Goal: Task Accomplishment & Management: Manage account settings

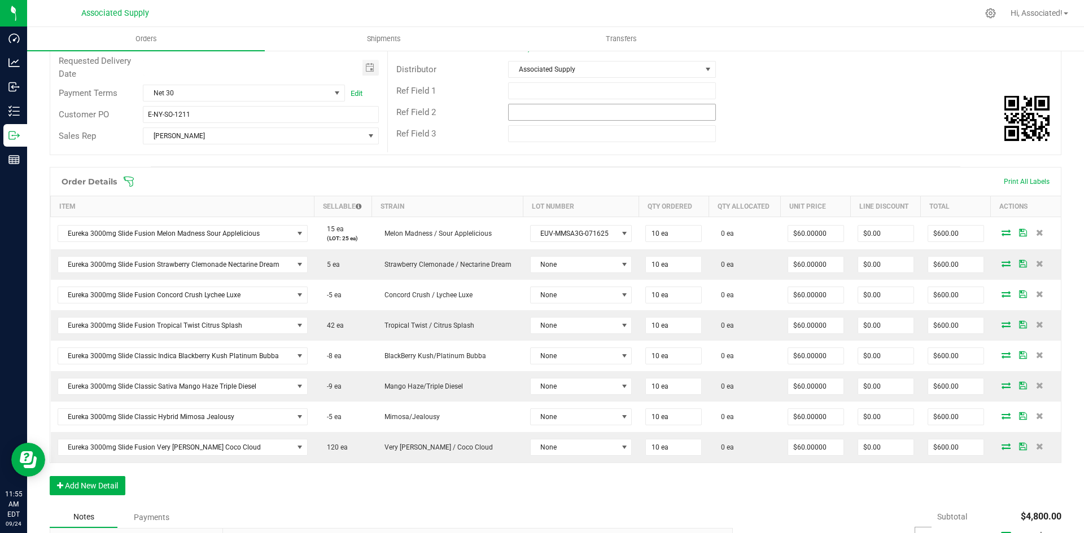
scroll to position [169, 0]
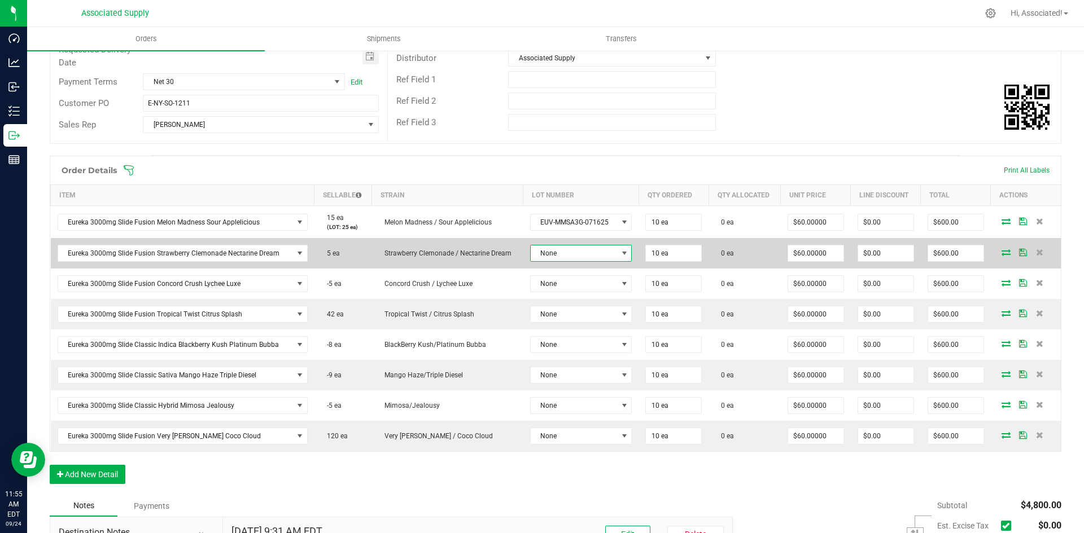
click at [620, 256] on span at bounding box center [624, 253] width 9 height 9
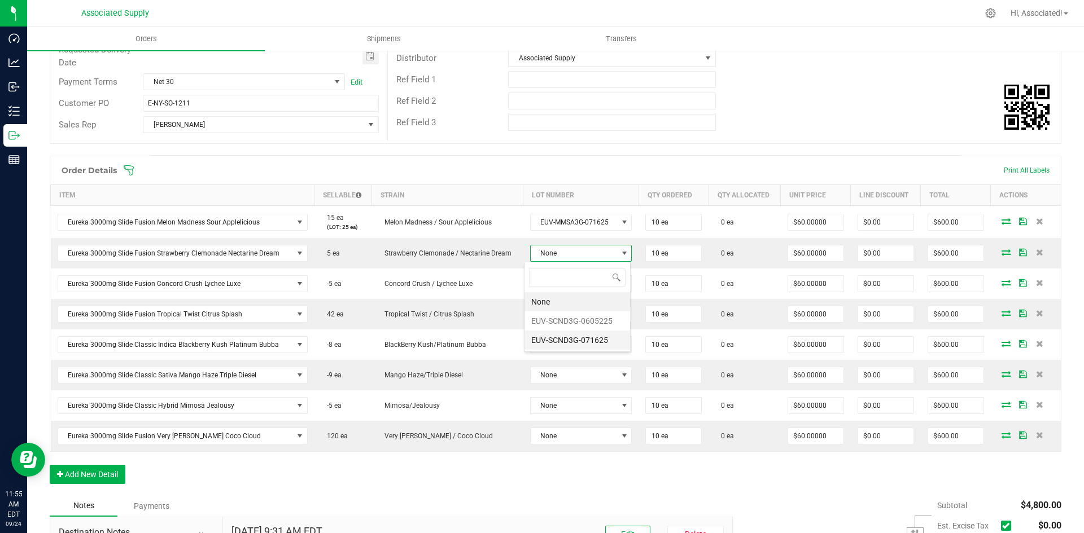
click at [595, 340] on li "EUV-SCND3G-071625" at bounding box center [577, 340] width 106 height 19
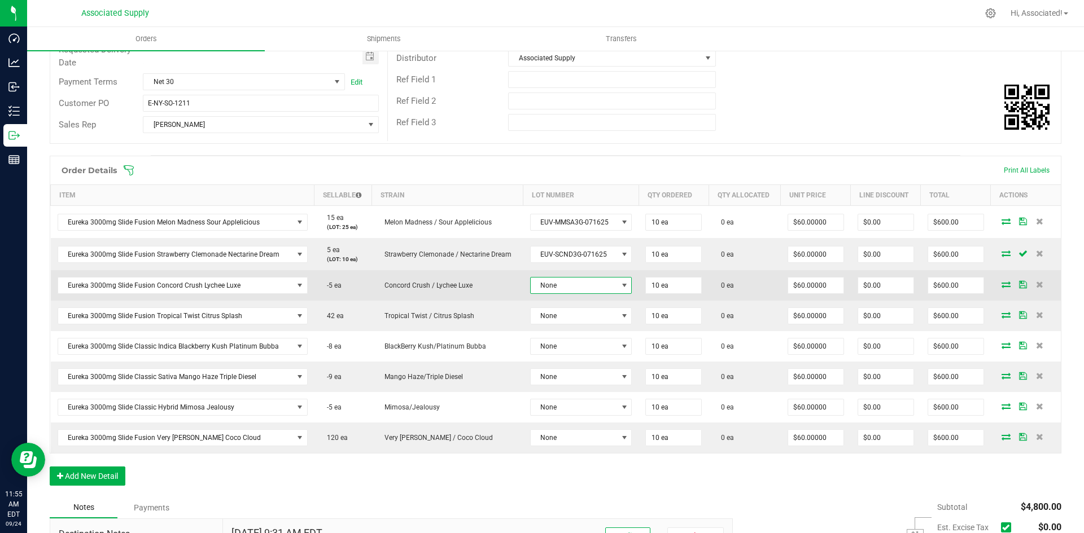
click at [617, 286] on span at bounding box center [624, 286] width 14 height 16
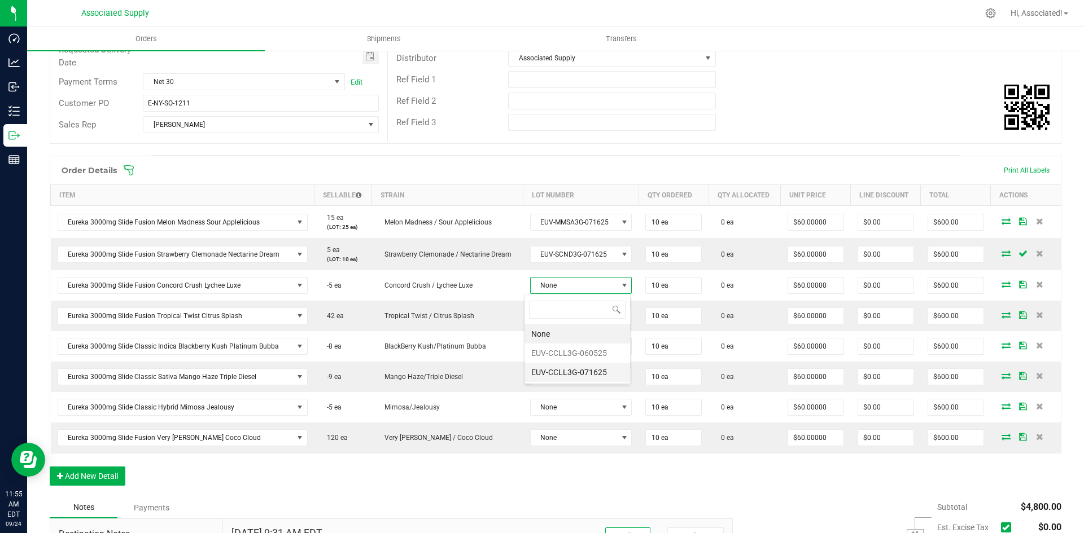
click at [587, 374] on li "EUV-CCLL3G-071625" at bounding box center [577, 372] width 106 height 19
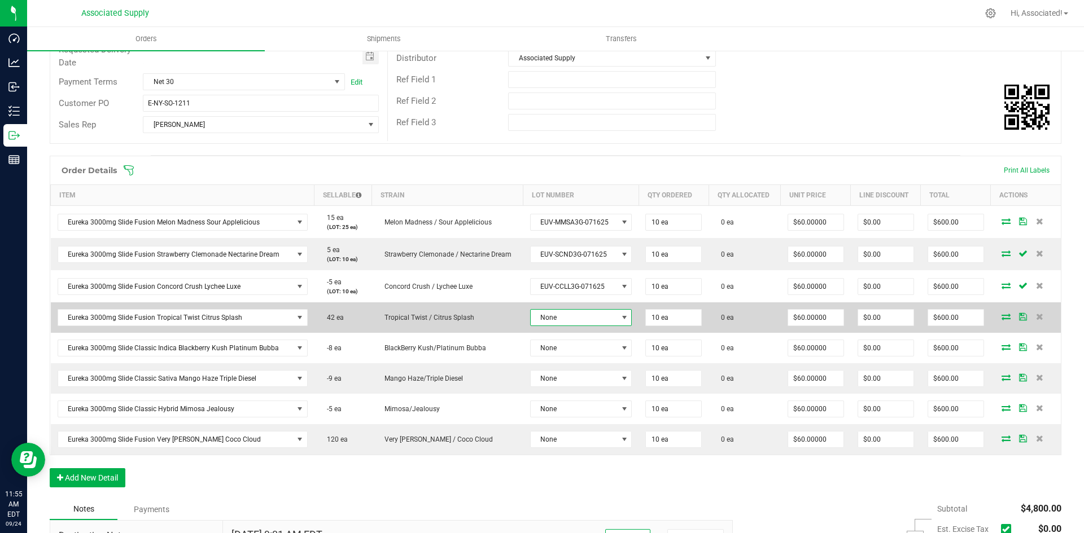
click at [620, 316] on span at bounding box center [624, 317] width 9 height 9
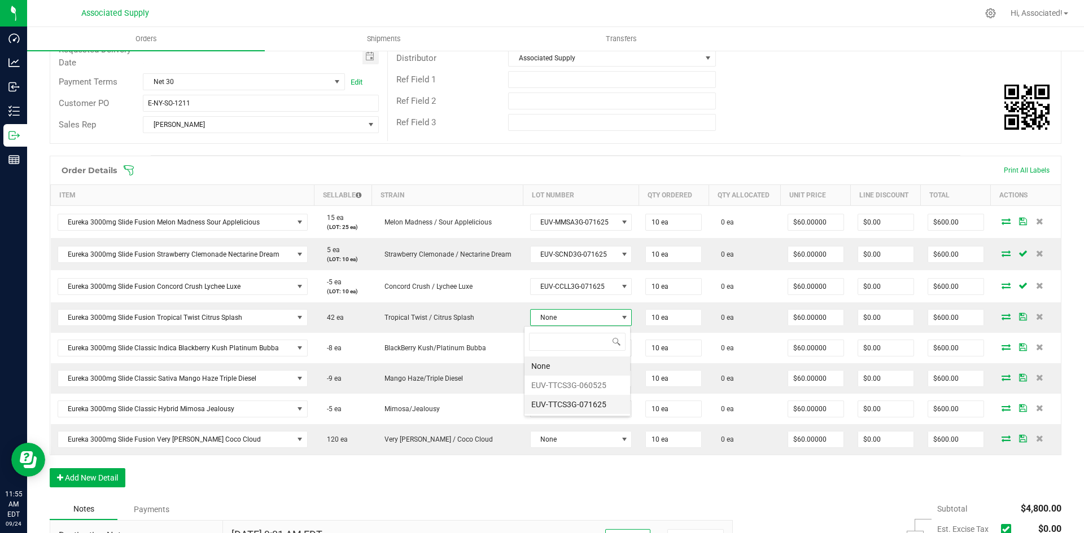
click at [594, 408] on li "EUV-TTCS3G-071625" at bounding box center [577, 404] width 106 height 19
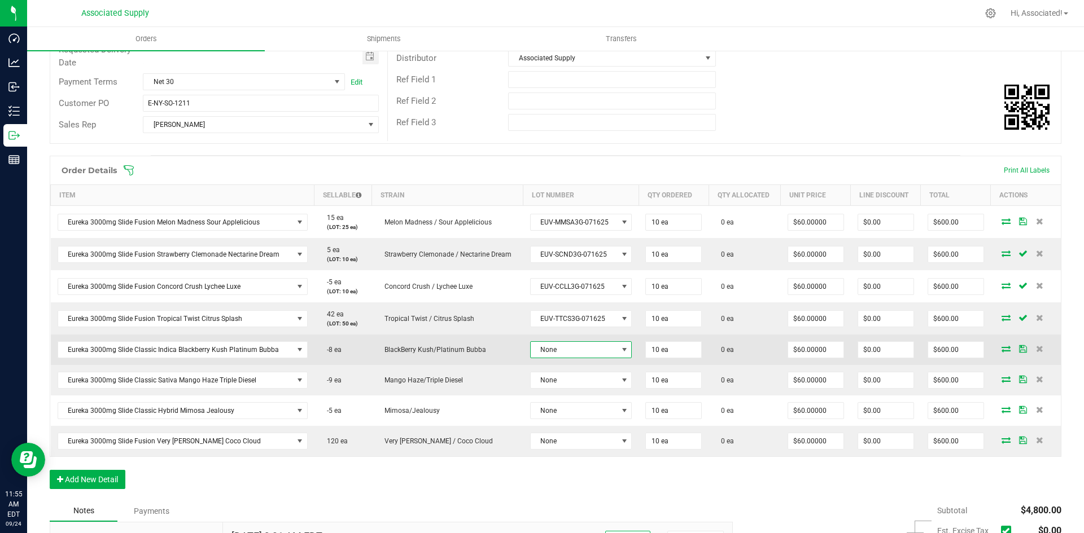
click at [621, 350] on span at bounding box center [624, 349] width 9 height 9
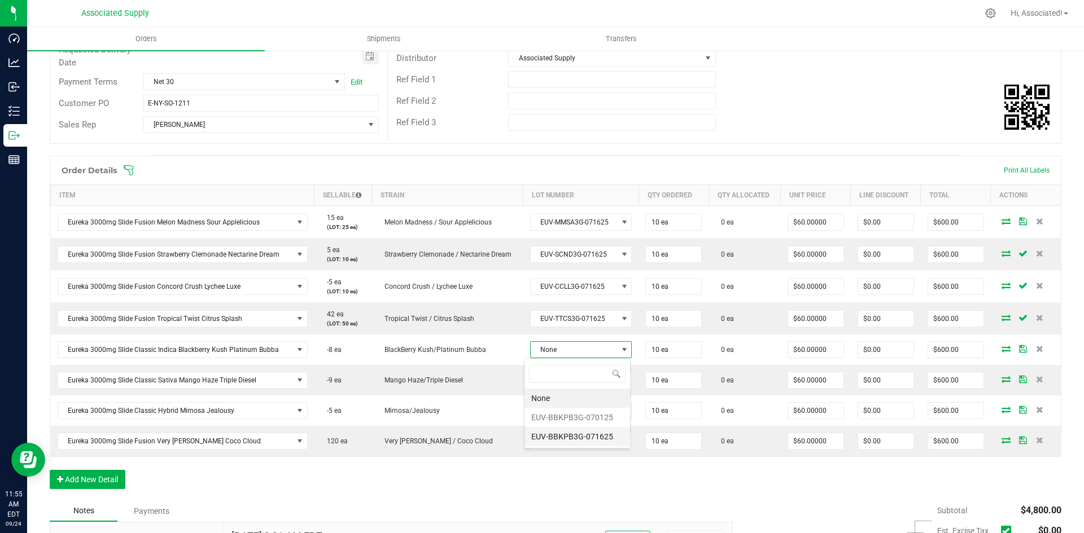
click at [585, 441] on li "EUV-BBKPB3G-071625" at bounding box center [577, 436] width 106 height 19
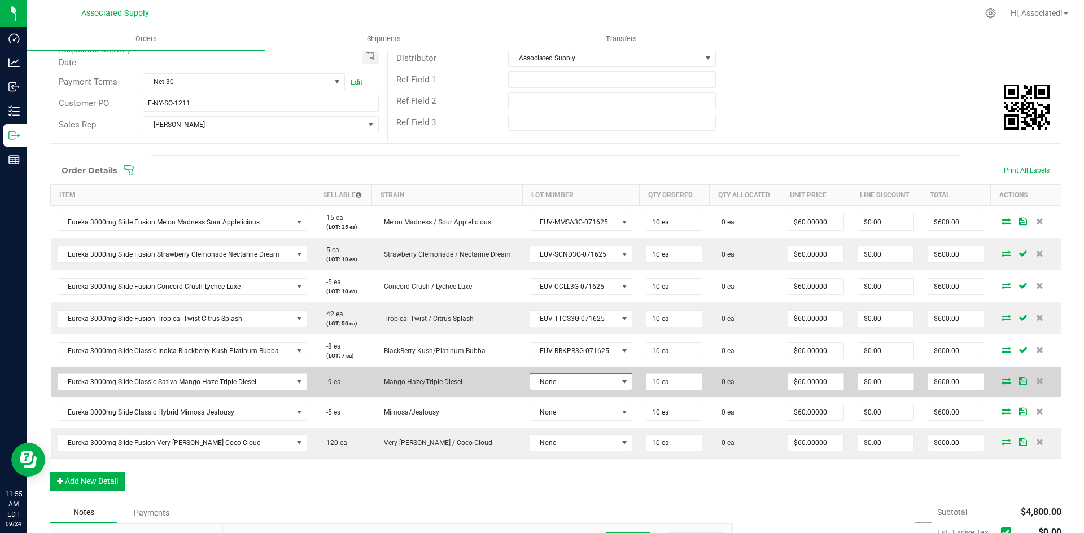
click at [620, 382] on span at bounding box center [624, 382] width 9 height 9
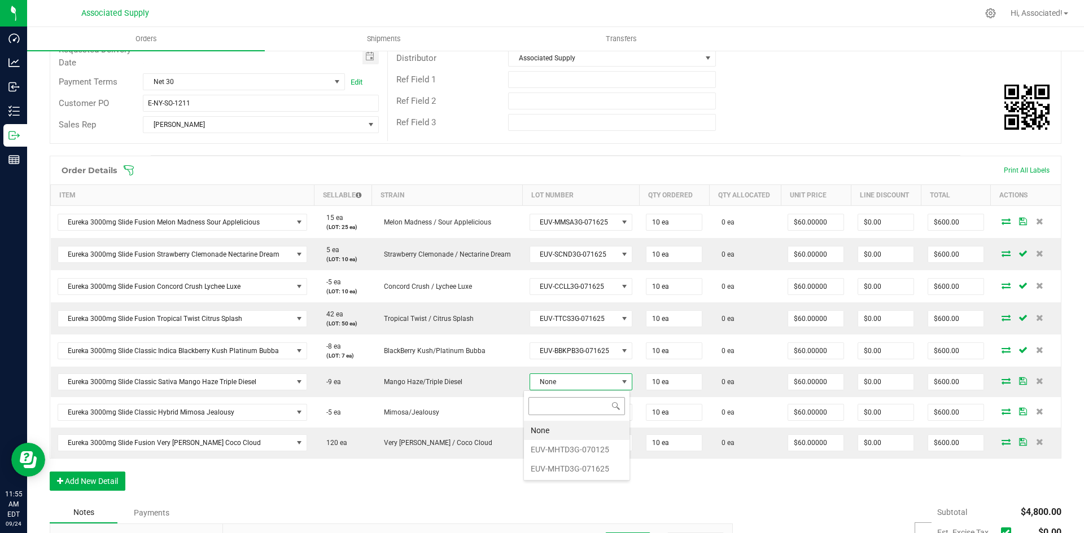
scroll to position [17, 102]
click at [577, 470] on li "EUV-MHTD3G-071625" at bounding box center [577, 468] width 106 height 19
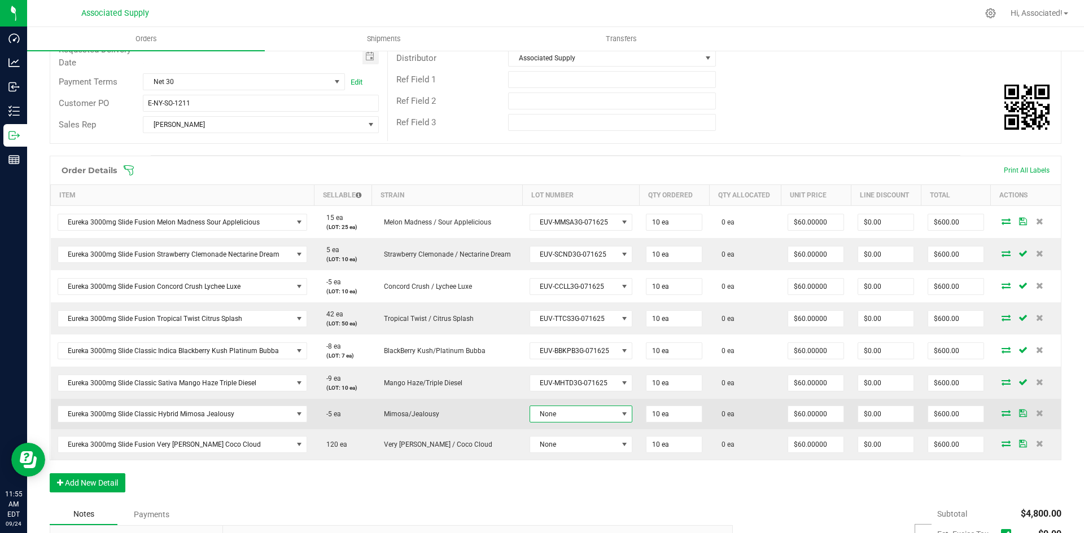
click at [620, 415] on span at bounding box center [624, 414] width 9 height 9
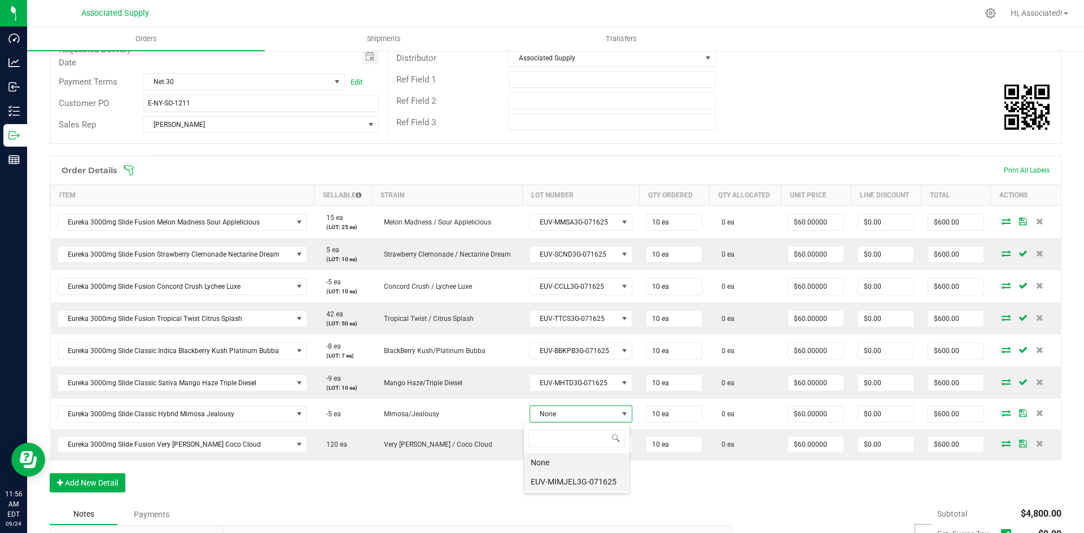
click at [589, 482] on li "EUV-MIMJEL3G-071625" at bounding box center [577, 481] width 106 height 19
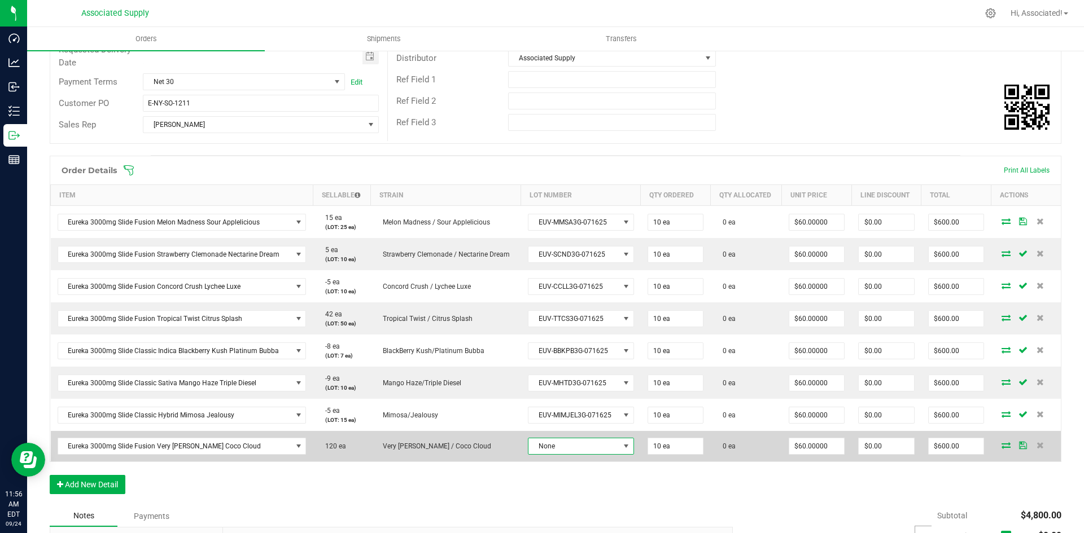
click at [621, 445] on span at bounding box center [625, 446] width 9 height 9
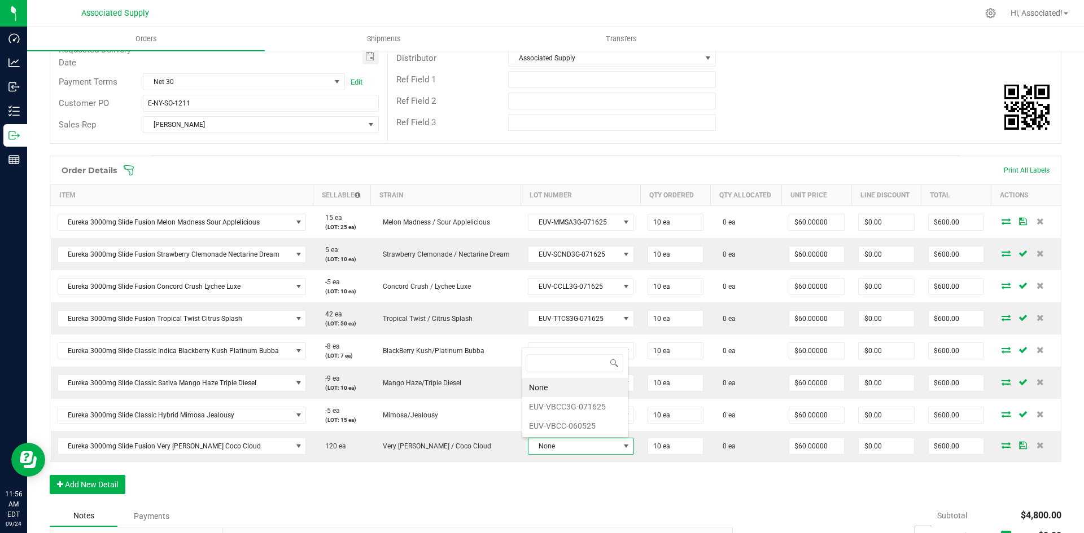
scroll to position [17, 104]
click at [584, 410] on li "EUV-VBCC3G-071625" at bounding box center [575, 406] width 106 height 19
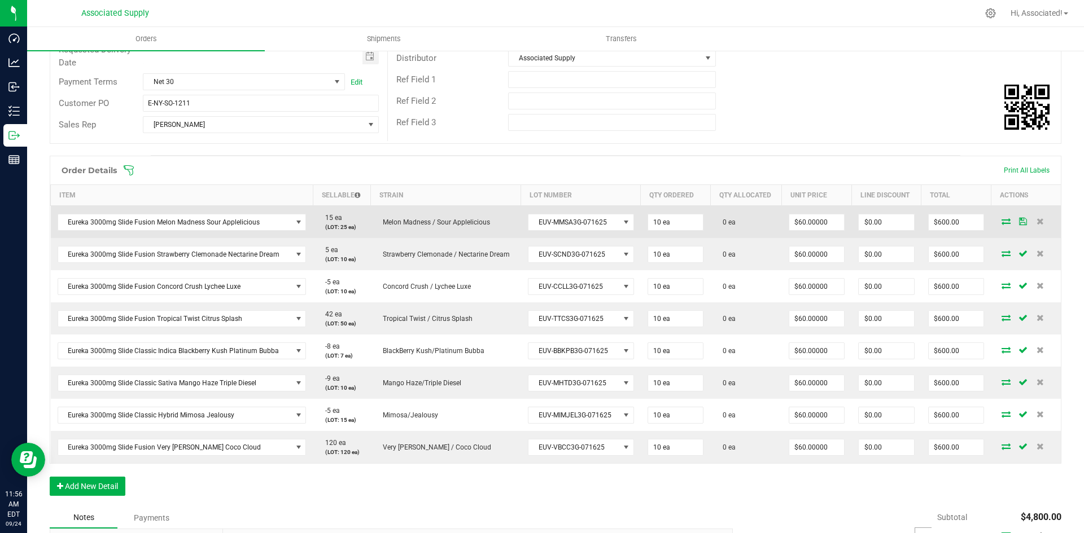
click at [1001, 221] on icon at bounding box center [1005, 221] width 9 height 7
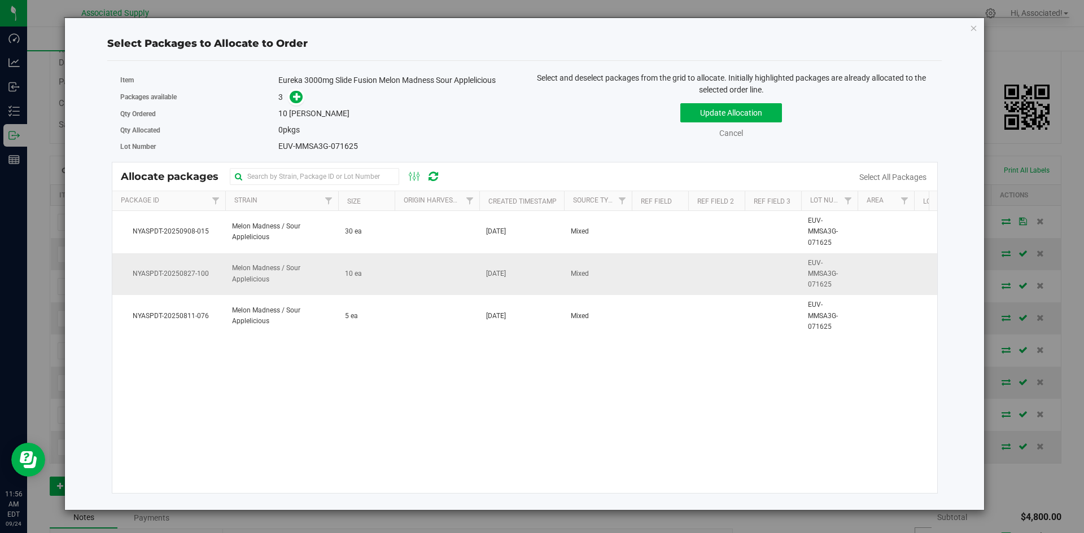
click at [467, 279] on td at bounding box center [437, 274] width 85 height 42
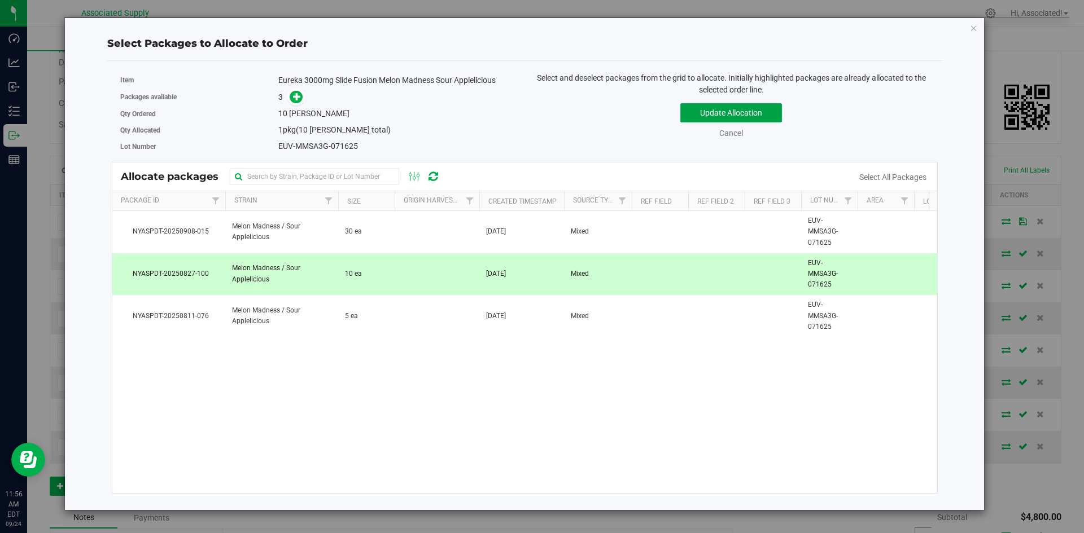
click at [723, 109] on button "Update Allocation" at bounding box center [731, 112] width 102 height 19
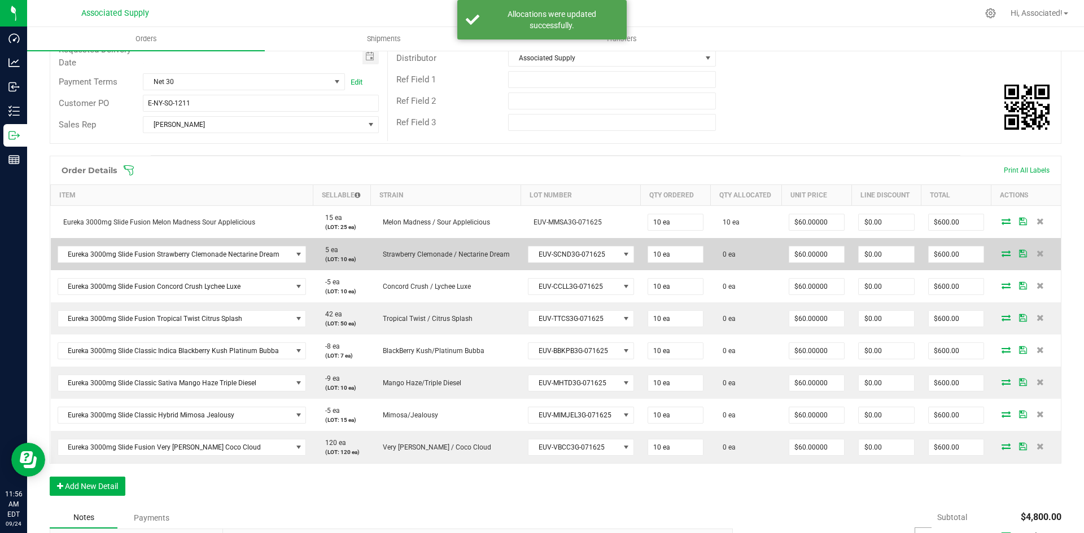
click at [1001, 252] on icon at bounding box center [1005, 253] width 9 height 7
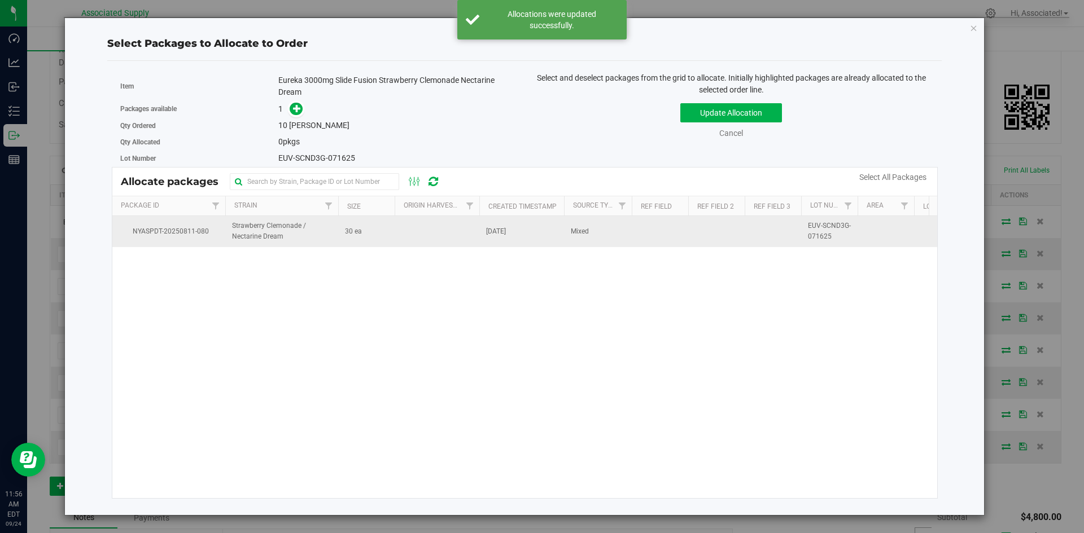
click at [395, 228] on td at bounding box center [437, 231] width 85 height 30
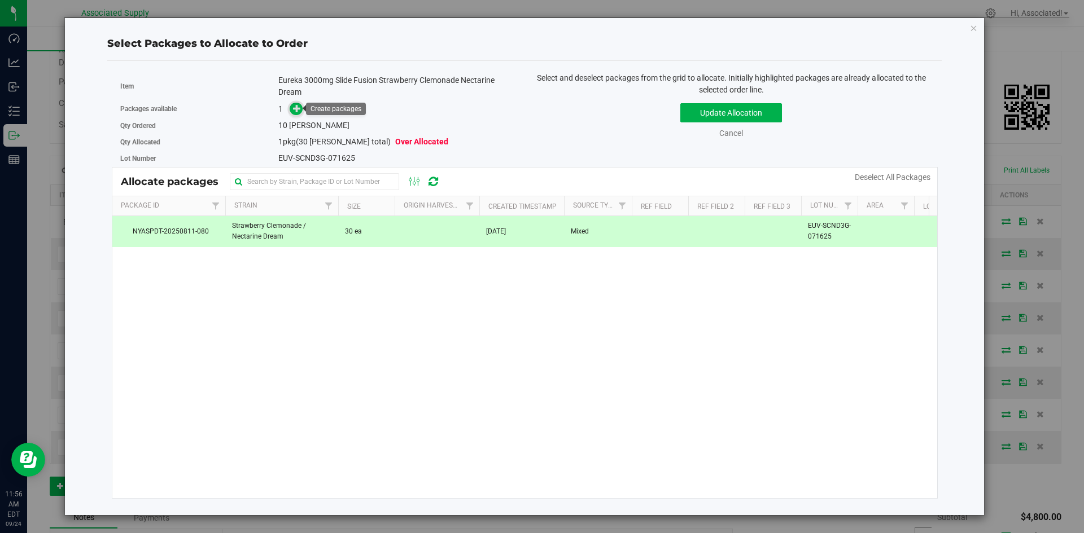
click at [296, 111] on icon at bounding box center [297, 108] width 8 height 8
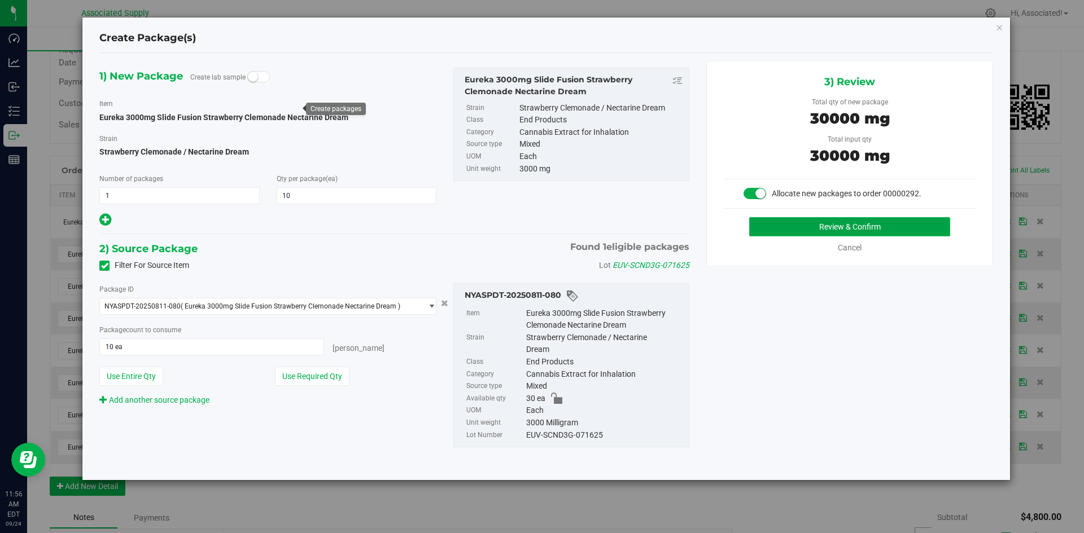
click at [817, 227] on button "Review & Confirm" at bounding box center [849, 226] width 201 height 19
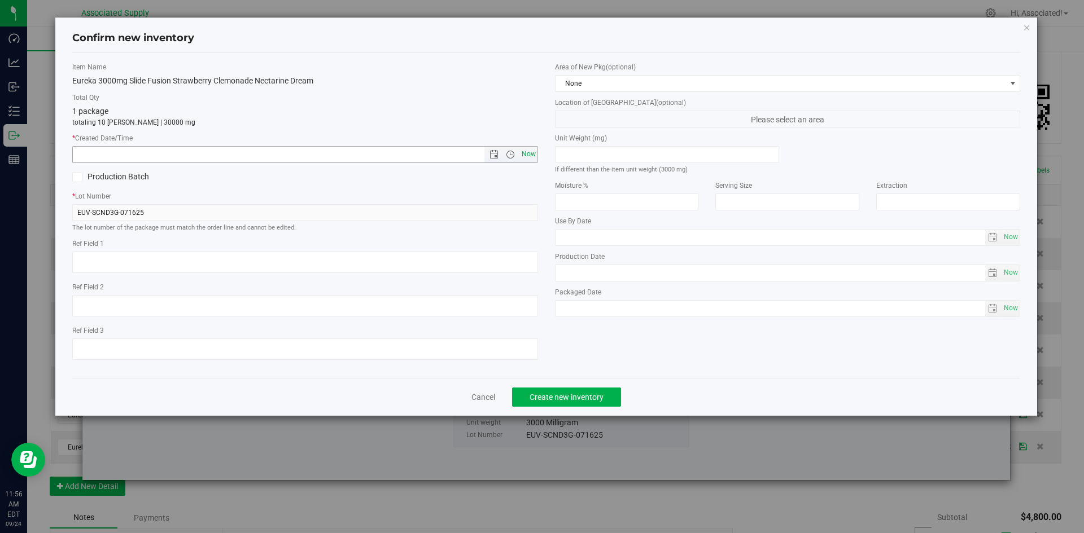
click at [519, 153] on span "Now" at bounding box center [528, 154] width 19 height 16
type input "[DATE] 11:56 AM"
click at [583, 396] on span "Create new inventory" at bounding box center [566, 397] width 74 height 9
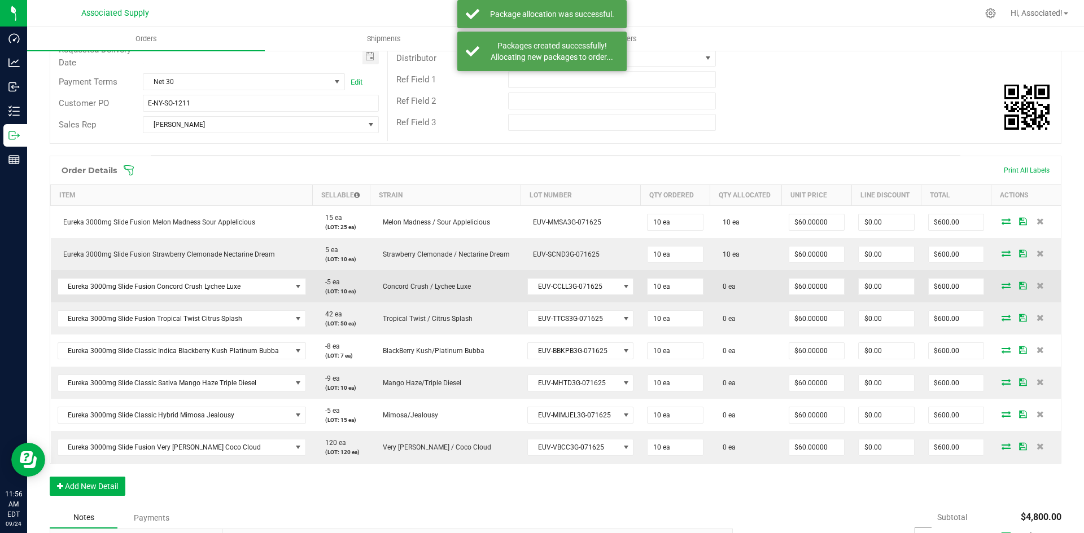
click at [1001, 286] on icon at bounding box center [1005, 285] width 9 height 7
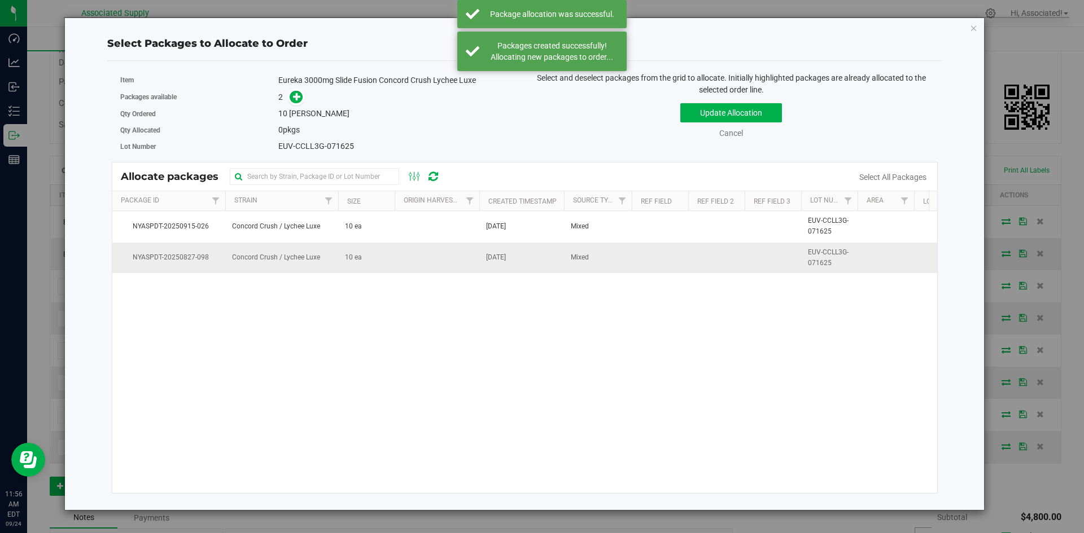
click at [404, 261] on td at bounding box center [437, 258] width 85 height 30
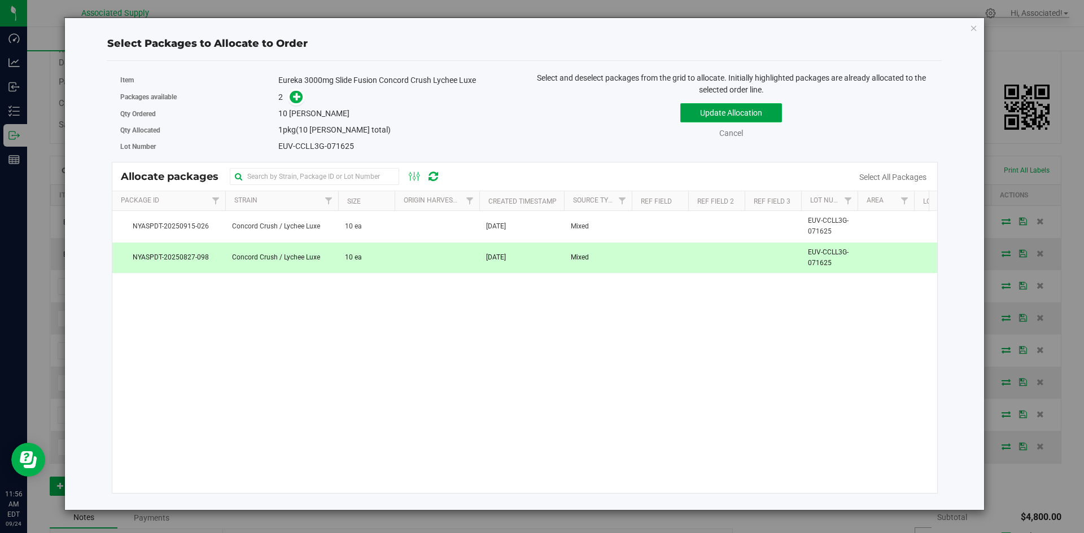
click at [742, 112] on button "Update Allocation" at bounding box center [731, 112] width 102 height 19
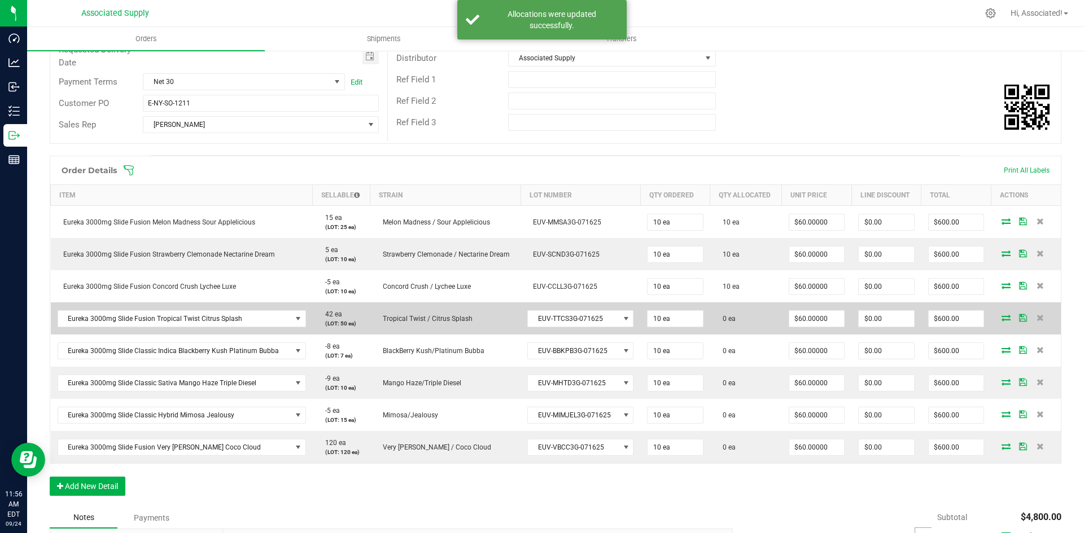
click at [1001, 321] on icon at bounding box center [1005, 317] width 9 height 7
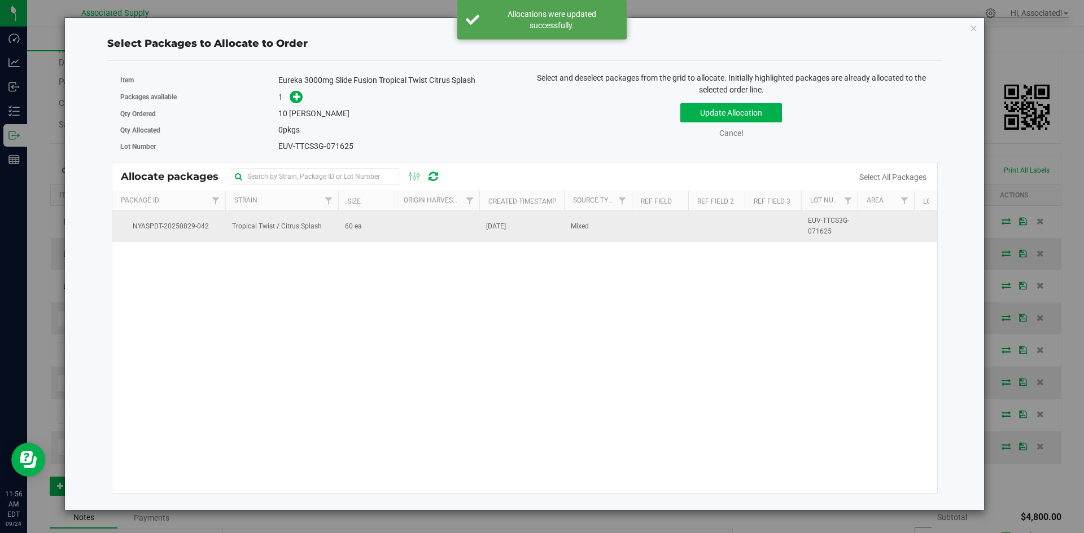
click at [384, 235] on td "60 ea" at bounding box center [366, 226] width 56 height 30
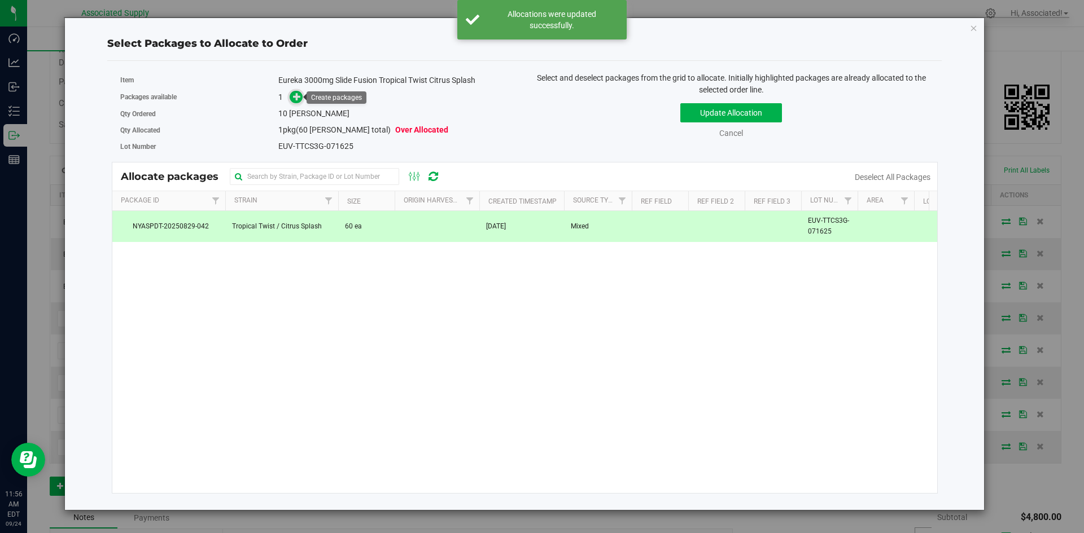
click at [301, 98] on span at bounding box center [296, 97] width 13 height 13
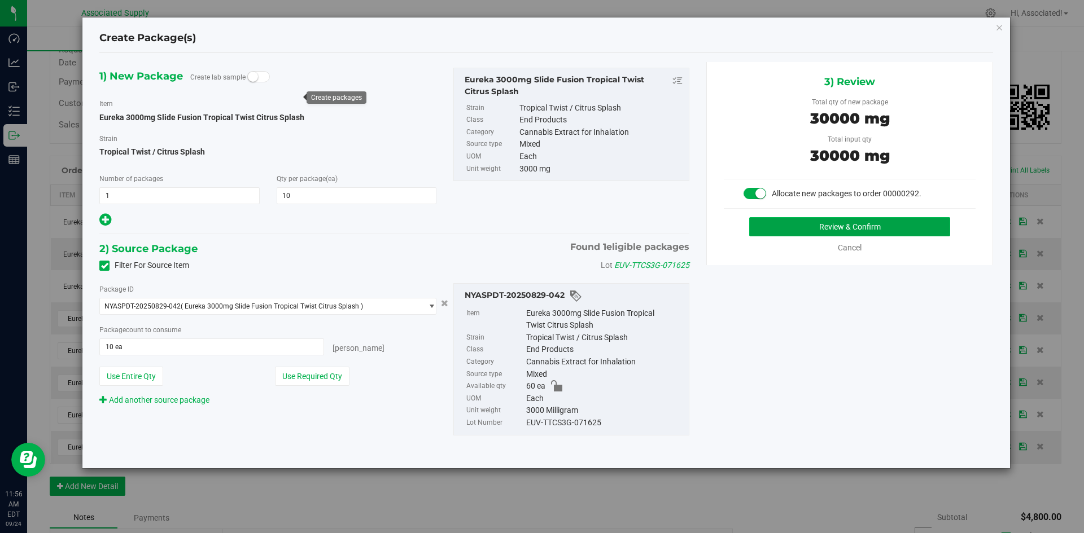
click at [858, 227] on button "Review & Confirm" at bounding box center [849, 226] width 201 height 19
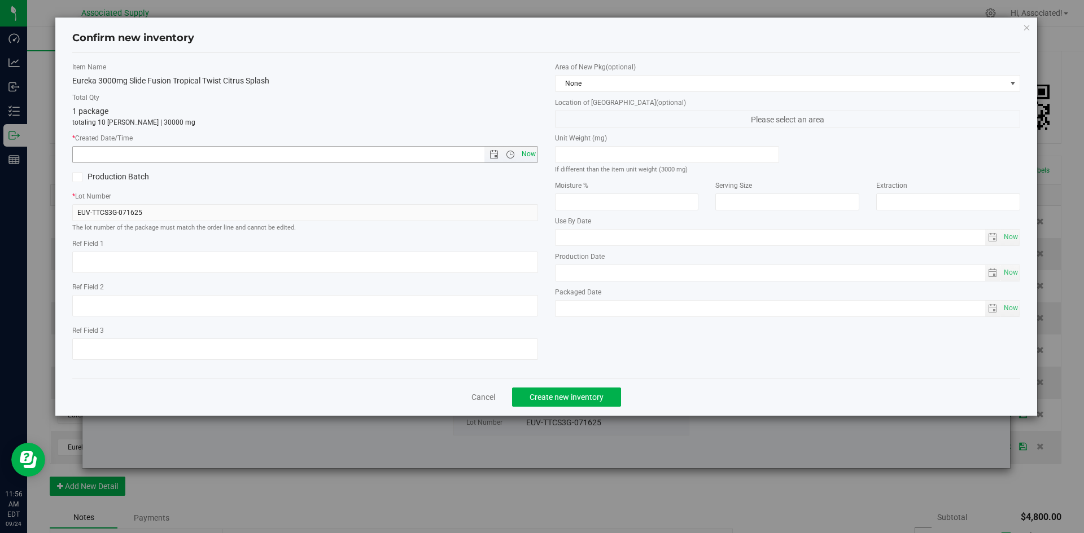
click at [523, 150] on span "Now" at bounding box center [528, 154] width 19 height 16
type input "[DATE] 11:56 AM"
click at [577, 396] on span "Create new inventory" at bounding box center [566, 397] width 74 height 9
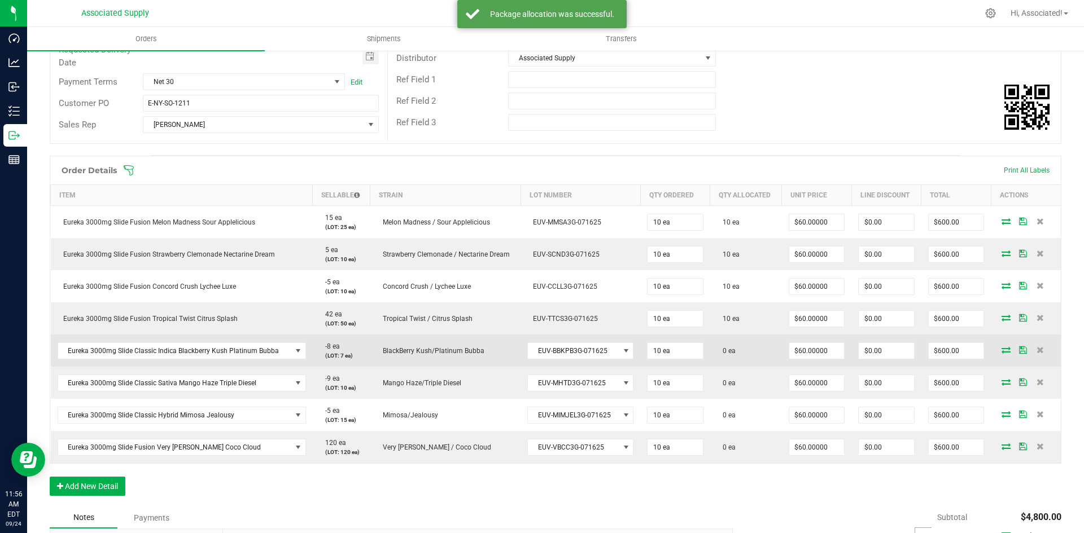
click at [1001, 350] on icon at bounding box center [1005, 350] width 9 height 7
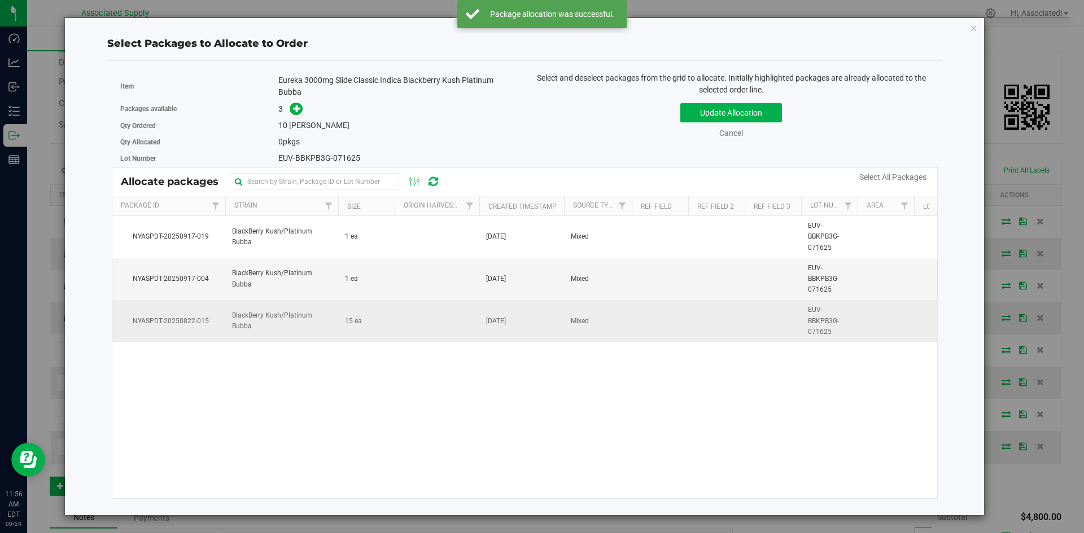
click at [415, 322] on td at bounding box center [437, 321] width 85 height 42
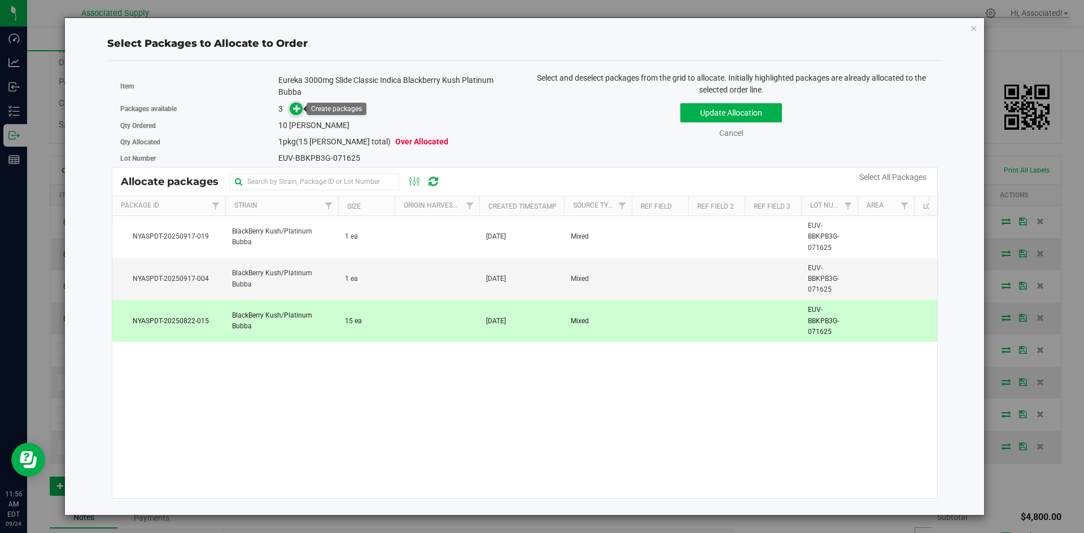
click at [293, 107] on icon at bounding box center [297, 108] width 8 height 8
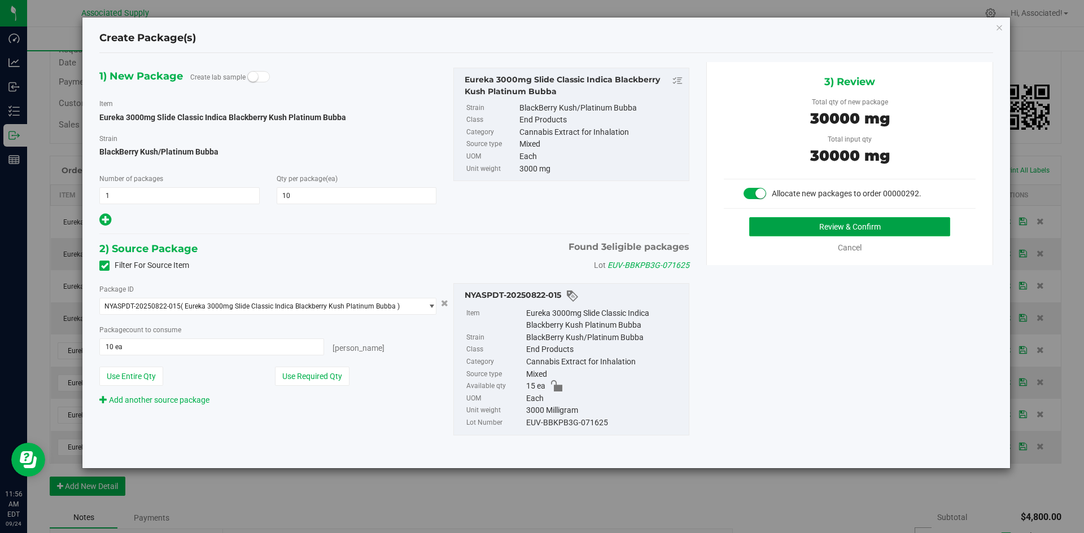
click at [812, 233] on button "Review & Confirm" at bounding box center [849, 226] width 201 height 19
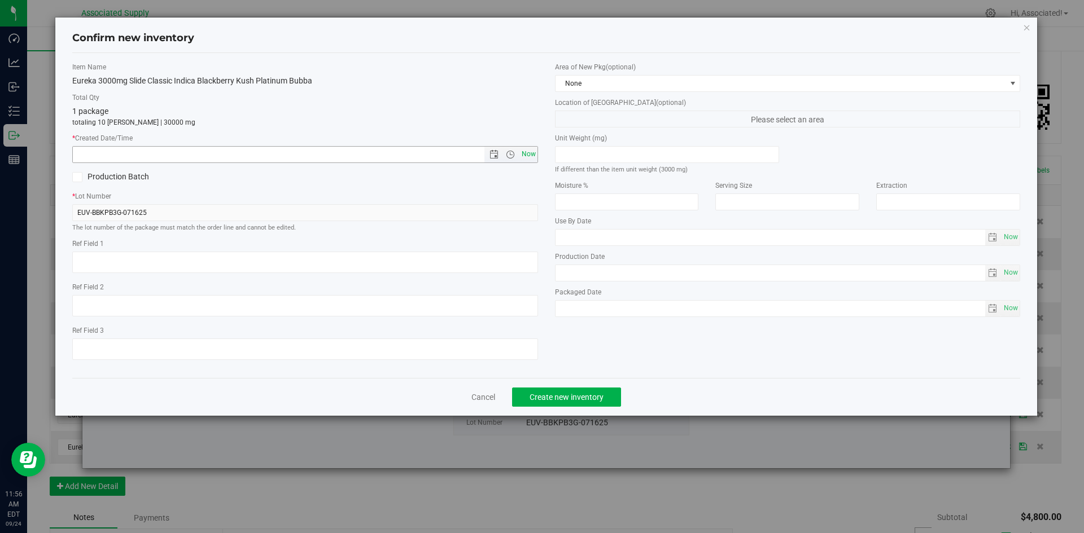
click at [532, 151] on span "Now" at bounding box center [528, 154] width 19 height 16
type input "[DATE] 11:56 AM"
click at [590, 398] on span "Create new inventory" at bounding box center [566, 397] width 74 height 9
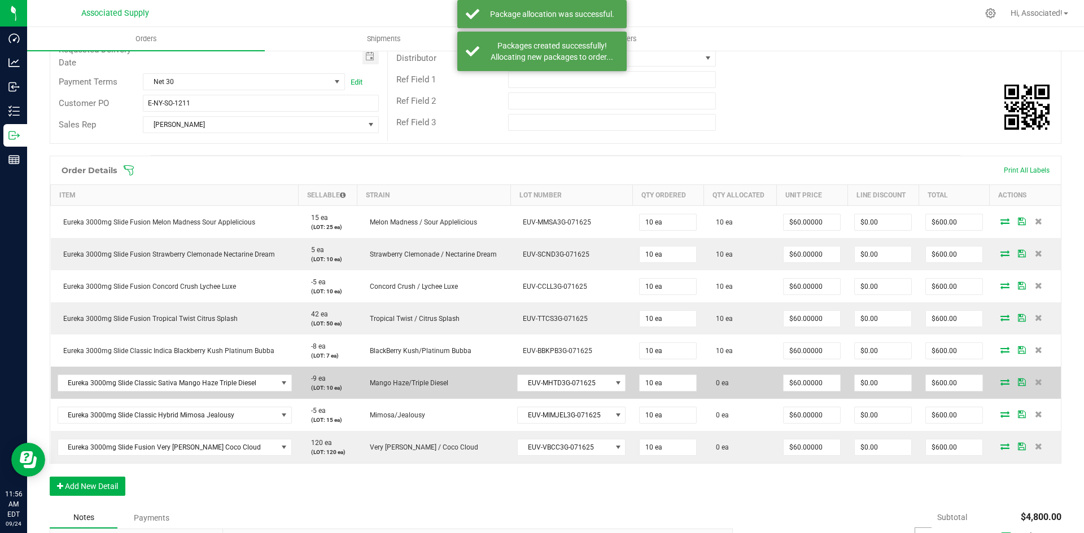
click at [1000, 384] on icon at bounding box center [1004, 382] width 9 height 7
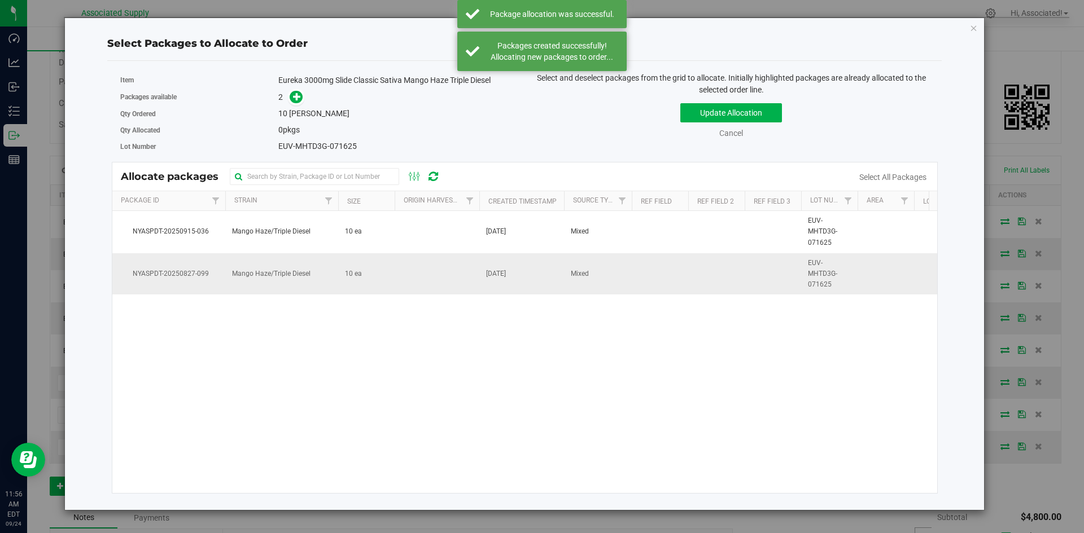
click at [436, 273] on td at bounding box center [437, 274] width 85 height 42
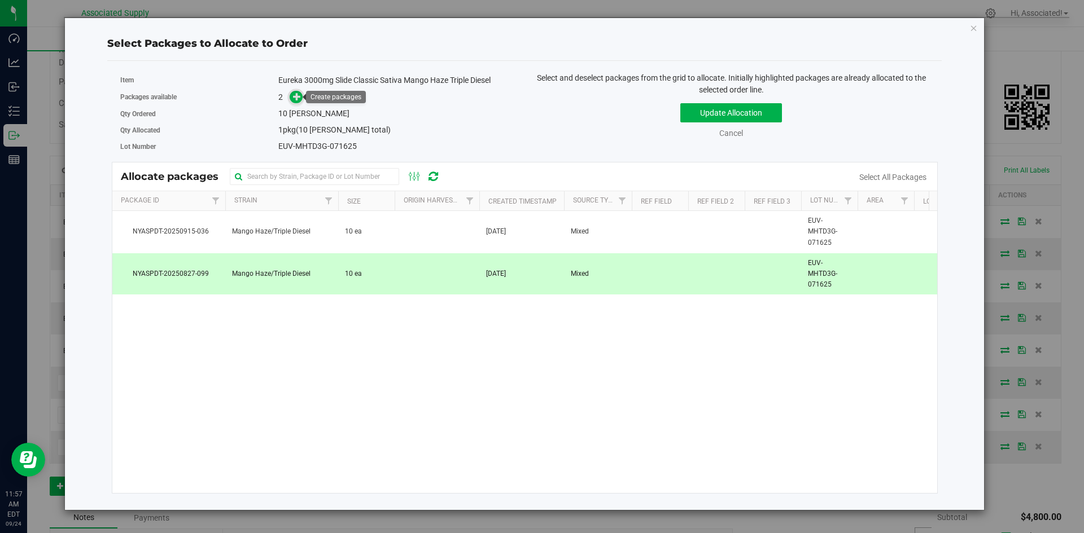
click at [293, 97] on icon at bounding box center [297, 97] width 8 height 8
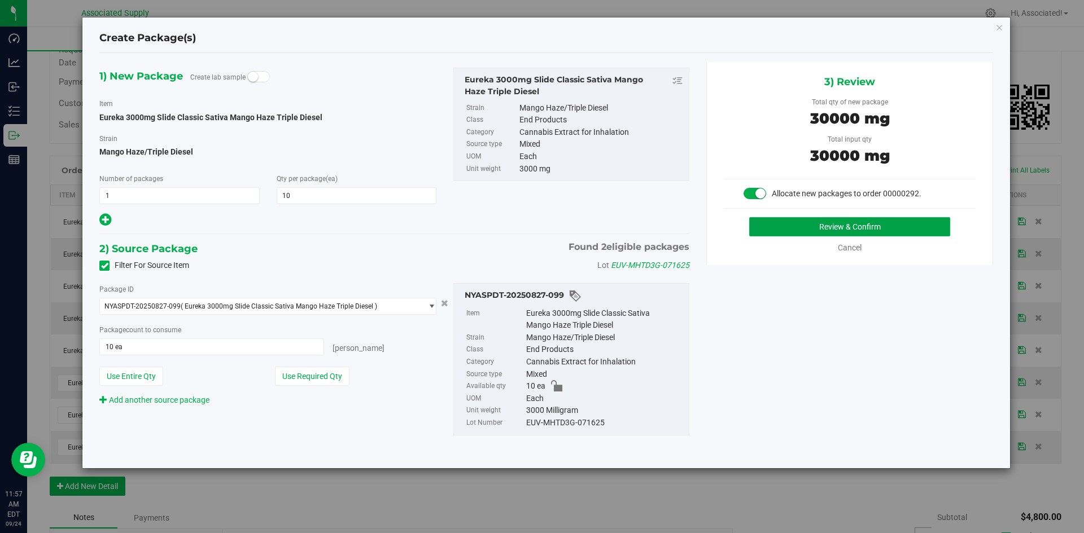
click at [850, 233] on button "Review & Confirm" at bounding box center [849, 226] width 201 height 19
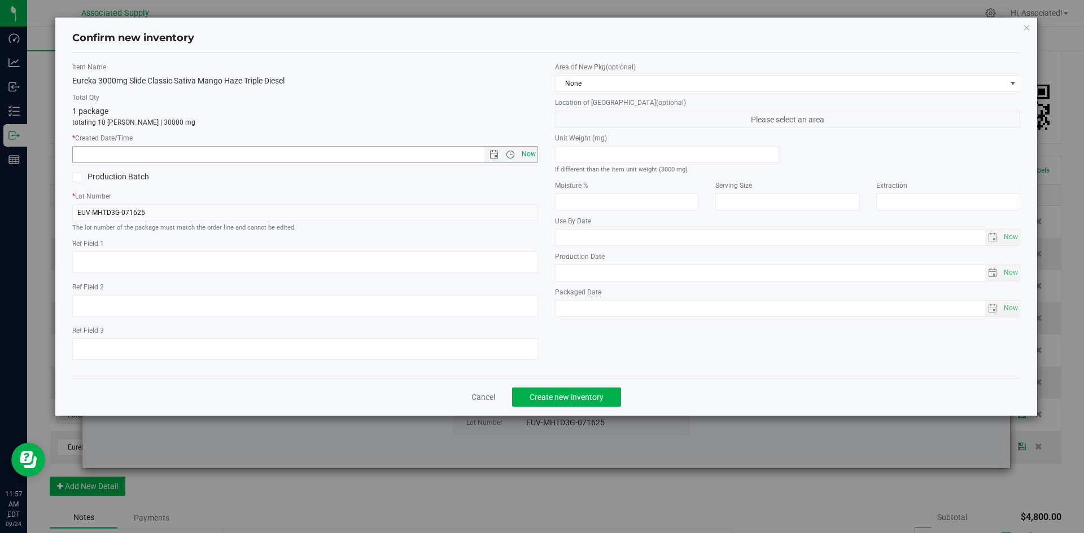
click at [534, 153] on span "Now" at bounding box center [528, 154] width 19 height 16
type input "[DATE] 11:57 AM"
click at [596, 397] on span "Create new inventory" at bounding box center [566, 397] width 74 height 9
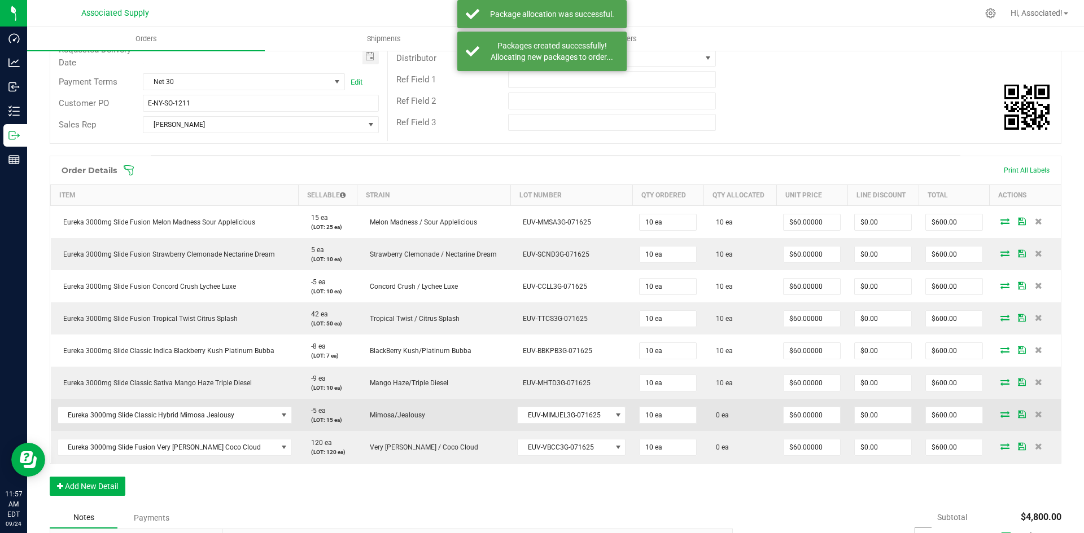
click at [1000, 413] on icon at bounding box center [1004, 414] width 9 height 7
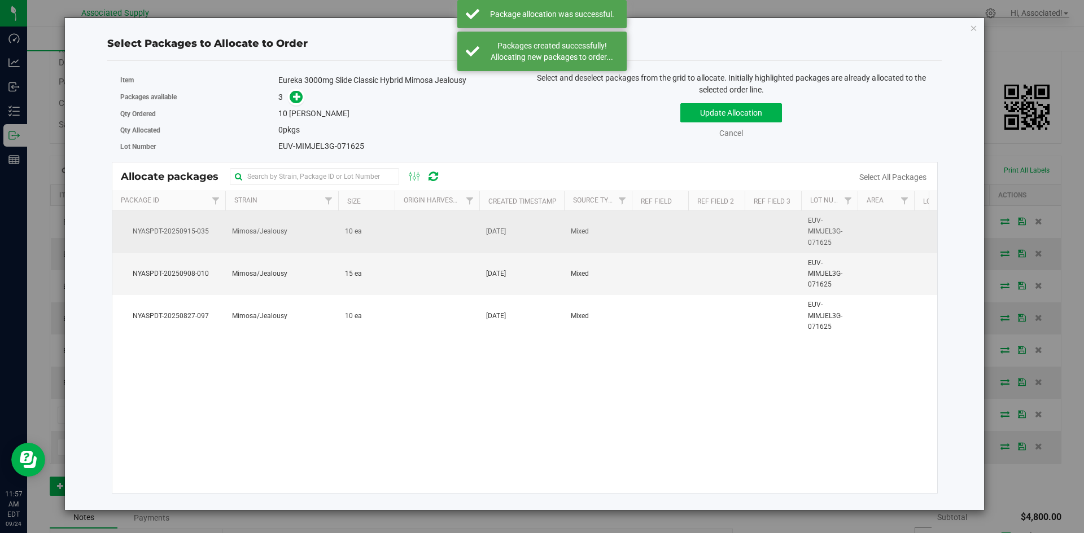
click at [425, 234] on td at bounding box center [437, 232] width 85 height 42
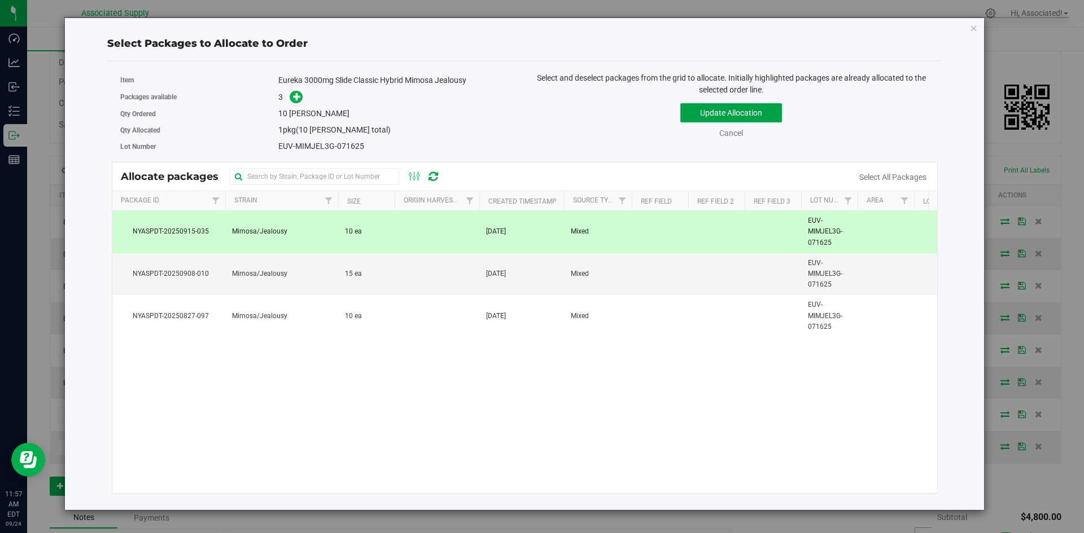
click at [740, 117] on button "Update Allocation" at bounding box center [731, 112] width 102 height 19
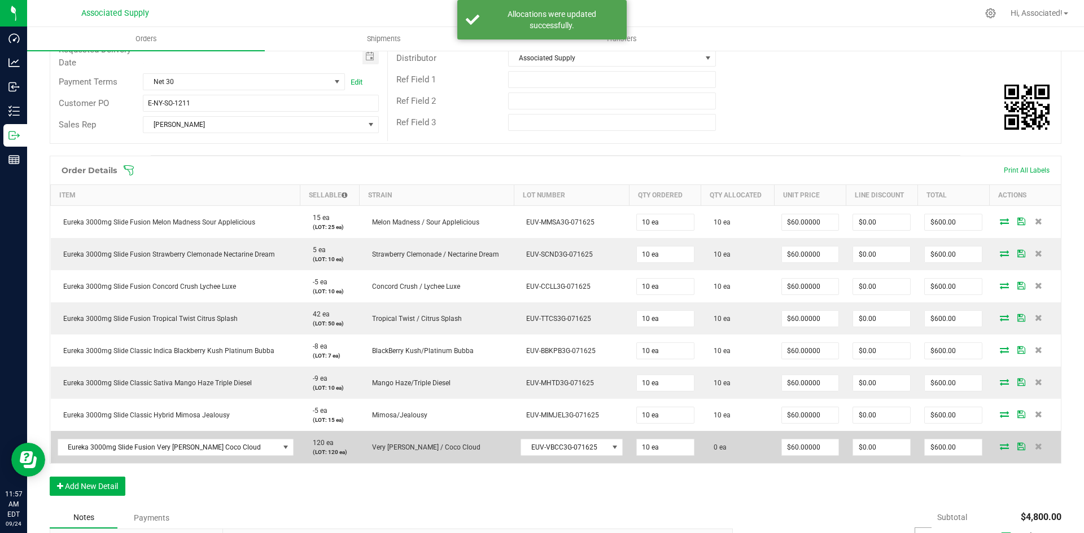
click at [1000, 447] on icon at bounding box center [1004, 446] width 9 height 7
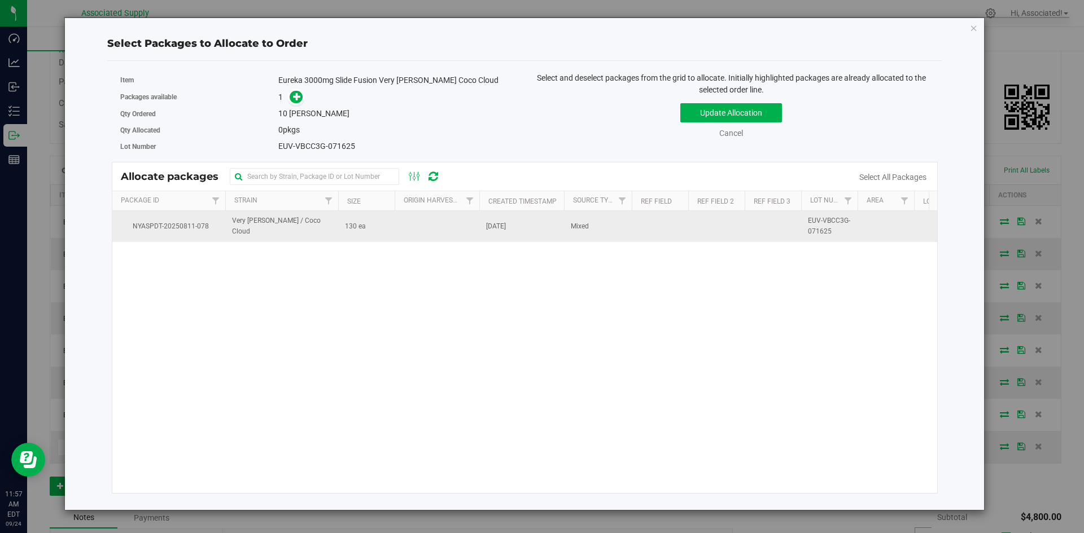
click at [407, 232] on td at bounding box center [437, 226] width 85 height 30
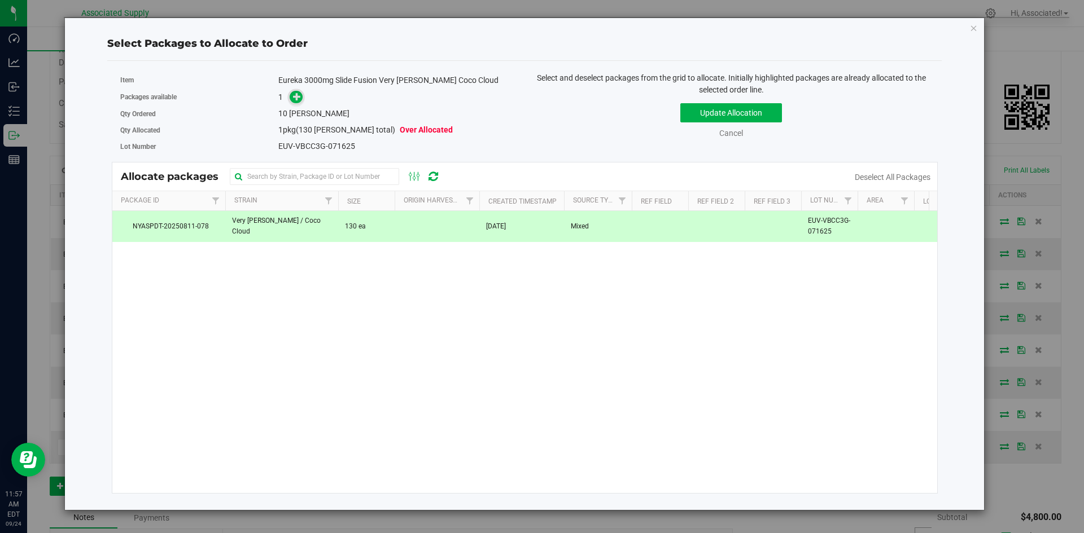
click at [297, 95] on icon at bounding box center [297, 97] width 8 height 8
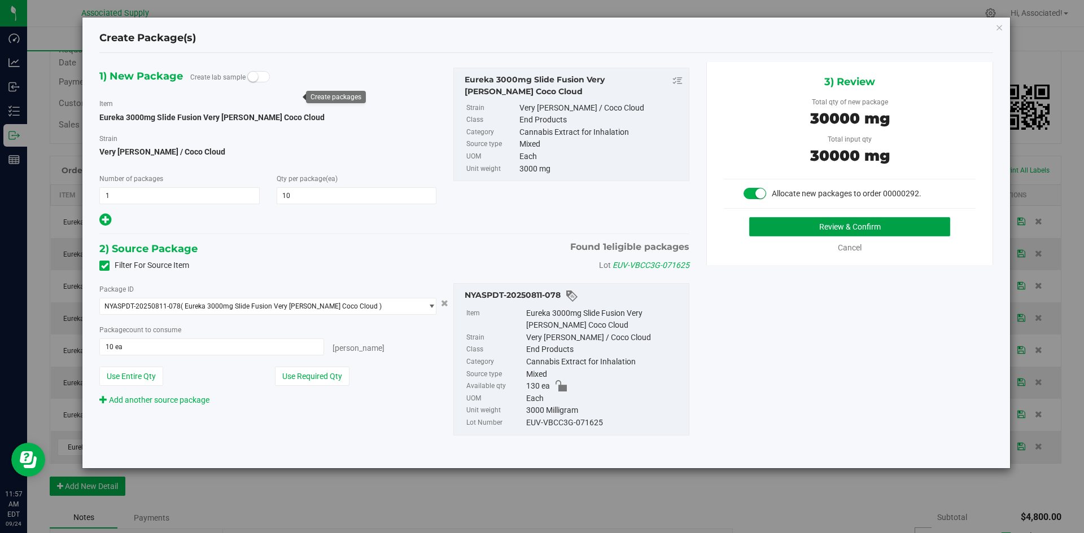
click at [845, 230] on button "Review & Confirm" at bounding box center [849, 226] width 201 height 19
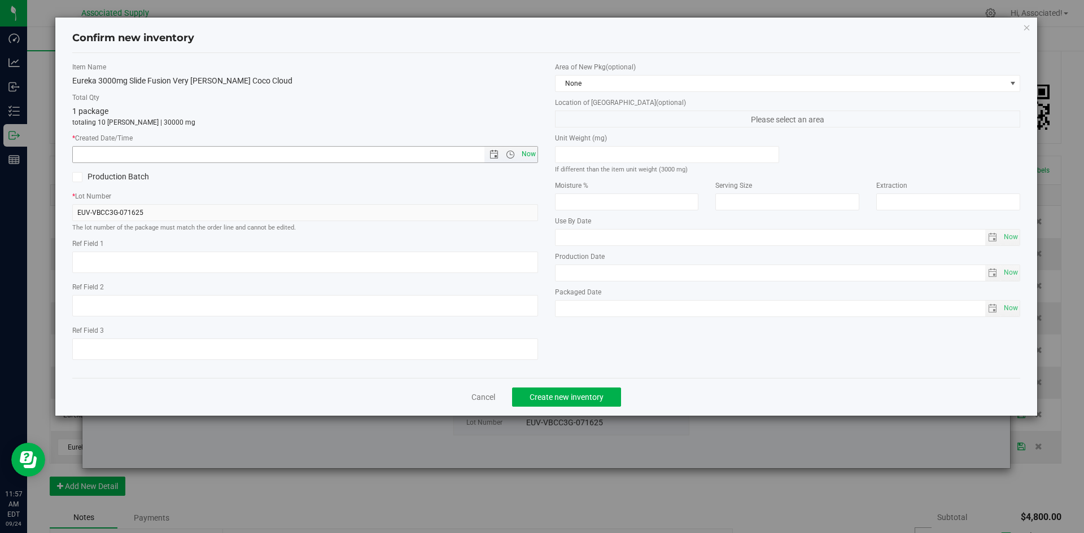
click at [527, 155] on span "Now" at bounding box center [528, 154] width 19 height 16
type input "[DATE] 11:57 AM"
click at [580, 395] on span "Create new inventory" at bounding box center [566, 397] width 74 height 9
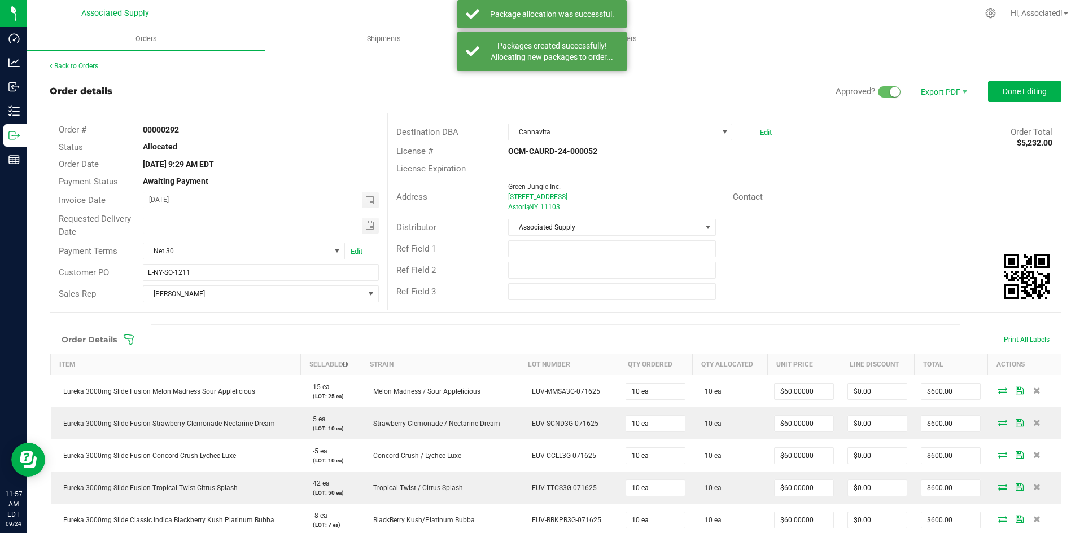
click at [895, 200] on div "Contact" at bounding box center [892, 197] width 336 height 17
click at [1009, 91] on span "Done Editing" at bounding box center [1024, 91] width 44 height 9
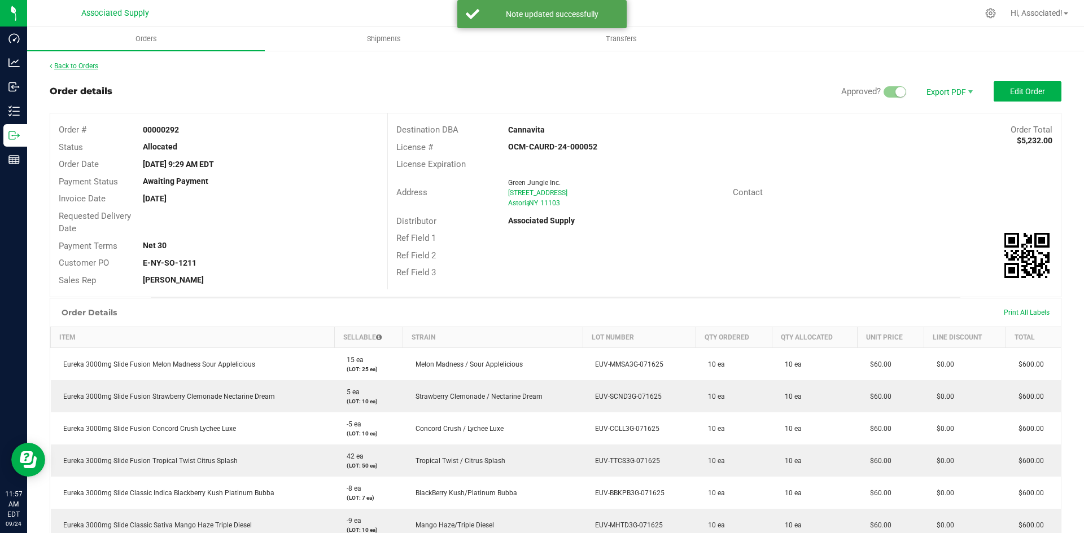
click at [79, 64] on link "Back to Orders" at bounding box center [74, 66] width 49 height 8
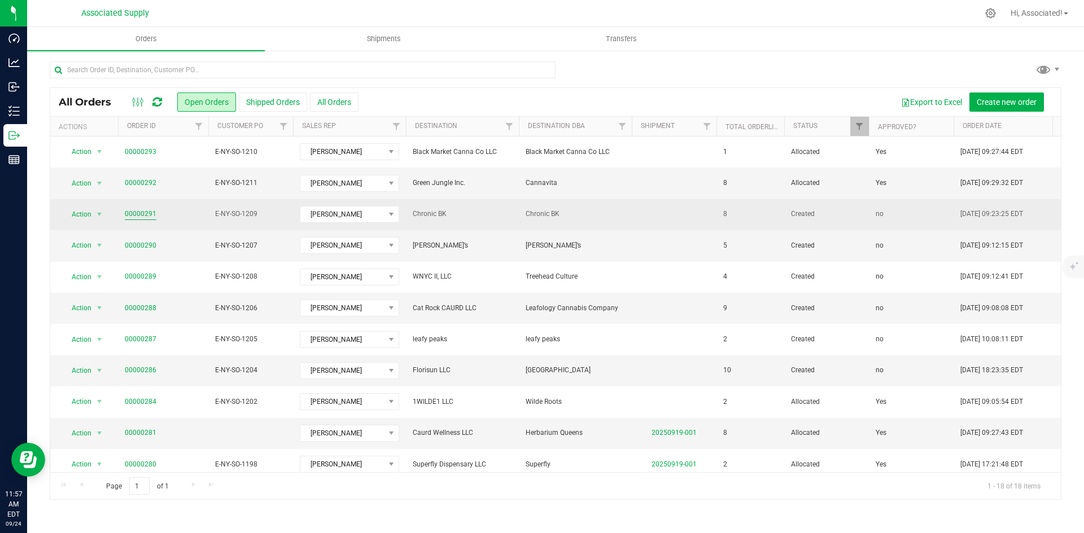
click at [148, 214] on link "00000291" at bounding box center [141, 214] width 32 height 11
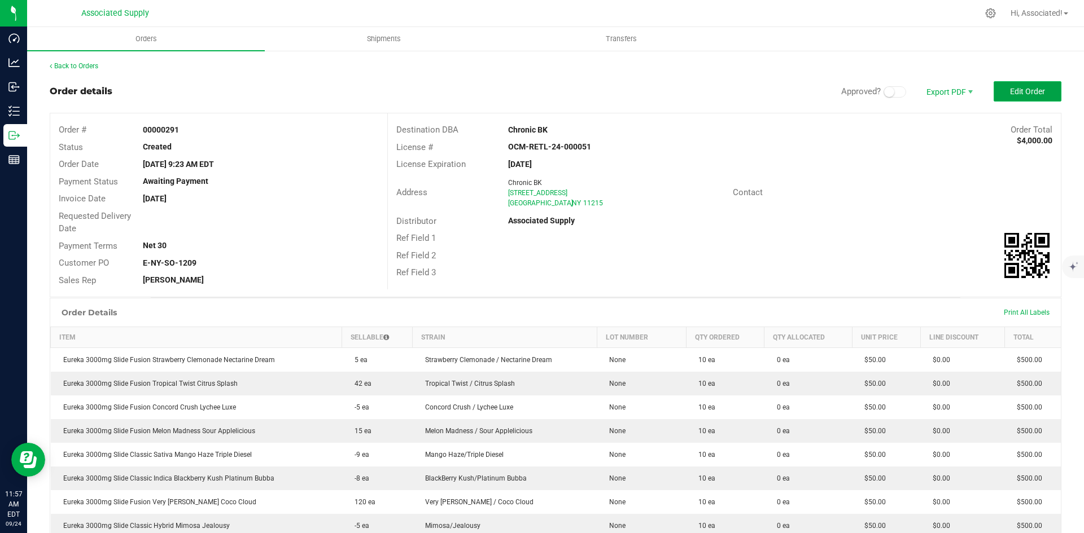
click at [1024, 90] on span "Edit Order" at bounding box center [1027, 91] width 35 height 9
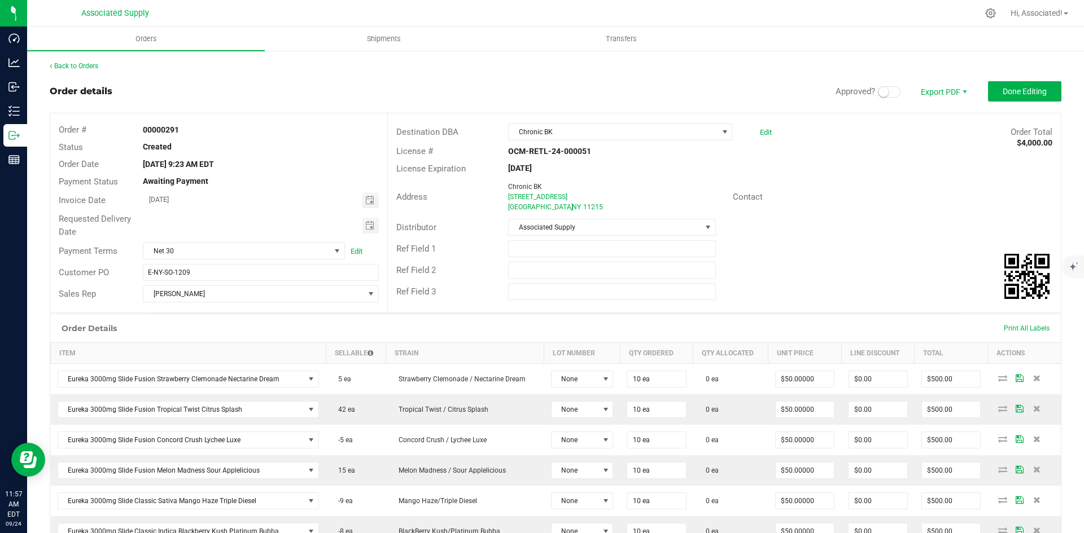
click at [883, 94] on span at bounding box center [889, 91] width 23 height 11
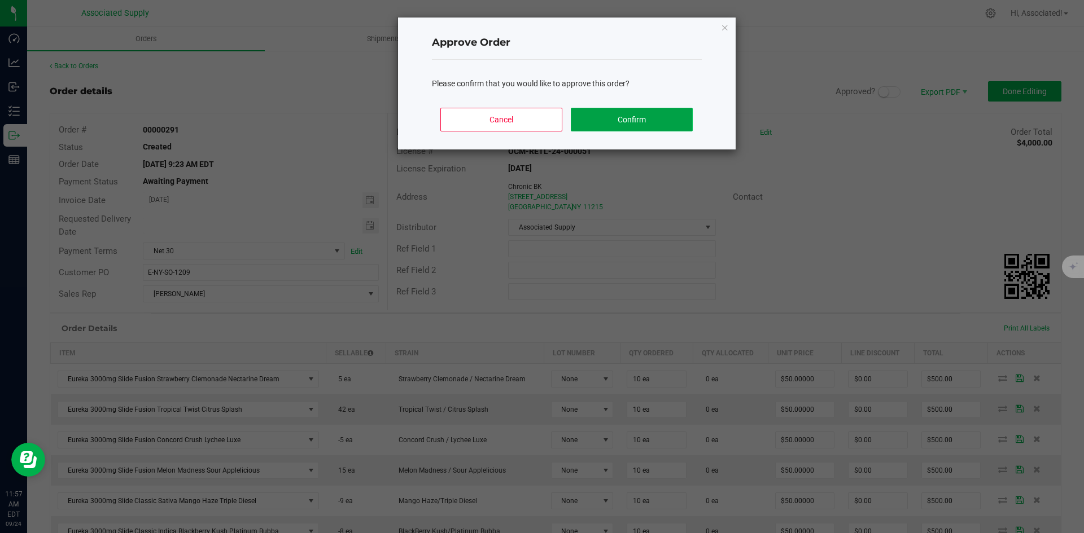
click at [644, 124] on button "Confirm" at bounding box center [631, 120] width 121 height 24
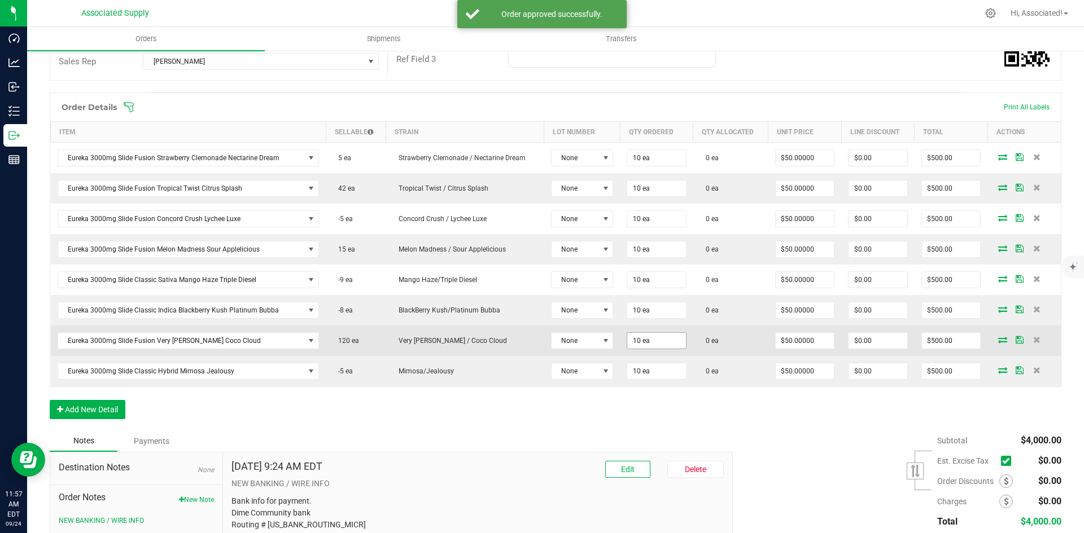
scroll to position [282, 0]
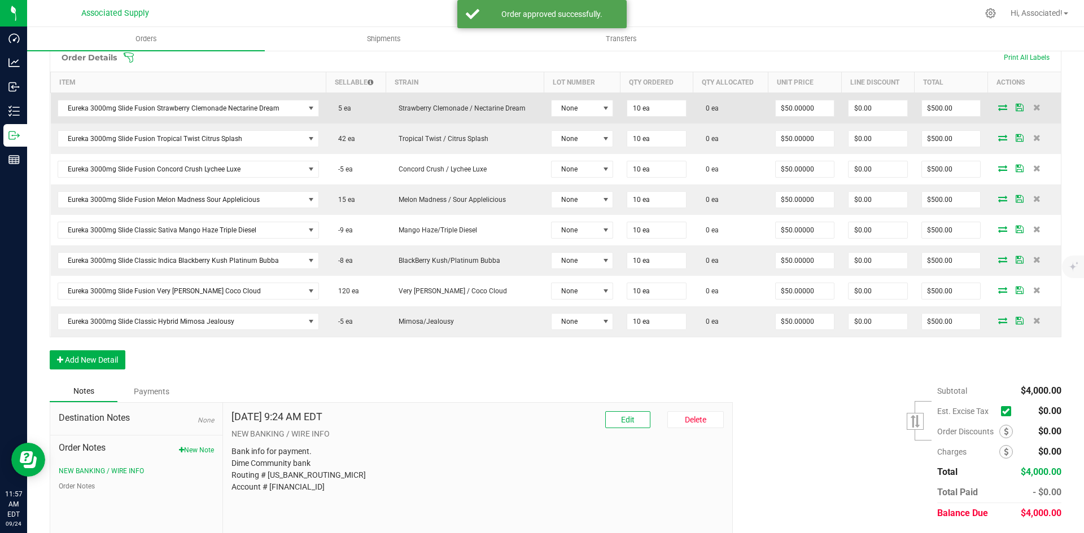
click at [998, 107] on icon at bounding box center [1002, 107] width 9 height 7
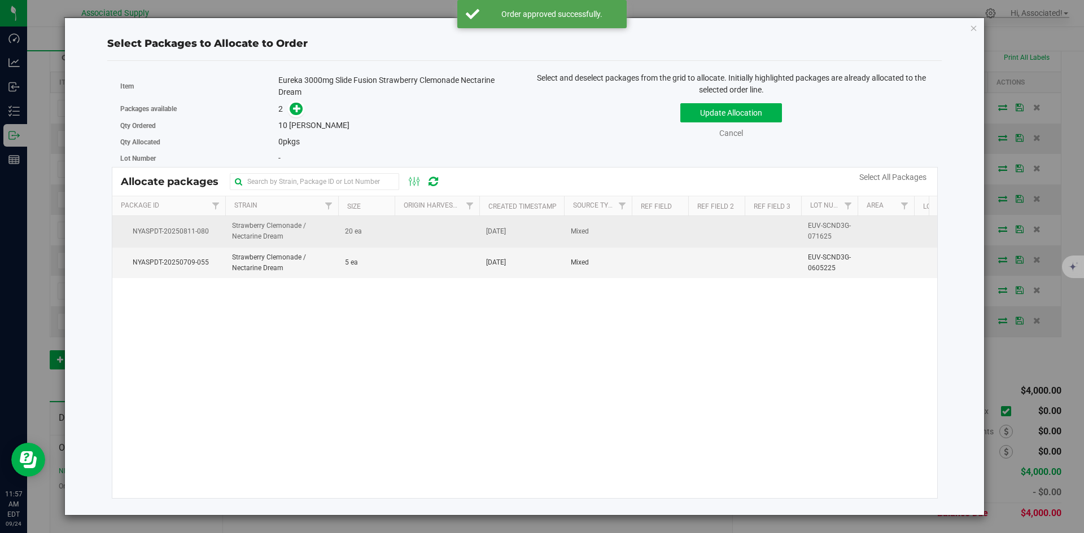
click at [397, 231] on td at bounding box center [437, 231] width 85 height 31
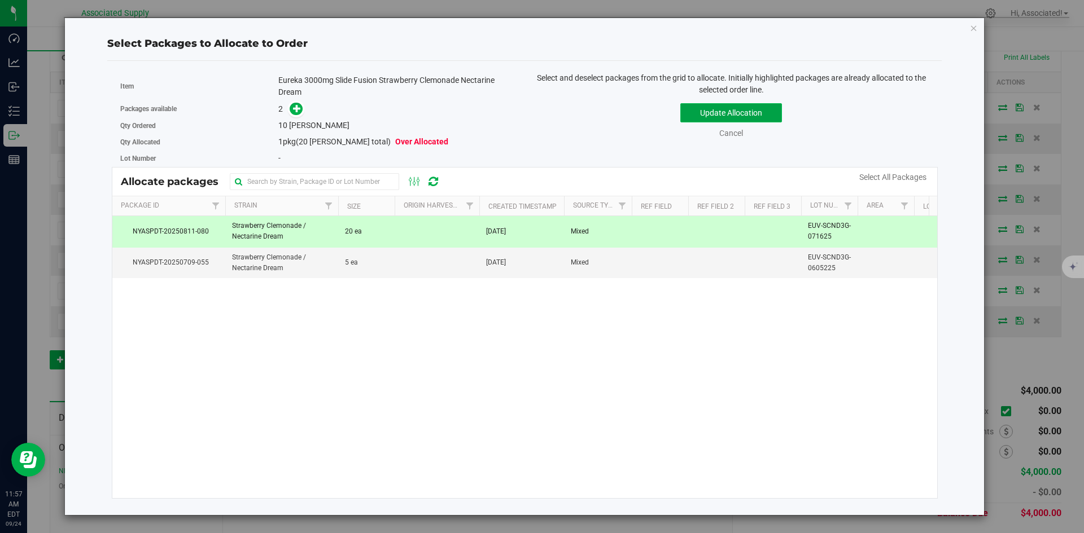
click at [734, 115] on button "Update Allocation" at bounding box center [731, 112] width 102 height 19
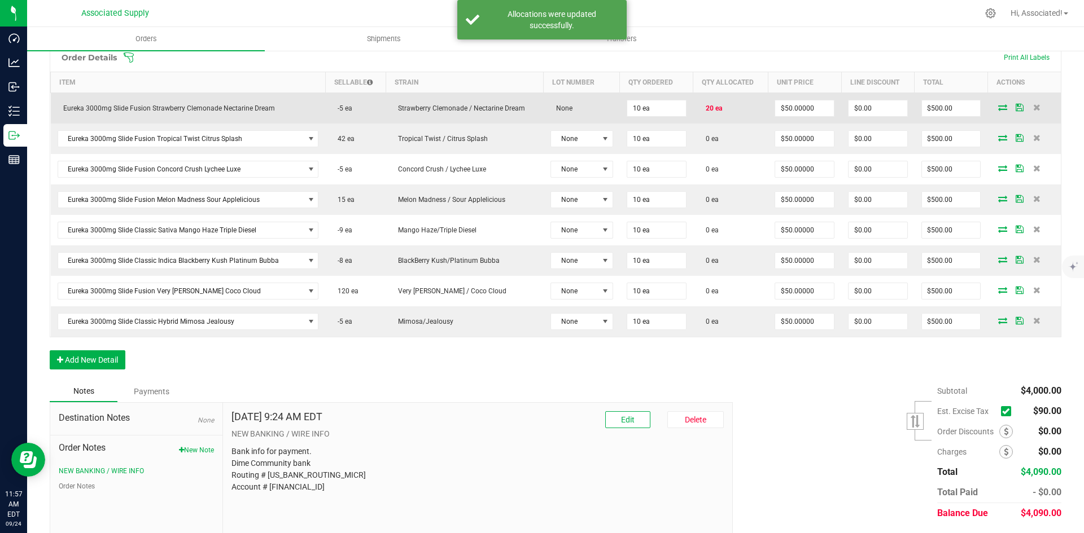
click at [998, 105] on icon at bounding box center [1002, 107] width 9 height 7
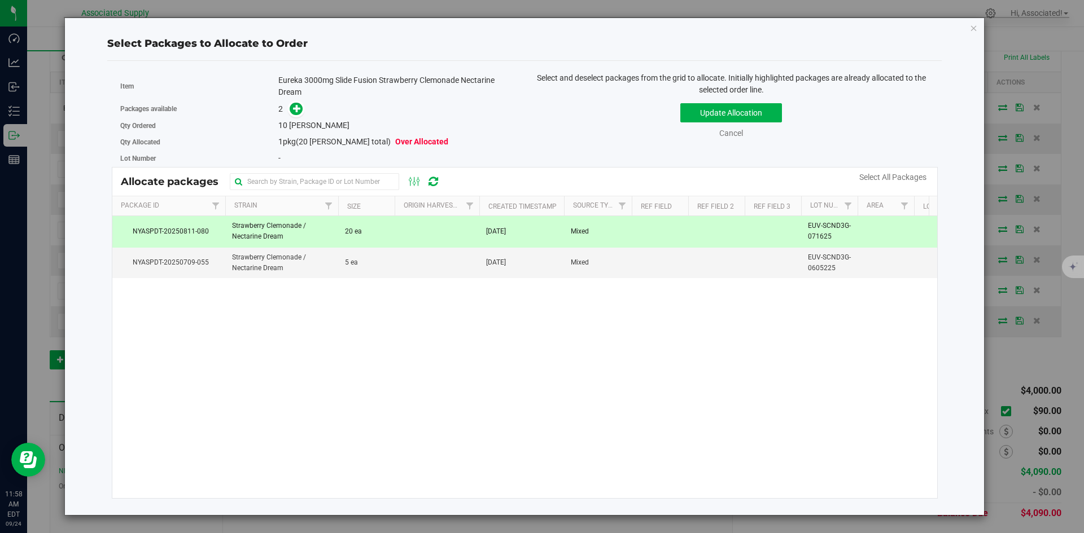
click at [375, 237] on td "20 ea" at bounding box center [366, 231] width 56 height 31
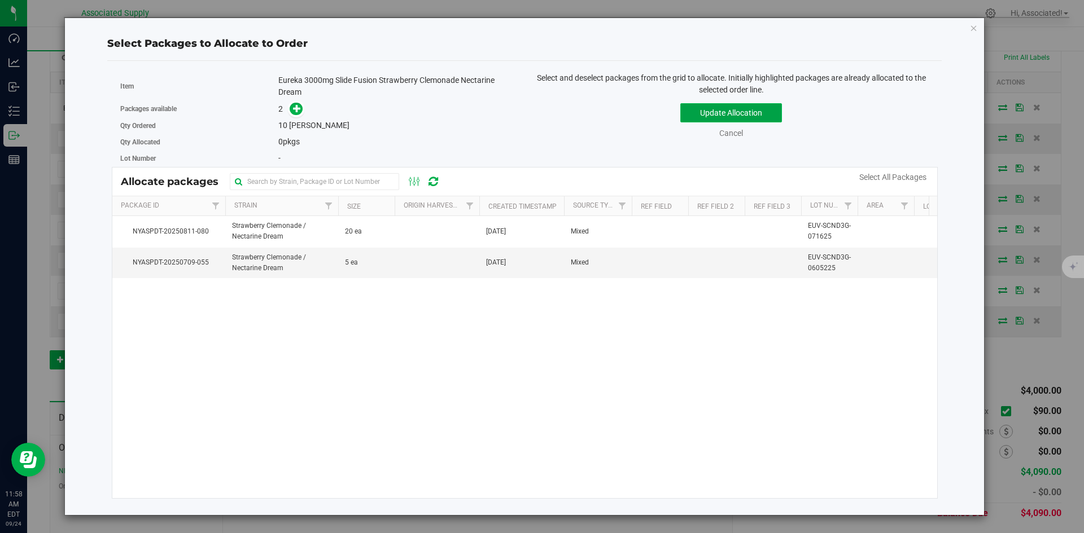
click at [699, 113] on button "Update Allocation" at bounding box center [731, 112] width 102 height 19
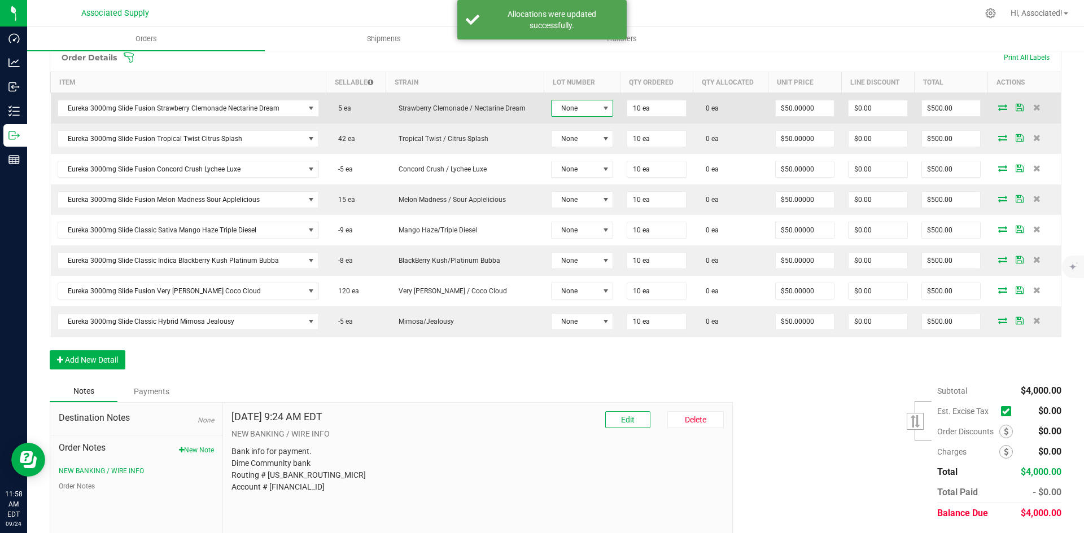
click at [601, 110] on span at bounding box center [605, 108] width 9 height 9
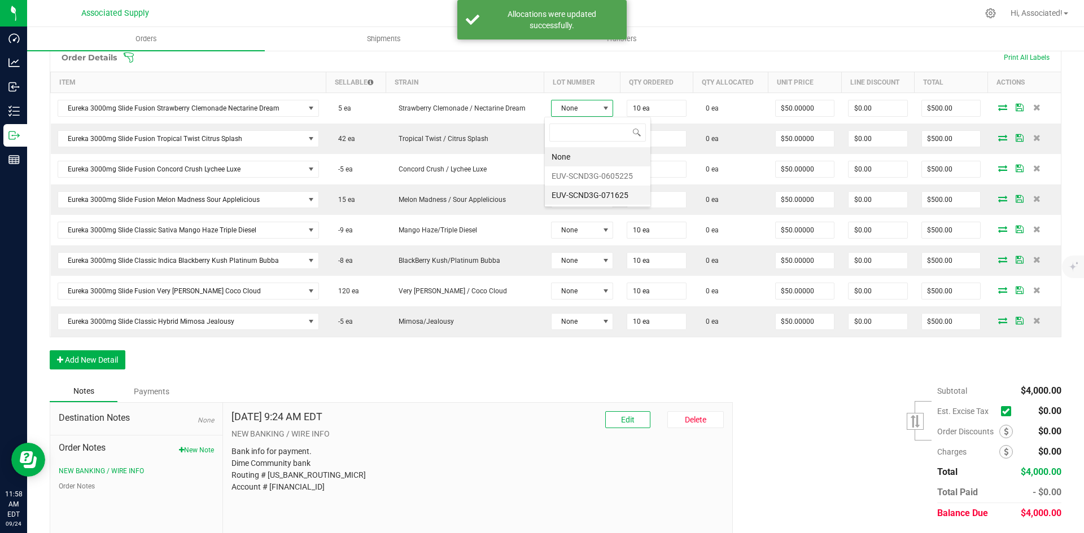
click at [592, 190] on li "EUV-SCND3G-071625" at bounding box center [598, 195] width 106 height 19
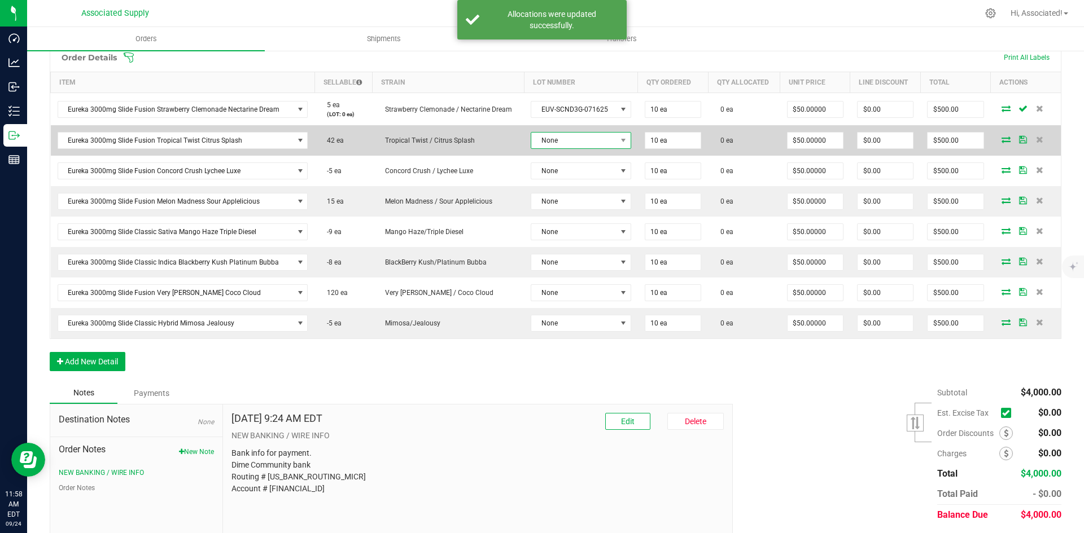
click at [607, 135] on span "None" at bounding box center [573, 141] width 85 height 16
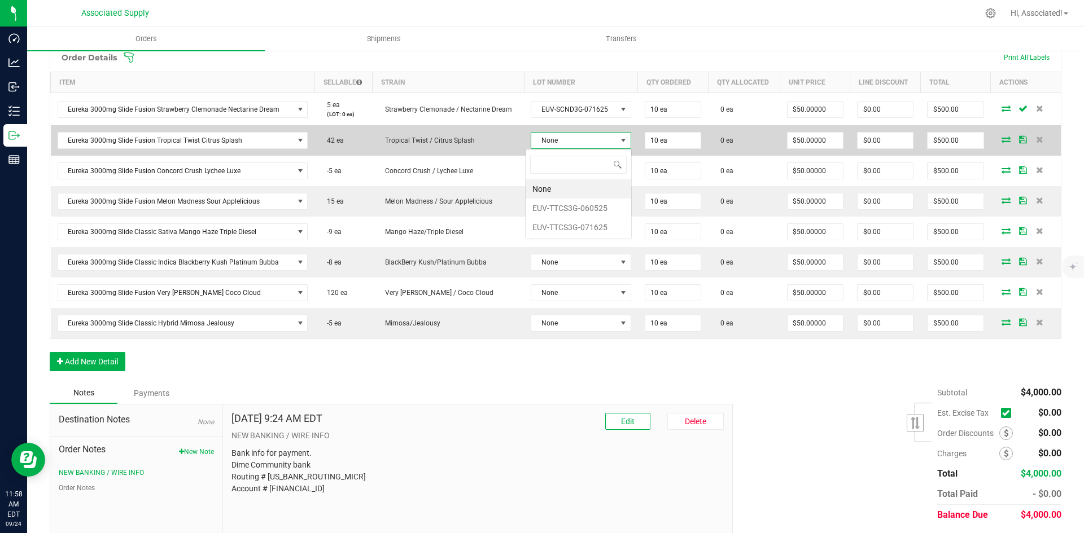
scroll to position [17, 98]
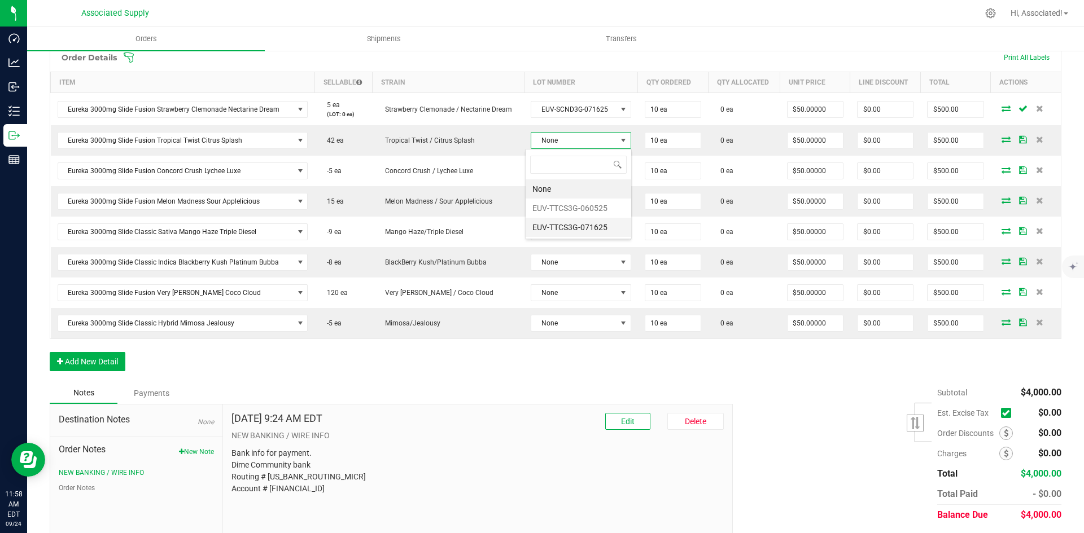
click at [584, 227] on li "EUV-TTCS3G-071625" at bounding box center [578, 227] width 106 height 19
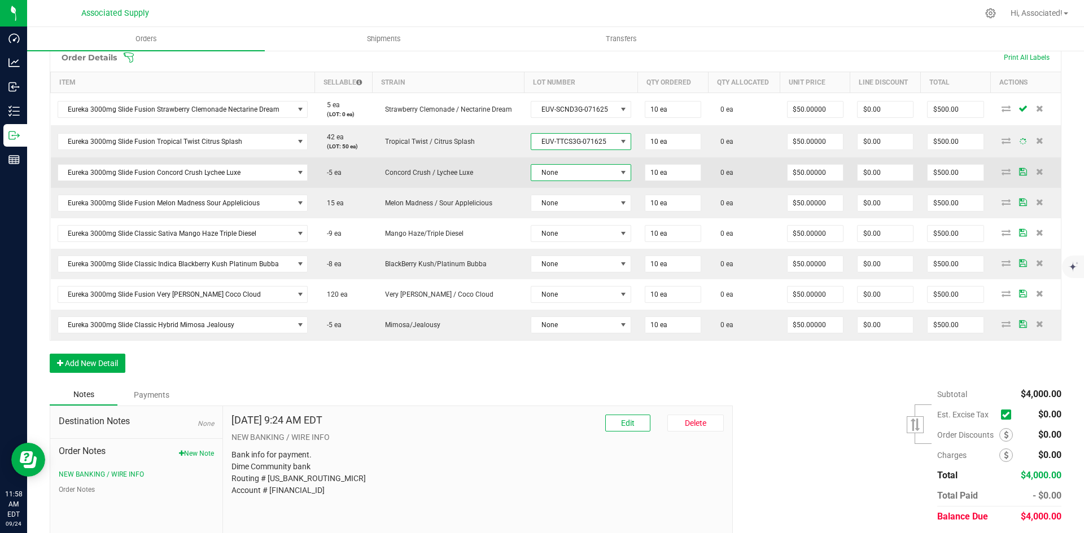
click at [619, 174] on span at bounding box center [623, 172] width 9 height 9
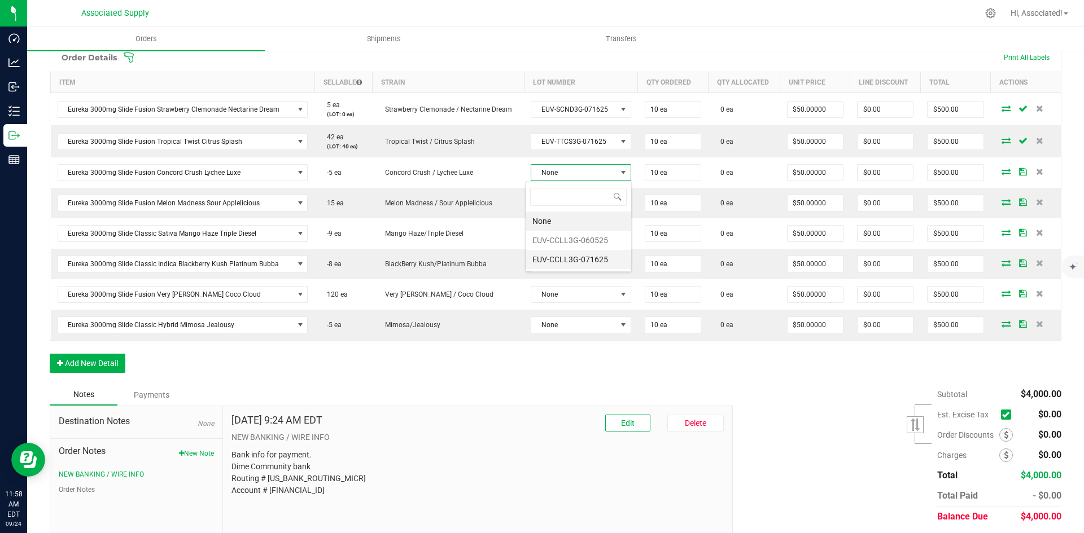
click at [596, 257] on li "EUV-CCLL3G-071625" at bounding box center [578, 259] width 106 height 19
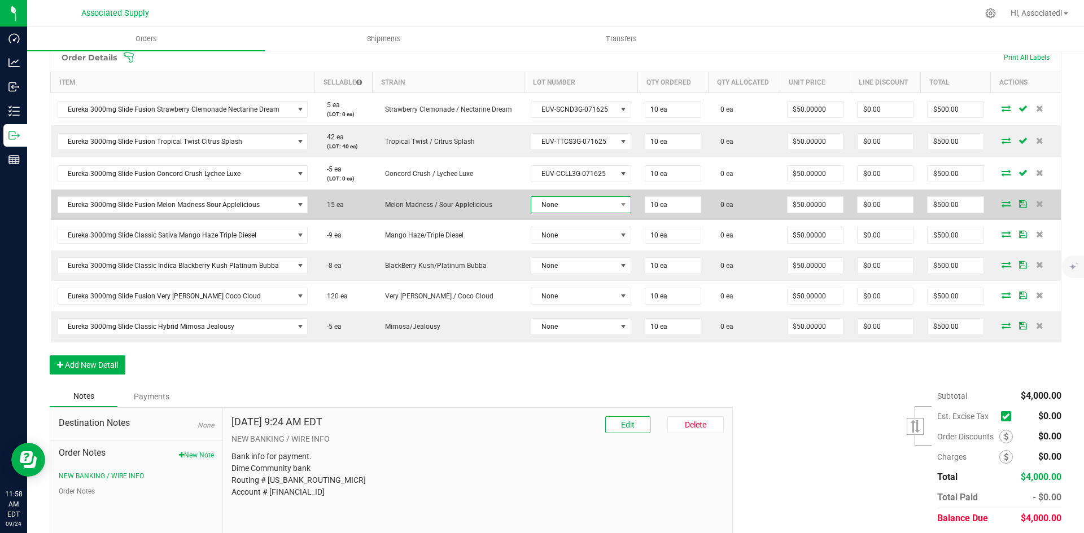
click at [608, 208] on span "None" at bounding box center [573, 205] width 85 height 16
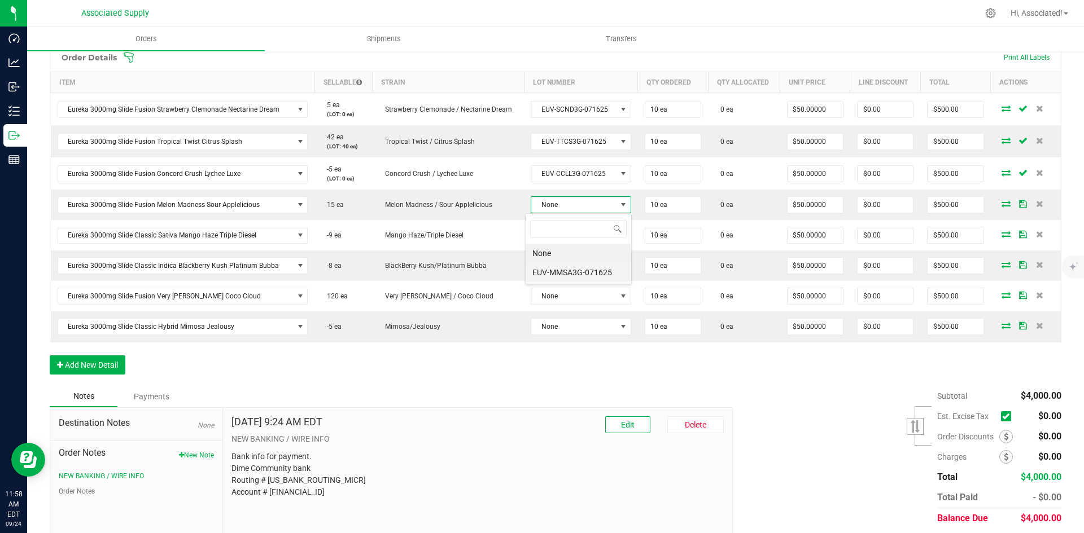
click at [582, 273] on li "EUV-MMSA3G-071625" at bounding box center [578, 272] width 106 height 19
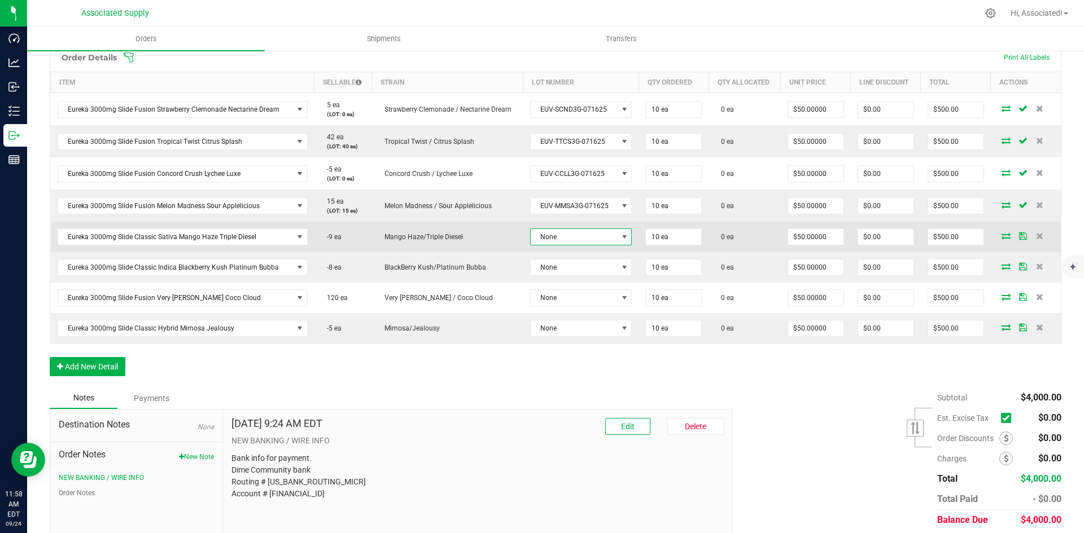
click at [620, 239] on span at bounding box center [624, 237] width 9 height 9
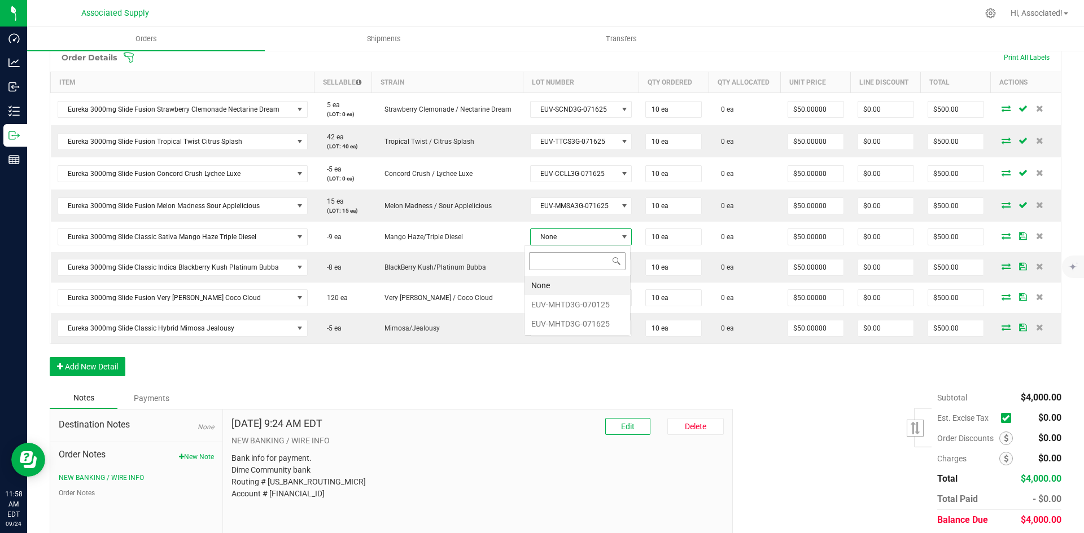
scroll to position [17, 100]
click at [576, 322] on li "EUV-MHTD3G-071625" at bounding box center [577, 323] width 106 height 19
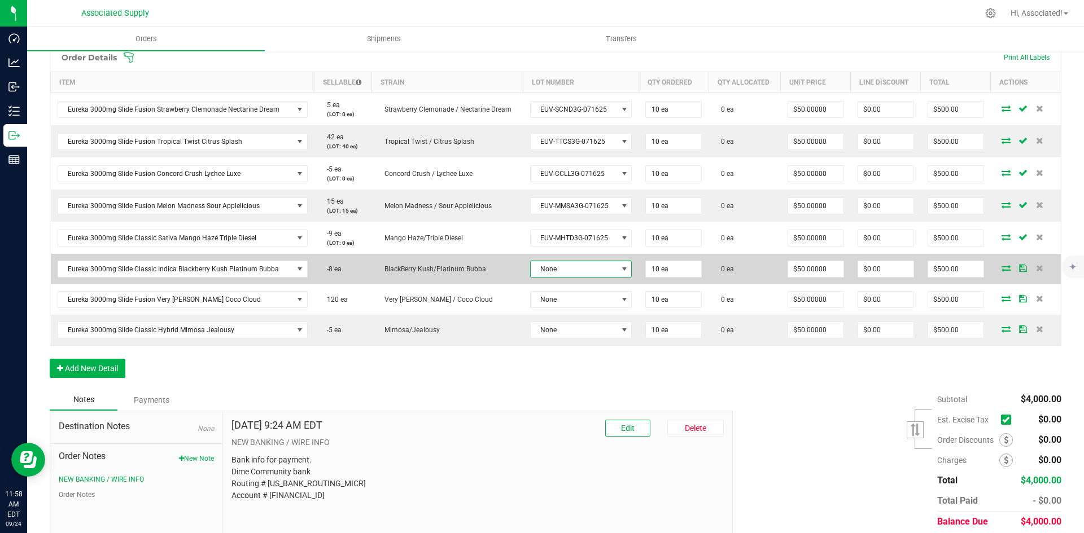
click at [617, 269] on span at bounding box center [624, 269] width 14 height 16
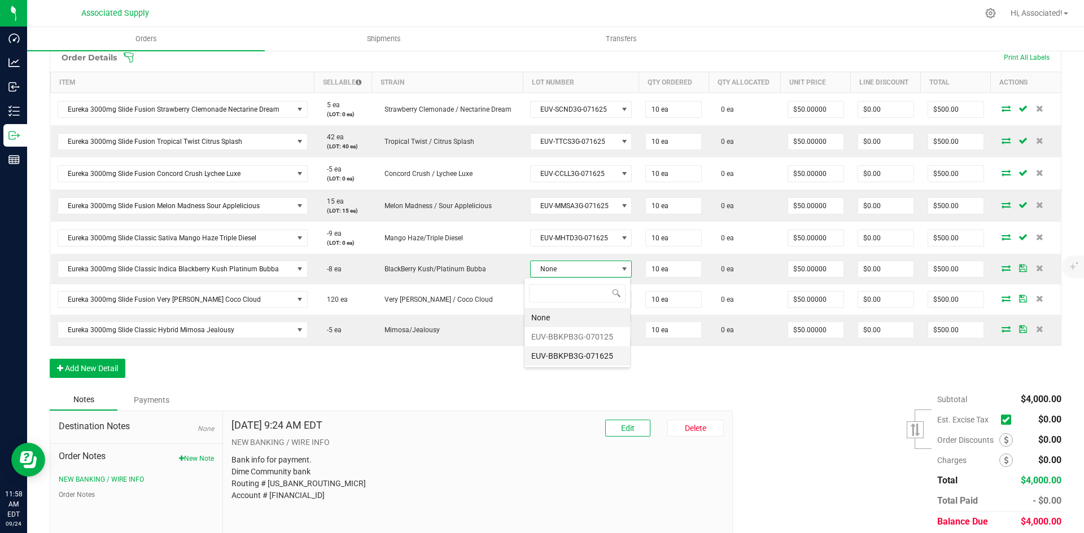
click at [583, 355] on li "EUV-BBKPB3G-071625" at bounding box center [577, 356] width 106 height 19
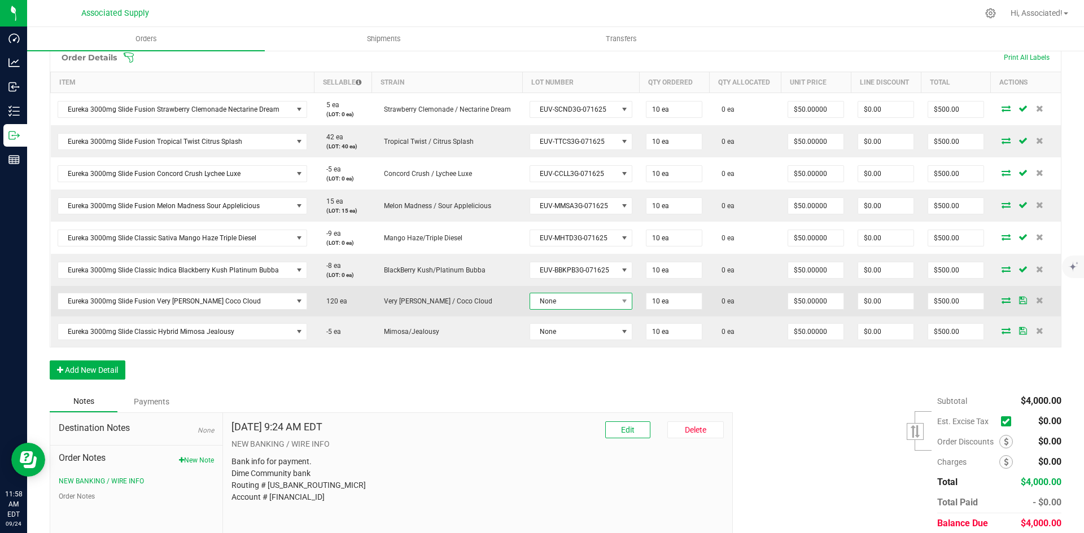
click at [617, 309] on span at bounding box center [624, 301] width 14 height 16
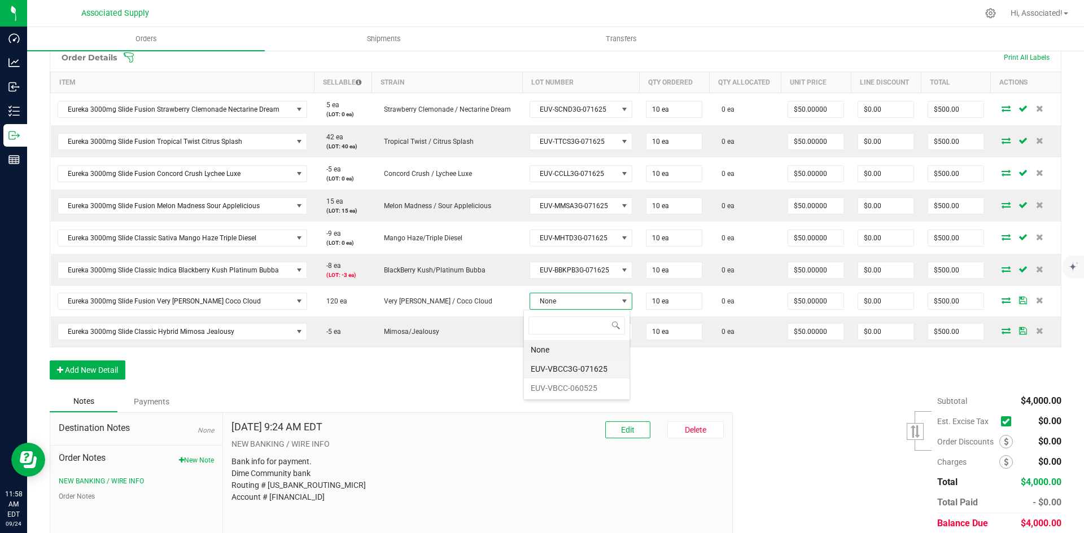
click at [580, 368] on li "EUV-VBCC3G-071625" at bounding box center [577, 369] width 106 height 19
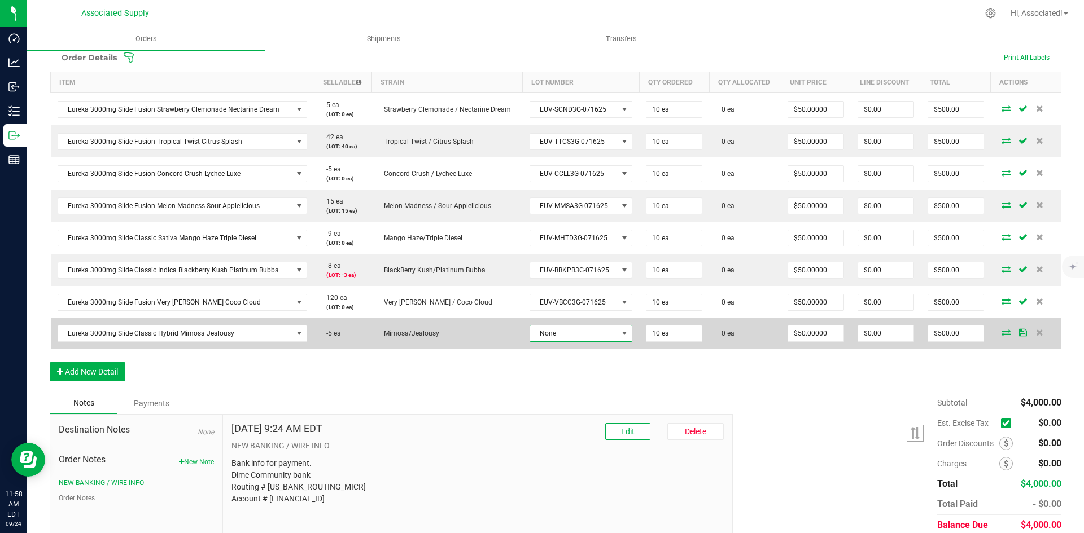
click at [620, 336] on span at bounding box center [624, 333] width 9 height 9
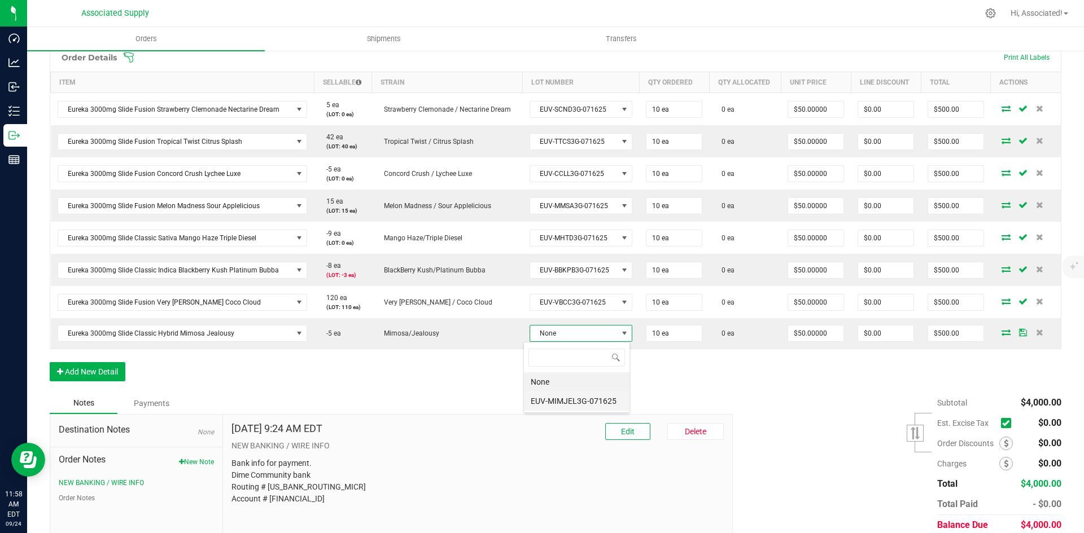
click at [581, 402] on li "EUV-MIMJEL3G-071625" at bounding box center [577, 401] width 106 height 19
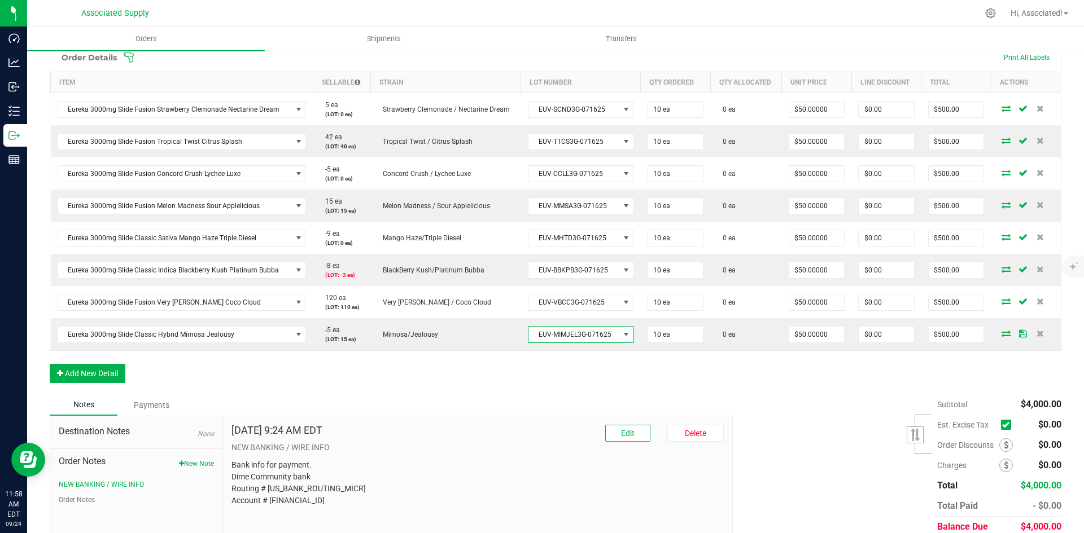
click at [716, 376] on div "Order Details Print All Labels Item Sellable Strain Lot Number Qty Ordered Qty …" at bounding box center [555, 219] width 1011 height 352
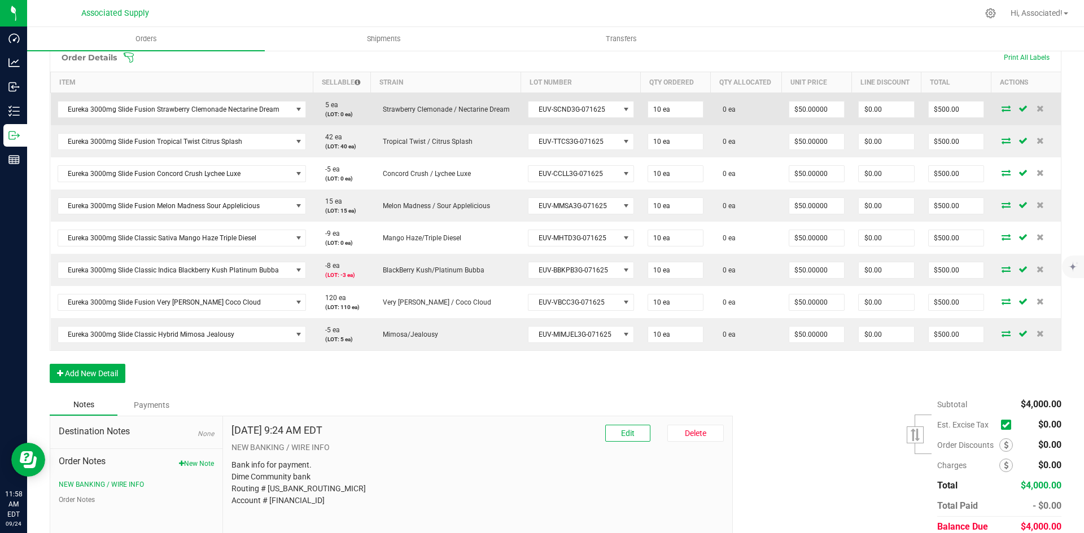
click at [1001, 110] on icon at bounding box center [1005, 108] width 9 height 7
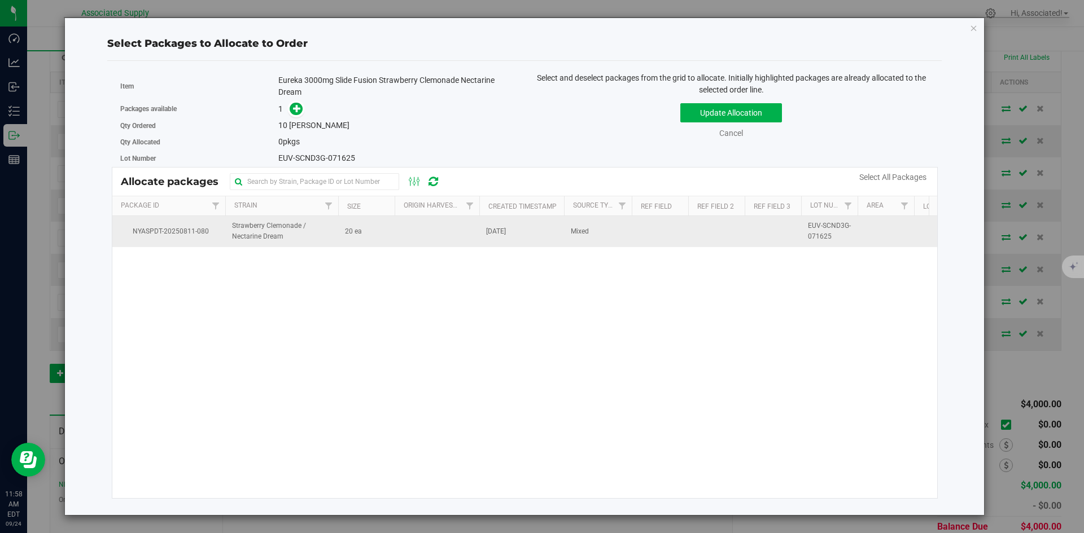
click at [427, 239] on td at bounding box center [437, 231] width 85 height 30
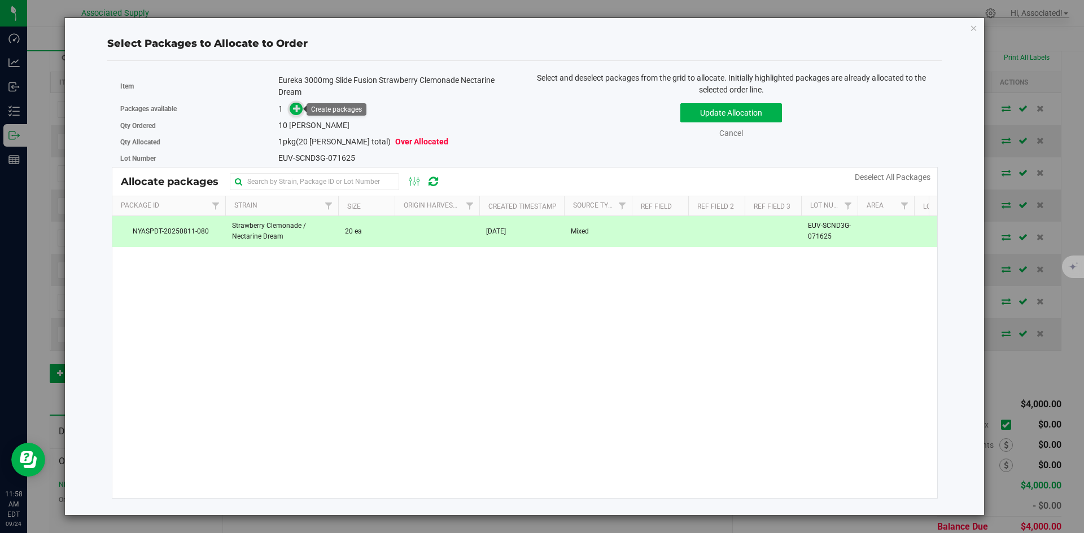
click at [296, 107] on icon at bounding box center [297, 108] width 8 height 8
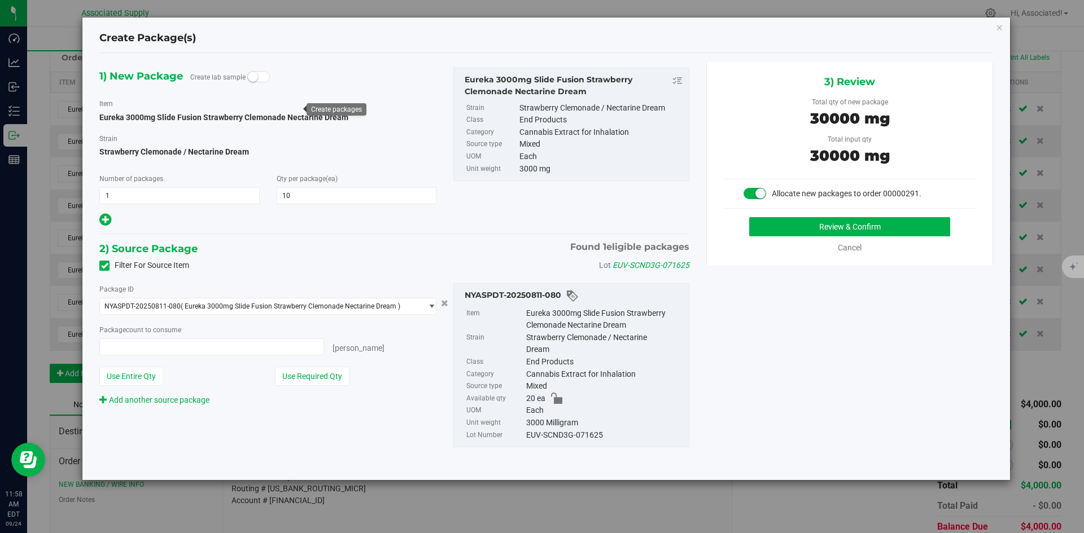
type input "10 ea"
click at [827, 228] on button "Review & Confirm" at bounding box center [849, 226] width 201 height 19
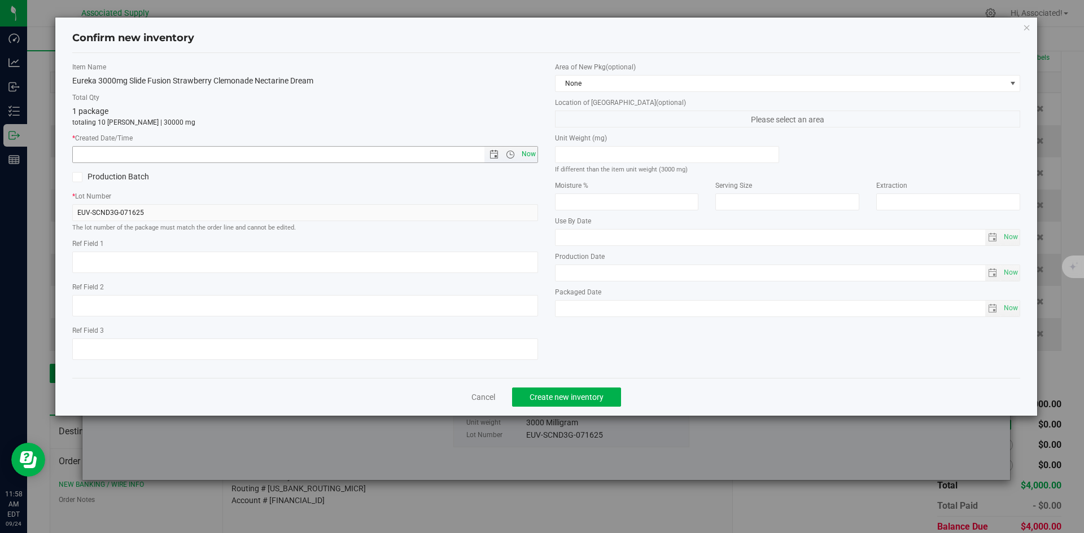
click at [533, 155] on span "Now" at bounding box center [528, 154] width 19 height 16
type input "[DATE] 11:58 AM"
click at [592, 396] on span "Create new inventory" at bounding box center [566, 397] width 74 height 9
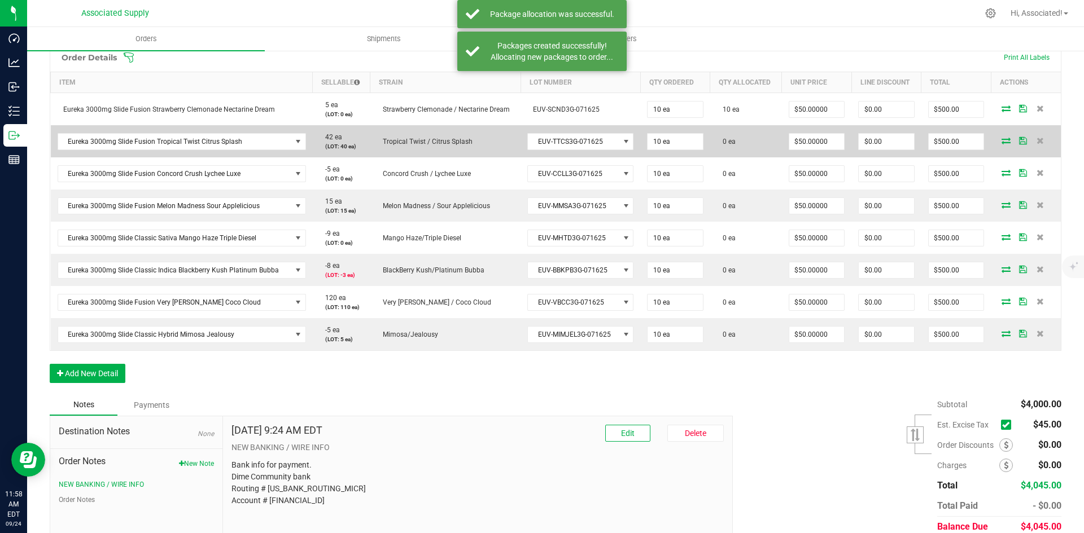
click at [1001, 141] on icon at bounding box center [1005, 140] width 9 height 7
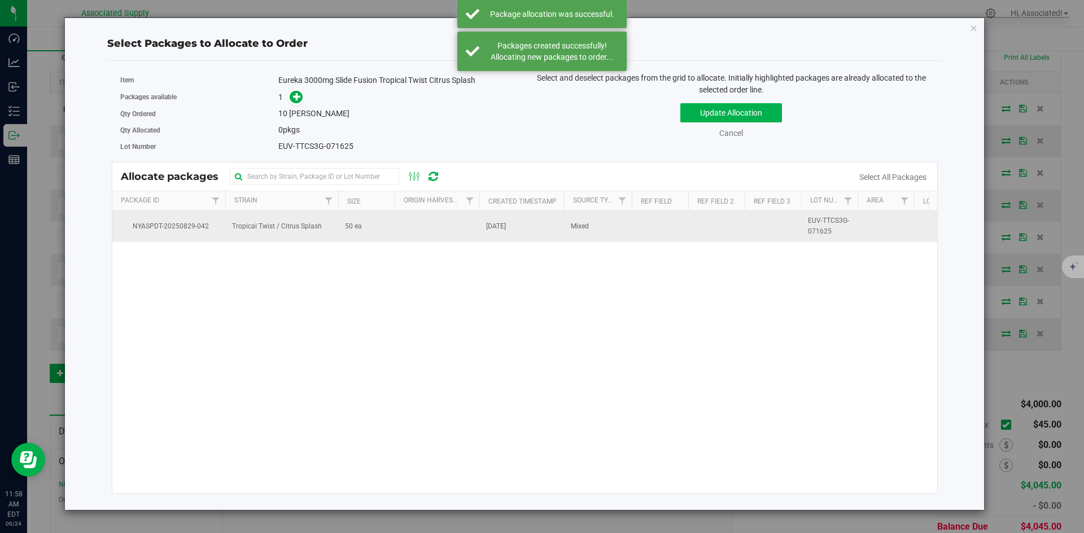
click at [392, 231] on td "50 ea" at bounding box center [366, 226] width 56 height 30
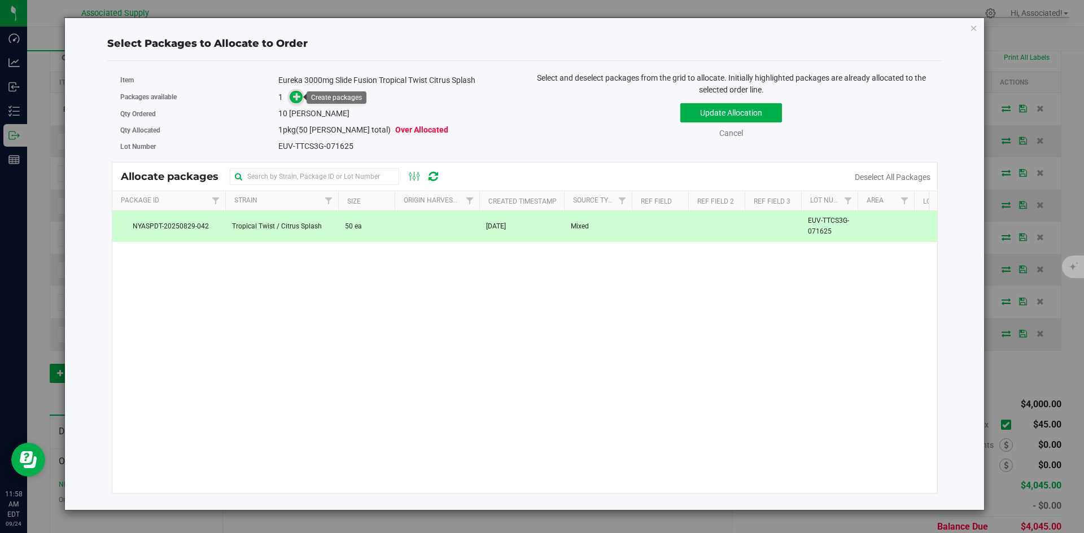
click at [297, 94] on icon at bounding box center [297, 97] width 8 height 8
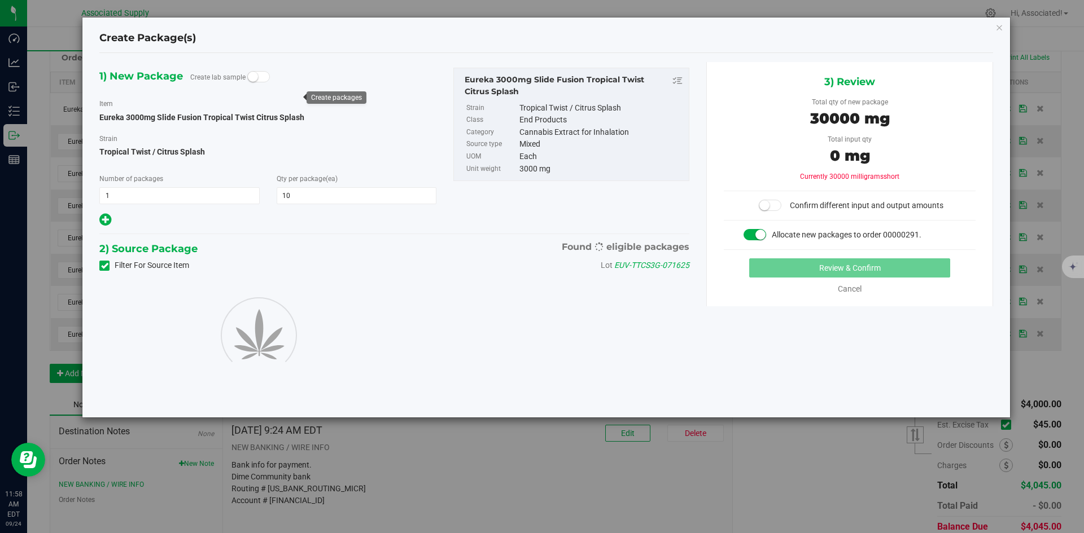
type input "10"
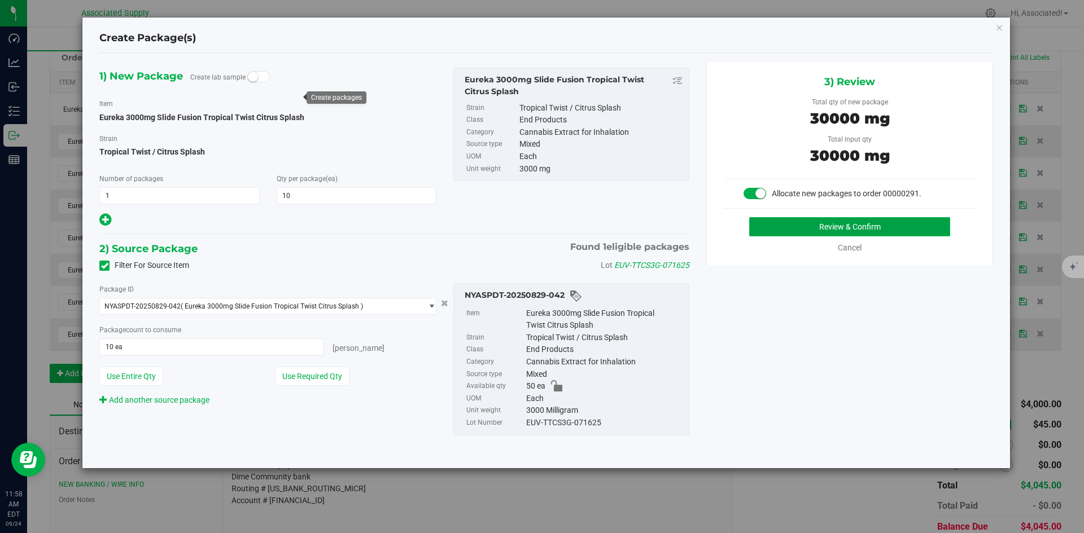
click at [839, 231] on button "Review & Confirm" at bounding box center [849, 226] width 201 height 19
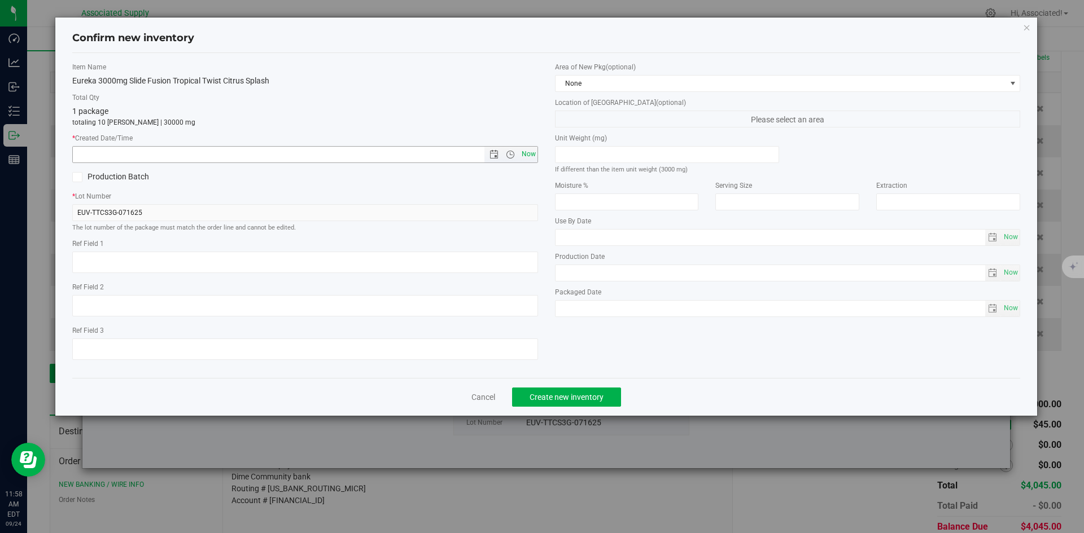
click at [527, 156] on span "Now" at bounding box center [528, 154] width 19 height 16
type input "[DATE] 11:58 AM"
click at [568, 395] on span "Create new inventory" at bounding box center [566, 397] width 74 height 9
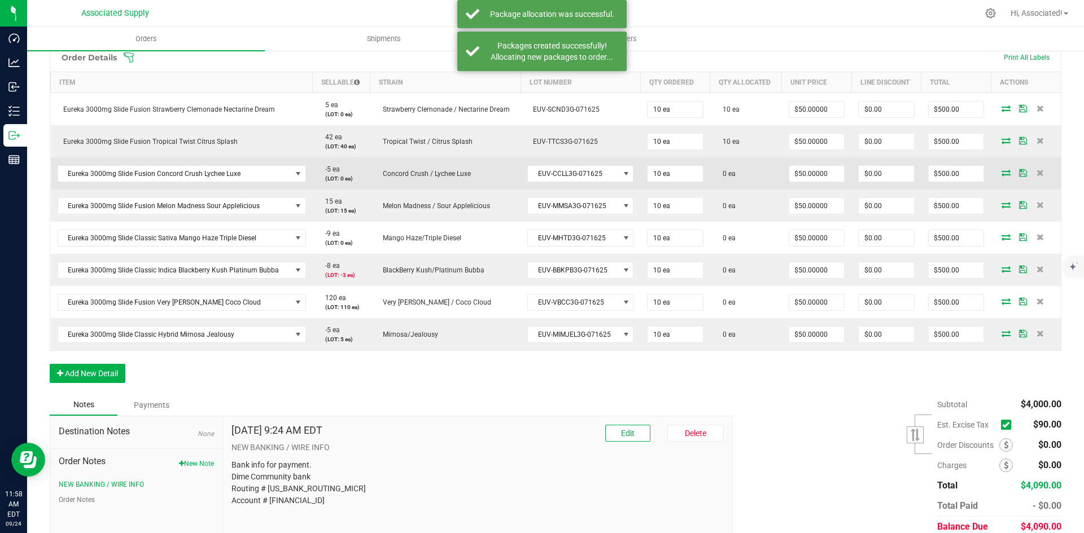
click at [1001, 173] on icon at bounding box center [1005, 172] width 9 height 7
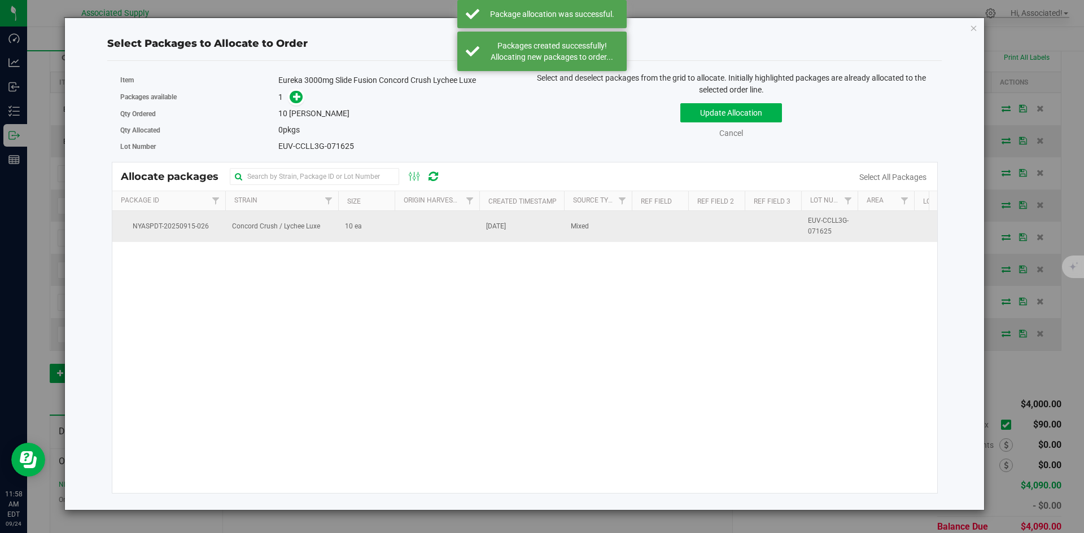
click at [341, 231] on td "10 ea" at bounding box center [366, 226] width 56 height 30
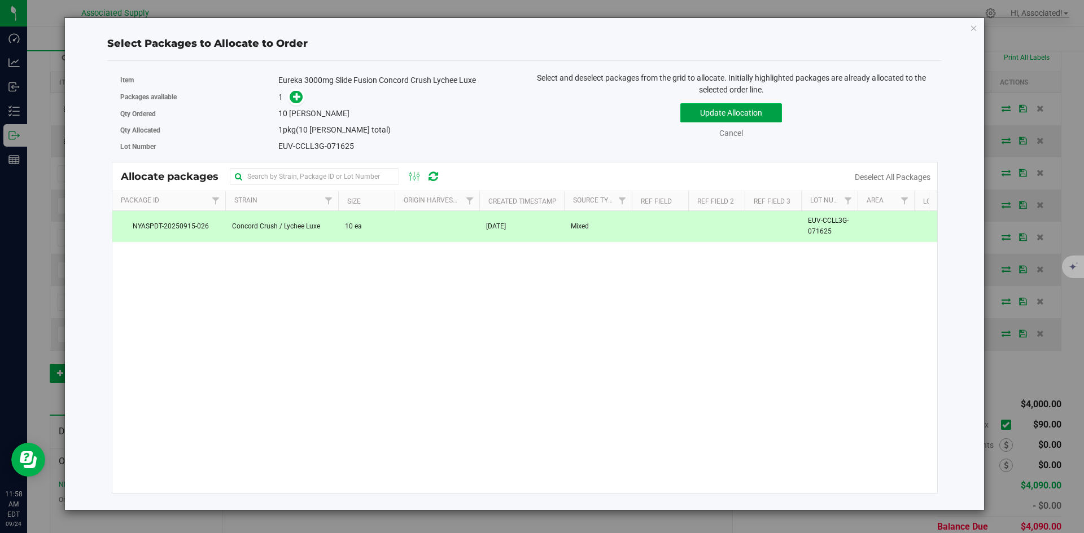
click at [731, 112] on button "Update Allocation" at bounding box center [731, 112] width 102 height 19
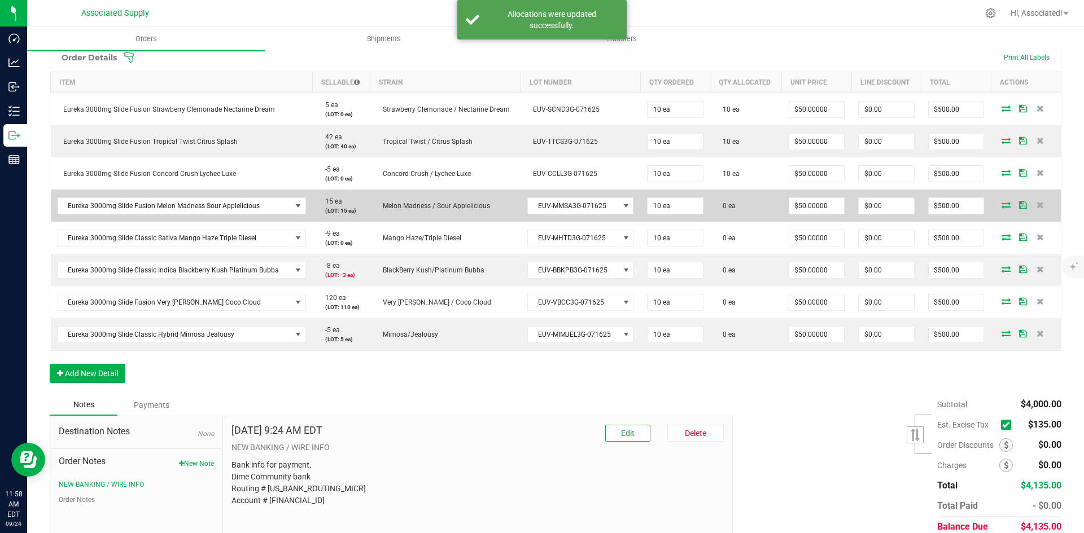
click at [1002, 203] on icon at bounding box center [1005, 204] width 9 height 7
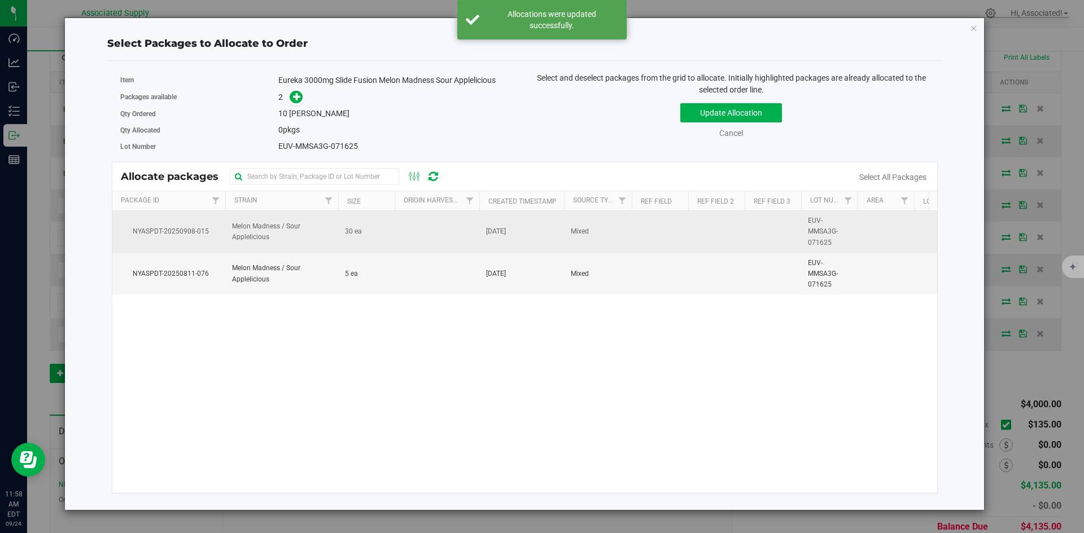
click at [421, 236] on td at bounding box center [437, 232] width 85 height 42
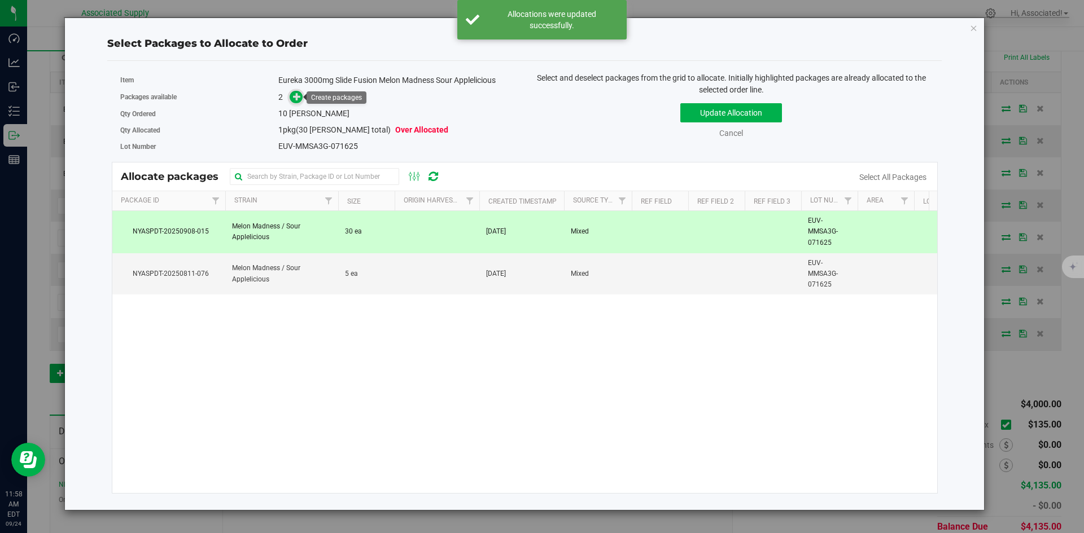
click at [299, 100] on icon at bounding box center [297, 97] width 8 height 8
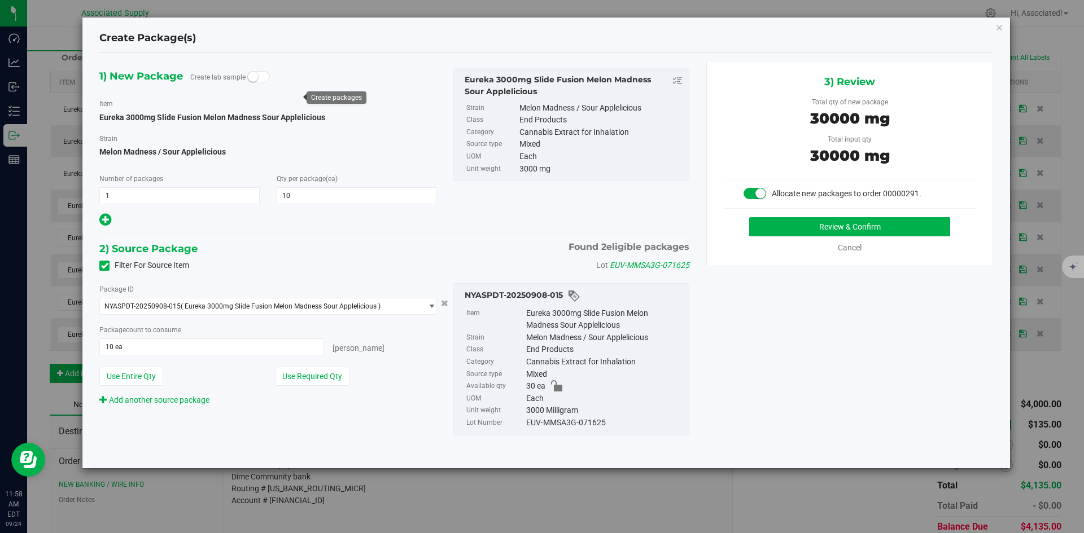
click at [387, 250] on div "2) Source Package Found 2 eligible packages" at bounding box center [394, 248] width 590 height 17
click at [807, 226] on button "Review & Confirm" at bounding box center [849, 226] width 201 height 19
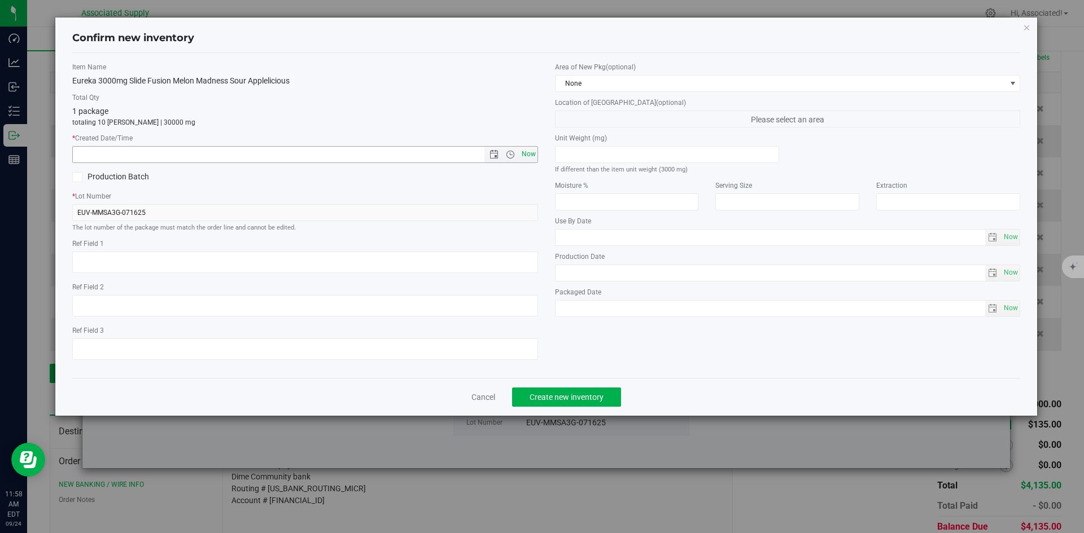
click at [533, 157] on span "Now" at bounding box center [528, 154] width 19 height 16
type input "[DATE] 11:59 AM"
click at [569, 391] on button "Create new inventory" at bounding box center [566, 397] width 109 height 19
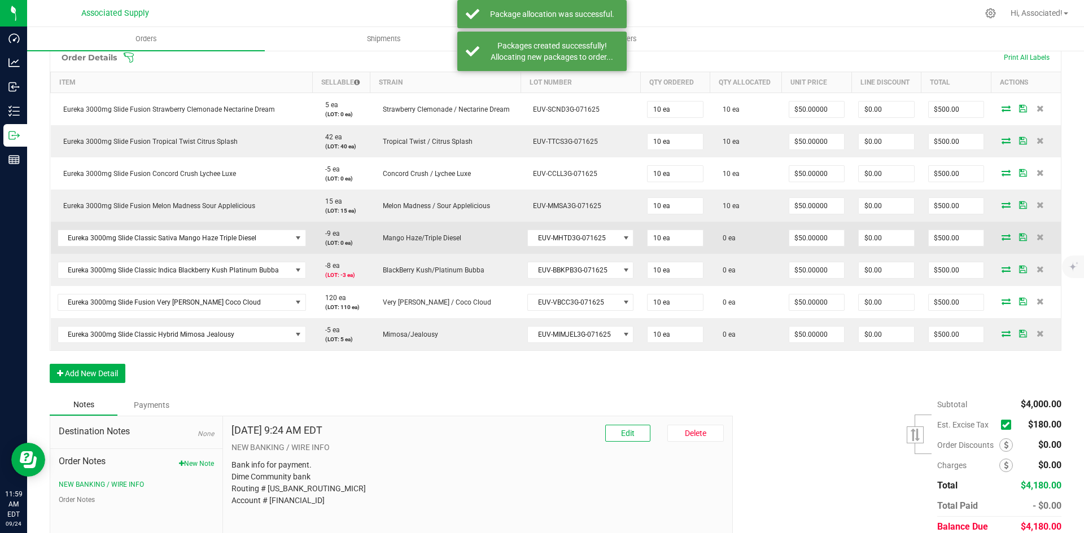
click at [1001, 239] on icon at bounding box center [1005, 237] width 9 height 7
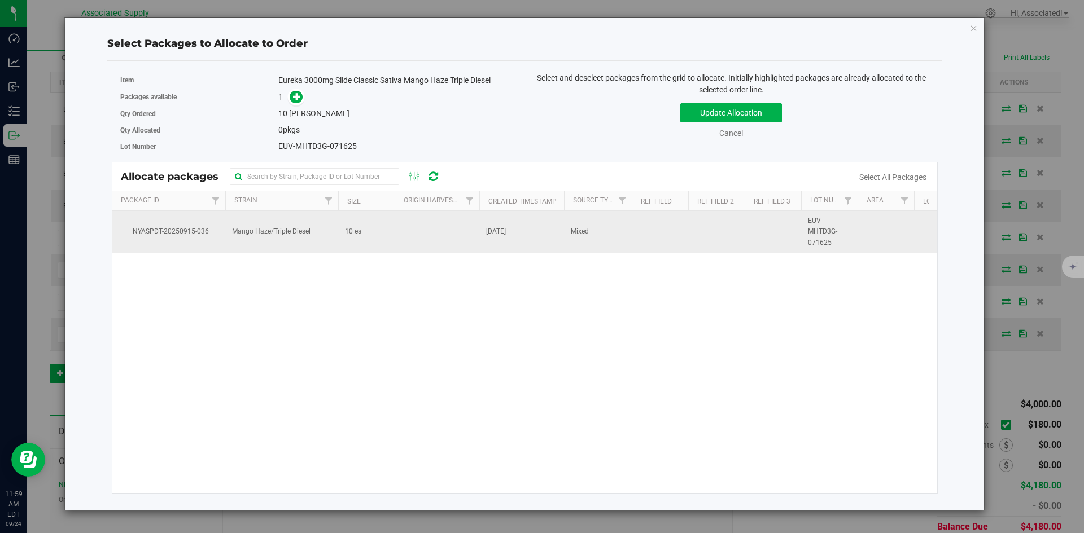
click at [425, 237] on td at bounding box center [437, 232] width 85 height 42
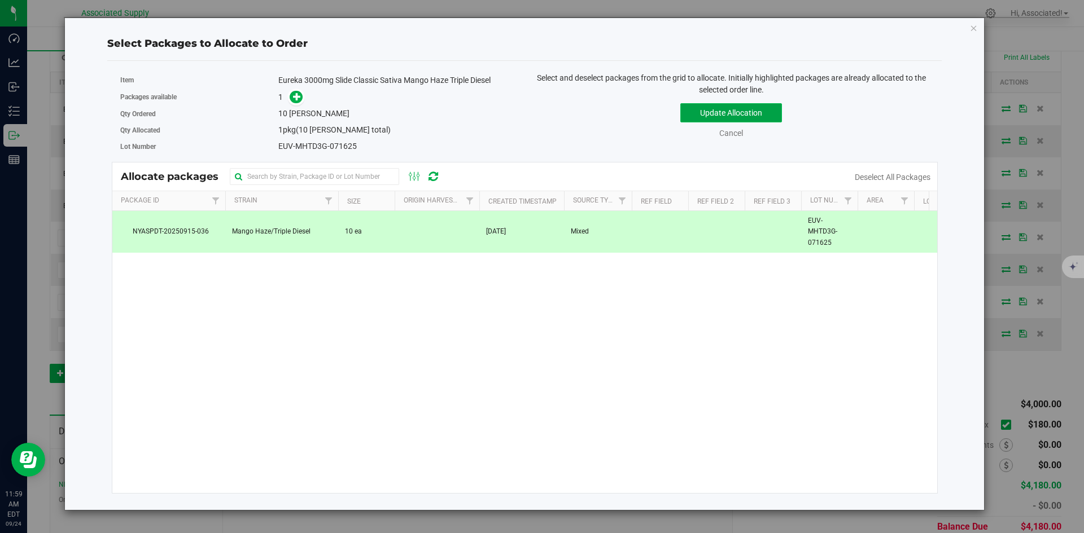
click at [732, 112] on button "Update Allocation" at bounding box center [731, 112] width 102 height 19
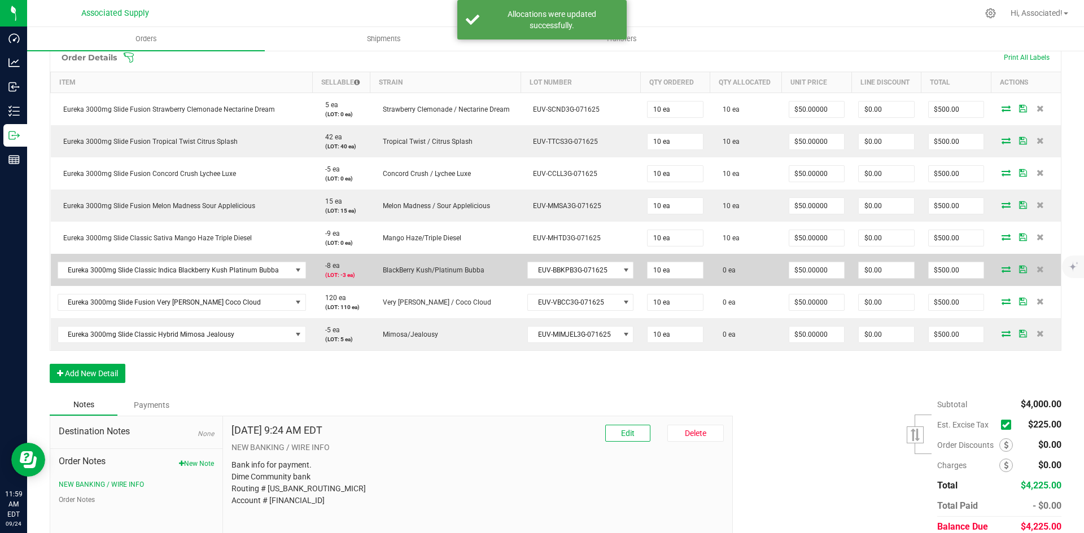
click at [1001, 269] on icon at bounding box center [1005, 269] width 9 height 7
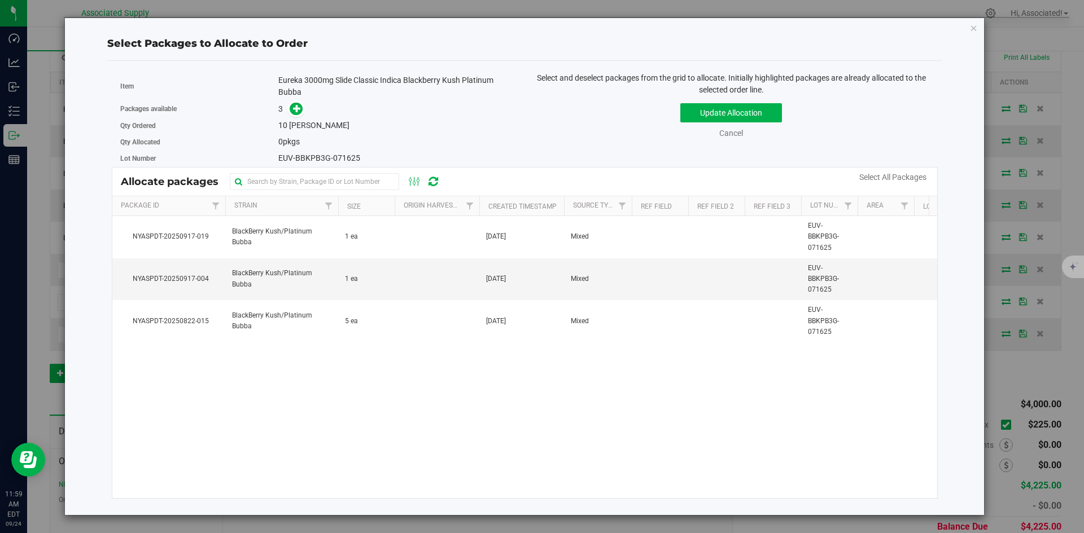
click at [573, 414] on div "NYASPDT-20250917-019 BlackBerry Kush/Platinum Bubba 1 ea [DATE] Mixed EUV-BBKPB…" at bounding box center [524, 357] width 825 height 282
click at [739, 135] on link "Cancel" at bounding box center [731, 133] width 24 height 9
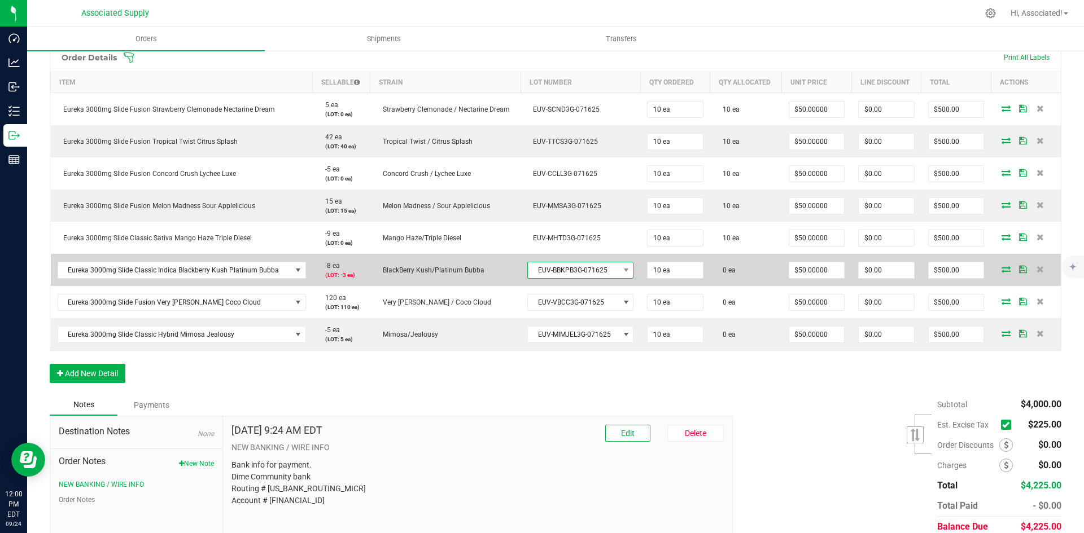
click at [619, 268] on span at bounding box center [626, 270] width 14 height 16
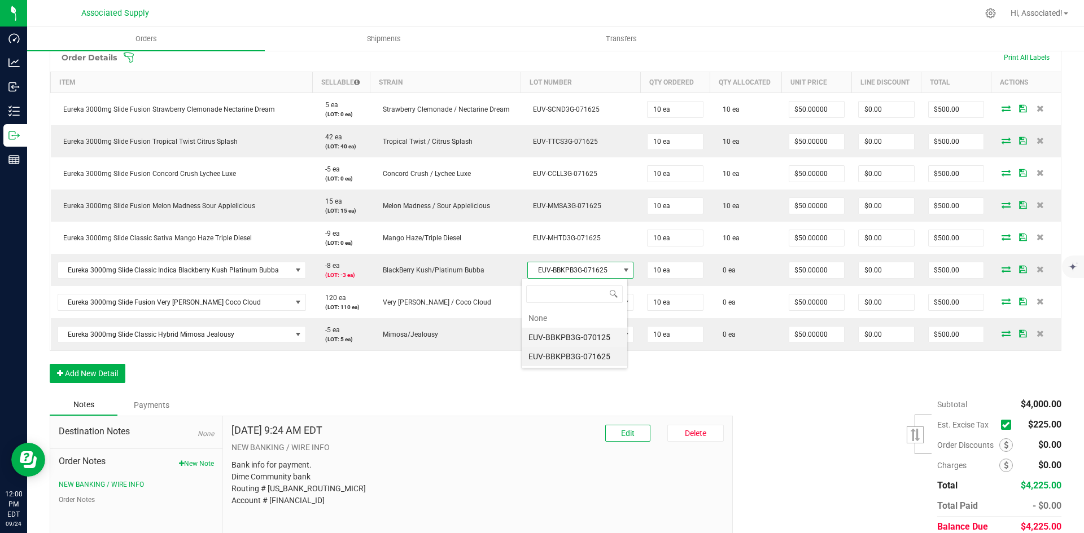
click at [598, 339] on li "EUV-BBKPB3G-070125" at bounding box center [575, 337] width 106 height 19
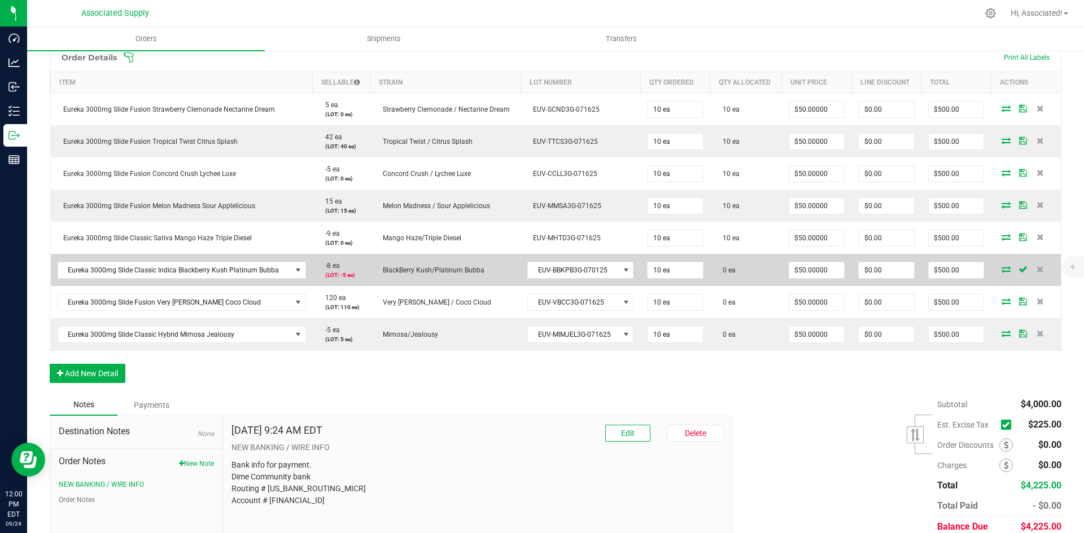
click at [1001, 270] on icon at bounding box center [1005, 269] width 9 height 7
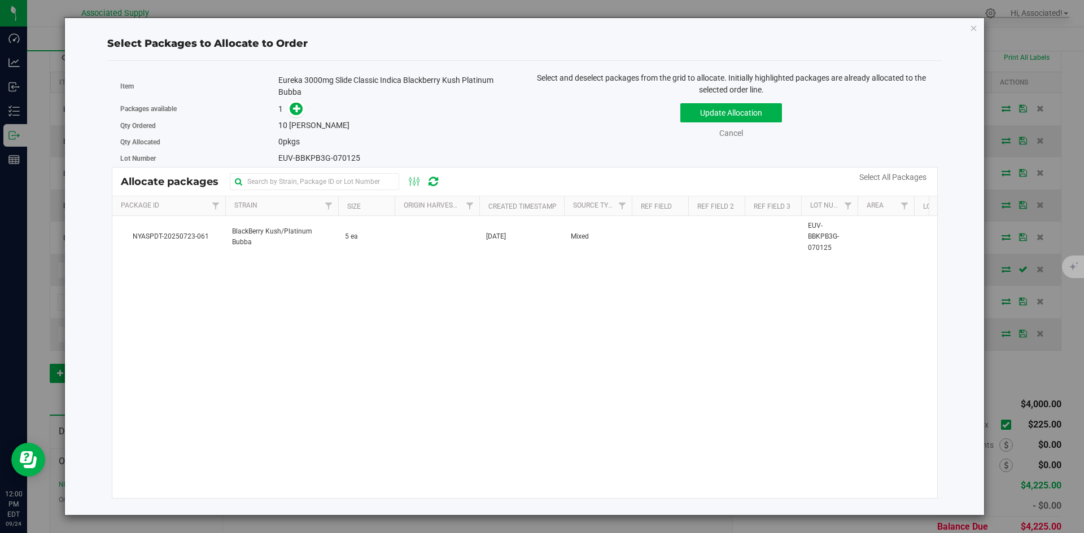
click at [644, 309] on div "NYASPDT-20250723-061 BlackBerry Kush/Platinum Bubba 5 ea [DATE] Mixed EUV-BBKPB…" at bounding box center [524, 357] width 825 height 282
click at [376, 355] on div "NYASPDT-20250723-061 BlackBerry Kush/Platinum Bubba 5 ea [DATE] Mixed EUV-BBKPB…" at bounding box center [524, 357] width 825 height 282
click at [466, 332] on div "NYASPDT-20250723-061 BlackBerry Kush/Platinum Bubba 5 ea [DATE] Mixed EUV-BBKPB…" at bounding box center [524, 357] width 825 height 282
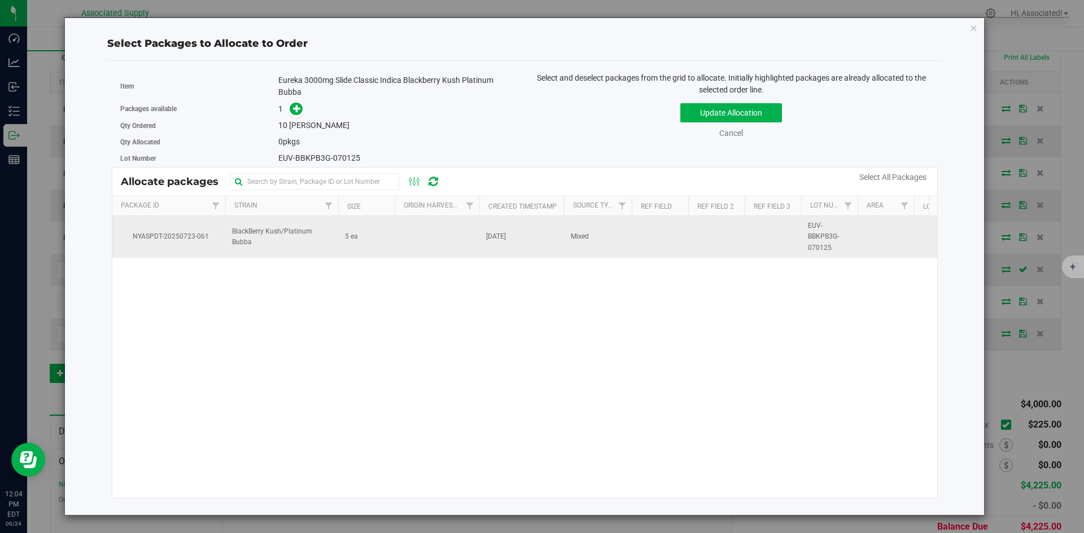
click at [167, 239] on span "NYASPDT-20250723-061" at bounding box center [168, 236] width 99 height 11
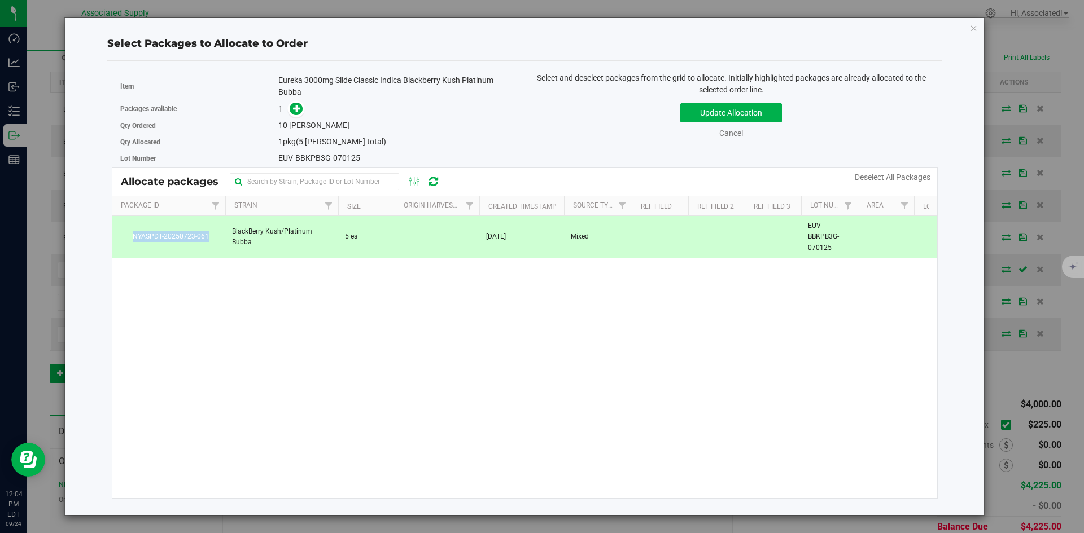
drag, startPoint x: 209, startPoint y: 237, endPoint x: 129, endPoint y: 238, distance: 80.7
click at [129, 238] on span "NYASPDT-20250723-061" at bounding box center [168, 236] width 99 height 11
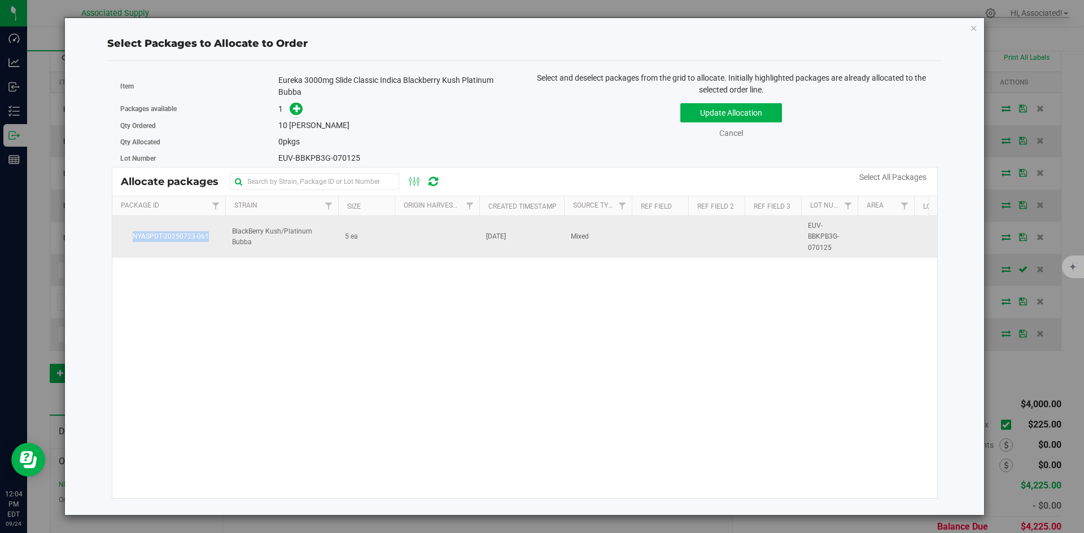
copy span "NYASPDT-20250723-061"
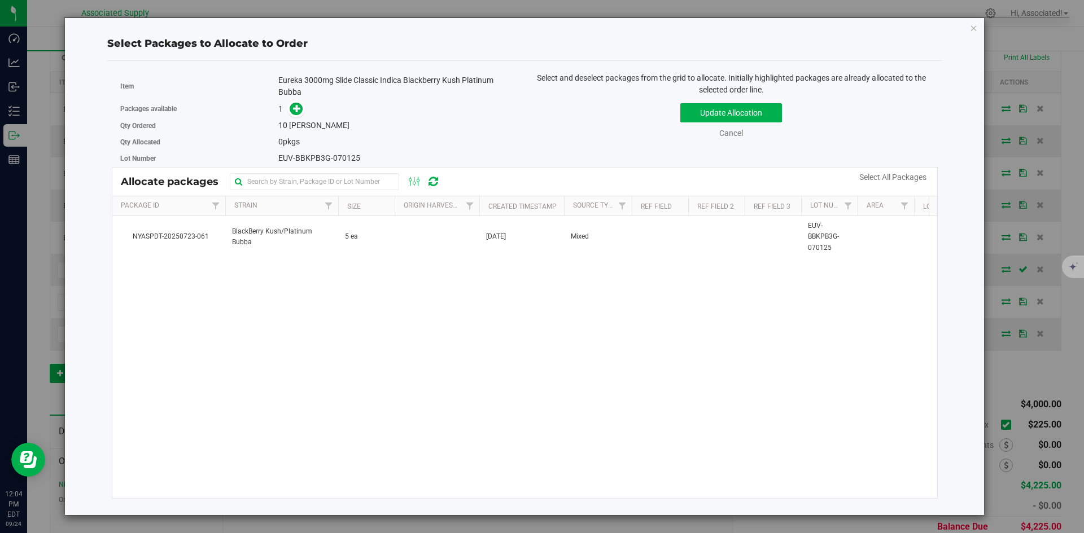
click at [388, 332] on div "NYASPDT-20250723-061 BlackBerry Kush/Platinum Bubba 5 ea [DATE] Mixed EUV-BBKPB…" at bounding box center [524, 357] width 825 height 282
click at [733, 135] on link "Cancel" at bounding box center [731, 133] width 24 height 9
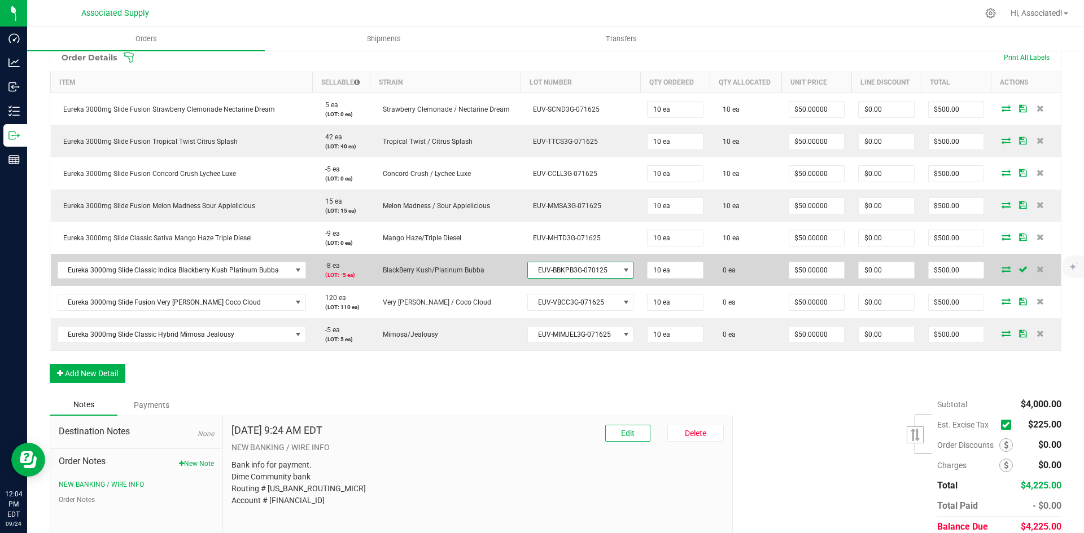
click at [621, 272] on span at bounding box center [625, 270] width 9 height 9
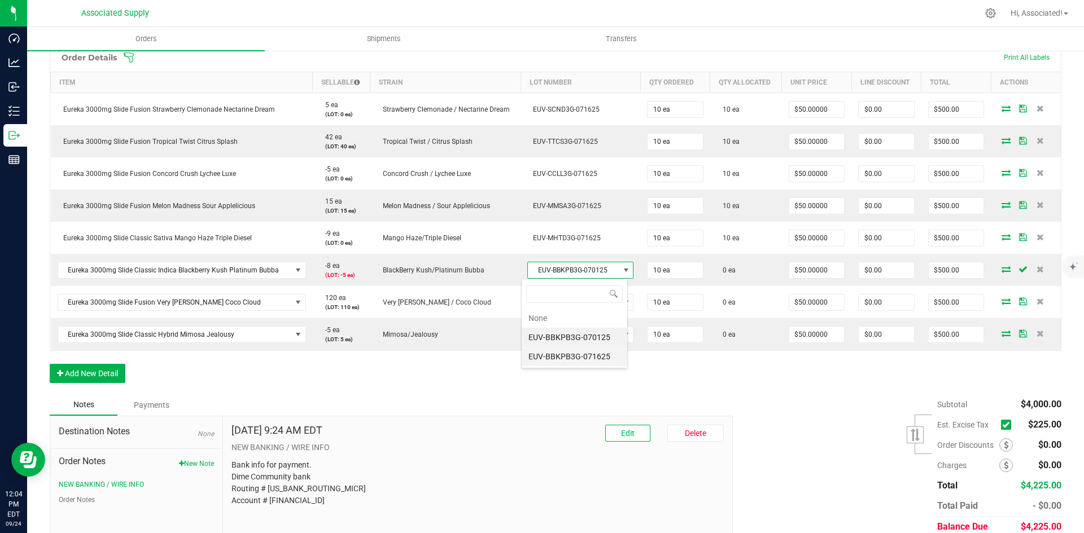
click at [604, 356] on li "EUV-BBKPB3G-071625" at bounding box center [575, 356] width 106 height 19
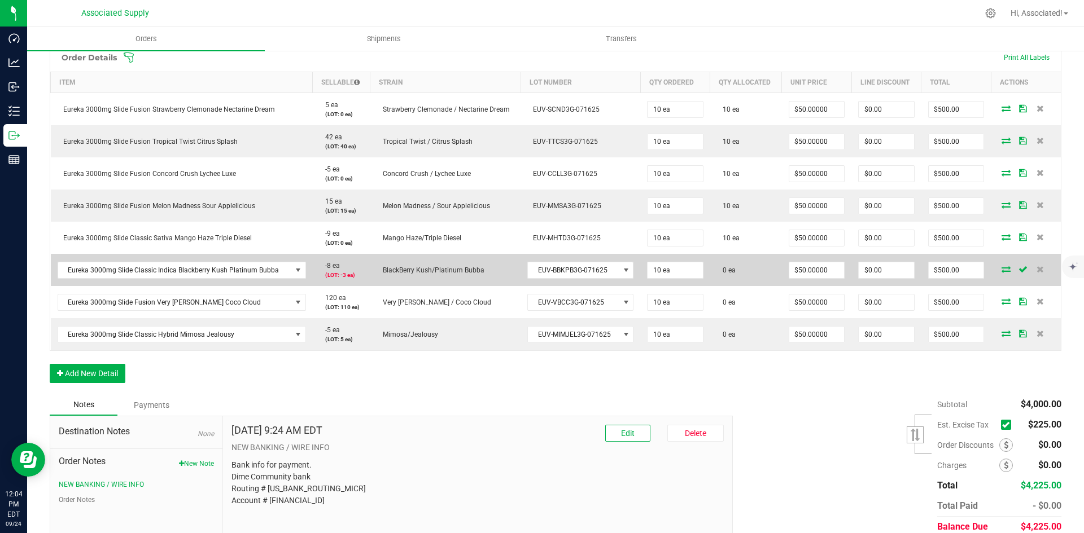
click at [1001, 270] on icon at bounding box center [1005, 269] width 9 height 7
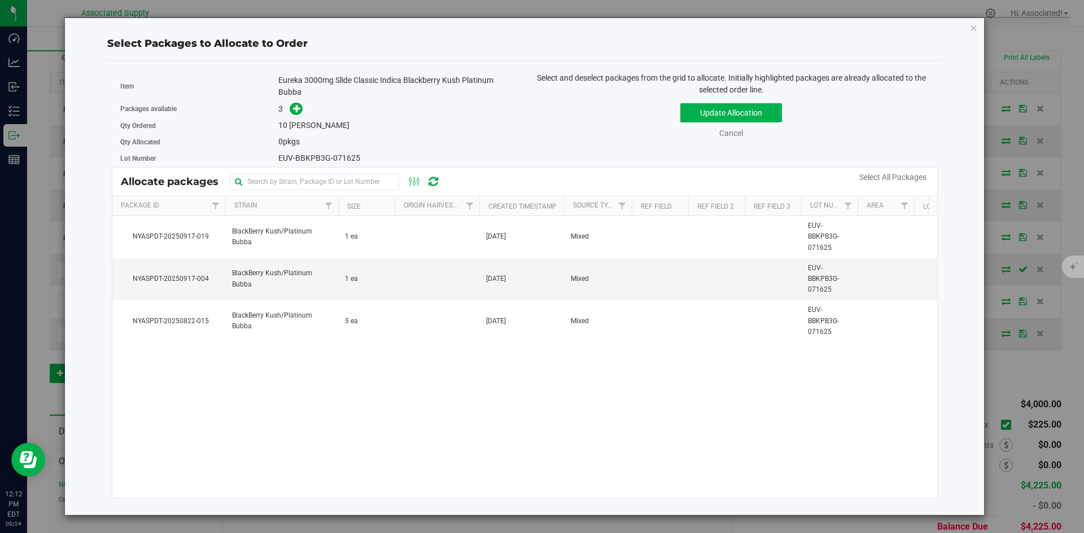
click at [420, 107] on div "3" at bounding box center [397, 109] width 238 height 13
click at [975, 32] on icon "button" at bounding box center [974, 28] width 8 height 14
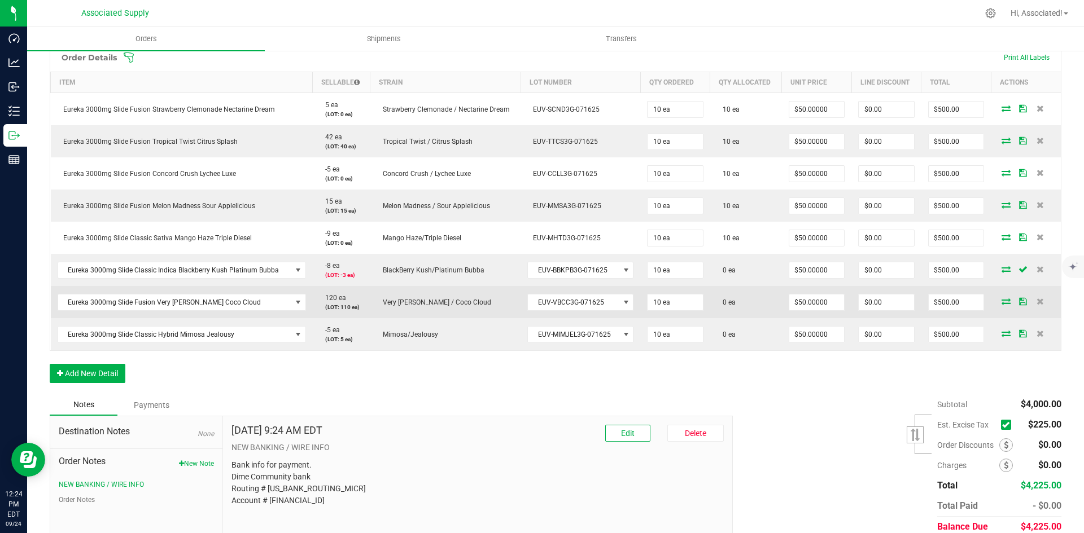
click at [1001, 298] on icon at bounding box center [1005, 301] width 9 height 7
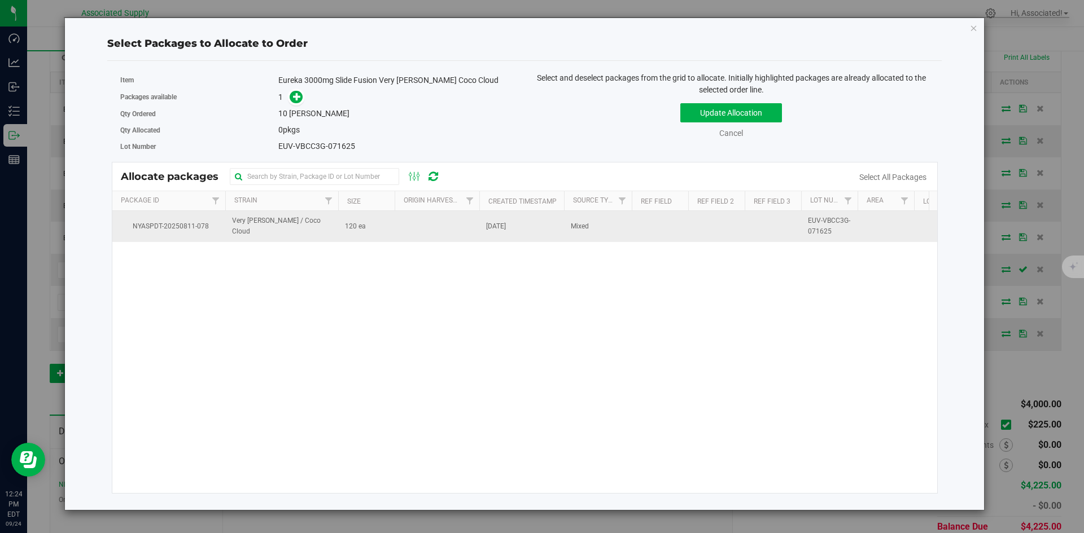
click at [357, 230] on span "120 ea" at bounding box center [355, 226] width 21 height 11
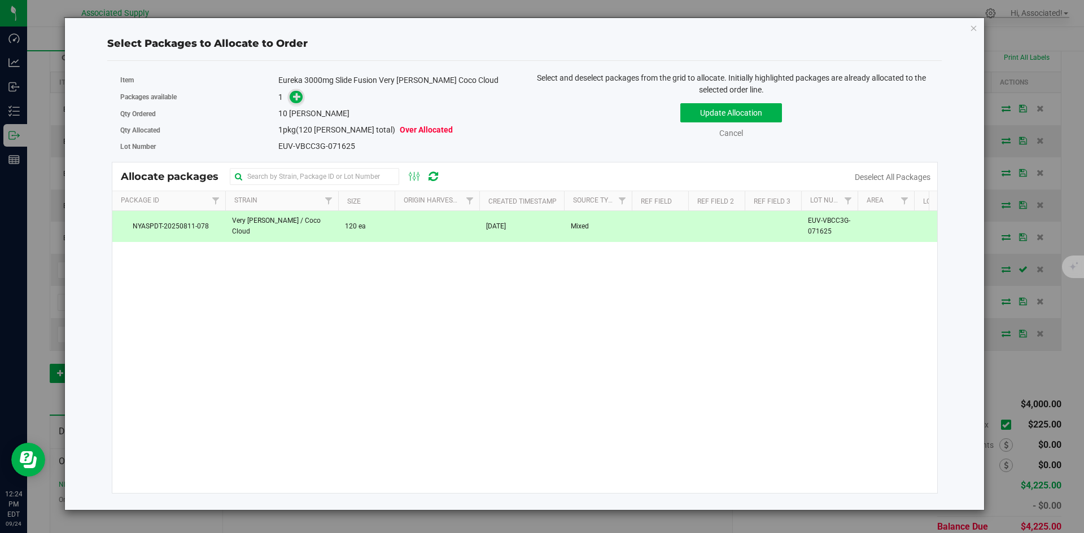
click at [295, 97] on icon at bounding box center [297, 97] width 8 height 8
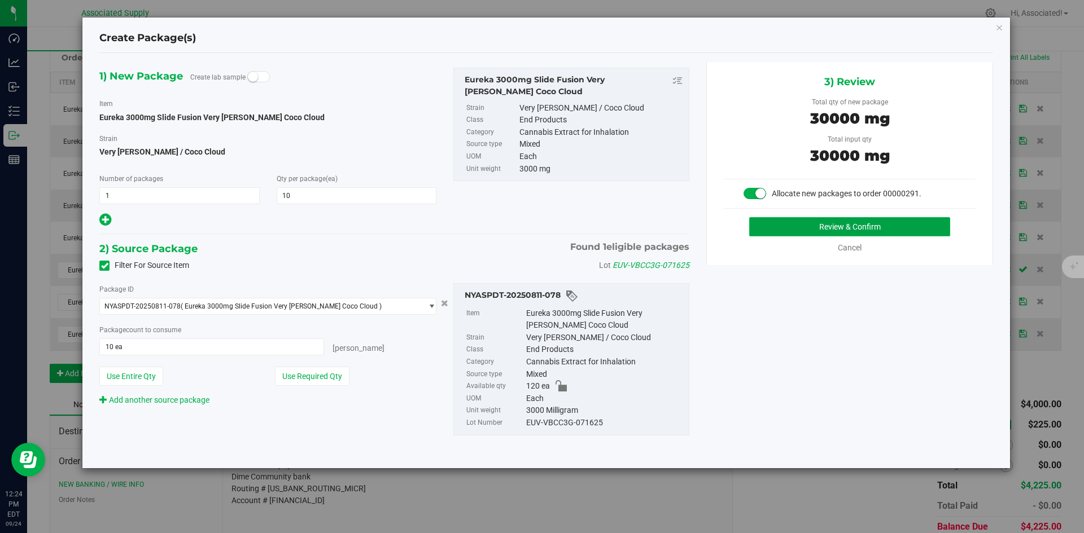
click at [797, 234] on button "Review & Confirm" at bounding box center [849, 226] width 201 height 19
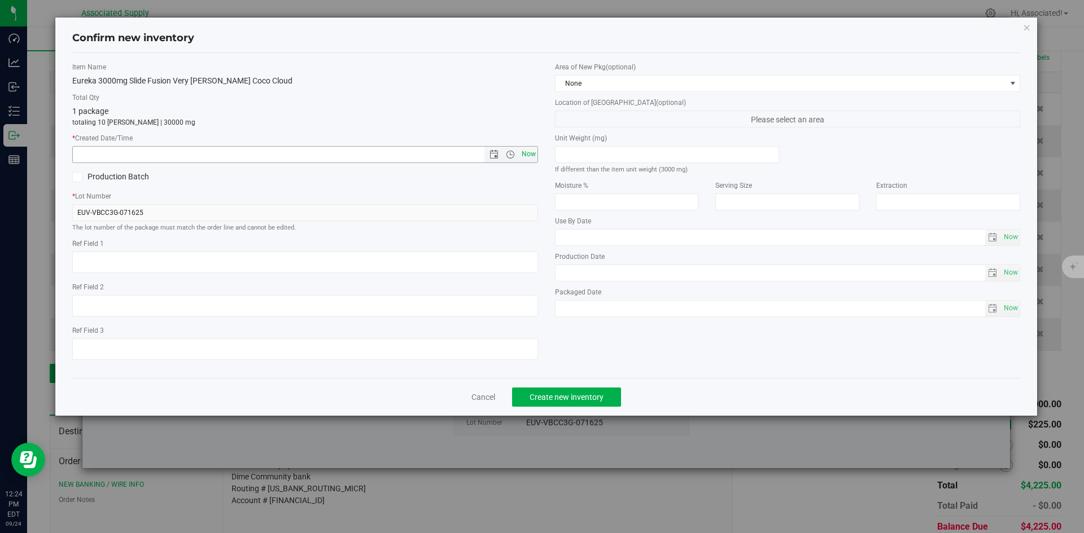
click at [520, 150] on span "Now" at bounding box center [528, 154] width 19 height 16
type input "[DATE] 12:24 PM"
click at [610, 392] on button "Create new inventory" at bounding box center [566, 397] width 109 height 19
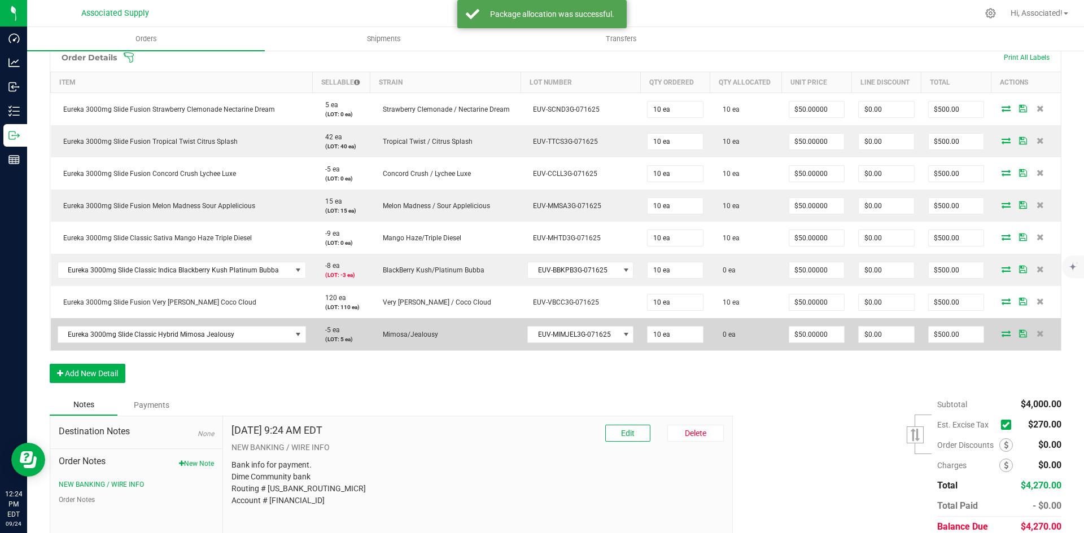
click at [1001, 335] on icon at bounding box center [1005, 333] width 9 height 7
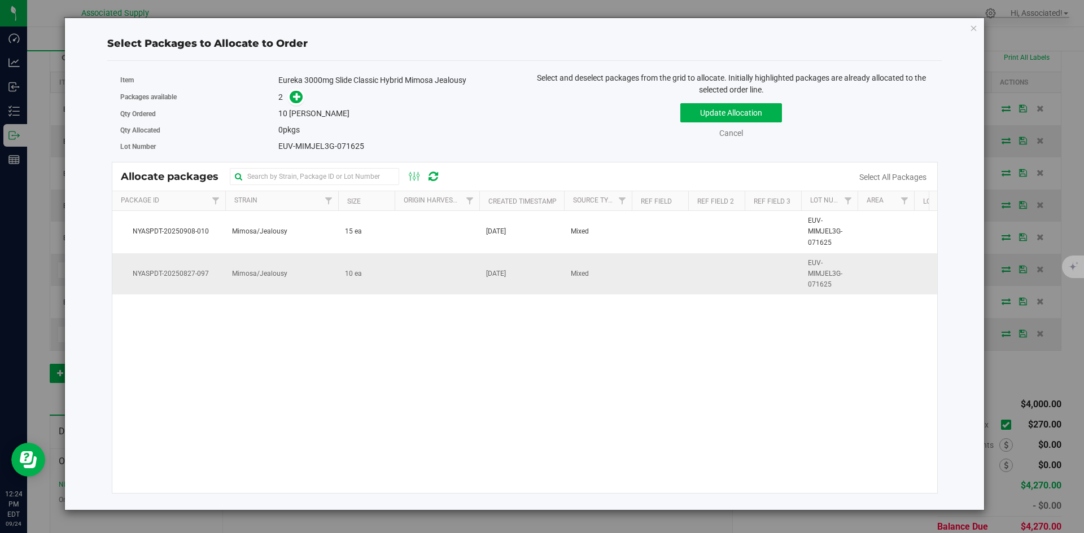
click at [382, 290] on td "10 ea" at bounding box center [366, 274] width 56 height 42
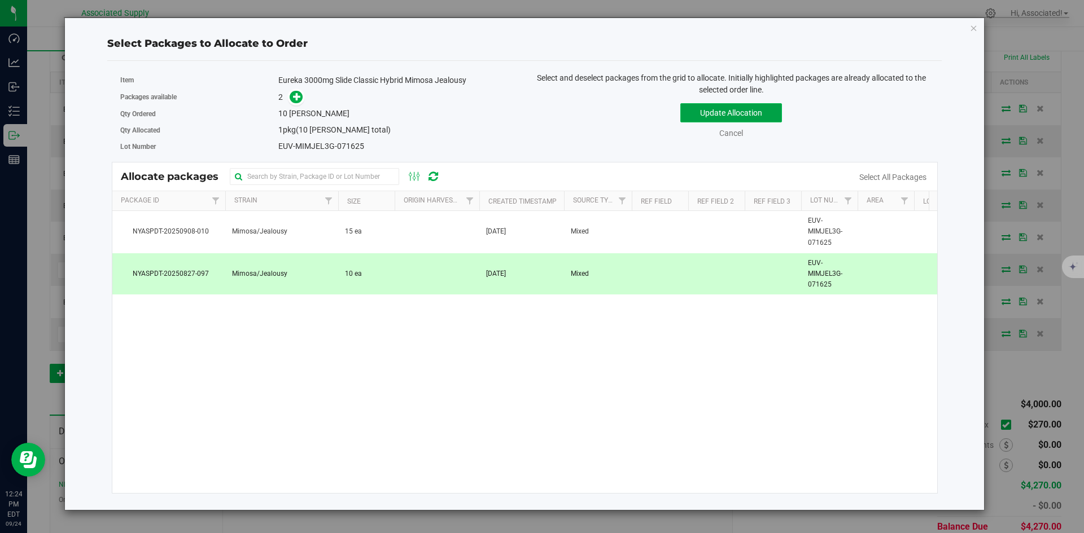
click at [744, 116] on button "Update Allocation" at bounding box center [731, 112] width 102 height 19
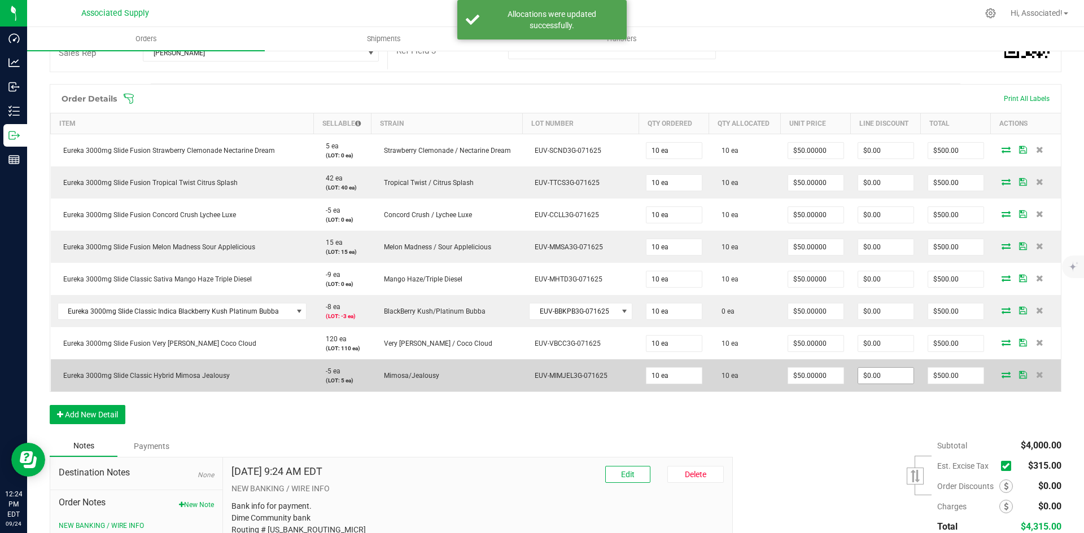
scroll to position [328, 0]
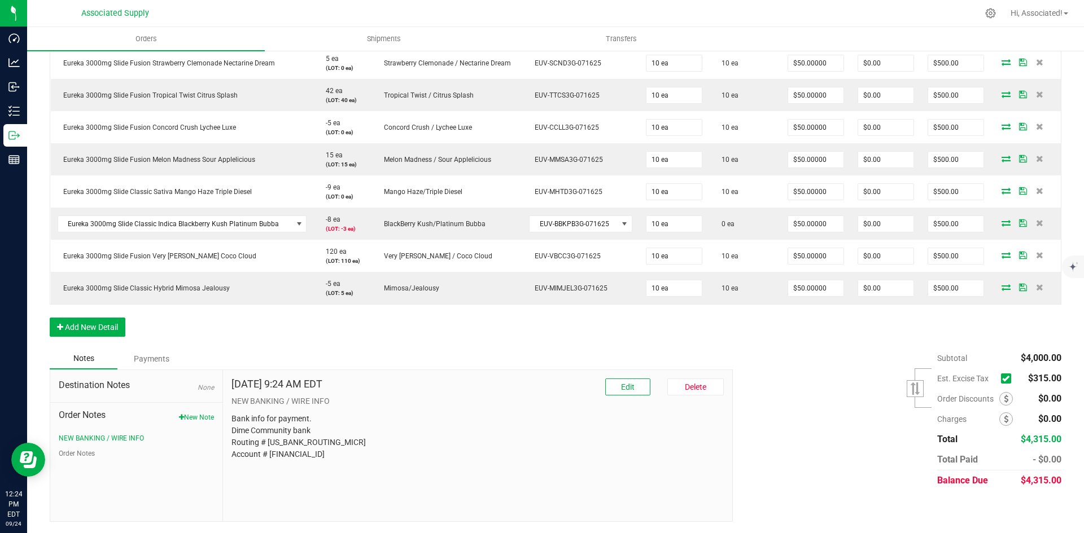
click at [1002, 379] on icon at bounding box center [1005, 379] width 7 height 0
click at [0, 0] on input "checkbox" at bounding box center [0, 0] width 0 height 0
click at [641, 357] on div "Notes Payments" at bounding box center [387, 358] width 674 height 21
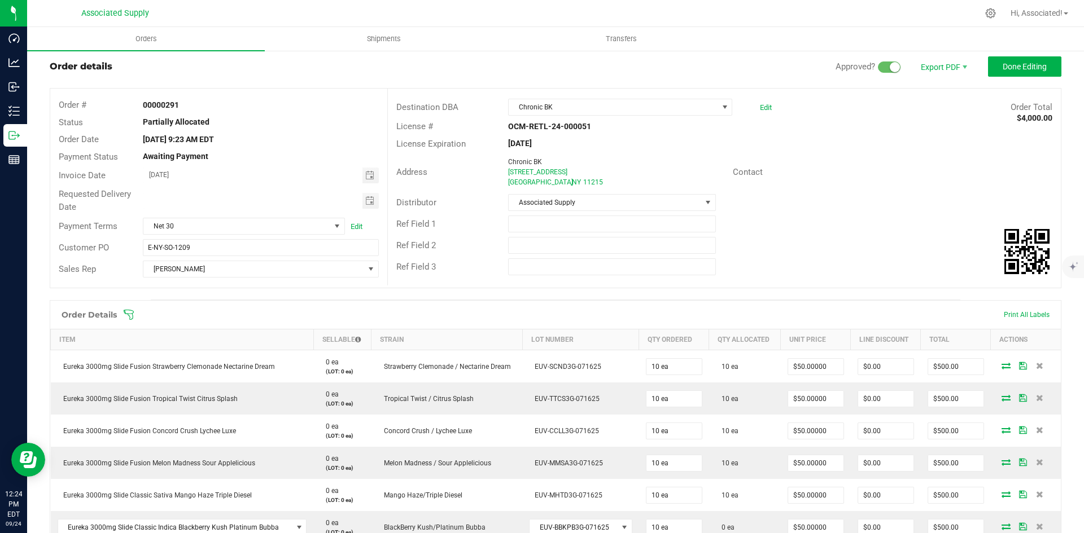
scroll to position [0, 0]
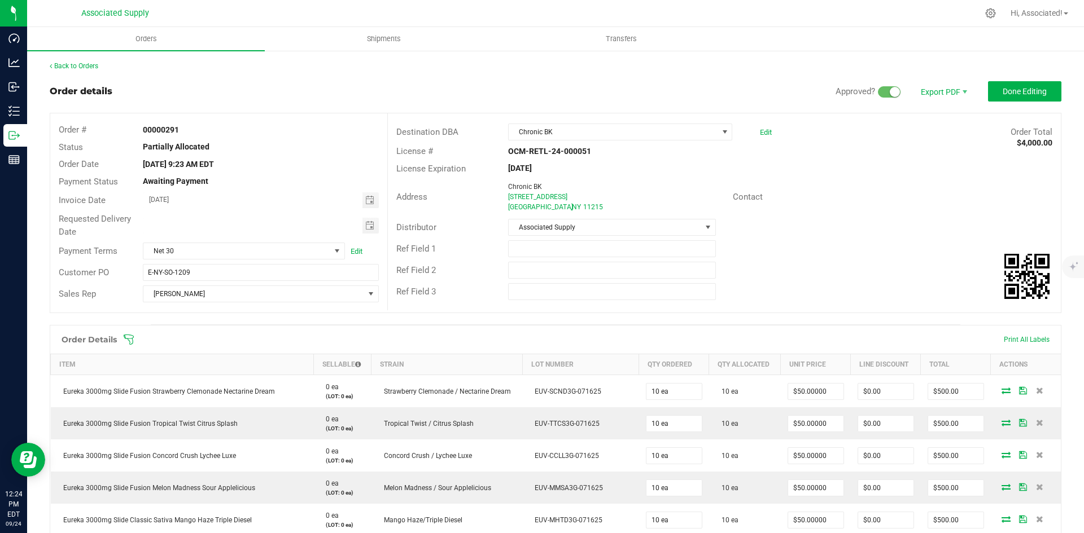
click at [73, 62] on div "Back to Orders" at bounding box center [555, 66] width 1011 height 10
click at [71, 64] on link "Back to Orders" at bounding box center [74, 66] width 49 height 8
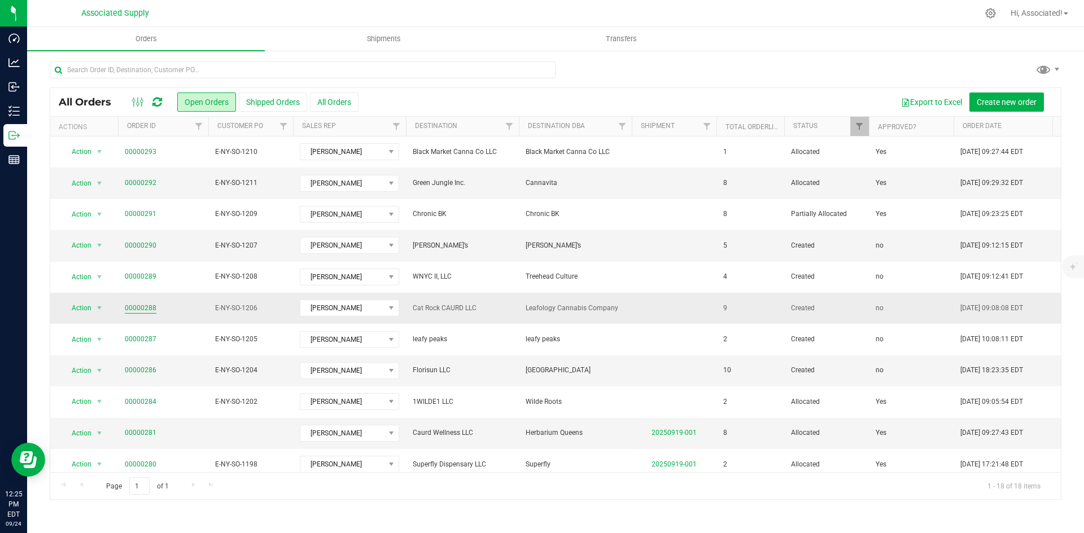
click at [136, 306] on link "00000288" at bounding box center [141, 308] width 32 height 11
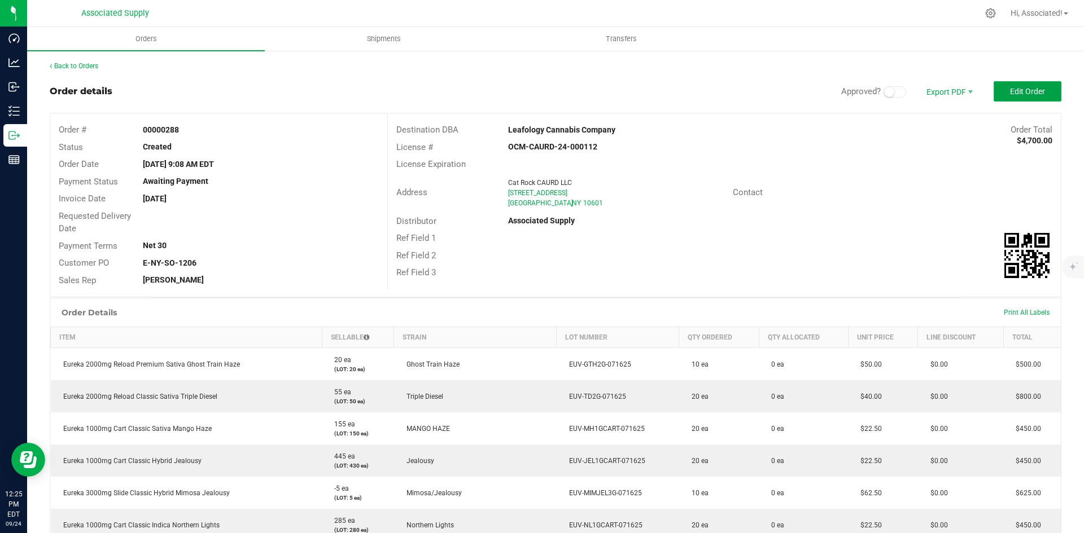
click at [1010, 92] on span "Edit Order" at bounding box center [1027, 91] width 35 height 9
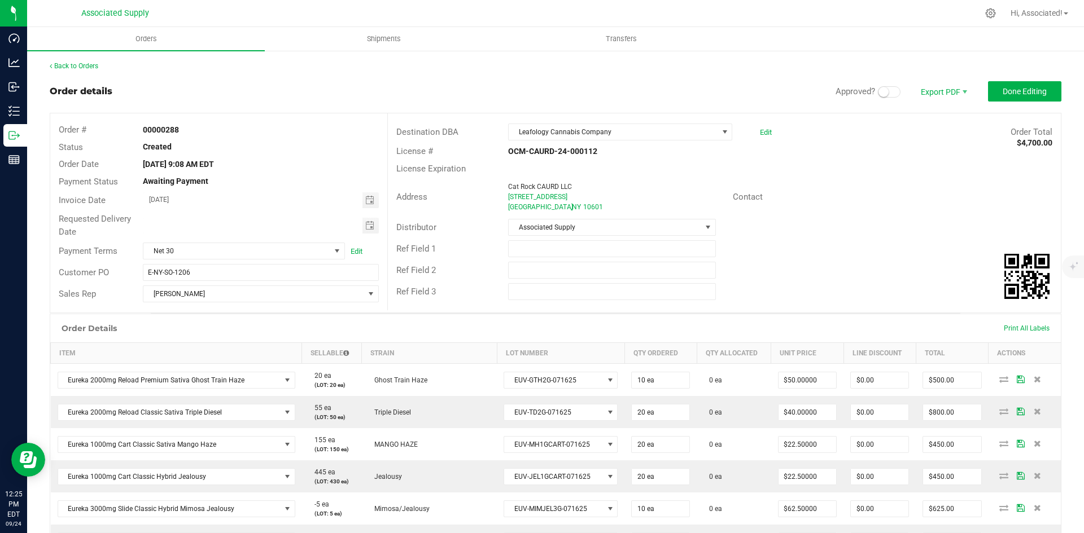
click at [884, 94] on span at bounding box center [889, 91] width 23 height 11
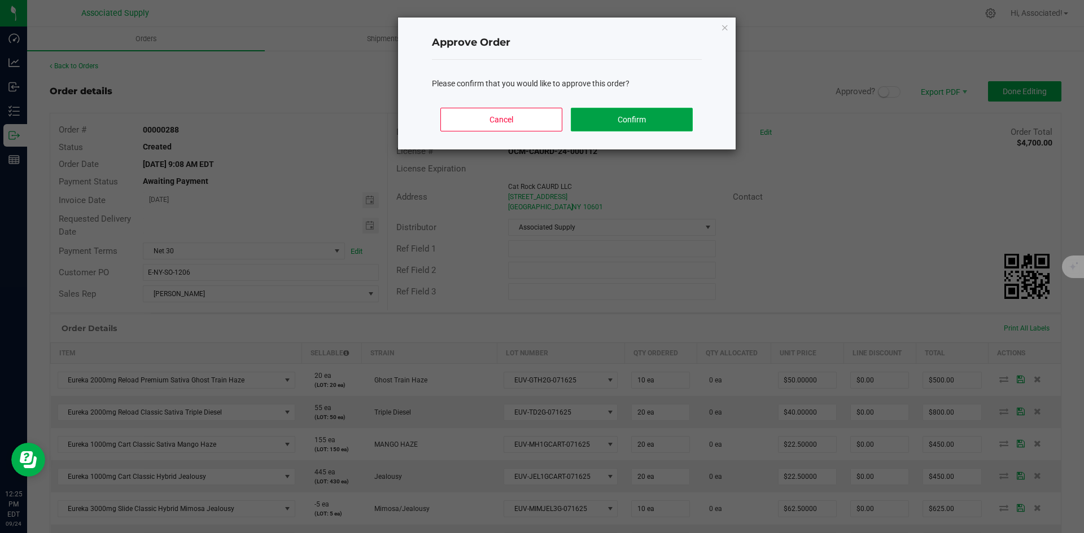
click at [646, 126] on button "Confirm" at bounding box center [631, 120] width 121 height 24
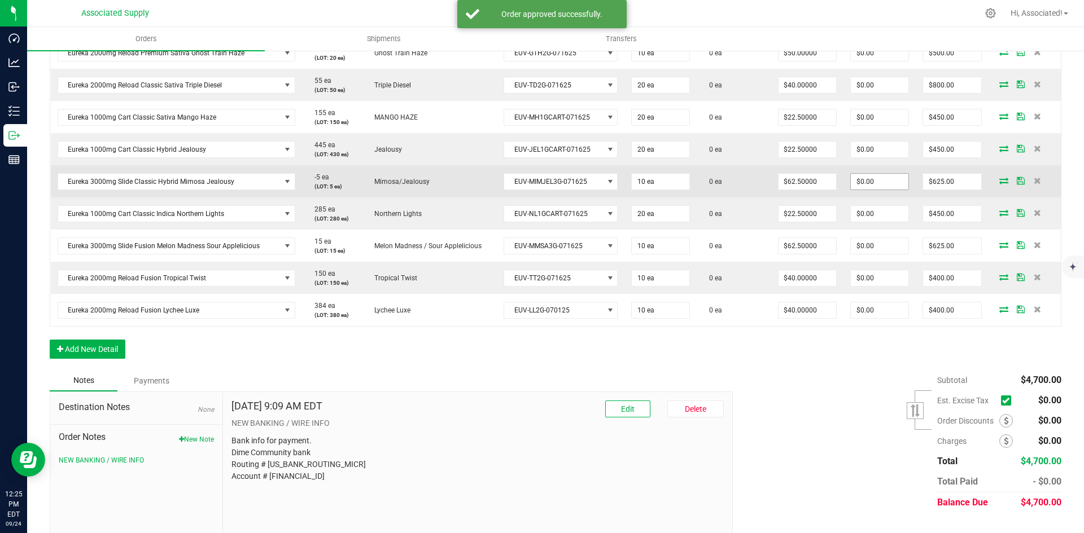
scroll to position [282, 0]
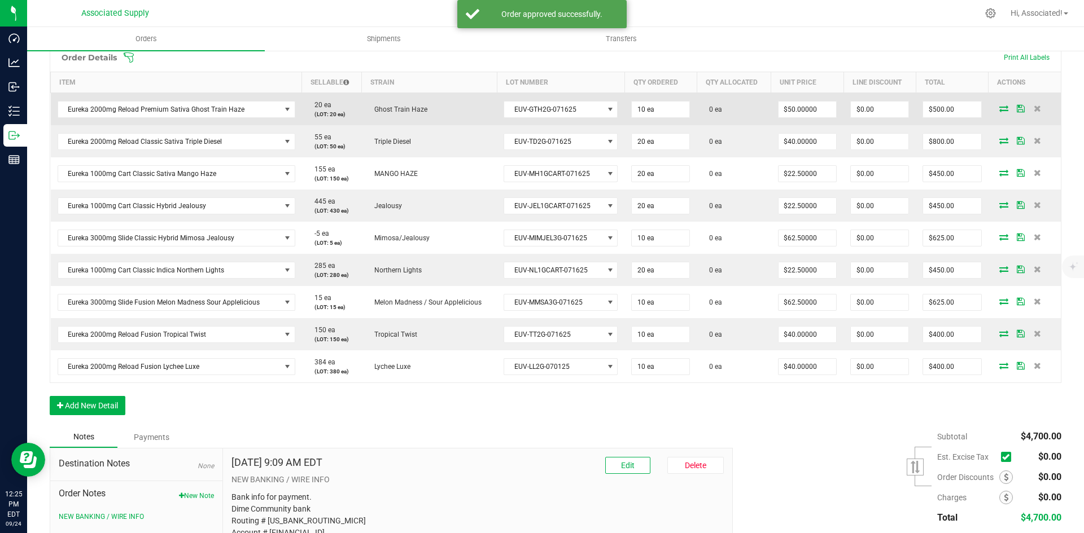
click at [999, 107] on icon at bounding box center [1003, 108] width 9 height 7
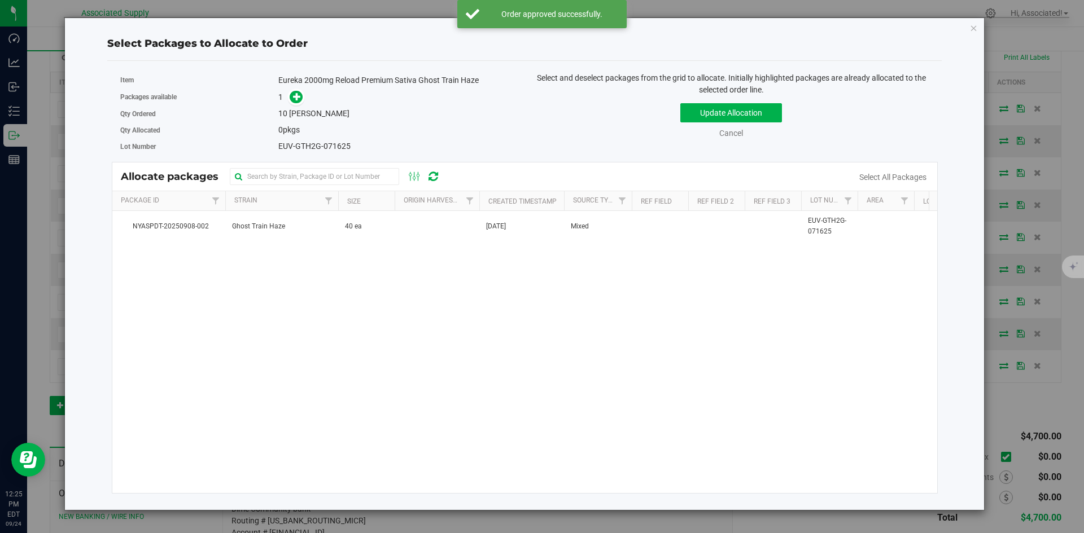
drag, startPoint x: 405, startPoint y: 226, endPoint x: 359, endPoint y: 194, distance: 56.2
click at [405, 226] on td at bounding box center [437, 226] width 85 height 30
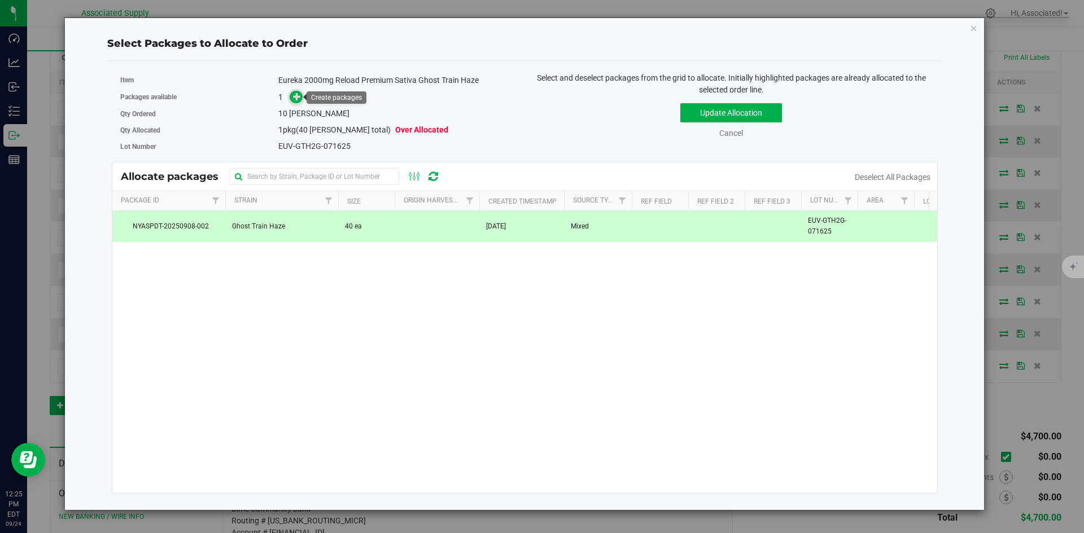
click at [300, 94] on icon at bounding box center [297, 97] width 8 height 8
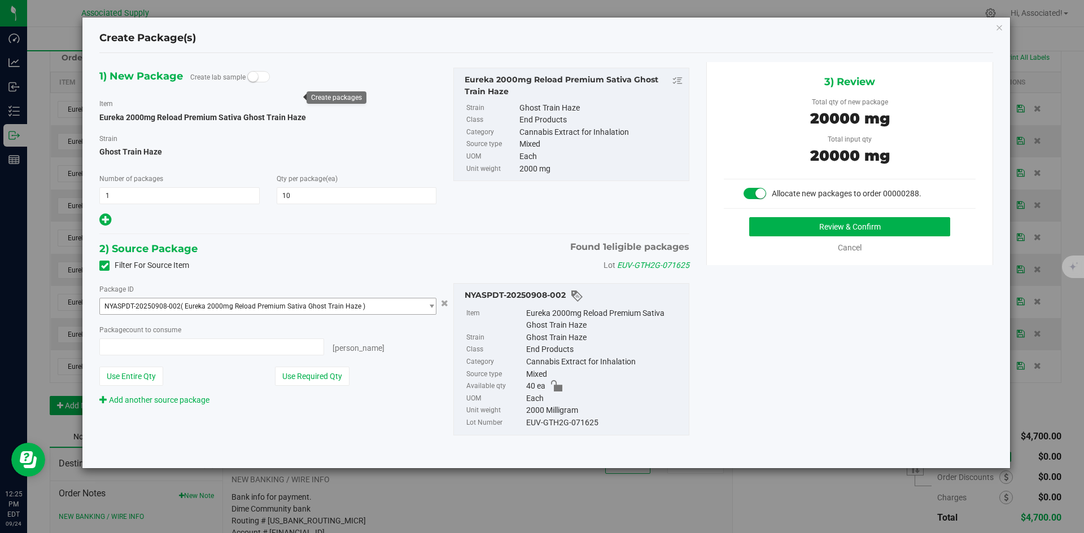
type input "10 ea"
click at [779, 222] on button "Review & Confirm" at bounding box center [849, 226] width 201 height 19
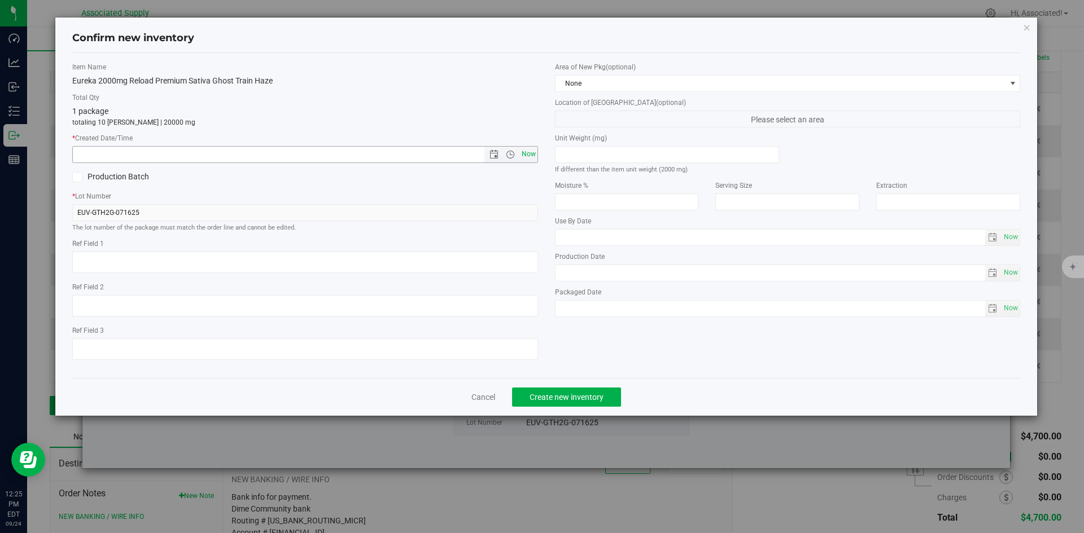
click at [522, 154] on span "Now" at bounding box center [528, 154] width 19 height 16
type input "[DATE] 12:25 PM"
click at [576, 395] on span "Create new inventory" at bounding box center [566, 397] width 74 height 9
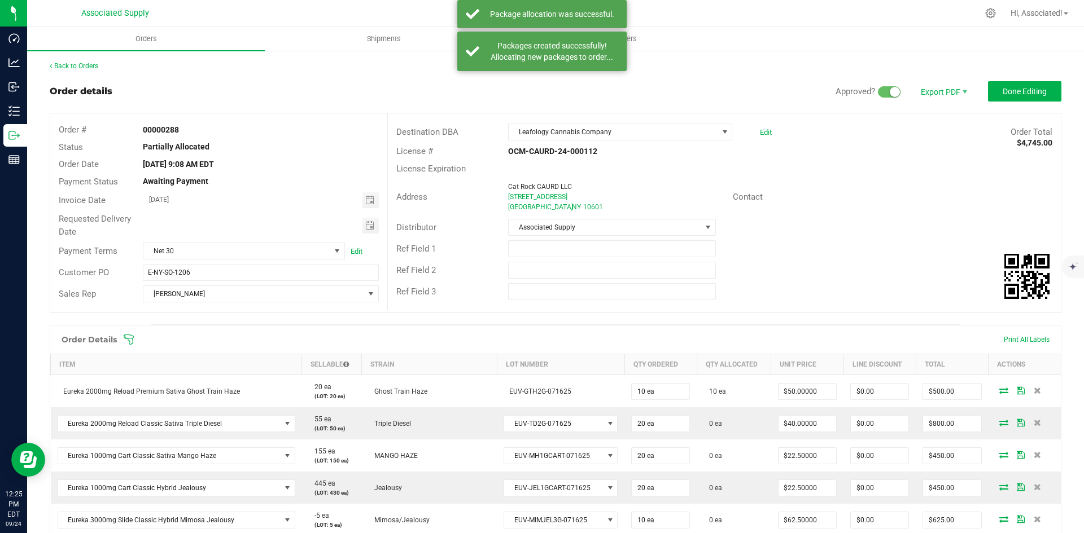
scroll to position [169, 0]
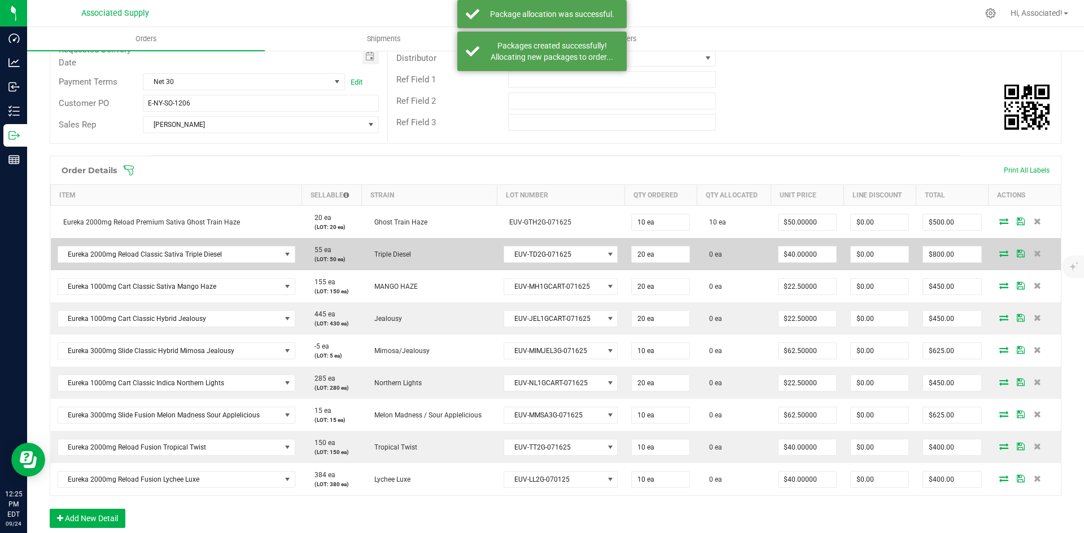
click at [999, 255] on icon at bounding box center [1003, 253] width 9 height 7
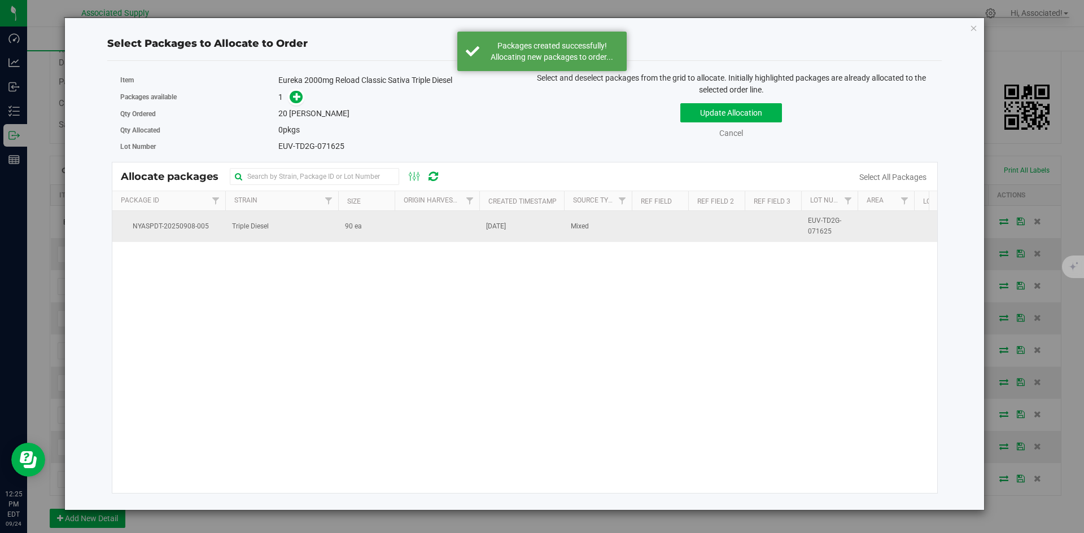
click at [384, 231] on td "90 ea" at bounding box center [366, 226] width 56 height 30
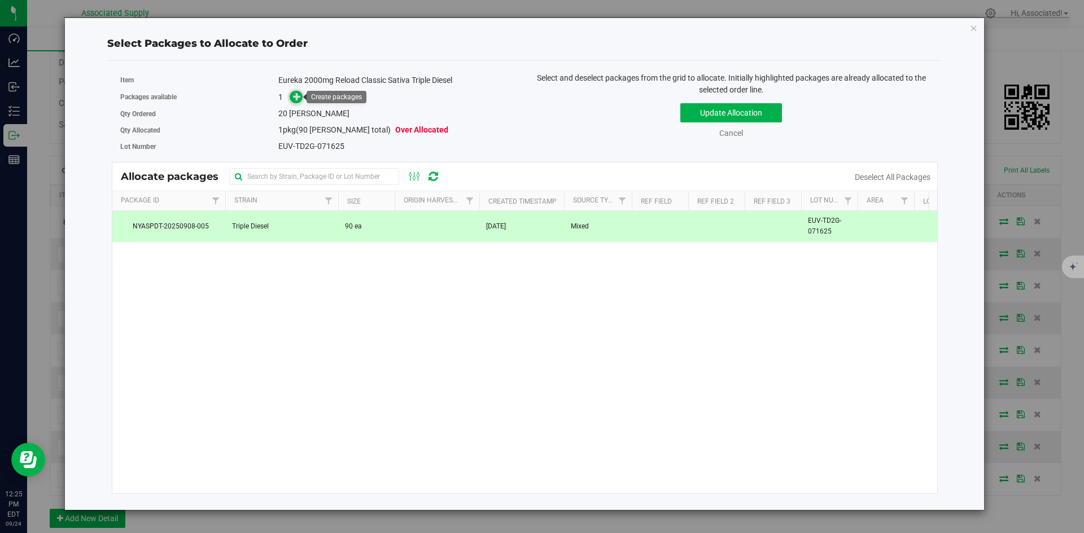
click at [299, 95] on icon at bounding box center [297, 97] width 8 height 8
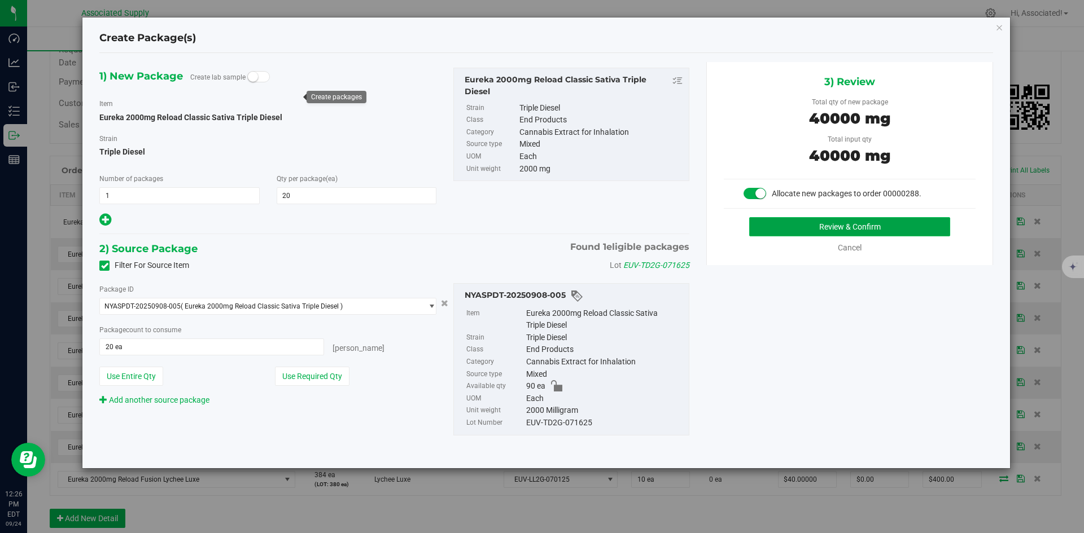
click at [819, 226] on button "Review & Confirm" at bounding box center [849, 226] width 201 height 19
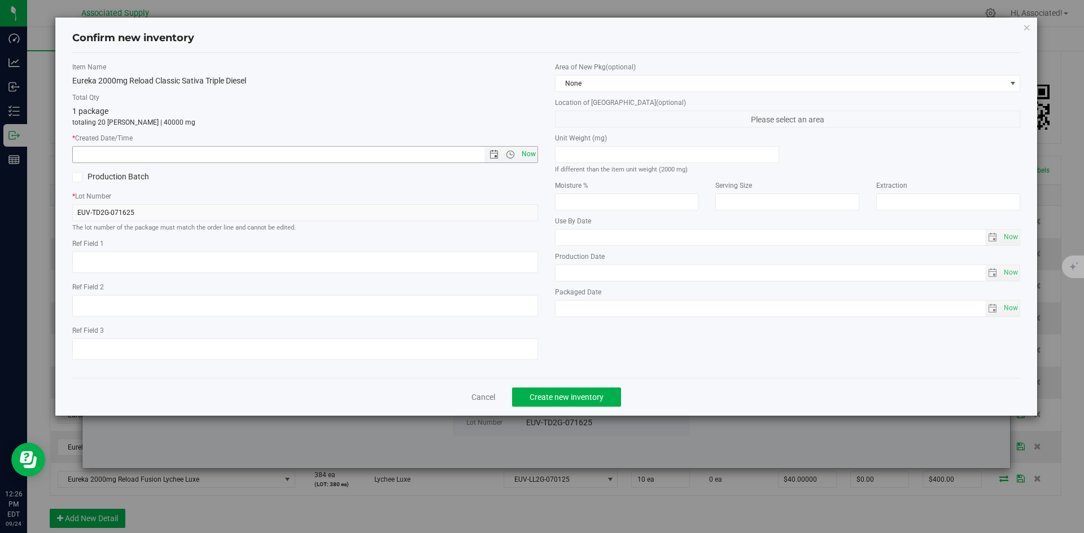
click at [530, 147] on span "Now" at bounding box center [528, 154] width 19 height 16
type input "[DATE] 12:26 PM"
click at [575, 398] on span "Create new inventory" at bounding box center [566, 397] width 74 height 9
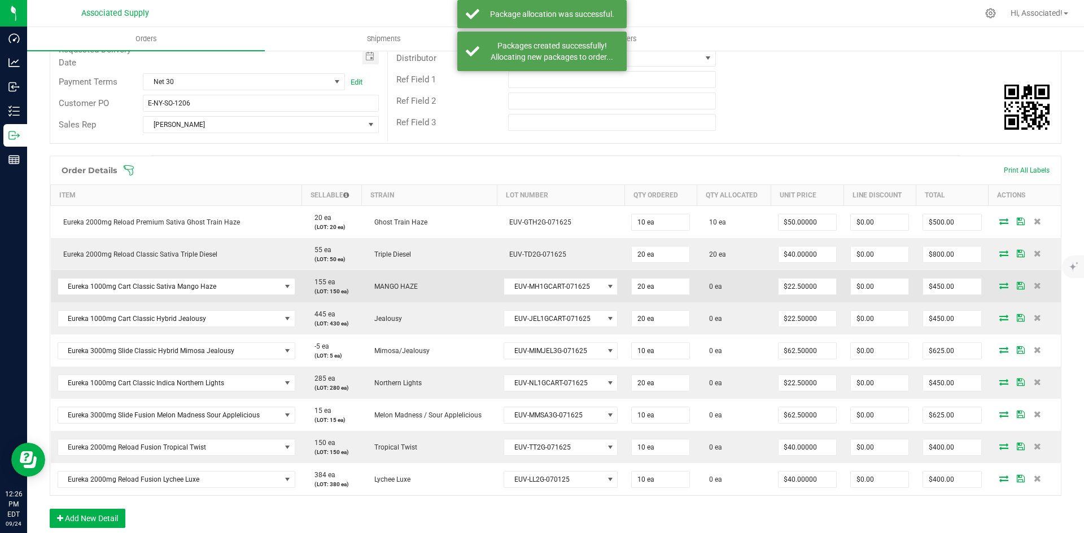
click at [999, 286] on icon at bounding box center [1003, 285] width 9 height 7
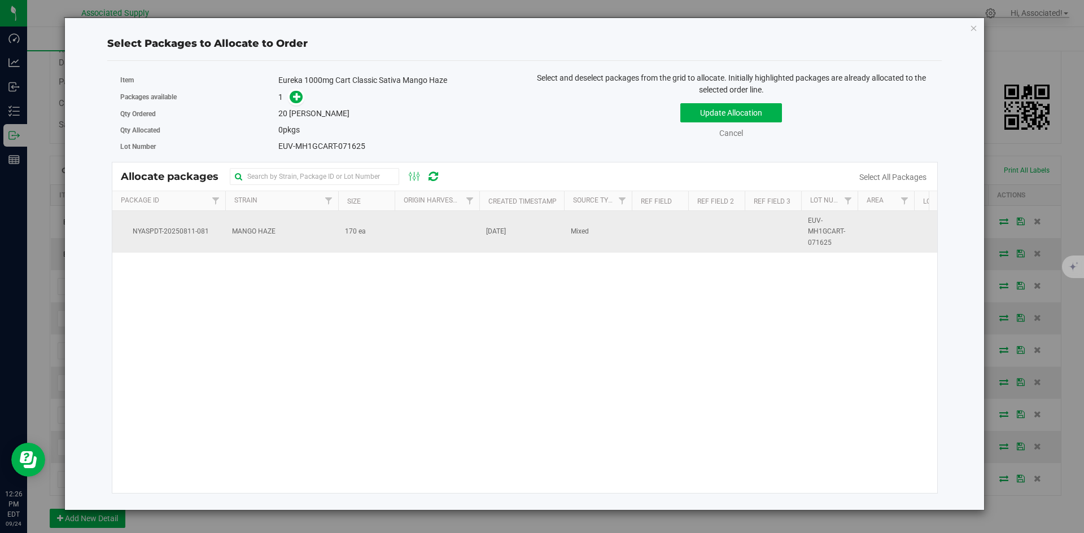
click at [356, 237] on span "170 ea" at bounding box center [355, 231] width 21 height 11
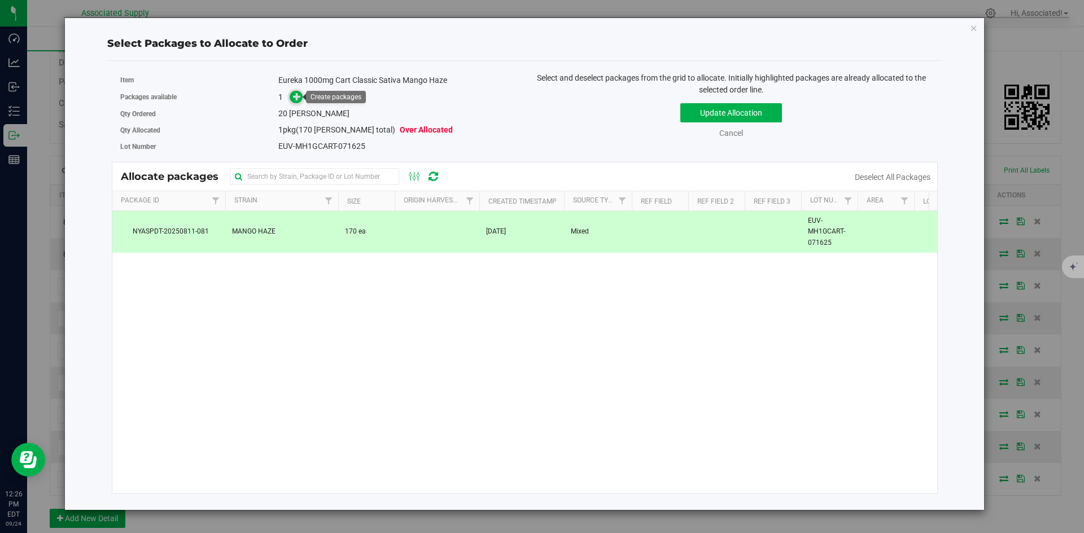
click at [296, 93] on icon at bounding box center [297, 97] width 8 height 8
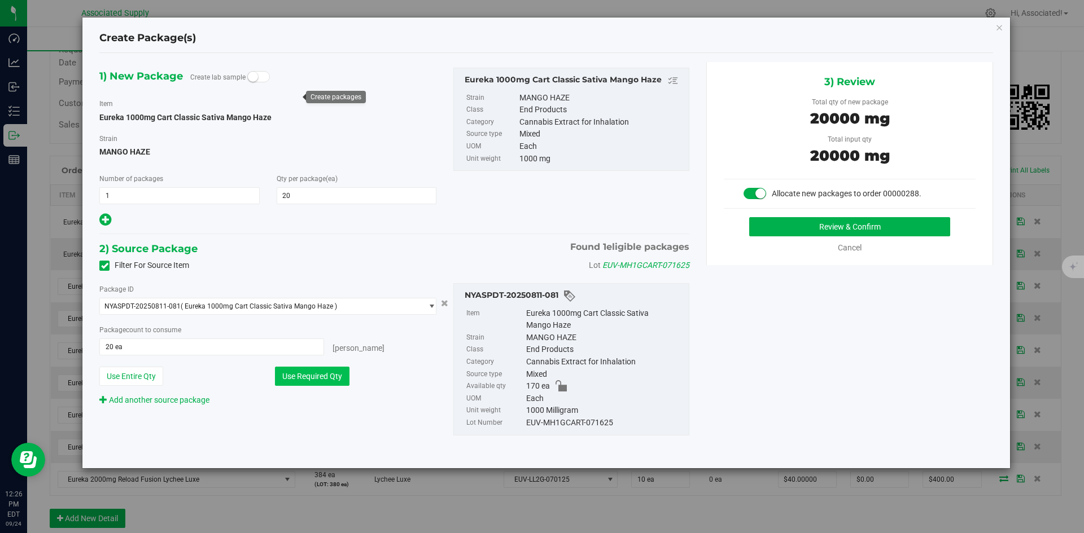
click at [335, 376] on button "Use Required Qty" at bounding box center [312, 376] width 75 height 19
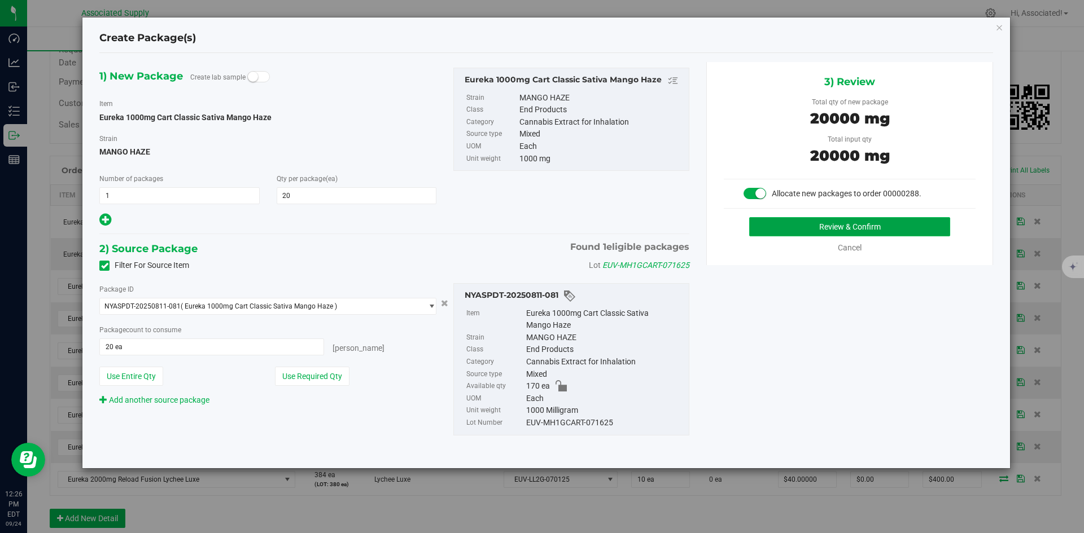
click at [831, 231] on button "Review & Confirm" at bounding box center [849, 226] width 201 height 19
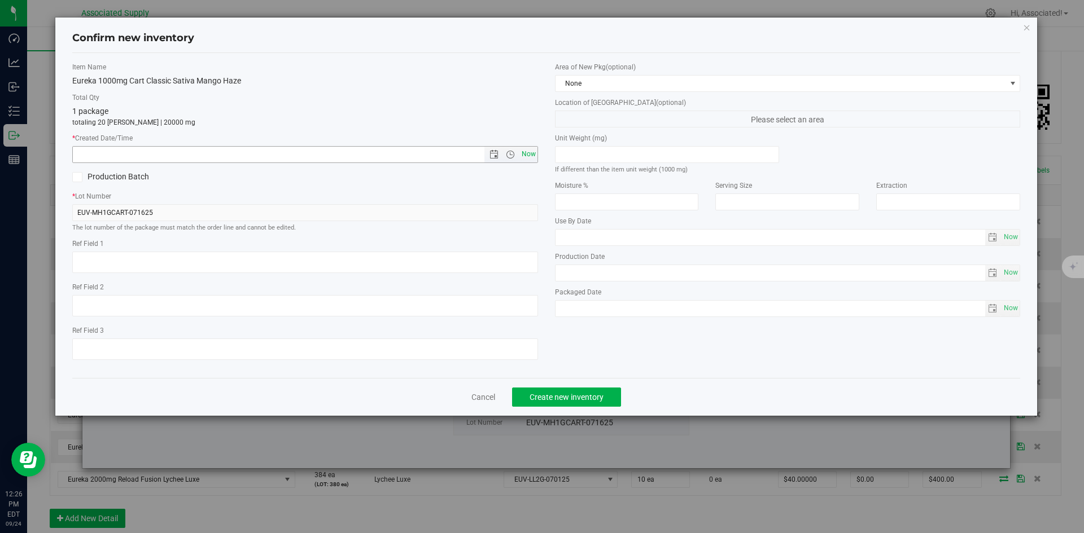
click at [533, 153] on span "Now" at bounding box center [528, 154] width 19 height 16
type input "[DATE] 12:26 PM"
click at [567, 393] on span "Create new inventory" at bounding box center [566, 397] width 74 height 9
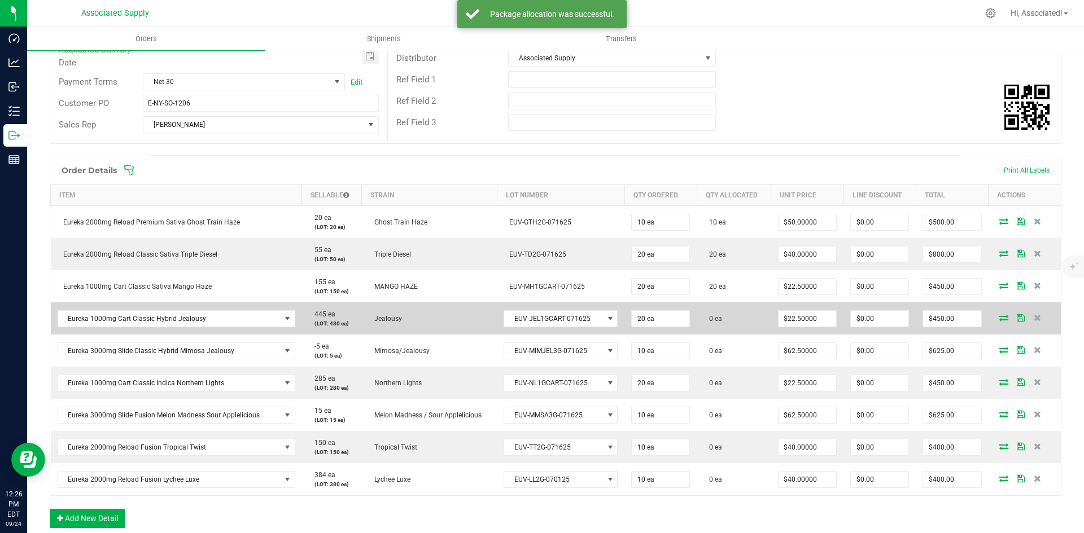
click at [999, 318] on icon at bounding box center [1003, 317] width 9 height 7
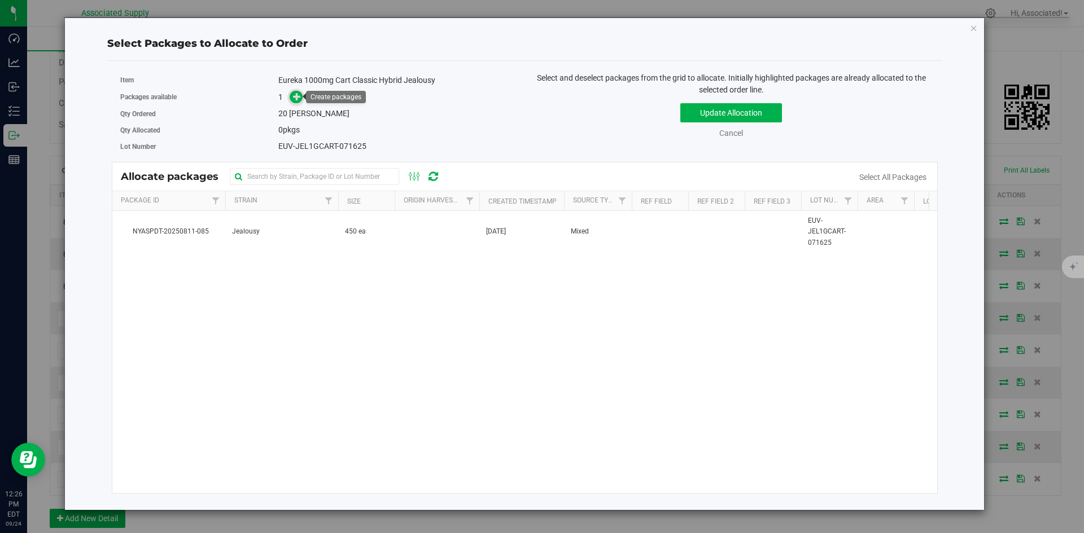
click at [295, 97] on icon at bounding box center [297, 97] width 8 height 8
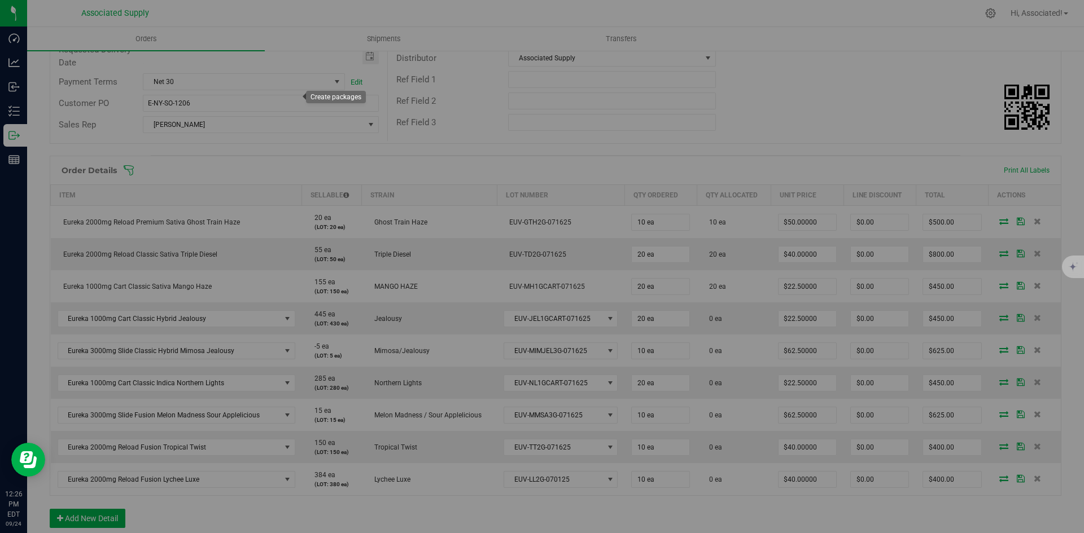
type input "1"
type input "20"
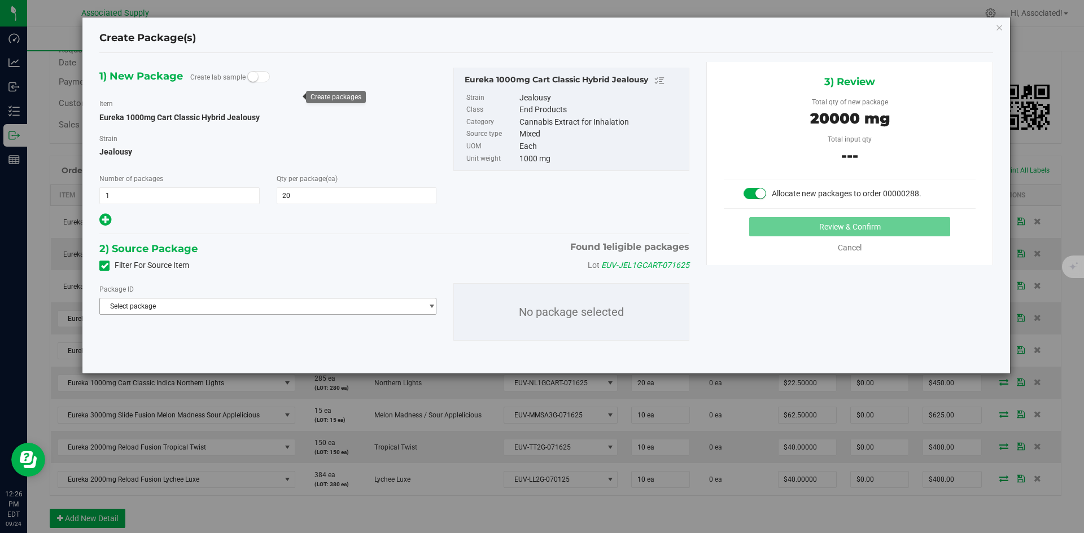
click at [405, 306] on span "Select package" at bounding box center [261, 307] width 322 height 16
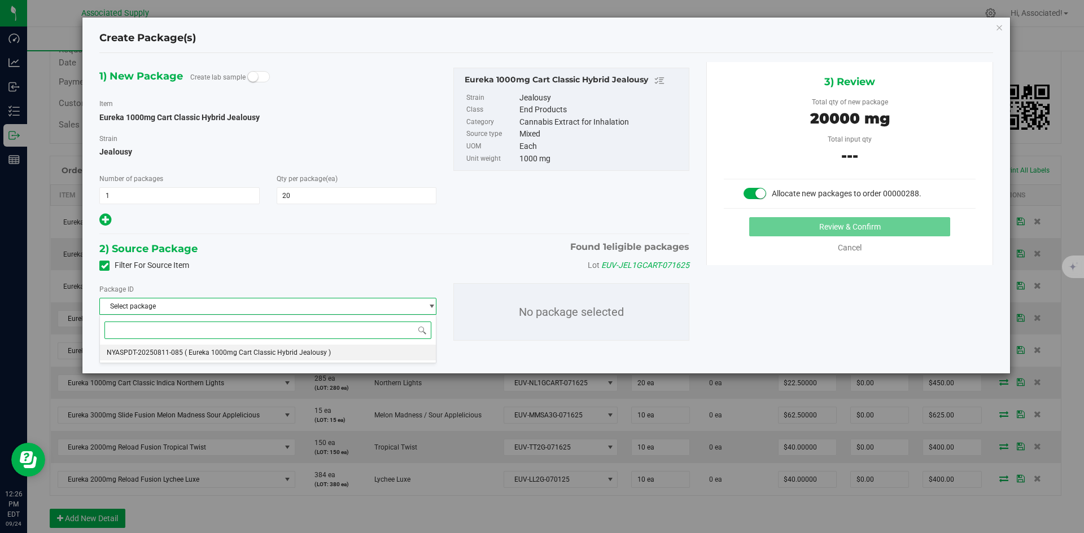
click at [359, 351] on li "NYASPDT-20250811-085 ( Eureka 1000mg Cart Classic Hybrid Jealousy )" at bounding box center [268, 353] width 336 height 16
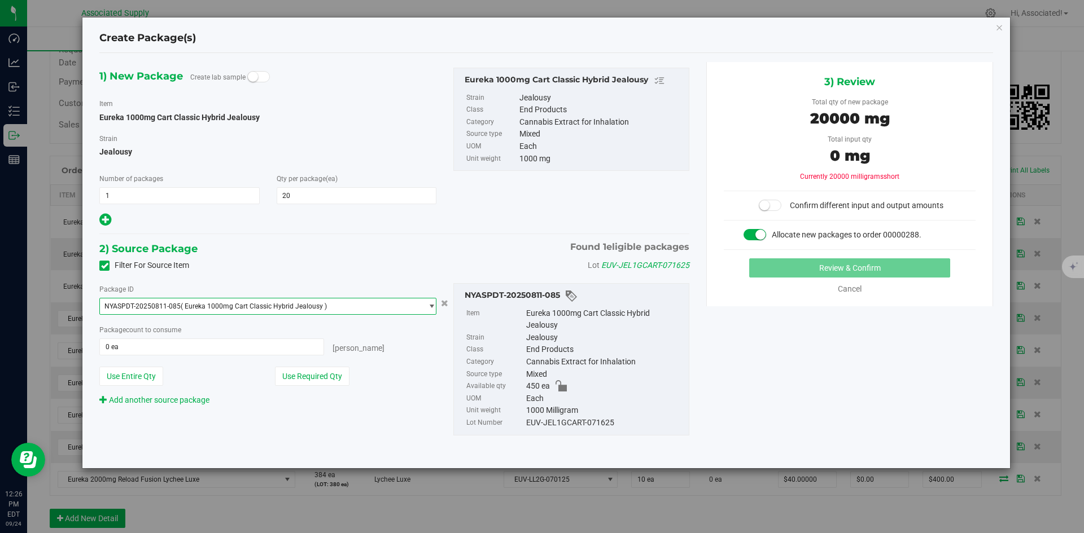
drag, startPoint x: 336, startPoint y: 371, endPoint x: 524, endPoint y: 348, distance: 189.4
click at [336, 371] on button "Use Required Qty" at bounding box center [312, 376] width 75 height 19
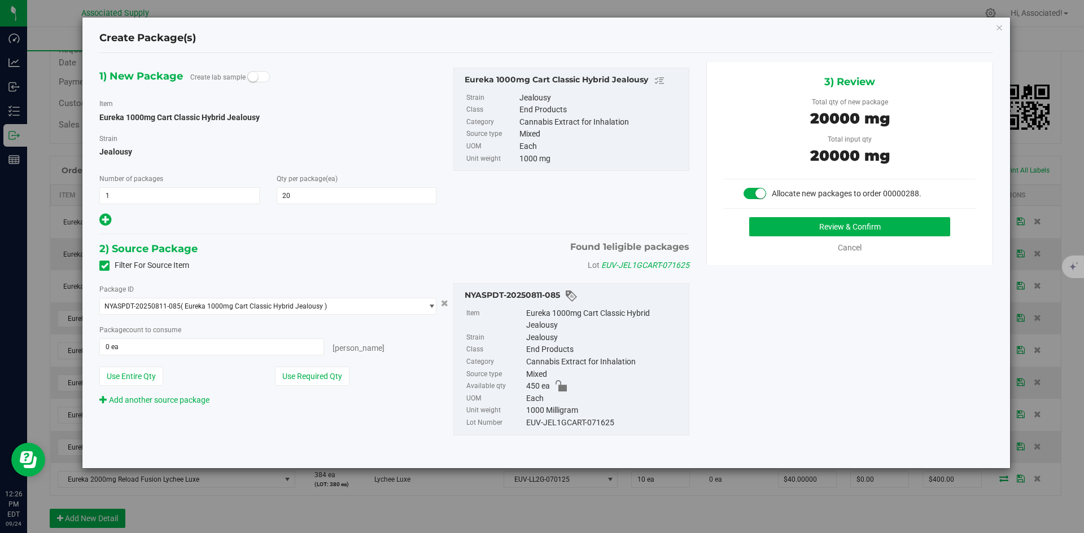
type input "20 ea"
click at [814, 230] on button "Review & Confirm" at bounding box center [849, 226] width 201 height 19
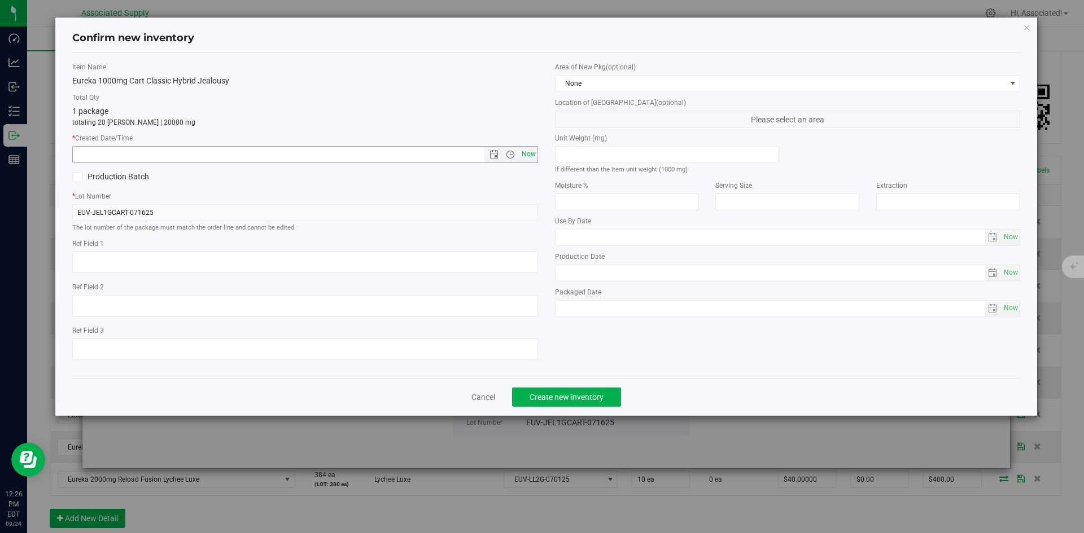
click at [528, 155] on span "Now" at bounding box center [528, 154] width 19 height 16
type input "[DATE] 12:26 PM"
click at [572, 401] on span "Create new inventory" at bounding box center [566, 397] width 74 height 9
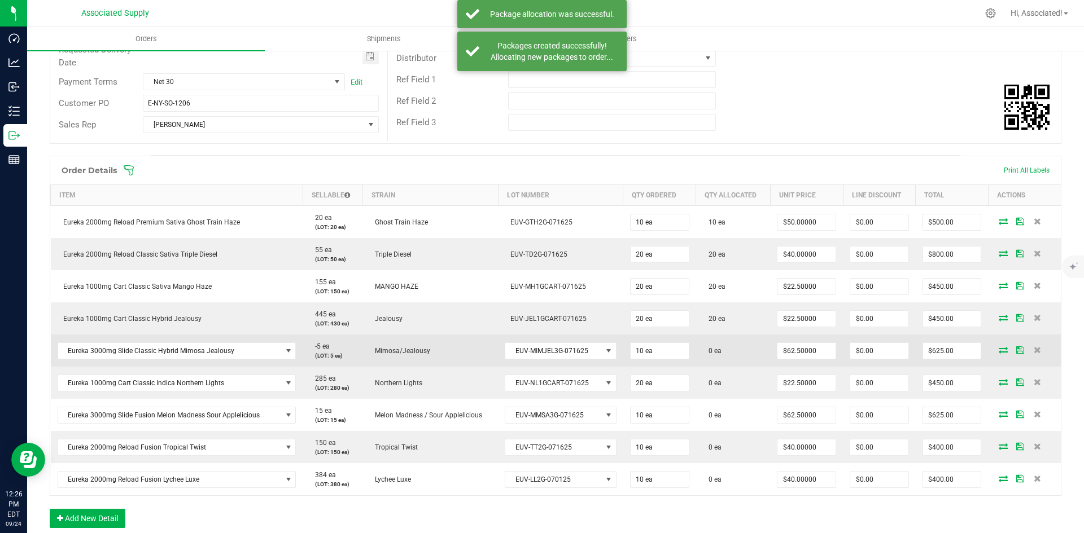
click at [998, 353] on icon at bounding box center [1002, 350] width 9 height 7
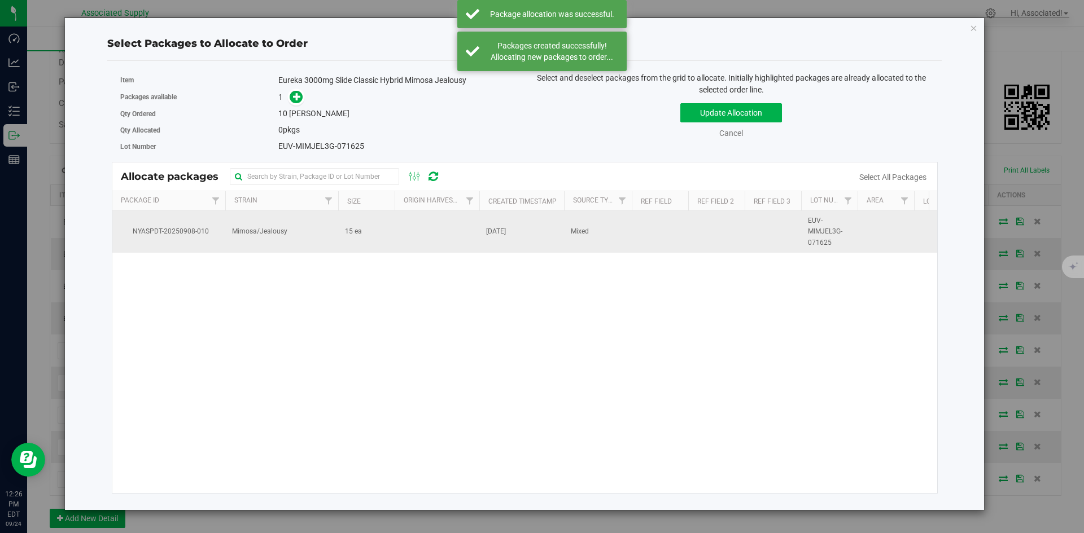
click at [390, 236] on td "15 ea" at bounding box center [366, 232] width 56 height 42
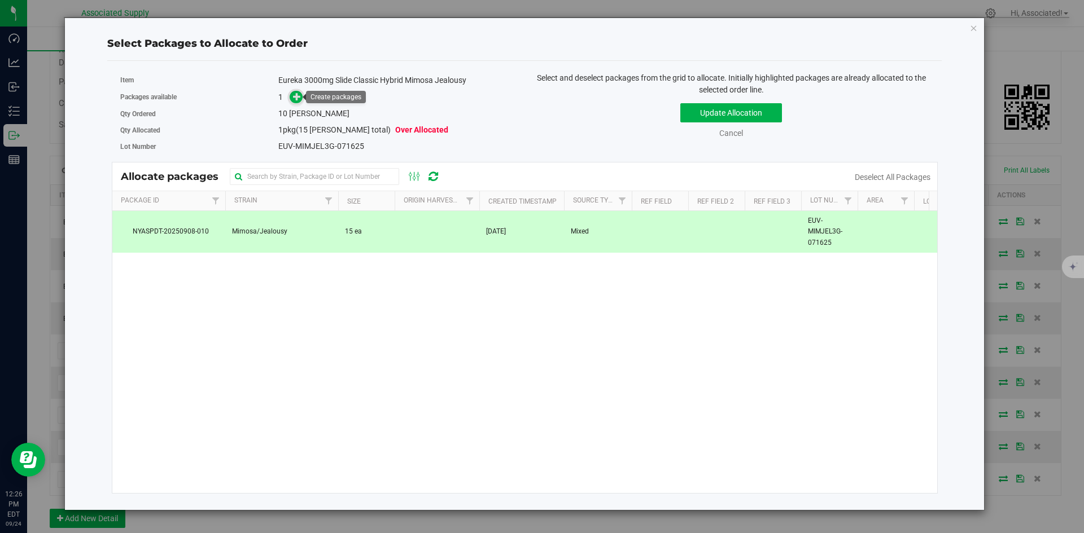
click at [292, 99] on span at bounding box center [296, 97] width 13 height 13
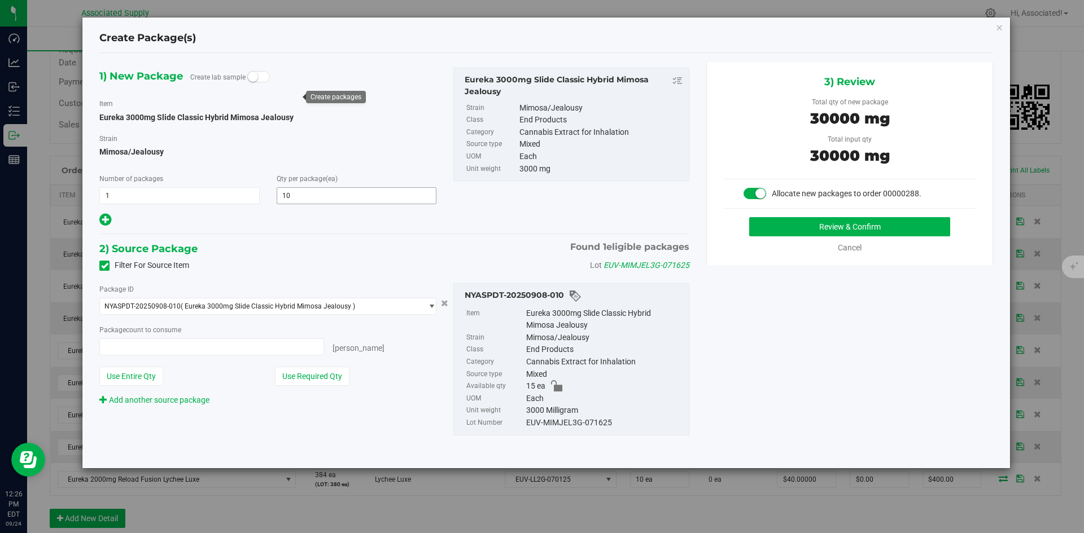
type input "10 ea"
click at [326, 383] on button "Use Required Qty" at bounding box center [312, 376] width 75 height 19
click at [856, 235] on button "Review & Confirm" at bounding box center [849, 226] width 201 height 19
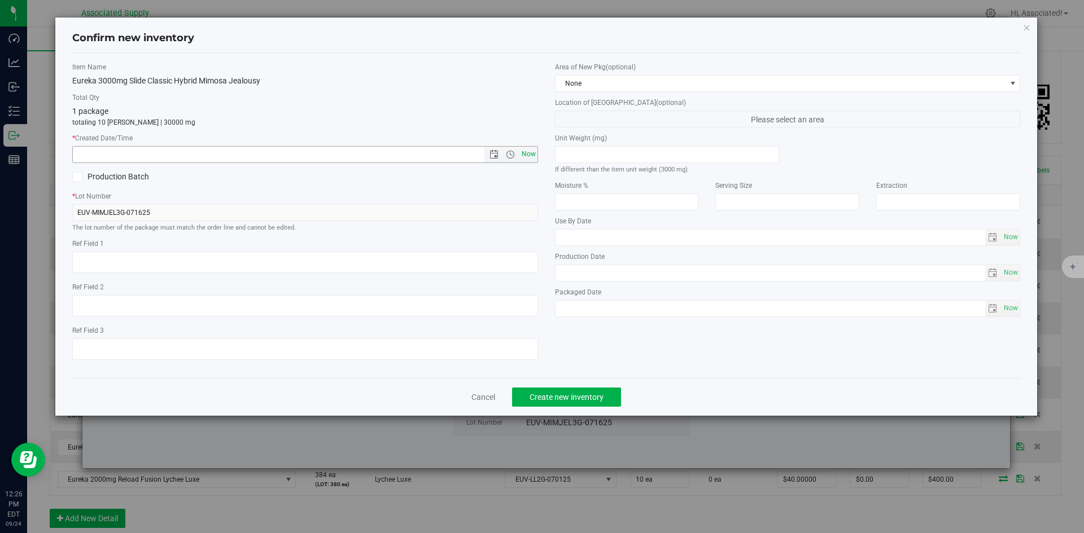
click at [529, 157] on span "Now" at bounding box center [528, 154] width 19 height 16
type input "[DATE] 12:26 PM"
click at [585, 400] on span "Create new inventory" at bounding box center [566, 397] width 74 height 9
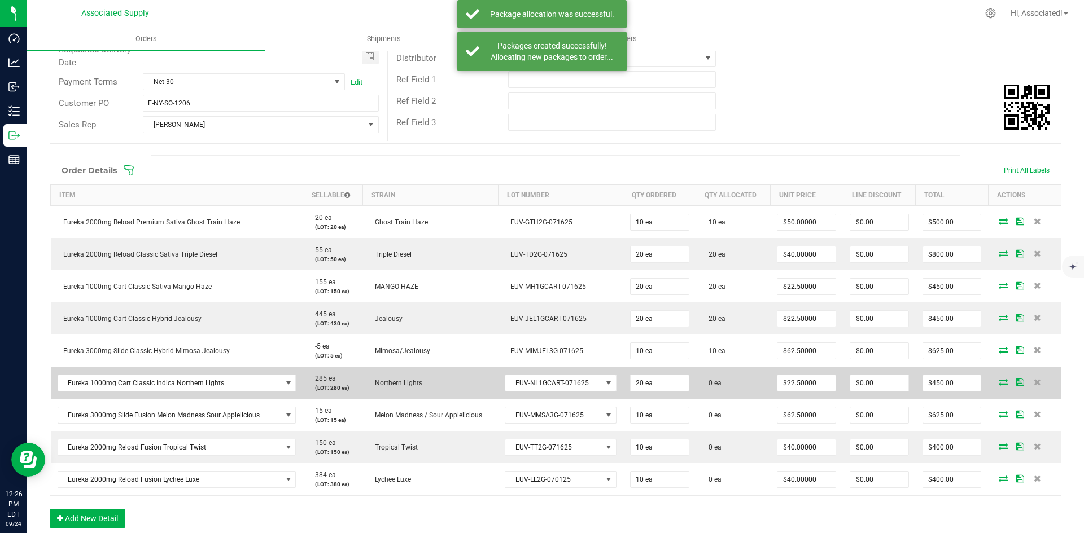
click at [998, 382] on icon at bounding box center [1002, 382] width 9 height 7
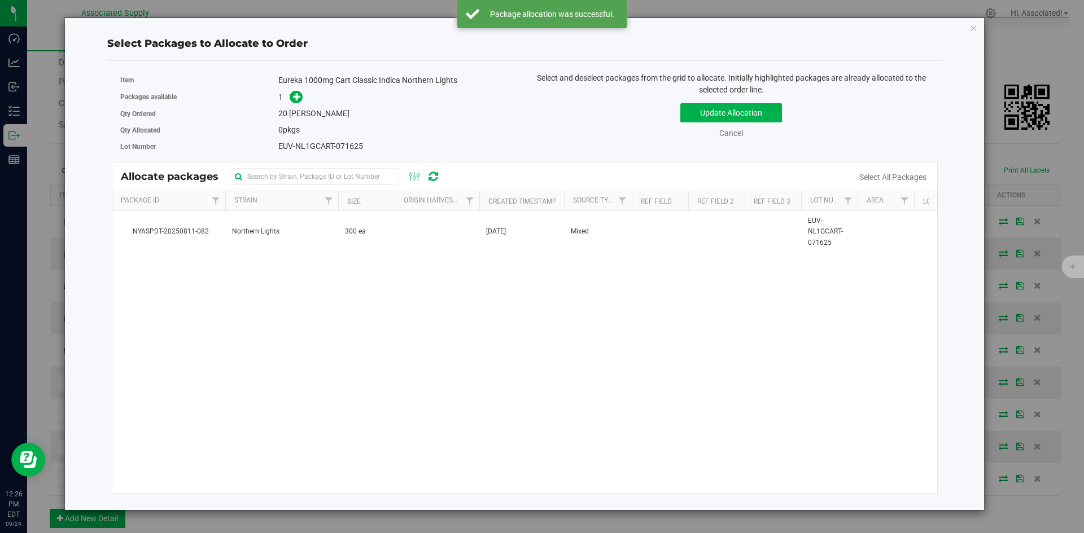
click at [524, 347] on div "NYASPDT-20250811-082 Northern Lights 300 ea [DATE] Mixed EUV-NL1GCART-071625 $2…" at bounding box center [524, 352] width 825 height 282
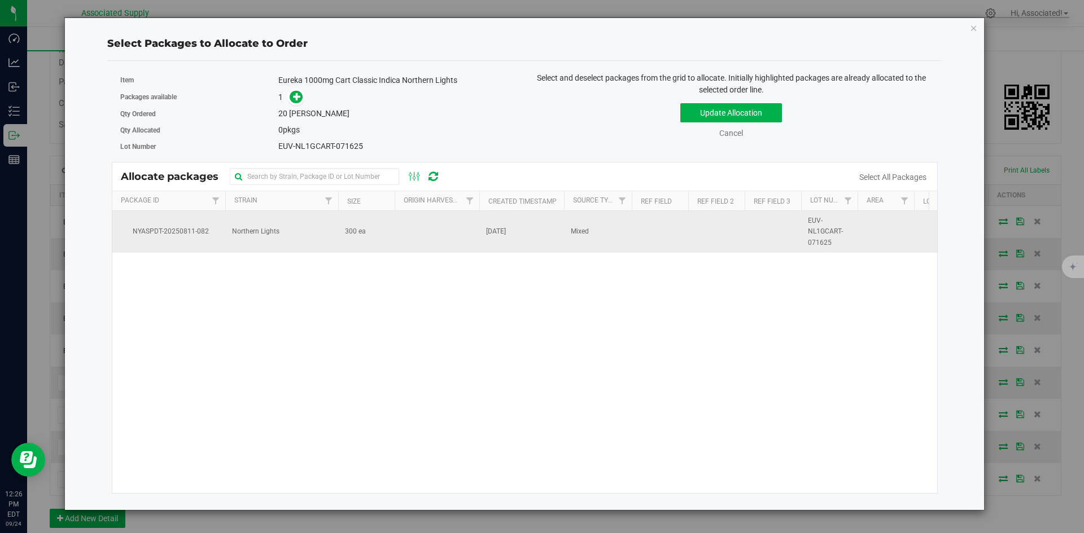
click at [397, 233] on td at bounding box center [437, 232] width 85 height 42
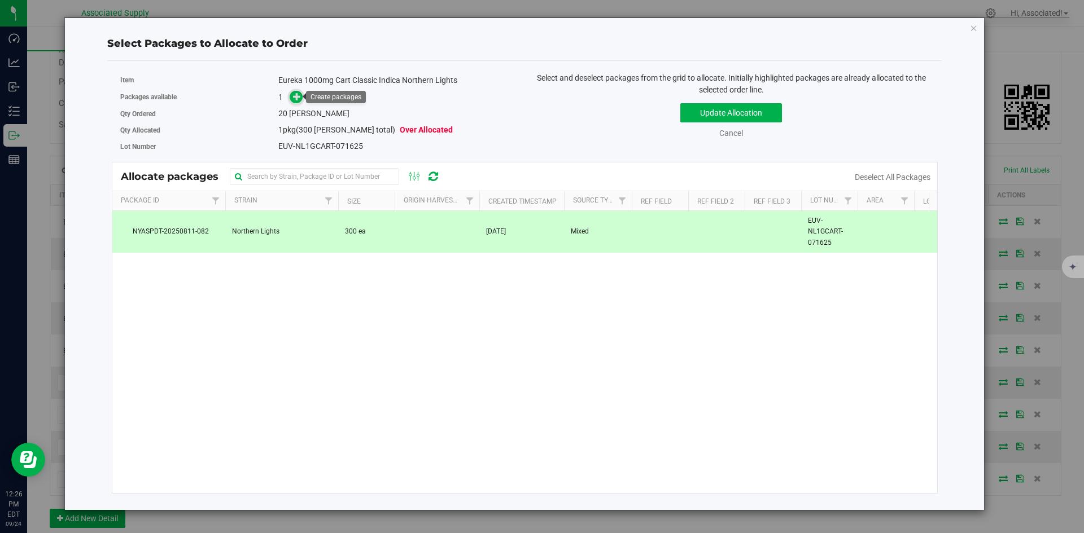
click at [297, 93] on icon at bounding box center [297, 97] width 8 height 8
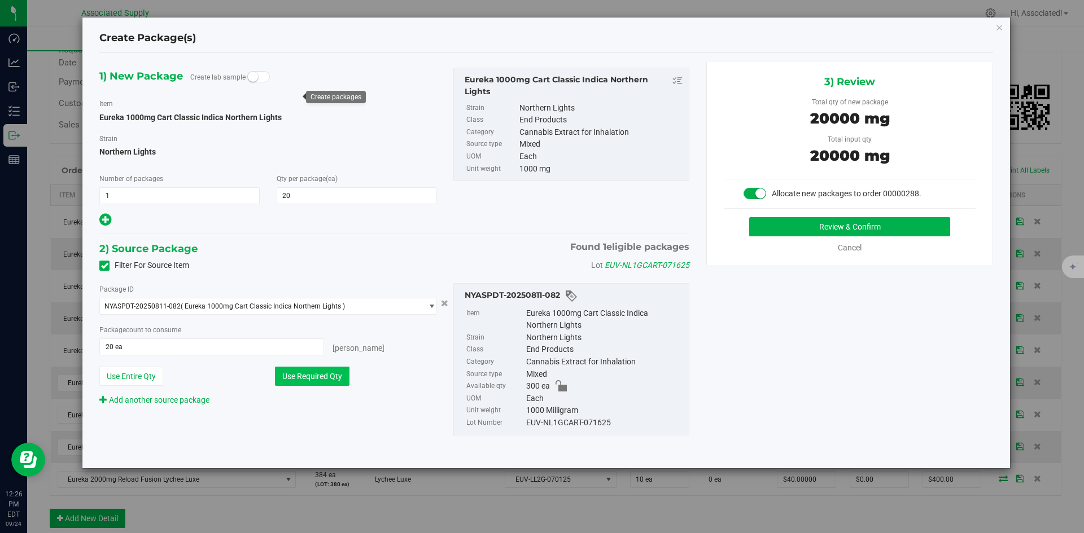
click at [331, 374] on button "Use Required Qty" at bounding box center [312, 376] width 75 height 19
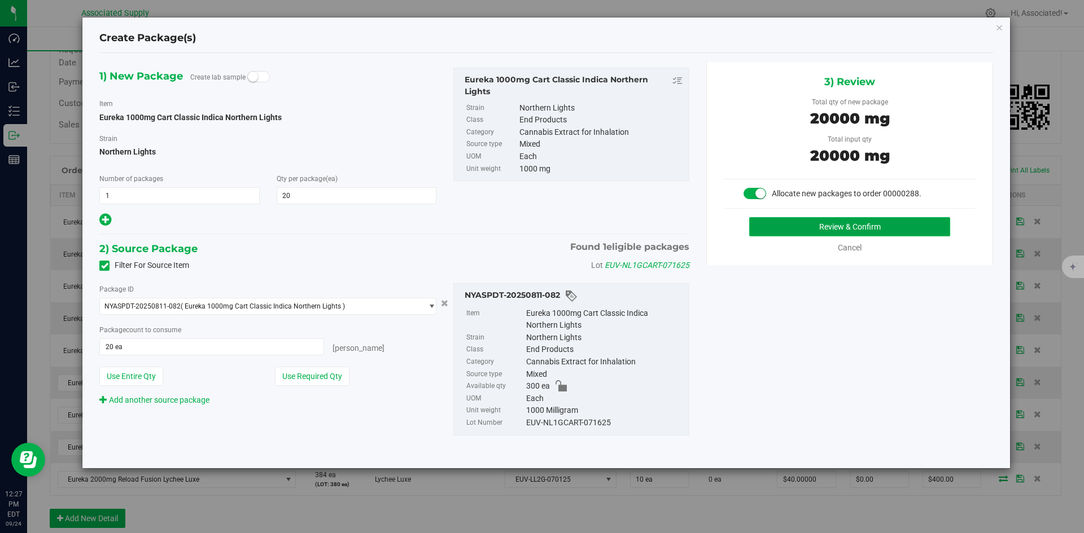
click at [832, 231] on button "Review & Confirm" at bounding box center [849, 226] width 201 height 19
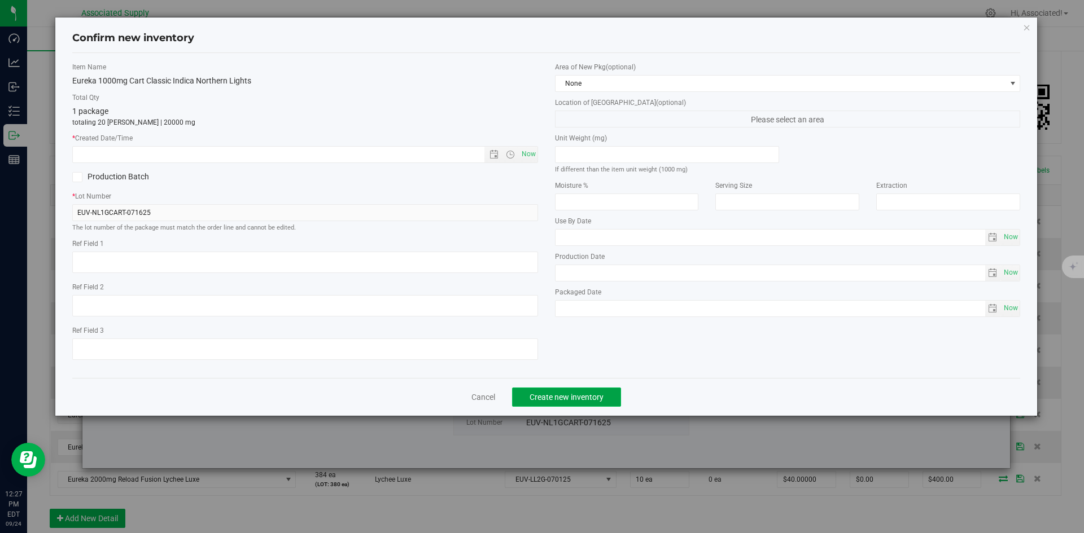
click at [604, 392] on button "Create new inventory" at bounding box center [566, 397] width 109 height 19
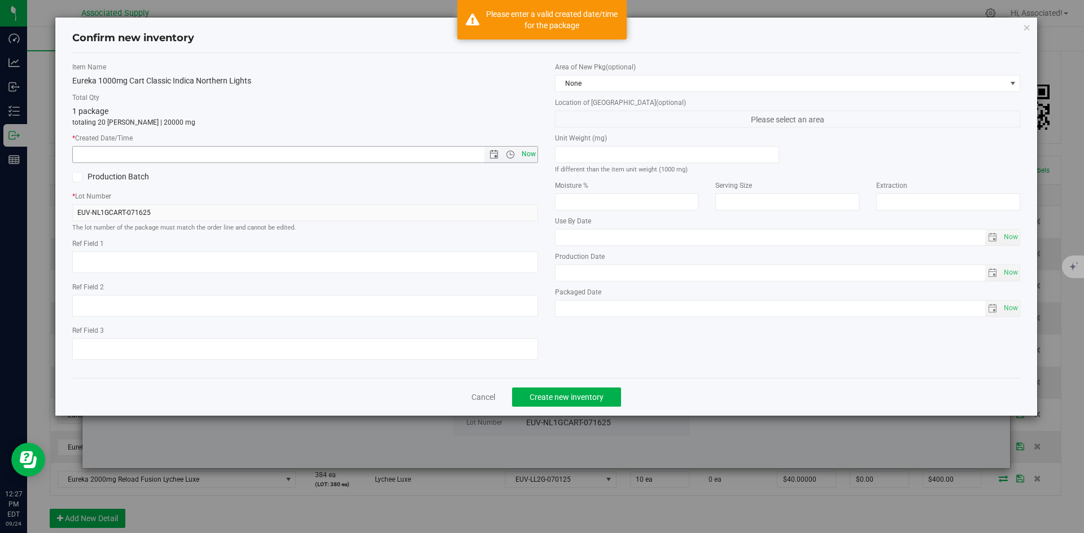
click at [532, 152] on span "Now" at bounding box center [528, 154] width 19 height 16
type input "[DATE] 12:27 PM"
click at [582, 401] on span "Create new inventory" at bounding box center [566, 397] width 74 height 9
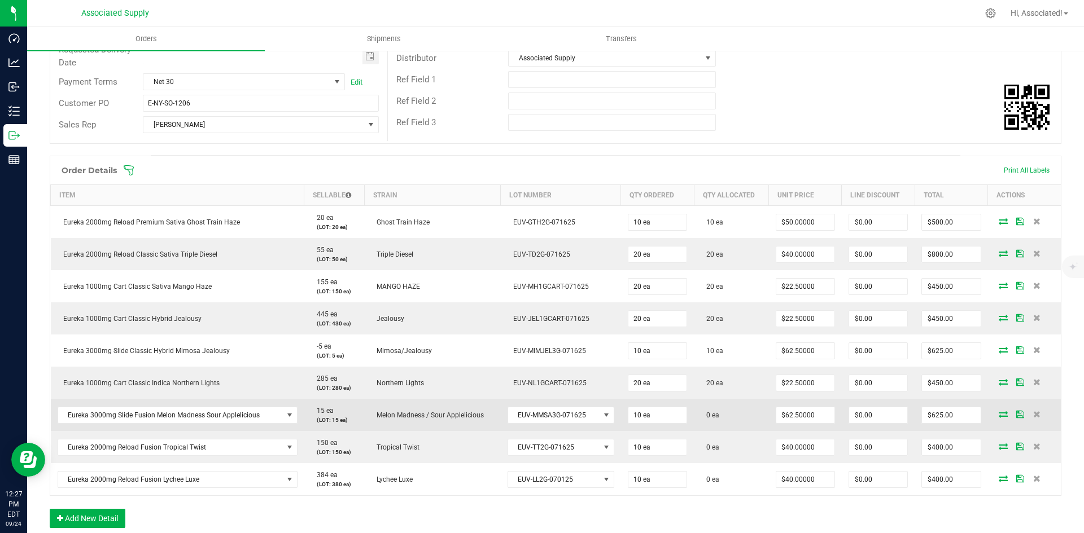
click at [1000, 414] on span at bounding box center [1002, 414] width 17 height 7
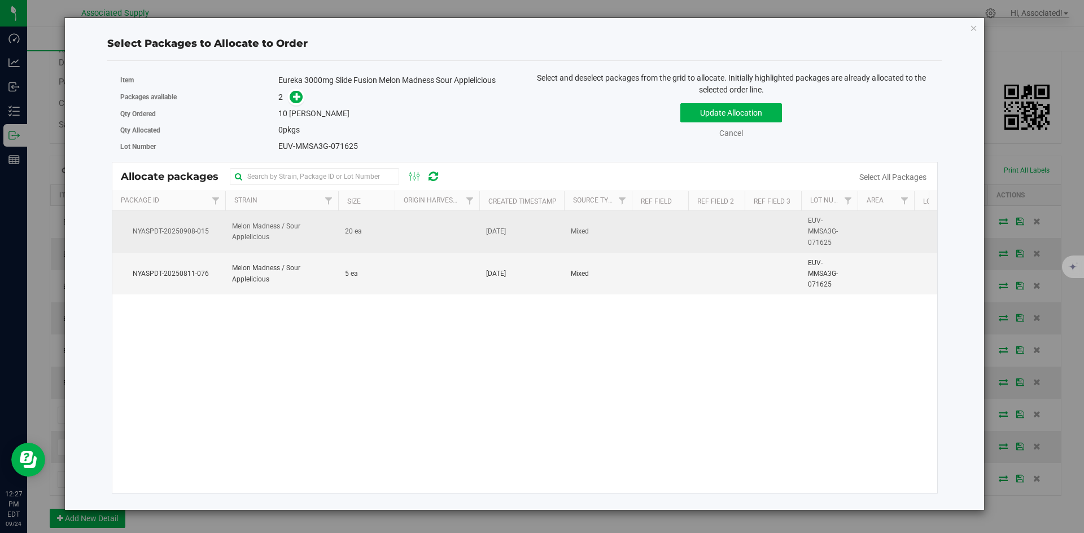
click at [454, 237] on td at bounding box center [437, 232] width 85 height 42
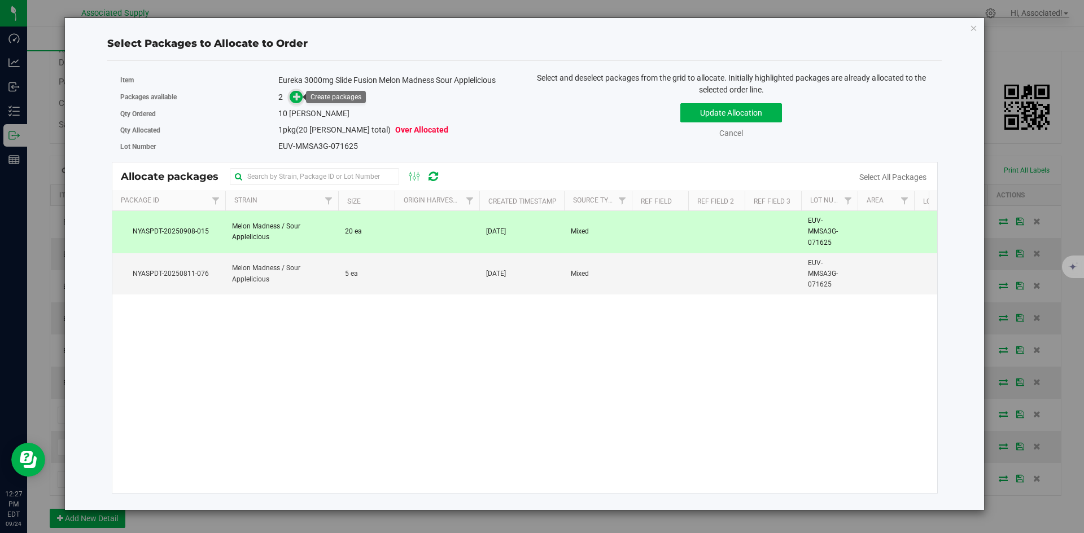
click at [294, 95] on icon at bounding box center [297, 97] width 8 height 8
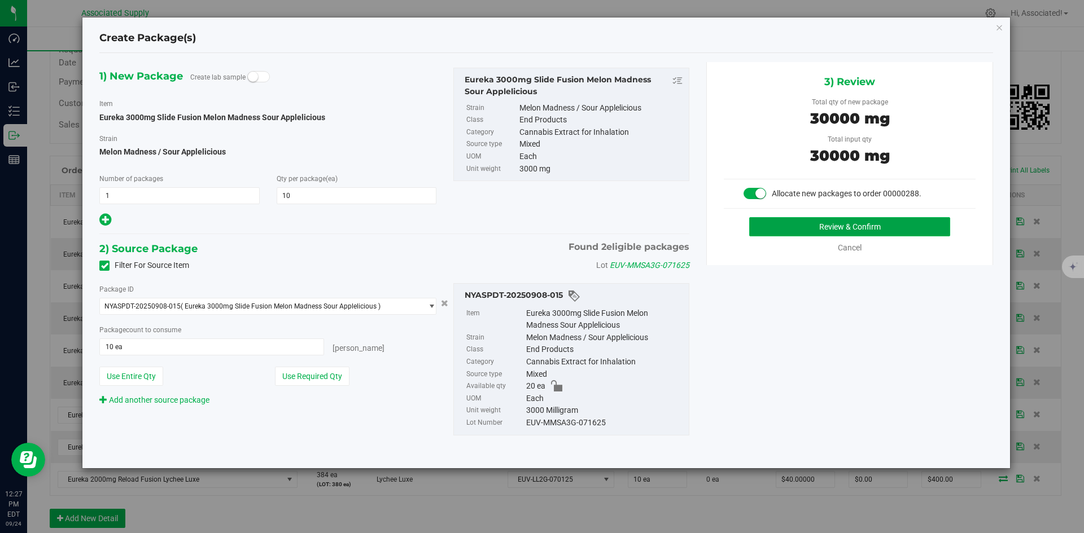
click at [775, 226] on button "Review & Confirm" at bounding box center [849, 226] width 201 height 19
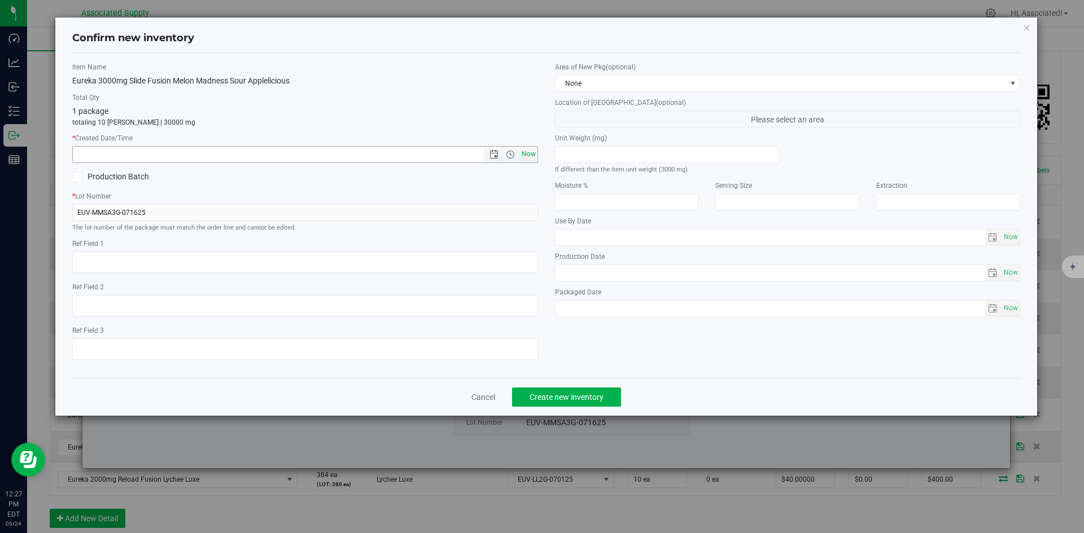
click at [529, 150] on span "Now" at bounding box center [528, 154] width 19 height 16
type input "[DATE] 12:27 PM"
click at [557, 400] on span "Create new inventory" at bounding box center [566, 397] width 74 height 9
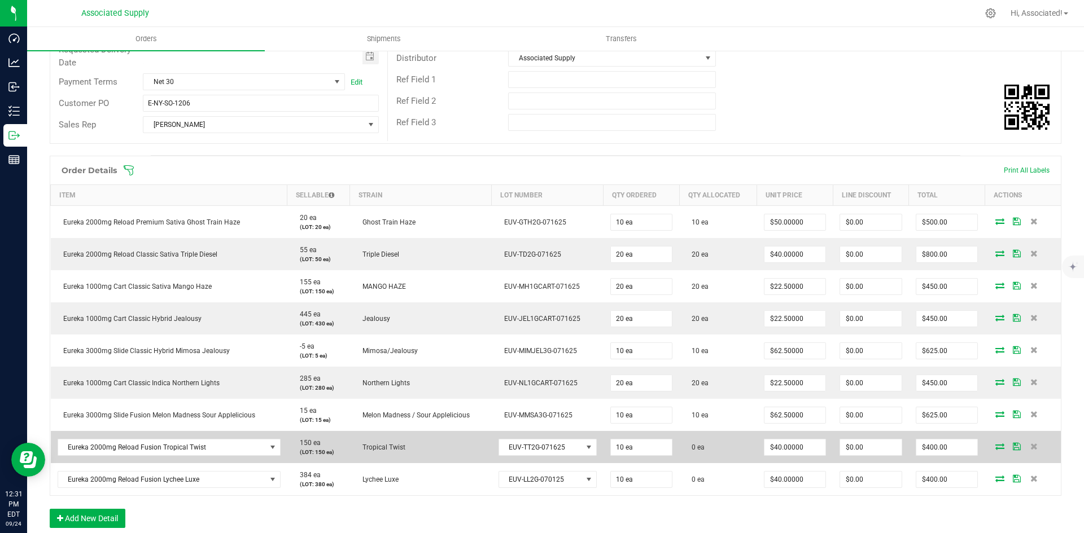
click at [995, 444] on icon at bounding box center [999, 446] width 9 height 7
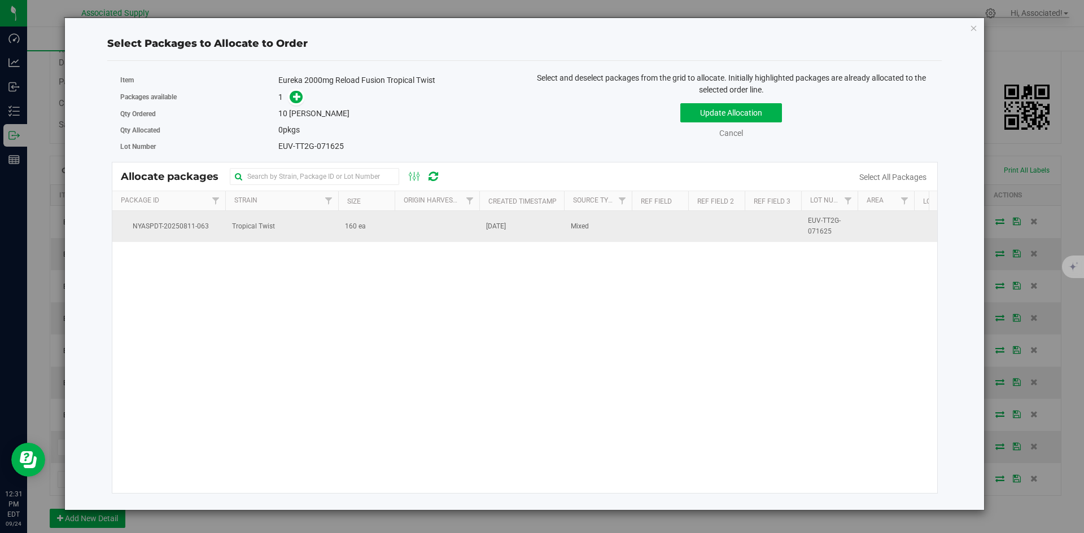
click at [419, 224] on td at bounding box center [437, 226] width 85 height 30
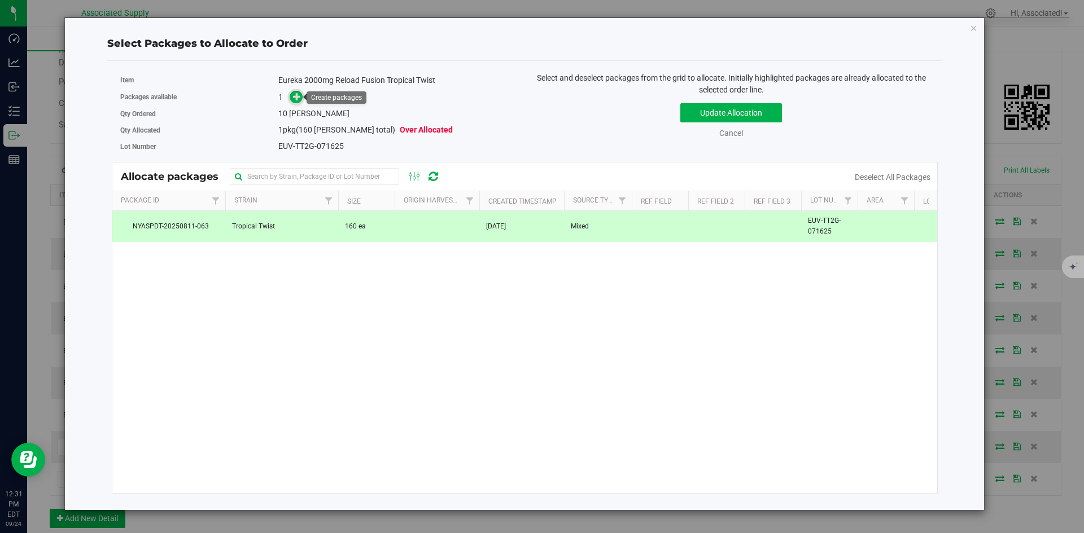
click at [296, 98] on icon at bounding box center [297, 97] width 8 height 8
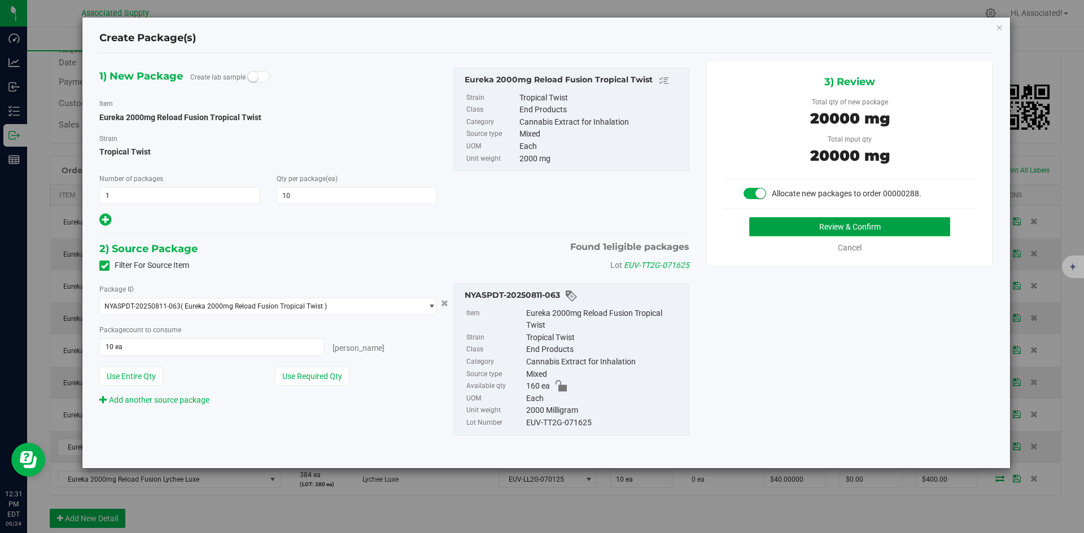
click at [872, 226] on button "Review & Confirm" at bounding box center [849, 226] width 201 height 19
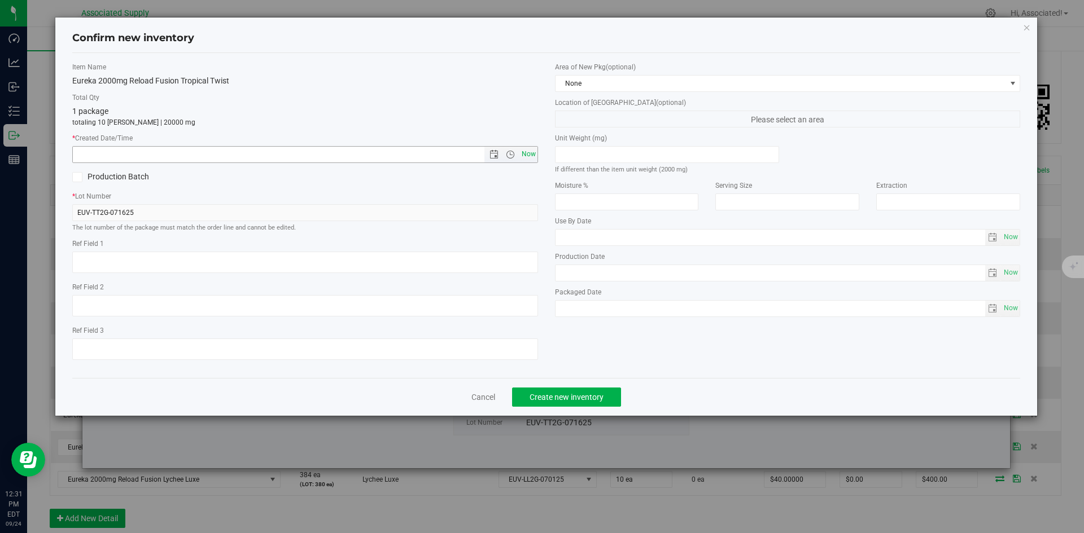
click at [528, 159] on span "Now" at bounding box center [528, 154] width 19 height 16
type input "[DATE] 12:31 PM"
click at [572, 390] on button "Create new inventory" at bounding box center [566, 397] width 109 height 19
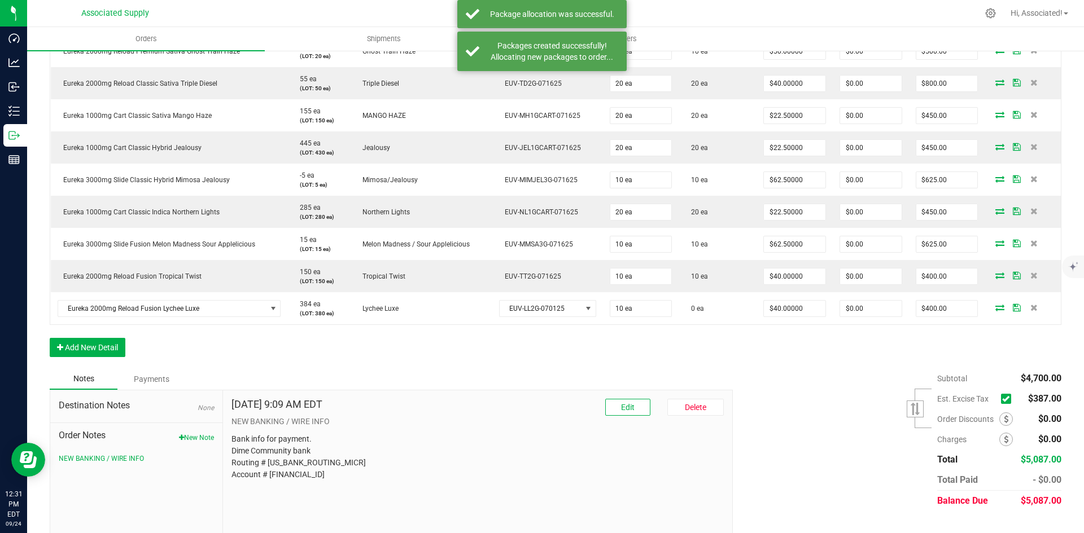
scroll to position [361, 0]
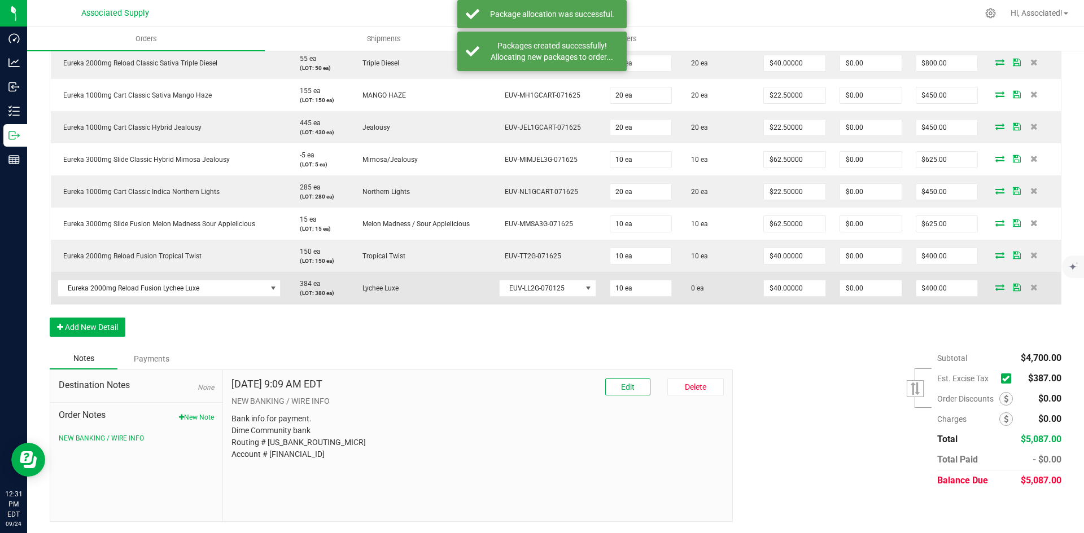
click at [995, 284] on icon at bounding box center [999, 287] width 9 height 7
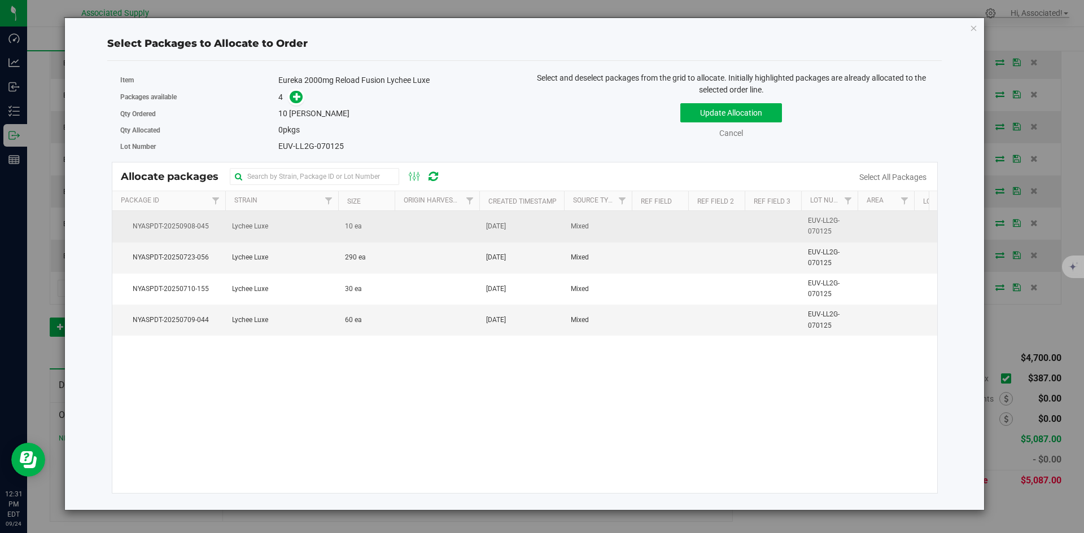
click at [443, 226] on td at bounding box center [437, 226] width 85 height 31
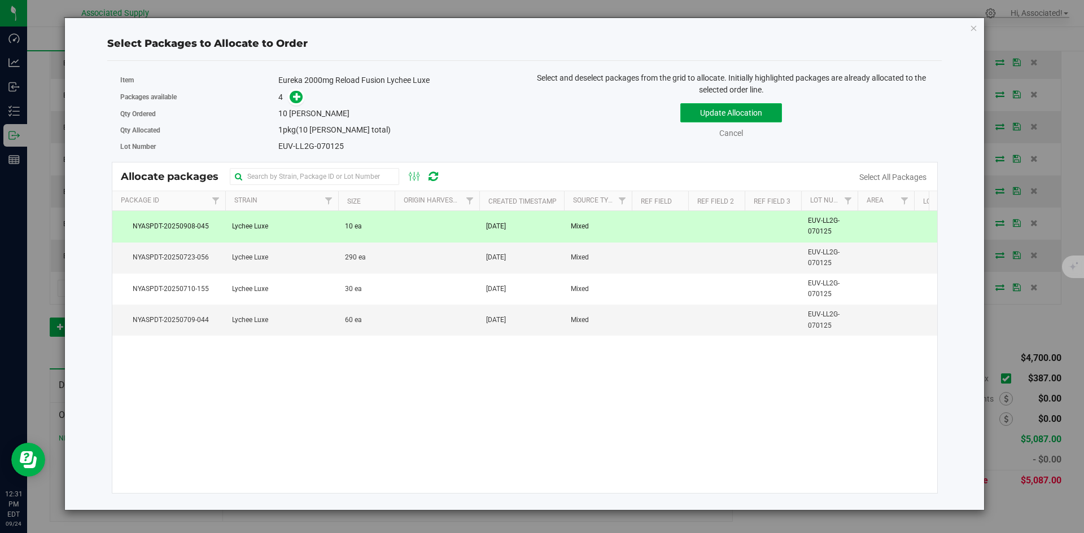
click at [740, 111] on button "Update Allocation" at bounding box center [731, 112] width 102 height 19
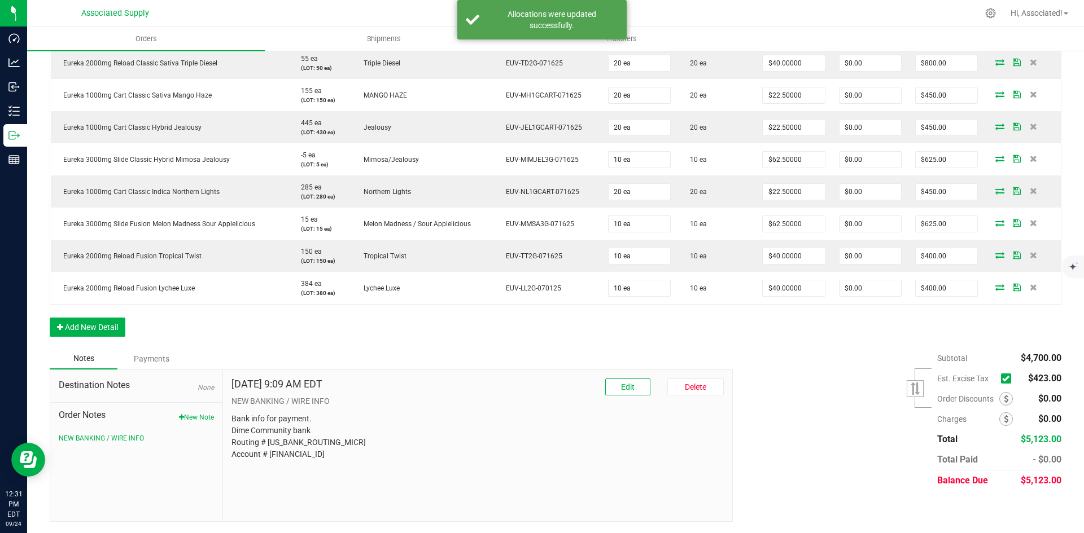
click at [1002, 379] on icon at bounding box center [1005, 379] width 7 height 0
click at [0, 0] on input "checkbox" at bounding box center [0, 0] width 0 height 0
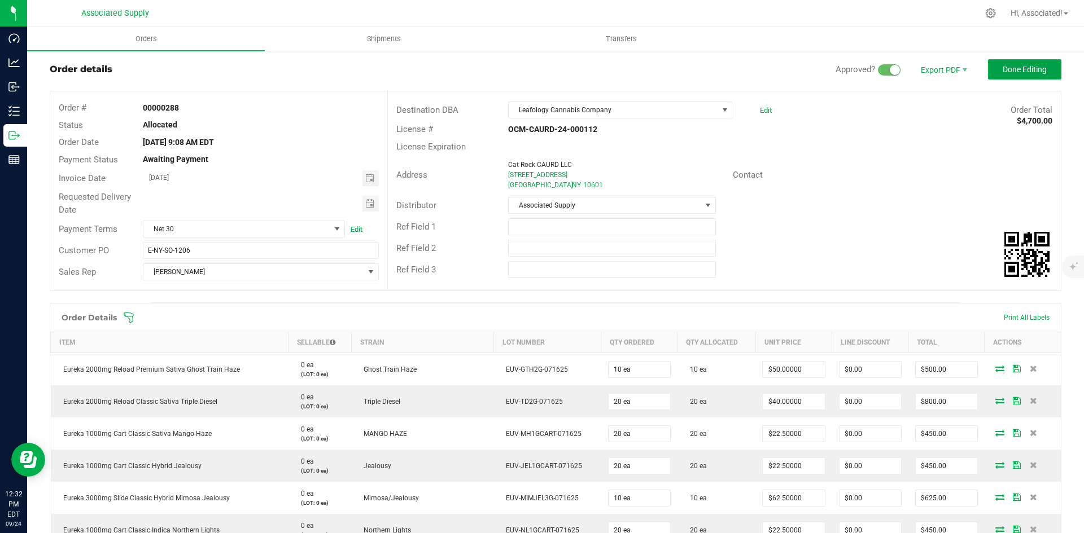
click at [1014, 67] on span "Done Editing" at bounding box center [1024, 69] width 44 height 9
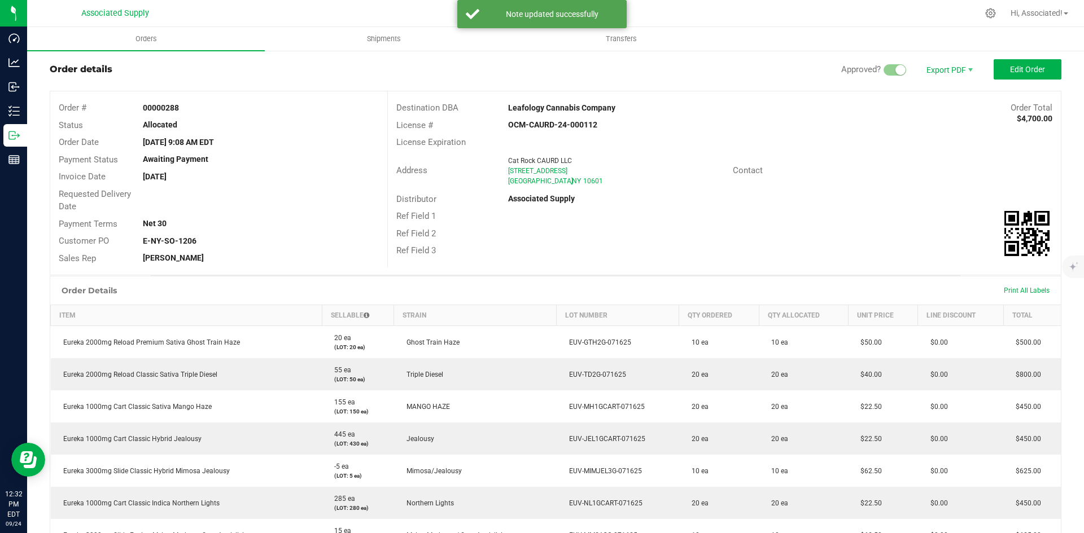
click at [886, 205] on div "Distributor Associated Supply" at bounding box center [724, 199] width 673 height 17
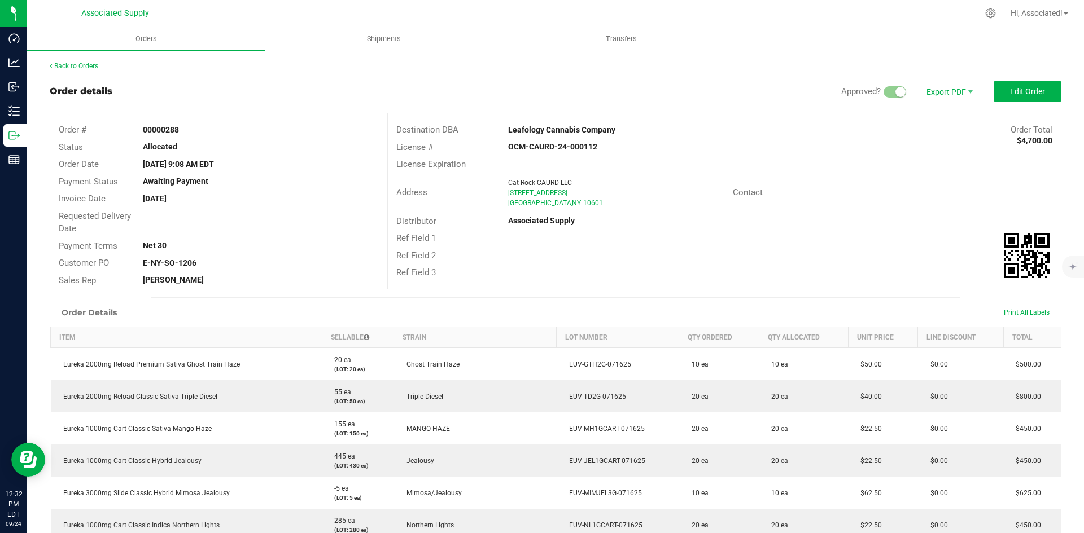
click at [71, 65] on link "Back to Orders" at bounding box center [74, 66] width 49 height 8
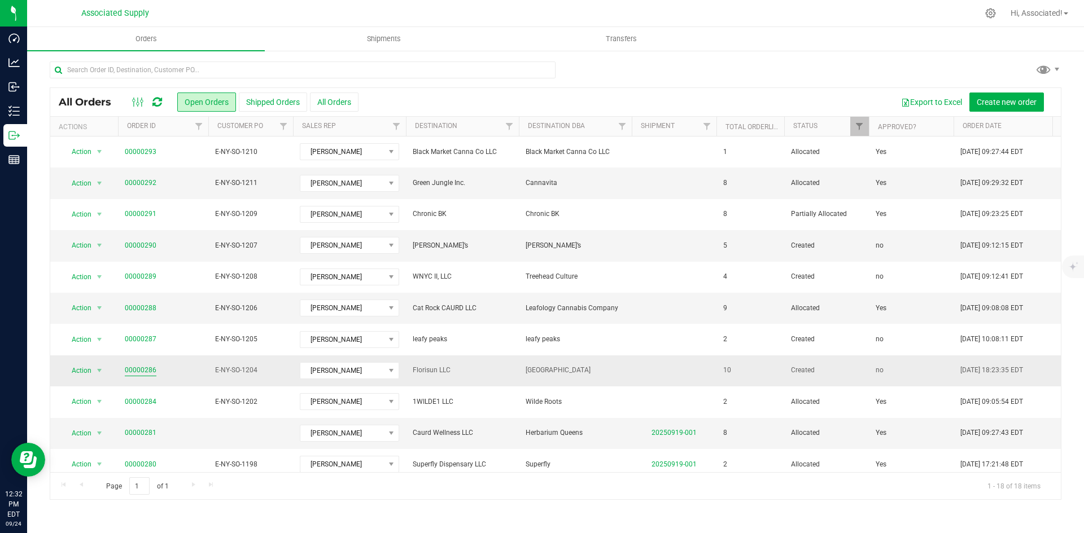
click at [146, 368] on link "00000286" at bounding box center [141, 370] width 32 height 11
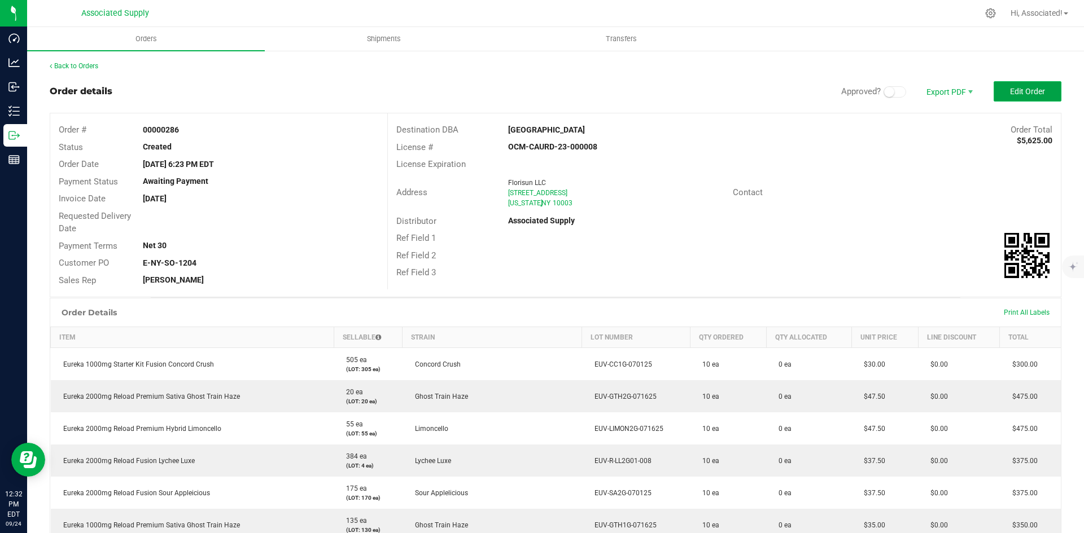
click at [1032, 90] on span "Edit Order" at bounding box center [1027, 91] width 35 height 9
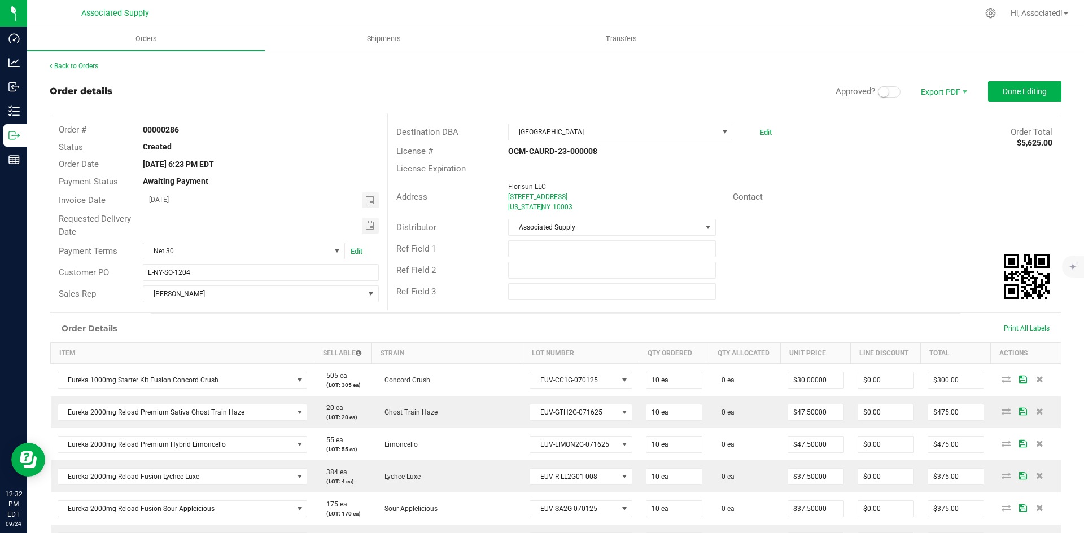
click at [881, 93] on span at bounding box center [889, 91] width 23 height 11
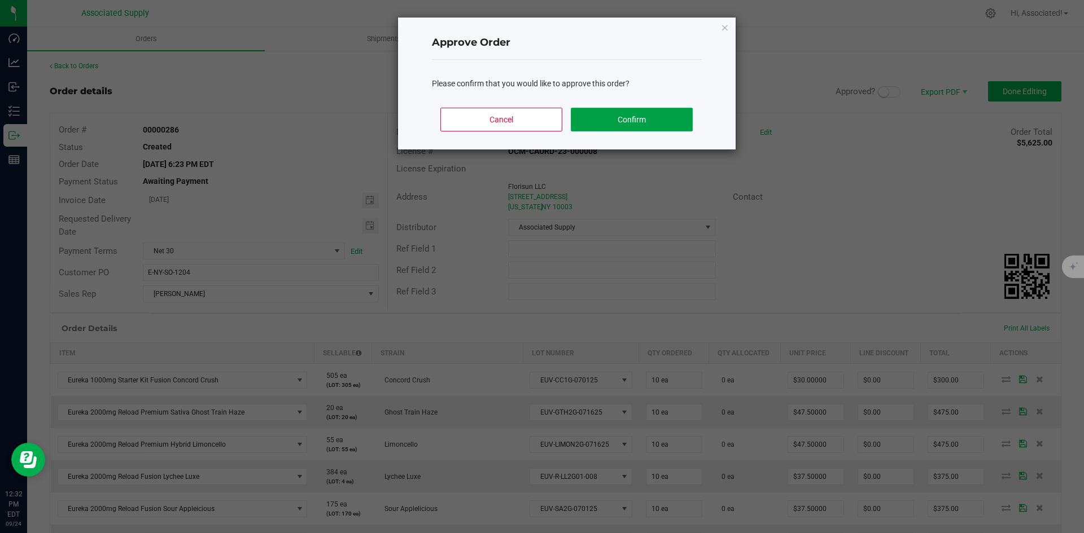
click at [611, 119] on button "Confirm" at bounding box center [631, 120] width 121 height 24
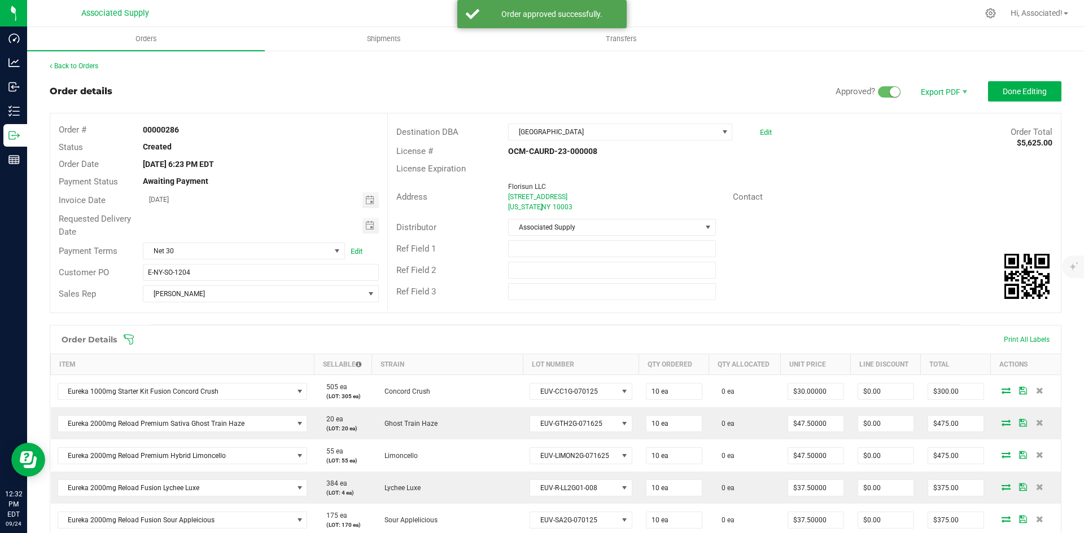
click at [858, 260] on div "Ref Field 2" at bounding box center [724, 270] width 673 height 21
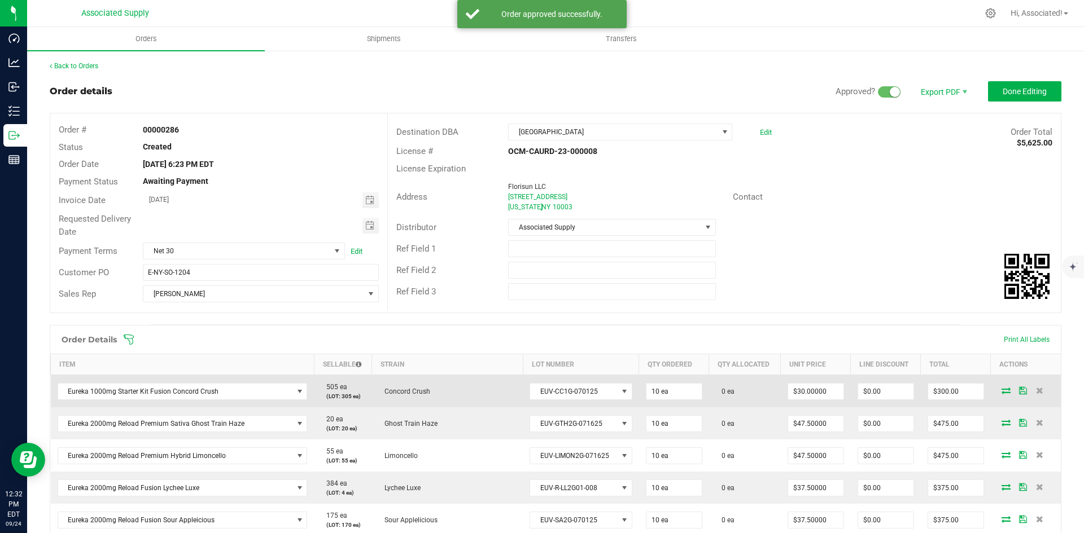
scroll to position [169, 0]
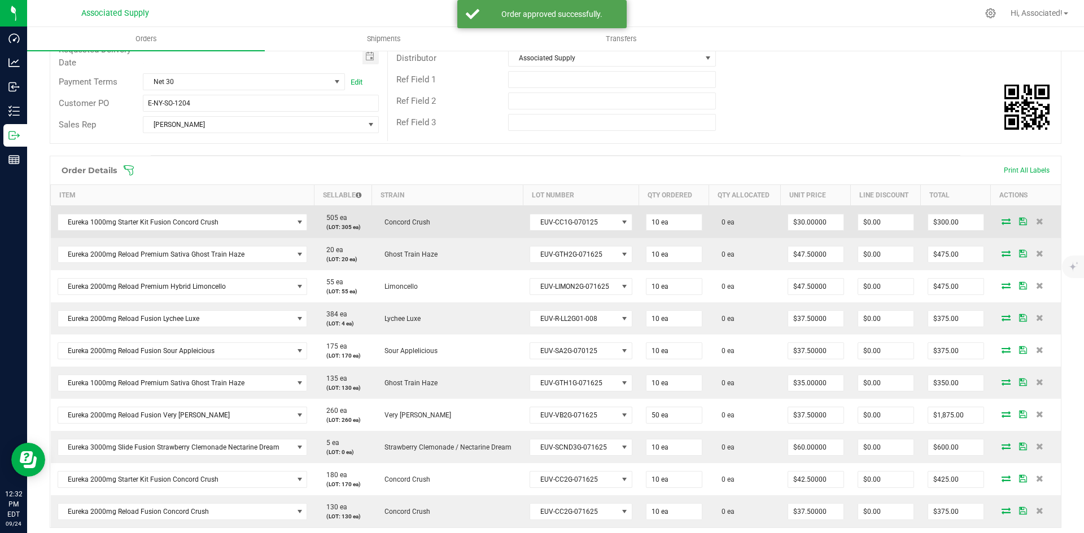
click at [1001, 220] on icon at bounding box center [1005, 221] width 9 height 7
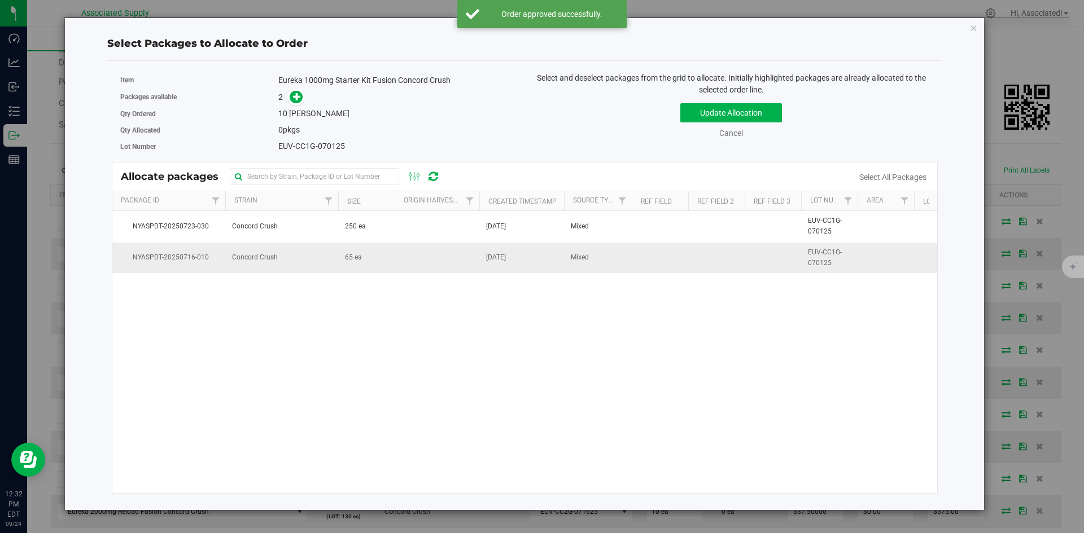
click at [420, 263] on td at bounding box center [437, 258] width 85 height 30
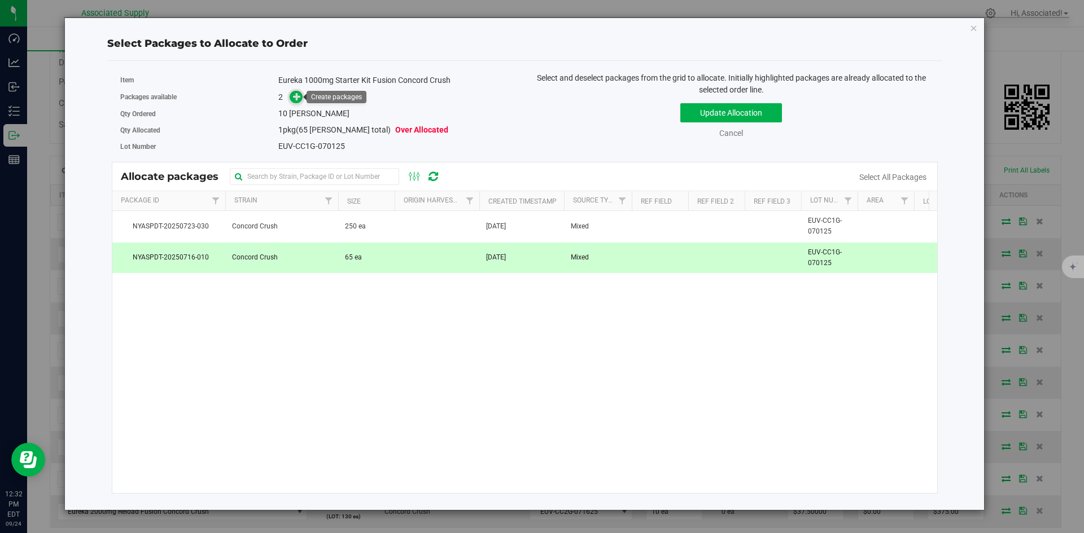
click at [295, 97] on icon at bounding box center [297, 97] width 8 height 8
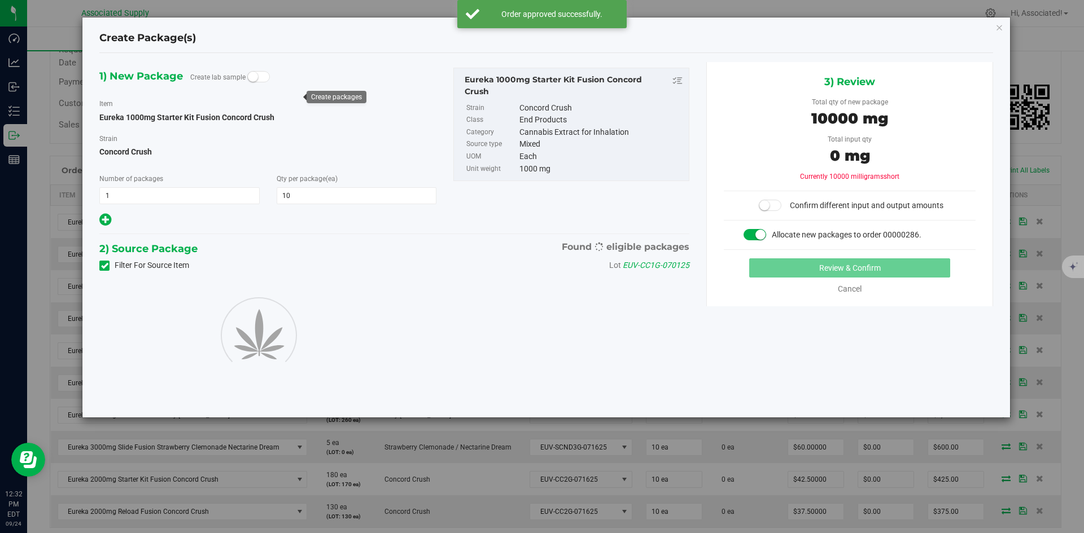
type input "10"
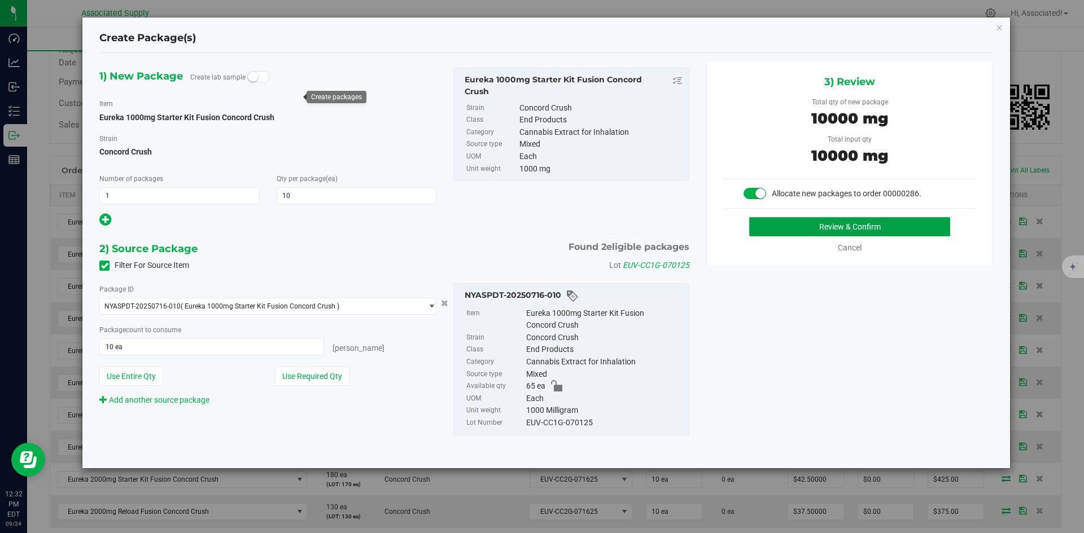
click at [796, 225] on button "Review & Confirm" at bounding box center [849, 226] width 201 height 19
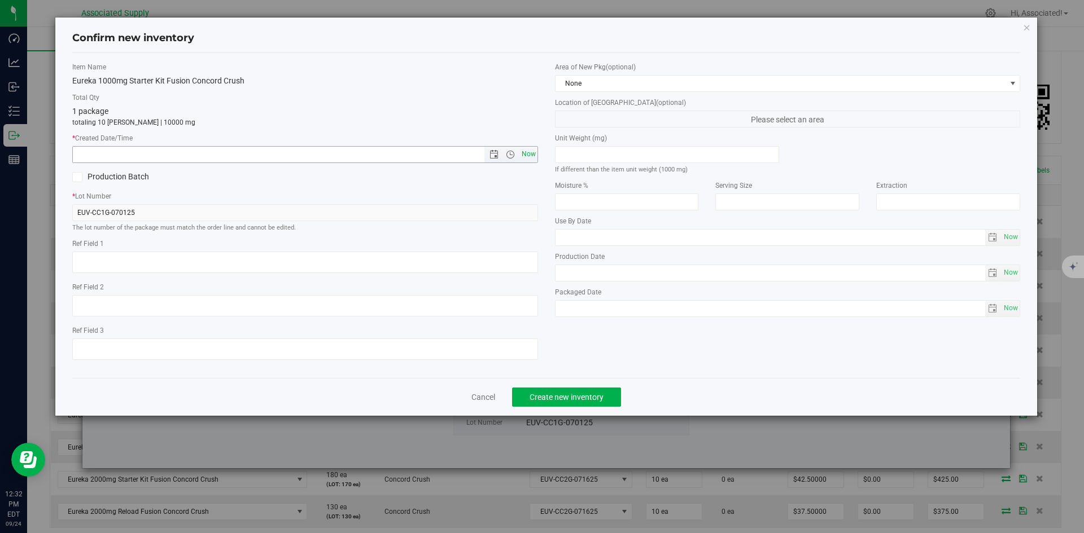
click at [527, 152] on span "Now" at bounding box center [528, 154] width 19 height 16
type input "[DATE] 12:32 PM"
click at [565, 396] on span "Create new inventory" at bounding box center [566, 397] width 74 height 9
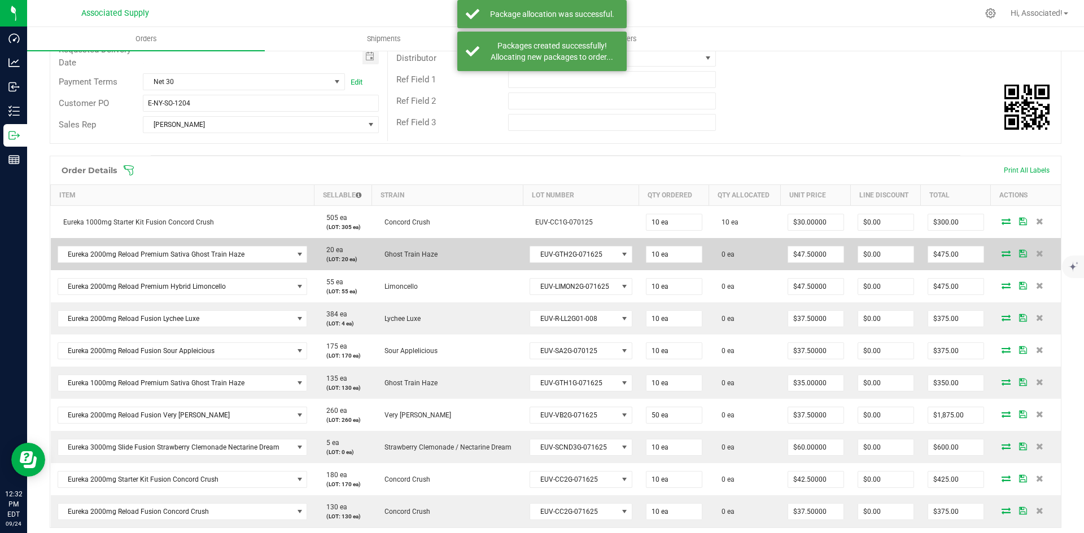
click at [1001, 255] on icon at bounding box center [1005, 253] width 9 height 7
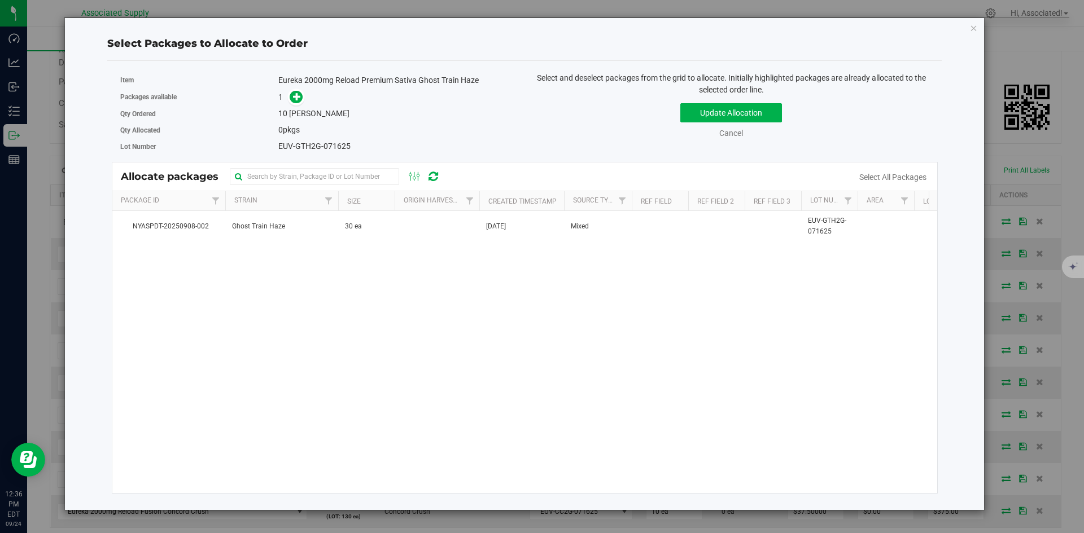
click at [491, 332] on div "NYASPDT-20250908-002 Ghost Train Haze 30 ea [DATE] Mixed EUV-GTH2G-071625 $50.0…" at bounding box center [524, 352] width 825 height 282
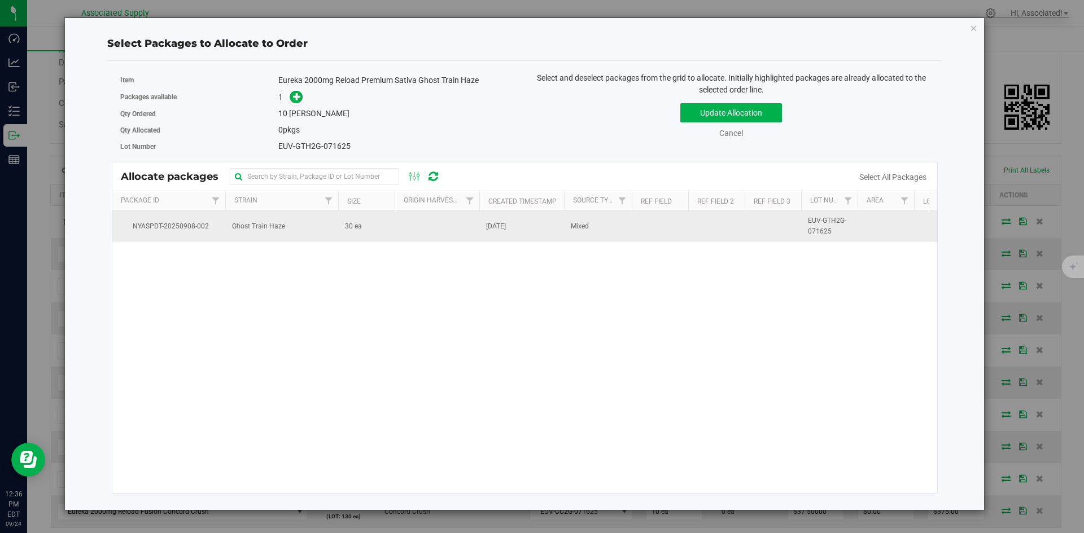
click at [395, 221] on td at bounding box center [437, 226] width 85 height 30
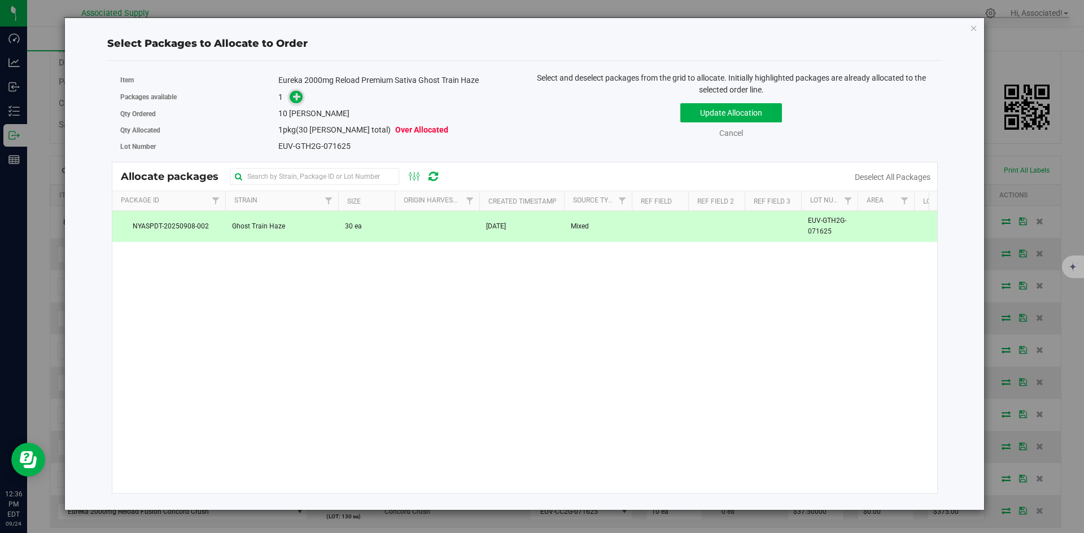
click at [295, 97] on icon at bounding box center [297, 97] width 8 height 8
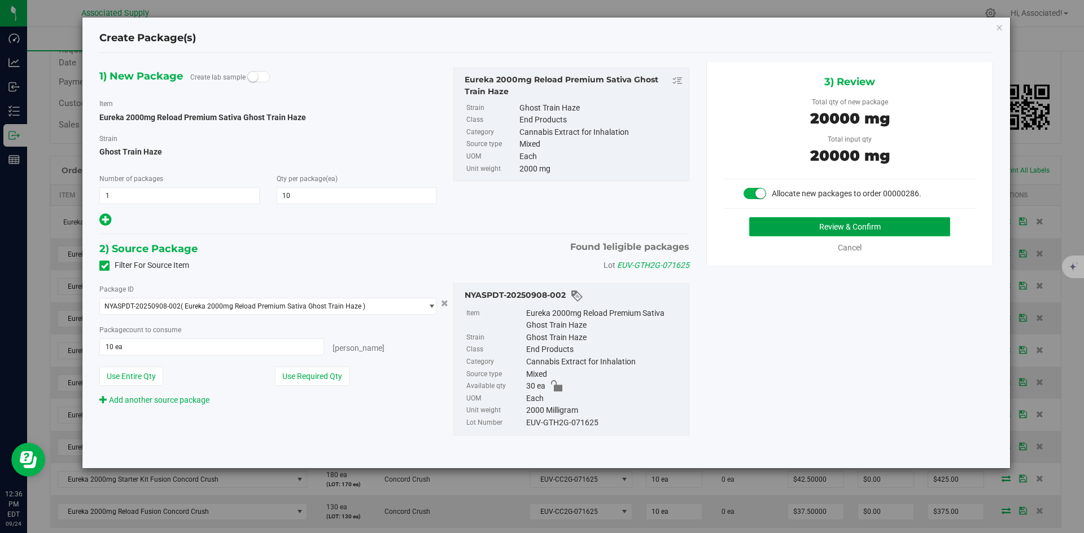
click at [830, 234] on button "Review & Confirm" at bounding box center [849, 226] width 201 height 19
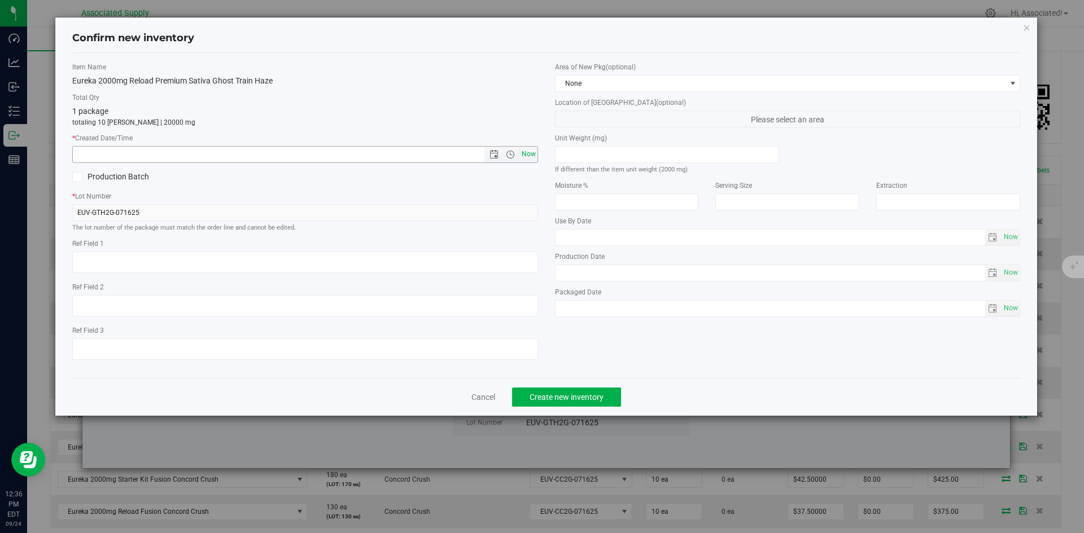
click at [526, 156] on span "Now" at bounding box center [528, 154] width 19 height 16
type input "[DATE] 12:36 PM"
click at [588, 398] on span "Create new inventory" at bounding box center [566, 397] width 74 height 9
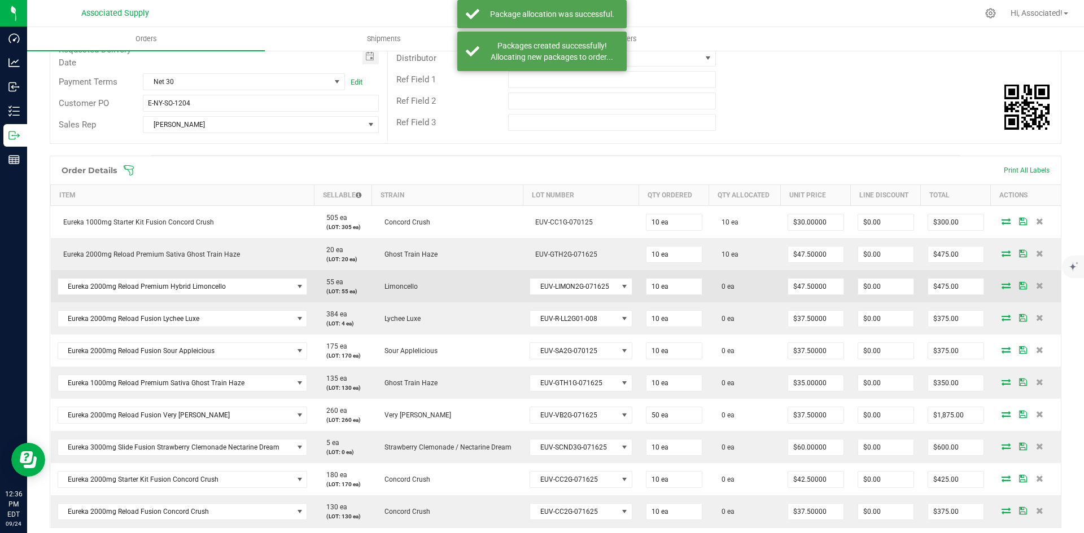
click at [1001, 284] on icon at bounding box center [1005, 285] width 9 height 7
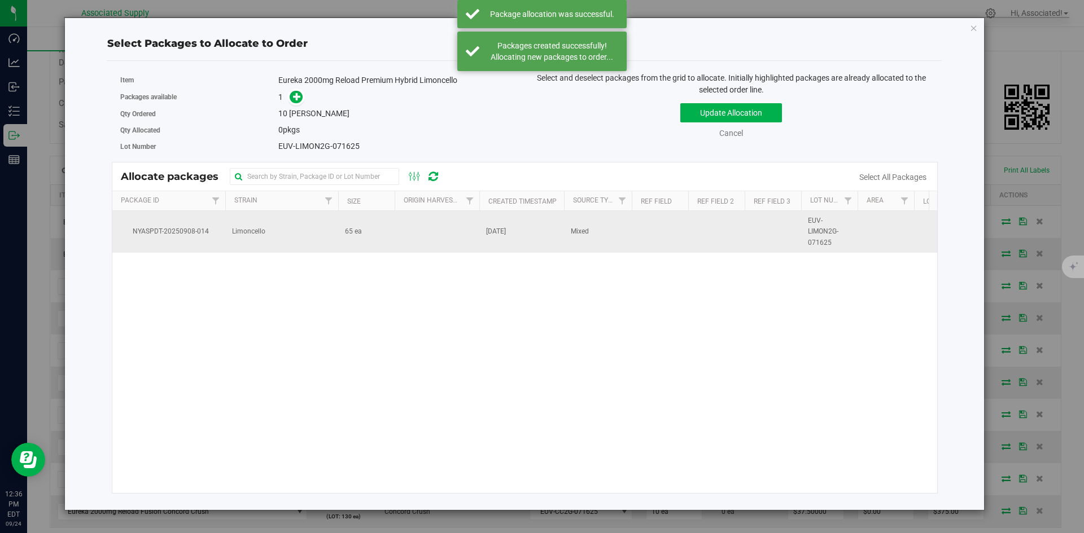
click at [364, 229] on td "65 ea" at bounding box center [366, 232] width 56 height 42
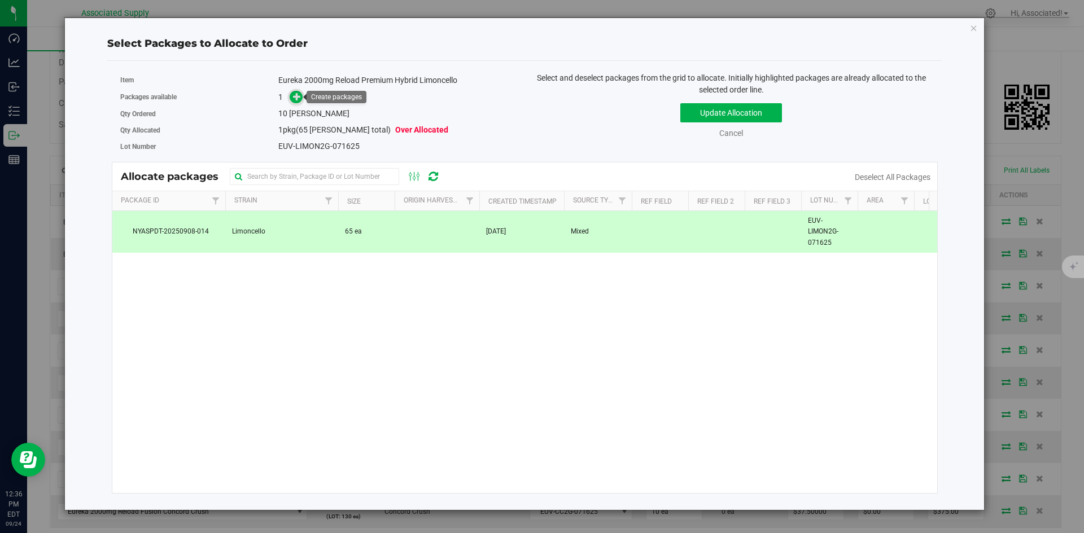
click at [294, 95] on icon at bounding box center [297, 97] width 8 height 8
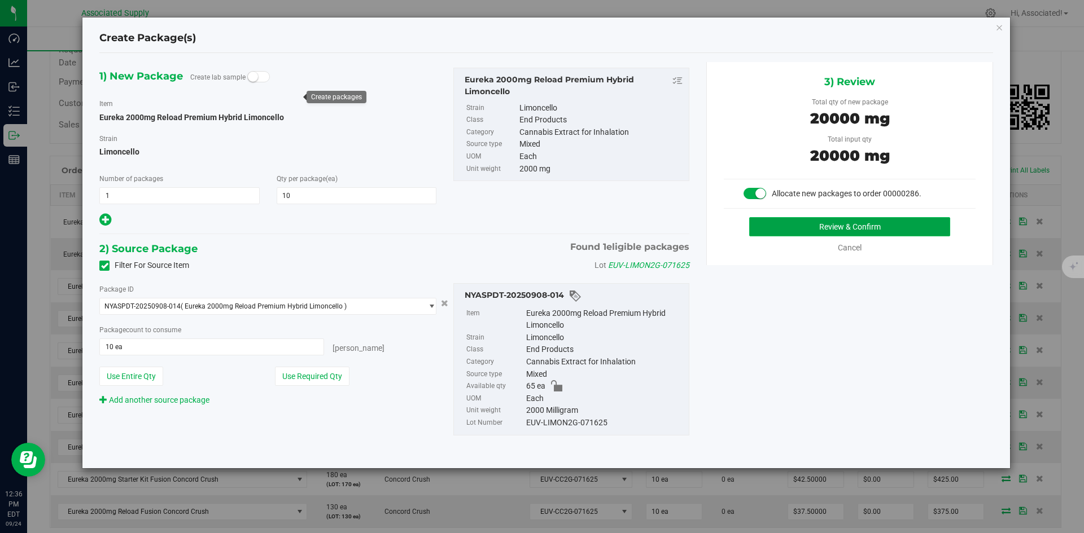
click at [804, 229] on button "Review & Confirm" at bounding box center [849, 226] width 201 height 19
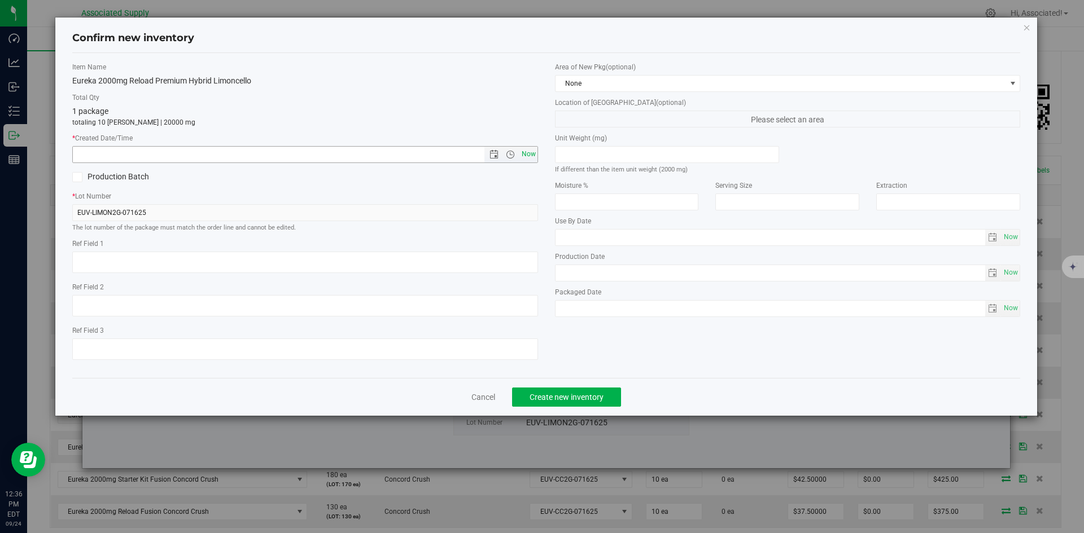
click at [530, 153] on span "Now" at bounding box center [528, 154] width 19 height 16
type input "[DATE] 12:36 PM"
click at [581, 398] on span "Create new inventory" at bounding box center [566, 397] width 74 height 9
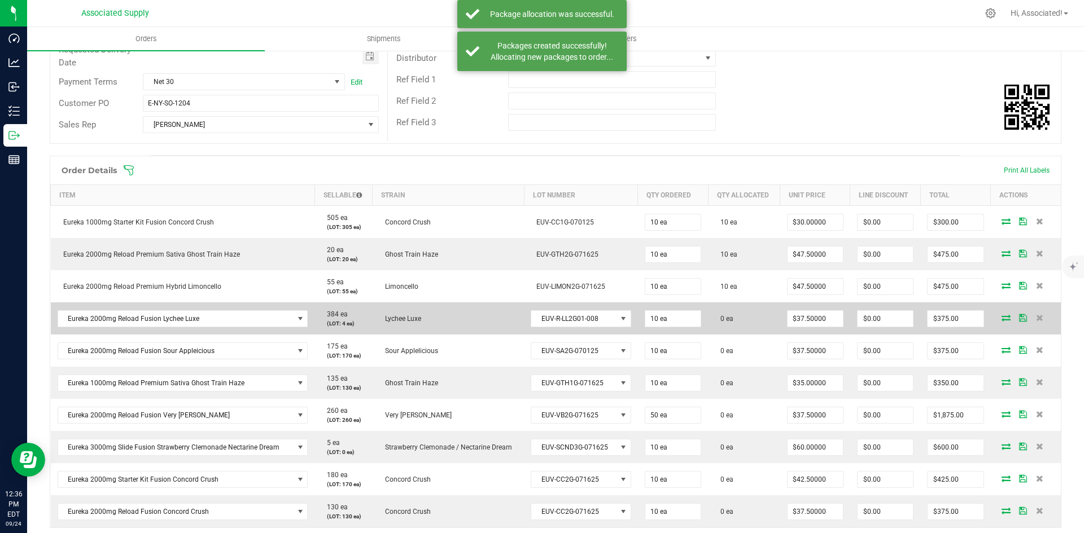
click at [1001, 316] on icon at bounding box center [1005, 317] width 9 height 7
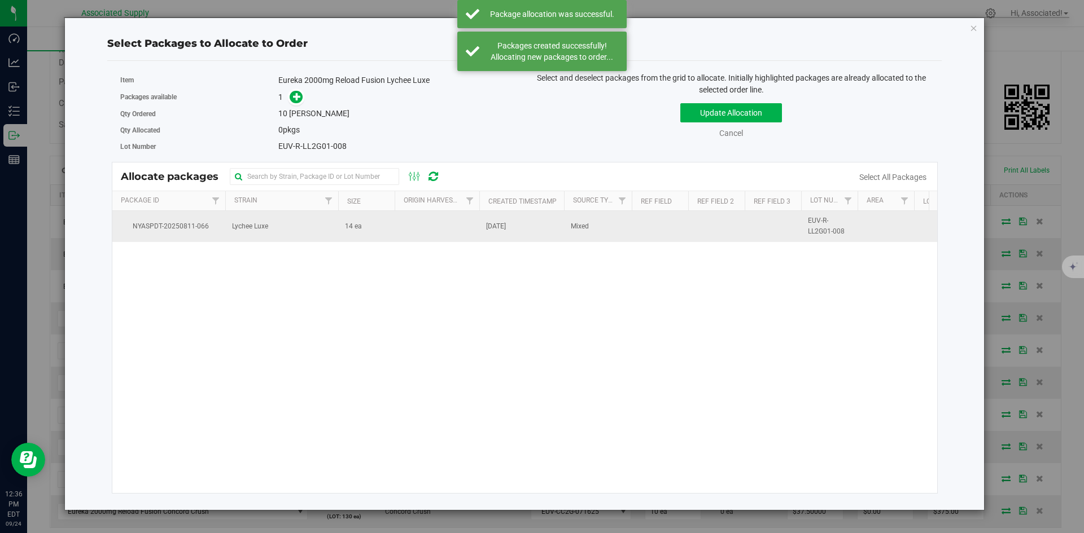
click at [362, 226] on td "14 ea" at bounding box center [366, 226] width 56 height 30
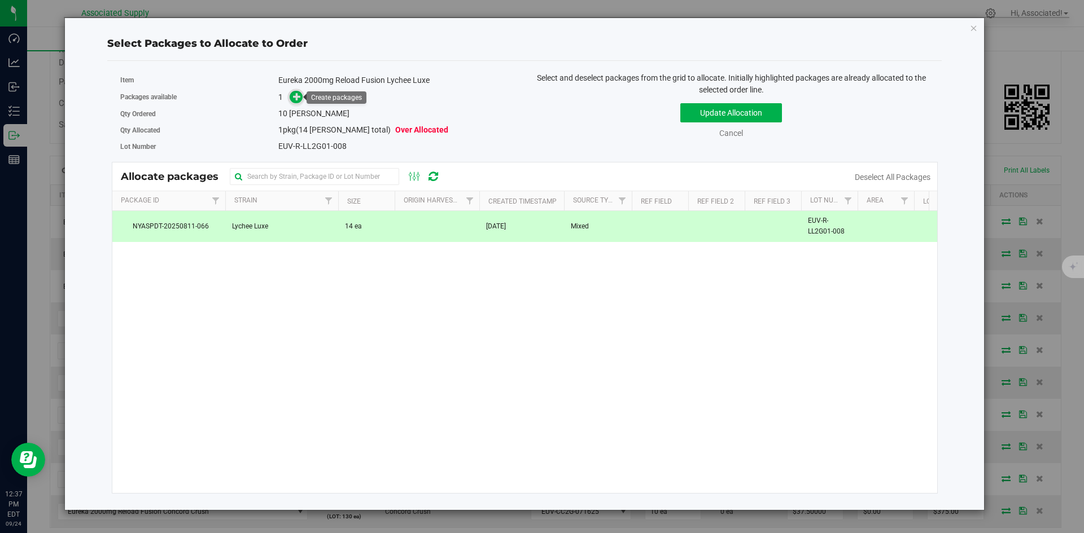
click at [299, 98] on icon at bounding box center [297, 97] width 8 height 8
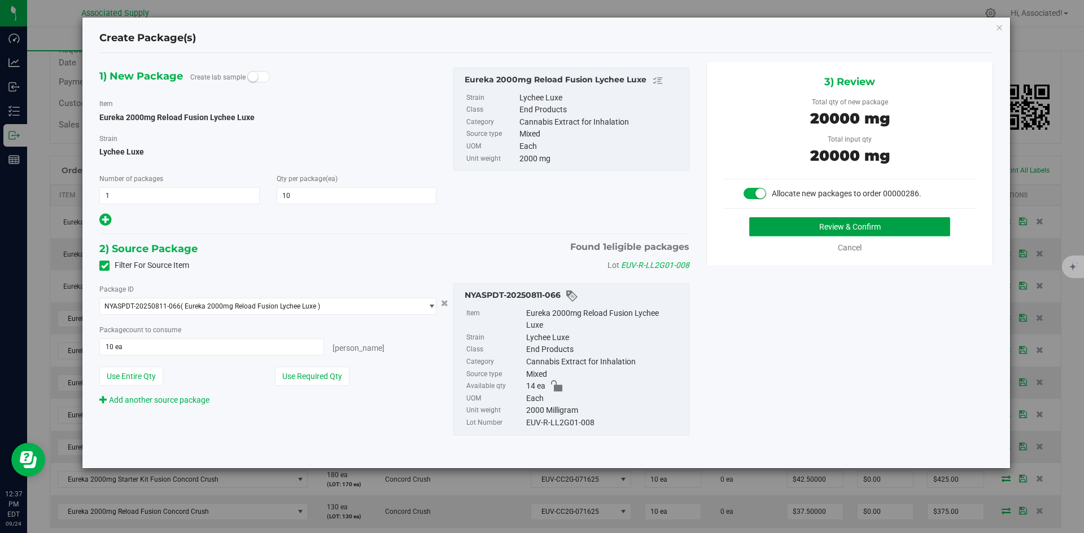
click at [840, 234] on button "Review & Confirm" at bounding box center [849, 226] width 201 height 19
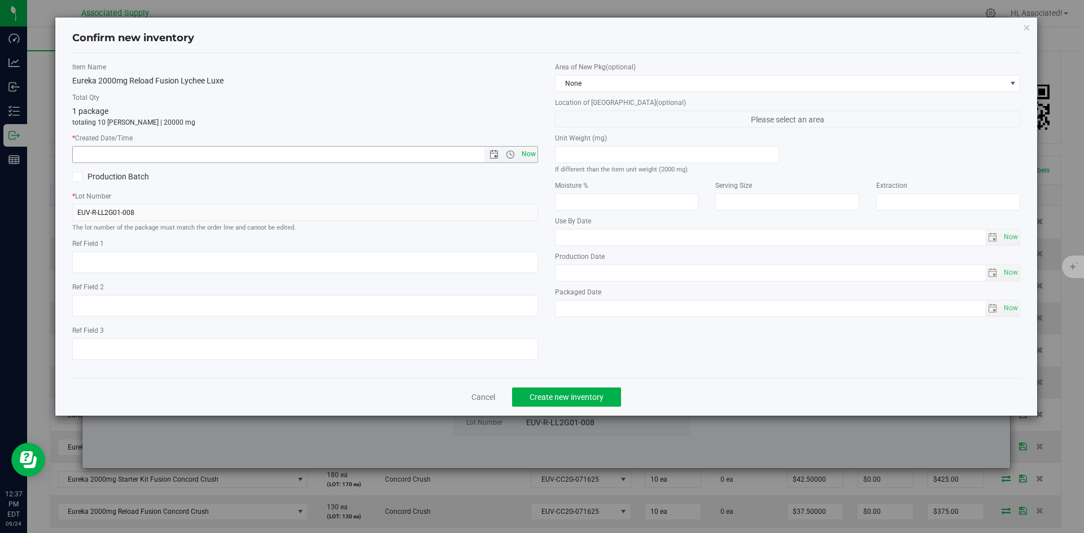
click at [524, 157] on span "Now" at bounding box center [528, 154] width 19 height 16
type input "[DATE] 12:37 PM"
click at [590, 400] on span "Create new inventory" at bounding box center [566, 397] width 74 height 9
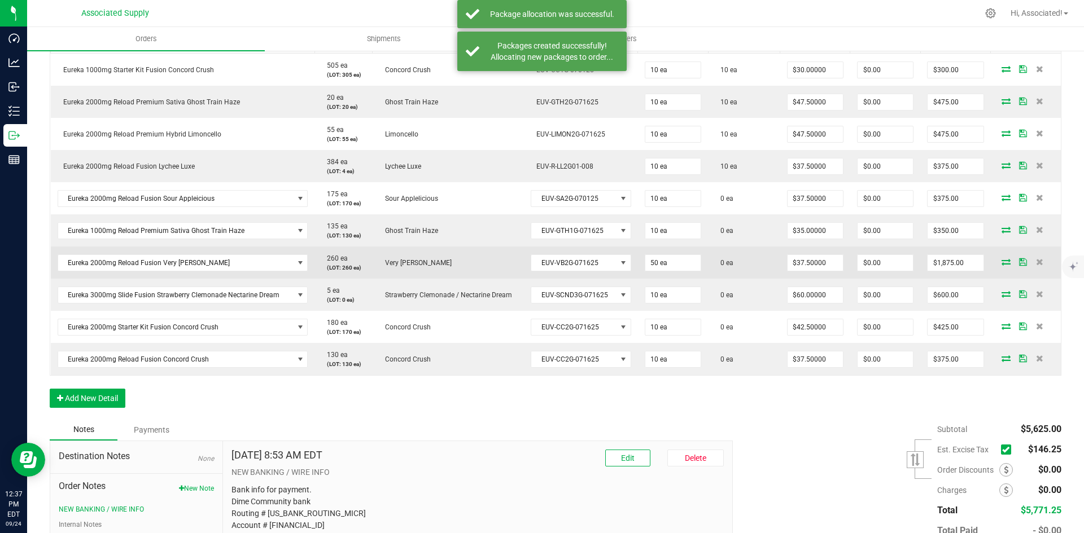
scroll to position [339, 0]
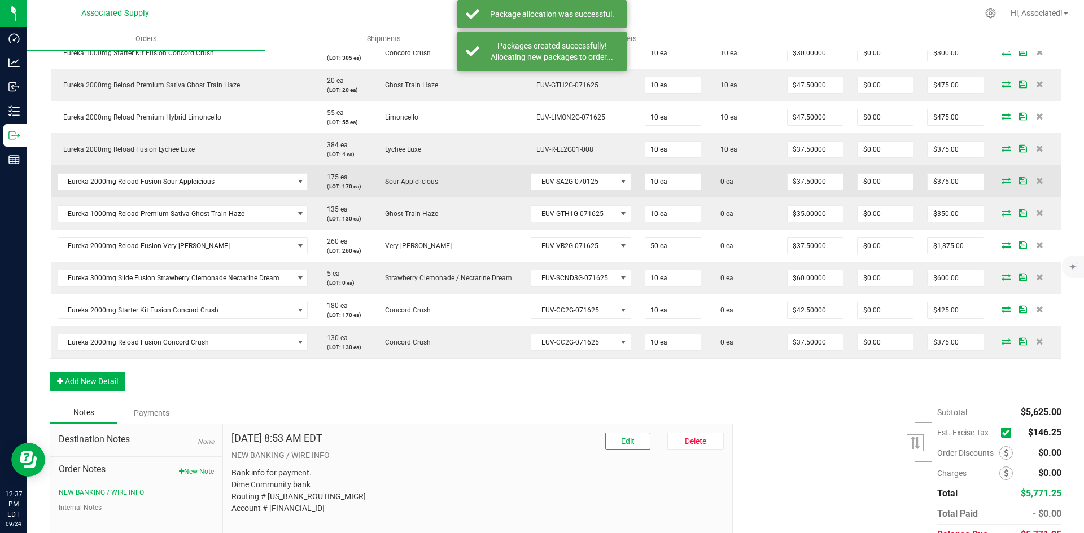
click at [1001, 179] on icon at bounding box center [1005, 180] width 9 height 7
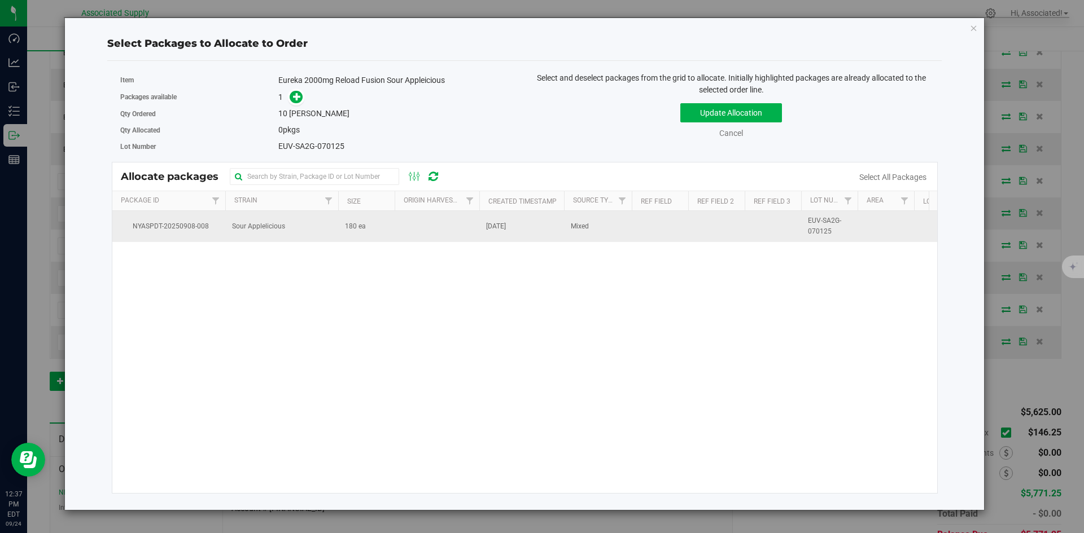
click at [377, 233] on td "180 ea" at bounding box center [366, 226] width 56 height 30
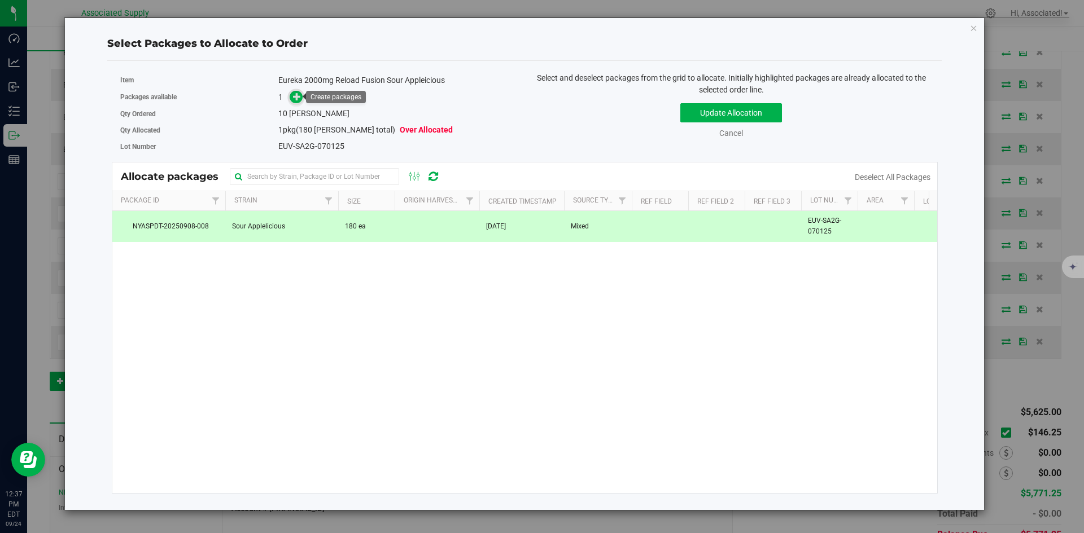
click at [298, 93] on icon at bounding box center [297, 97] width 8 height 8
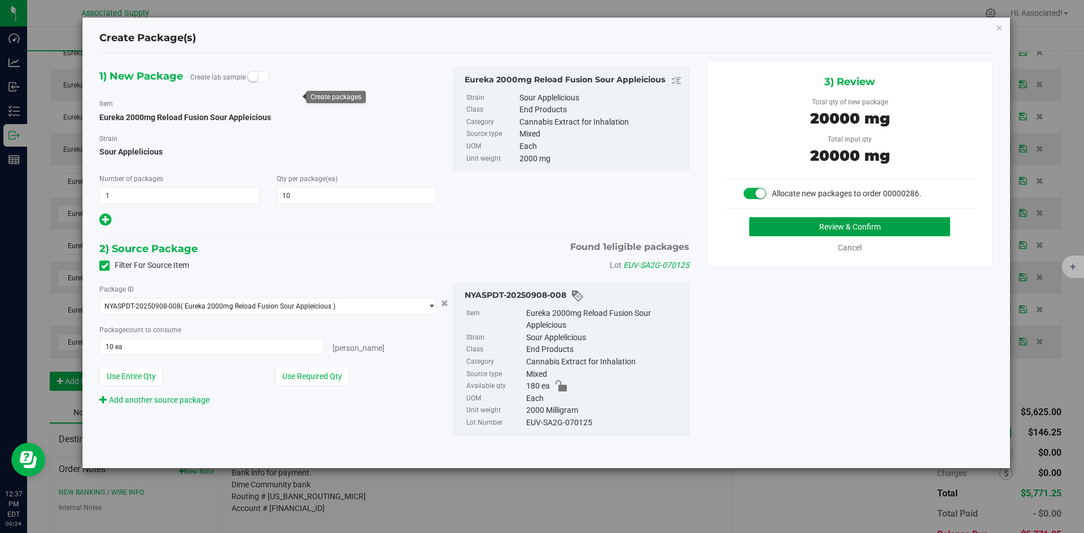
click at [831, 233] on button "Review & Confirm" at bounding box center [849, 226] width 201 height 19
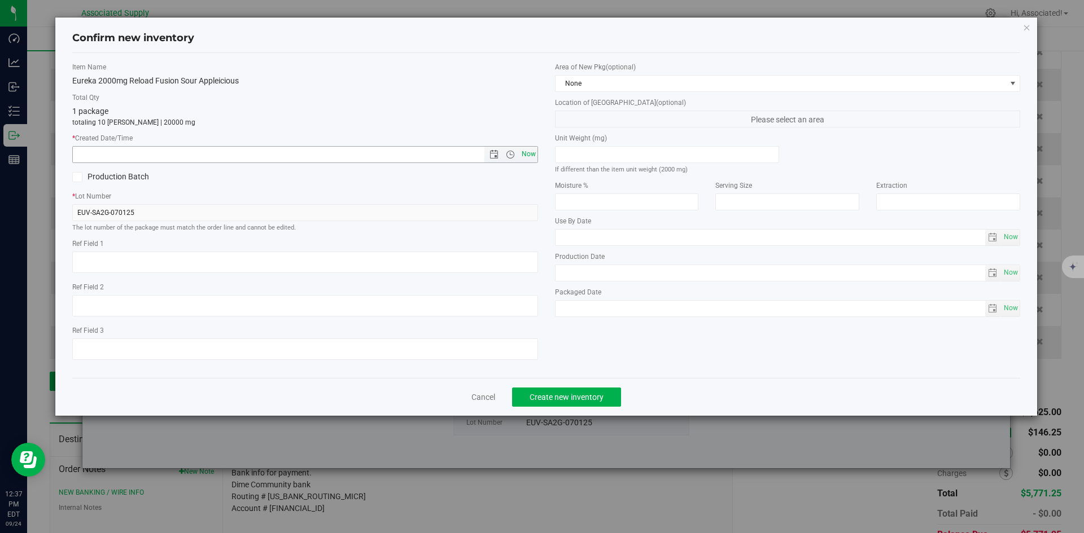
click at [530, 155] on span "Now" at bounding box center [528, 154] width 19 height 16
type input "[DATE] 12:37 PM"
click at [582, 401] on span "Create new inventory" at bounding box center [566, 397] width 74 height 9
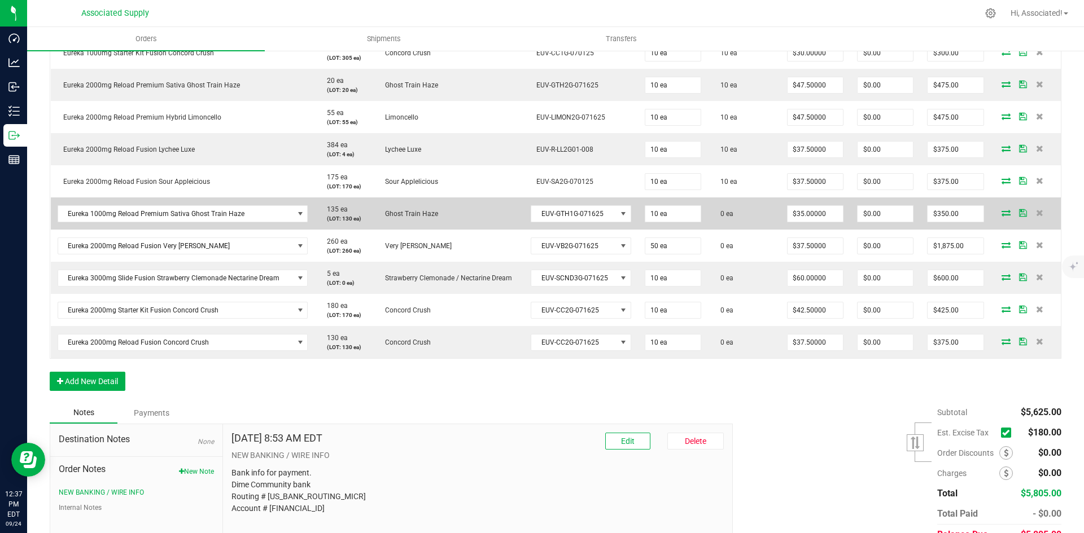
click at [1001, 212] on icon at bounding box center [1005, 212] width 9 height 7
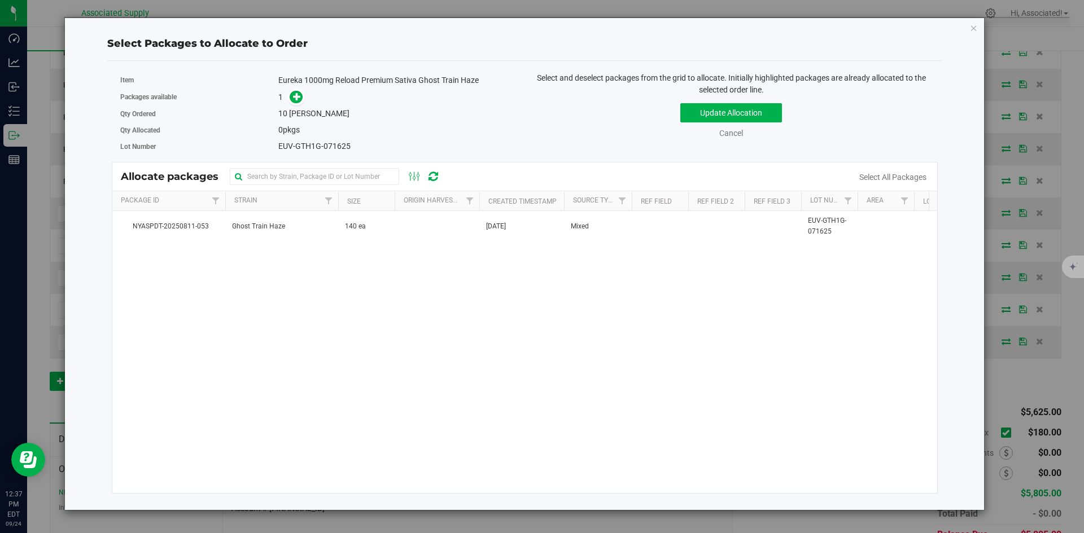
click at [433, 248] on div "NYASPDT-20250811-053 Ghost Train Haze 140 ea [DATE] Mixed EUV-GTH1G-071625 $37.…" at bounding box center [524, 352] width 825 height 282
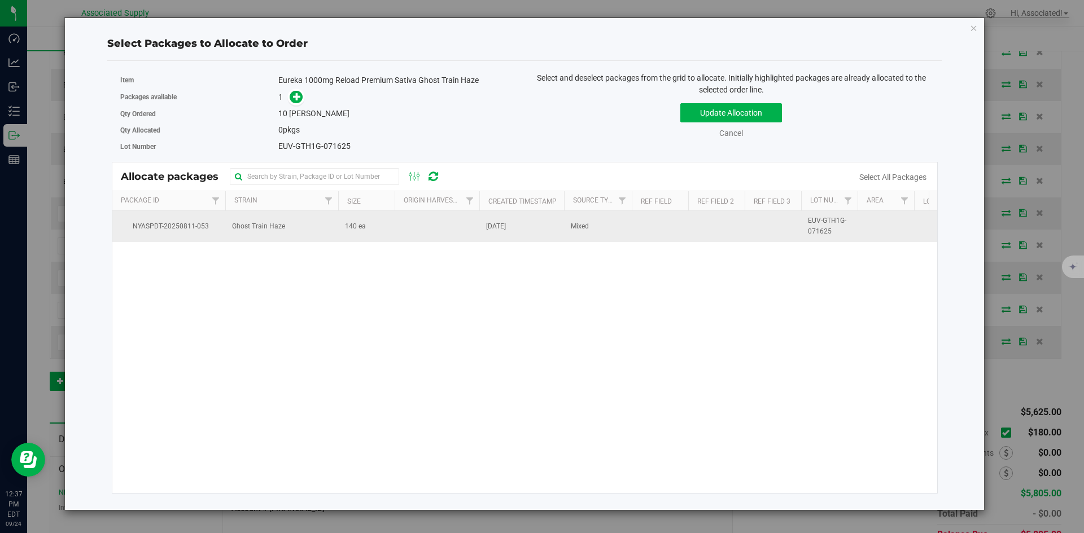
click at [427, 233] on td at bounding box center [437, 226] width 85 height 30
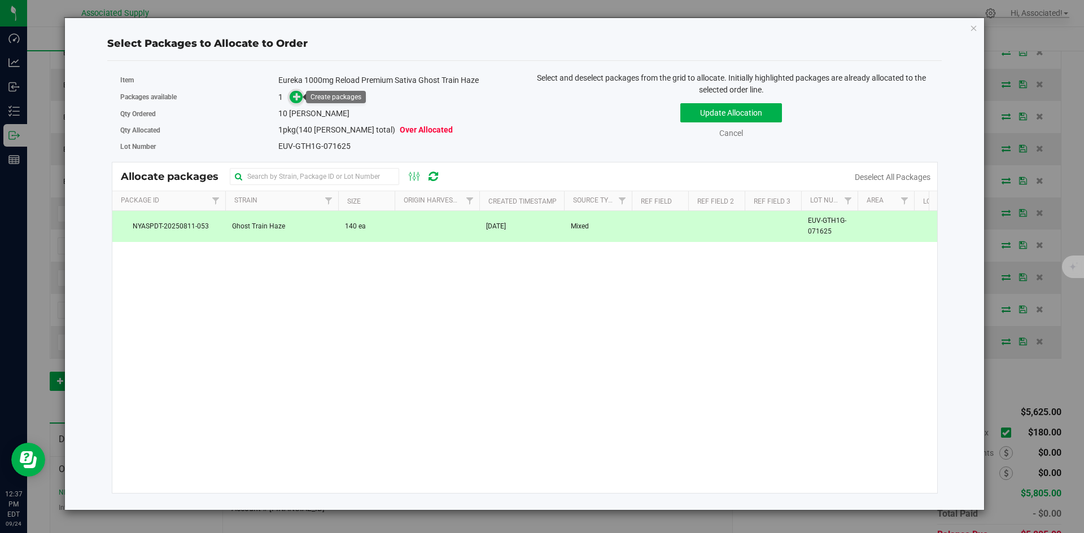
click at [297, 99] on icon at bounding box center [297, 97] width 8 height 8
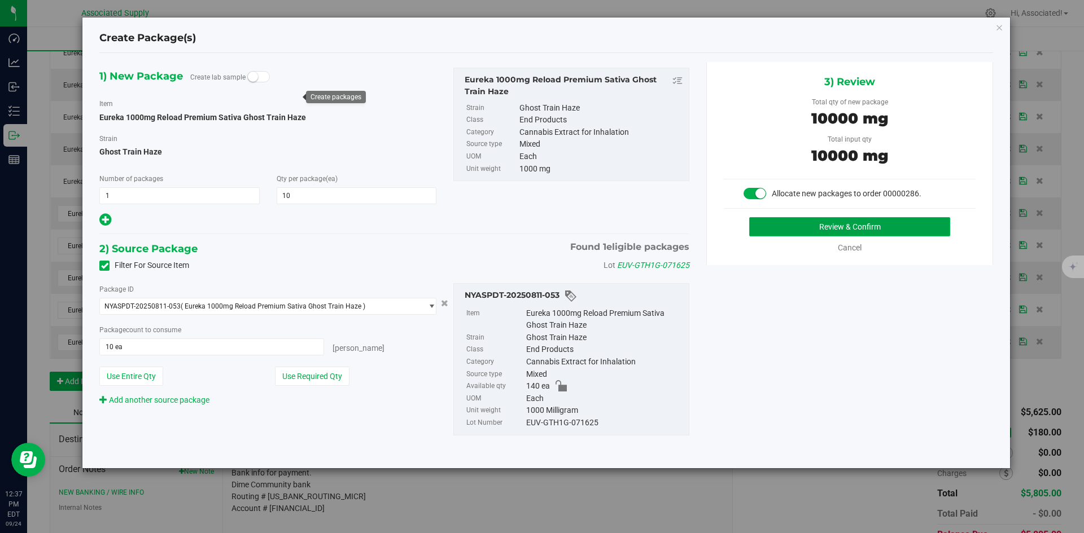
click at [800, 225] on button "Review & Confirm" at bounding box center [849, 226] width 201 height 19
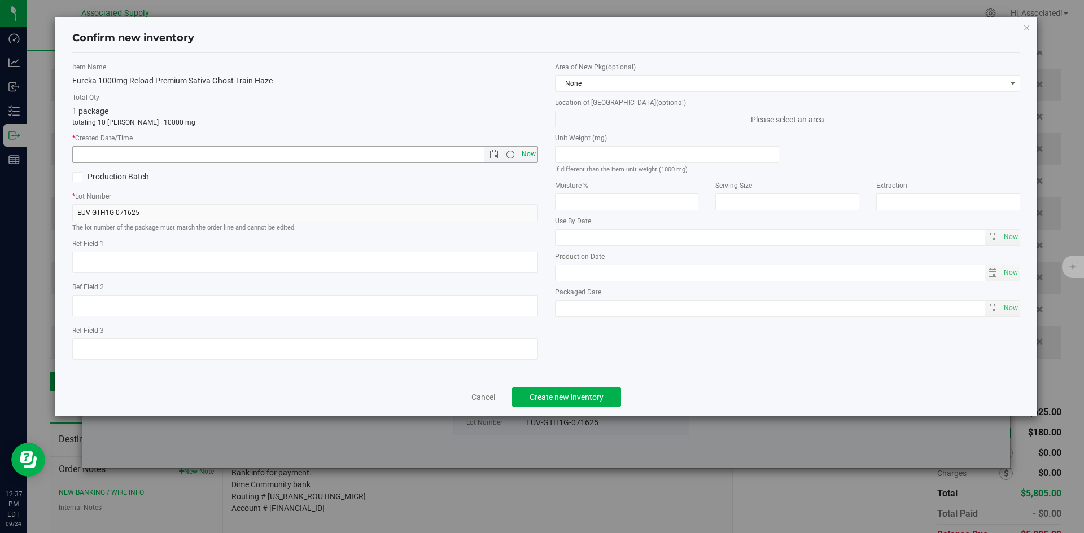
click at [531, 150] on span "Now" at bounding box center [528, 154] width 19 height 16
type input "[DATE] 12:37 PM"
click at [524, 150] on span "Now" at bounding box center [528, 154] width 19 height 16
click at [583, 395] on span "Create new inventory" at bounding box center [566, 397] width 74 height 9
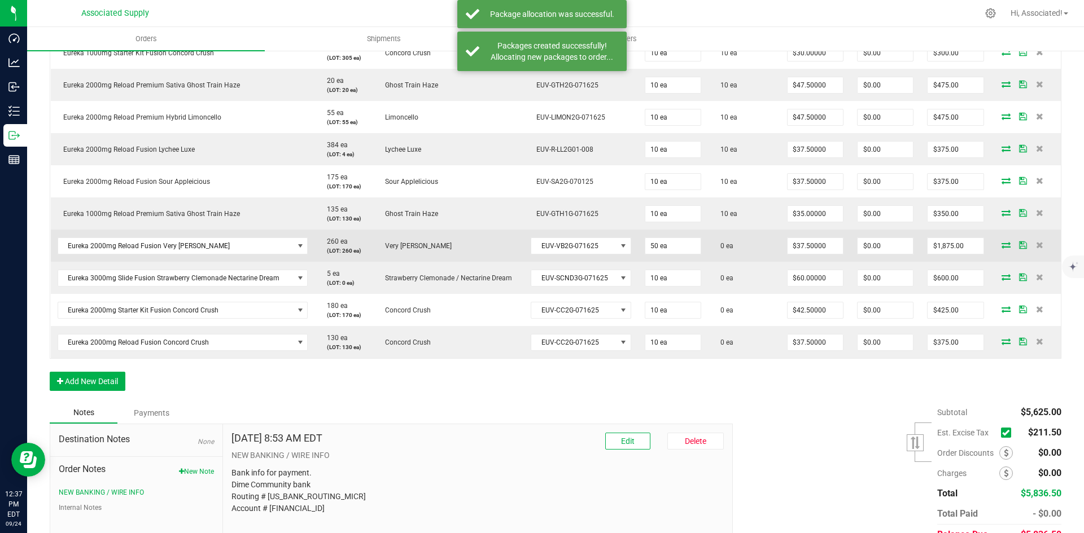
click at [1001, 244] on icon at bounding box center [1005, 245] width 9 height 7
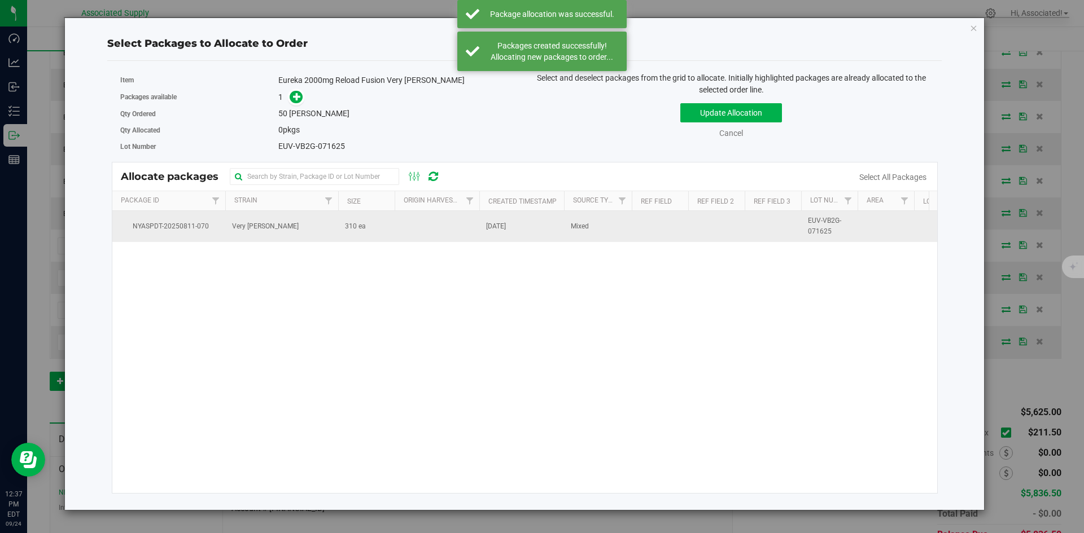
click at [374, 229] on td "310 ea" at bounding box center [366, 226] width 56 height 30
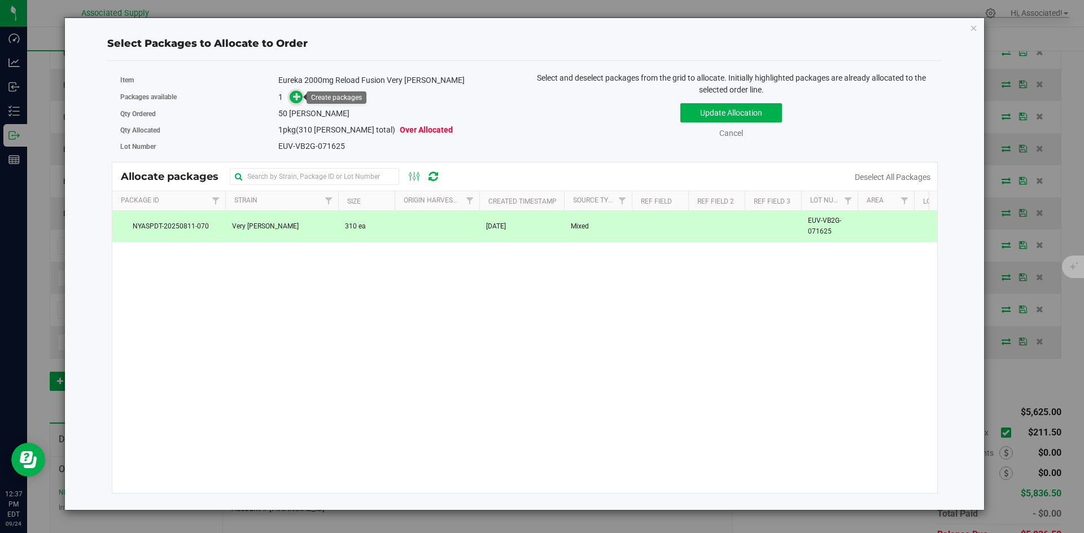
click at [296, 98] on icon at bounding box center [297, 97] width 8 height 8
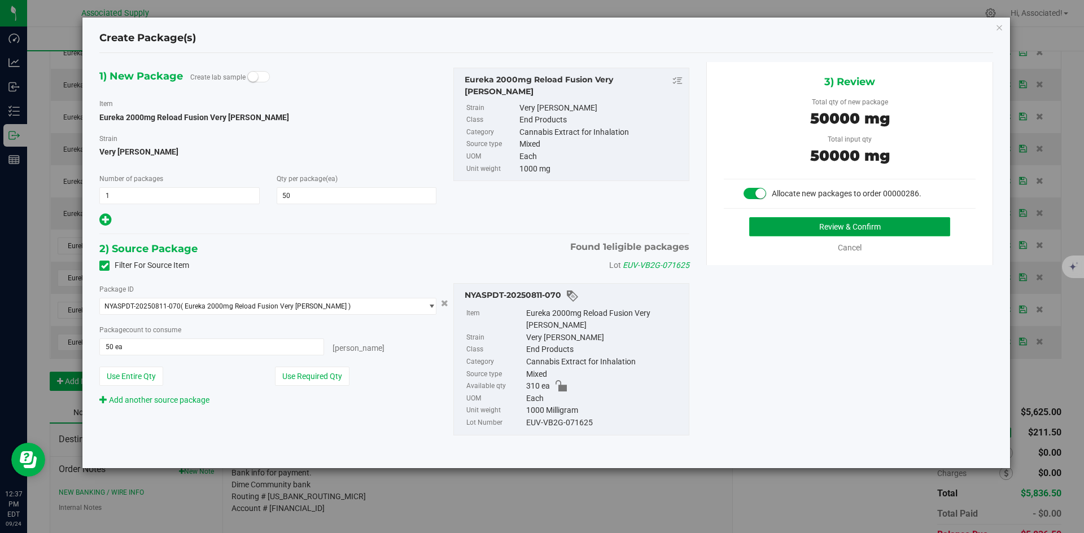
click at [794, 230] on button "Review & Confirm" at bounding box center [849, 226] width 201 height 19
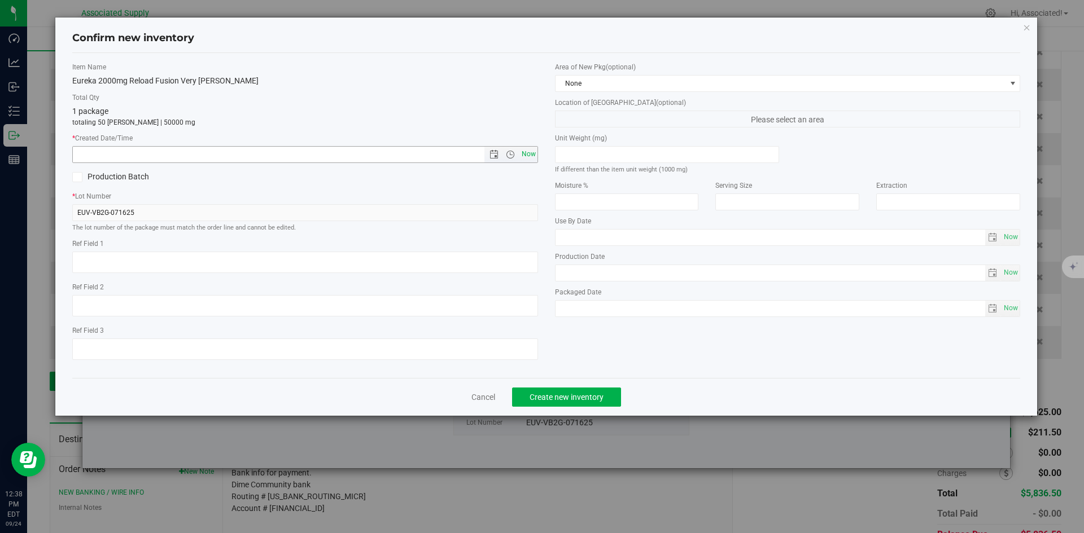
click at [532, 152] on span "Now" at bounding box center [528, 154] width 19 height 16
type input "[DATE] 12:38 PM"
click at [573, 403] on button "Create new inventory" at bounding box center [566, 397] width 109 height 19
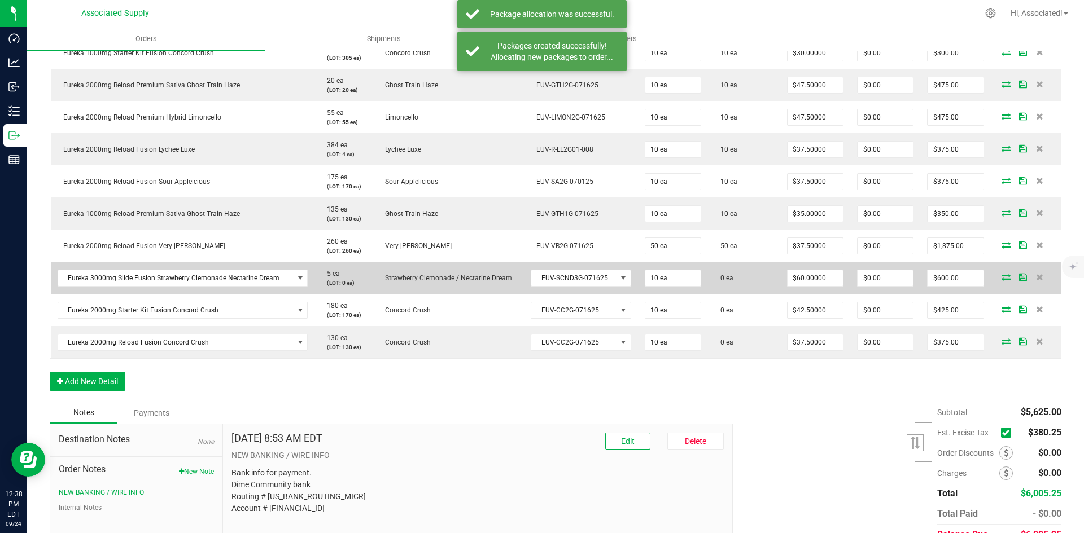
click at [1001, 275] on icon at bounding box center [1005, 277] width 9 height 7
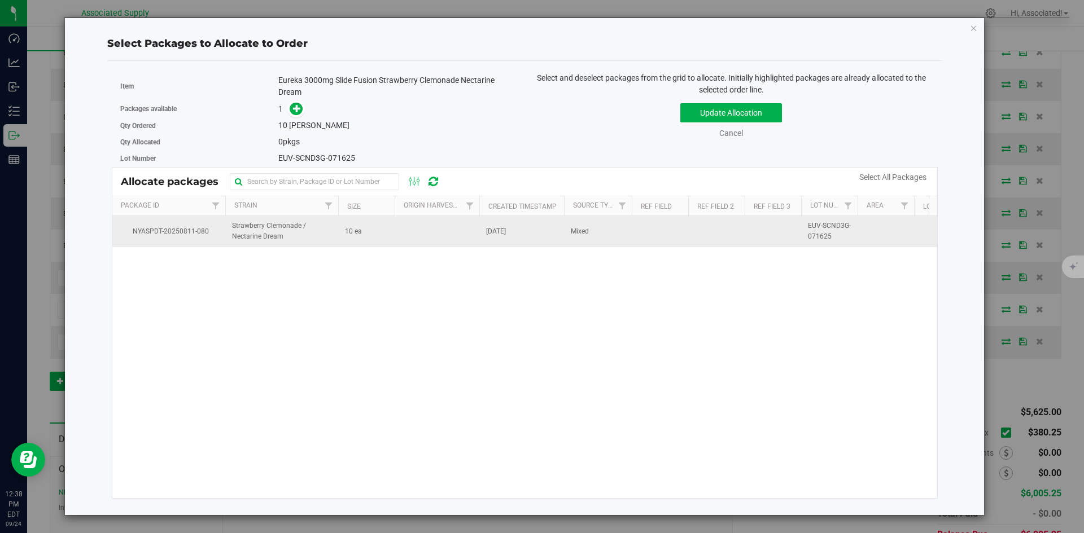
click at [358, 221] on td "10 ea" at bounding box center [366, 231] width 56 height 30
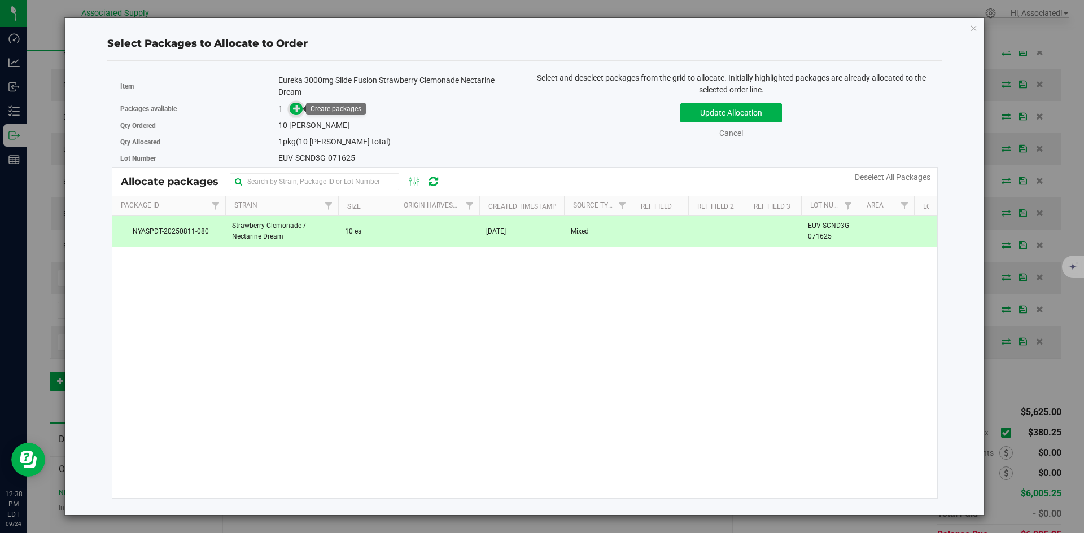
click at [296, 115] on span at bounding box center [296, 109] width 13 height 13
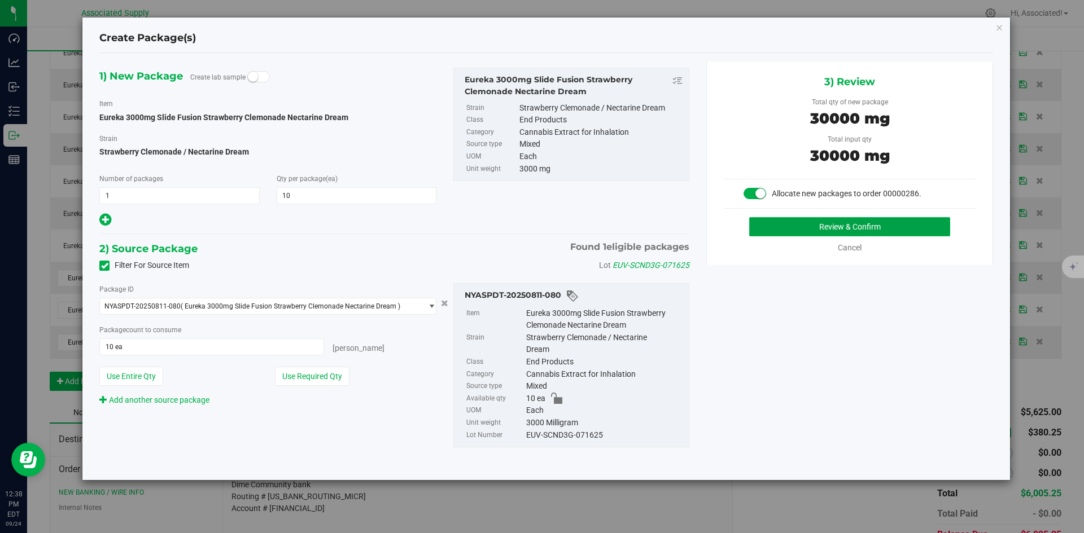
click at [799, 229] on button "Review & Confirm" at bounding box center [849, 226] width 201 height 19
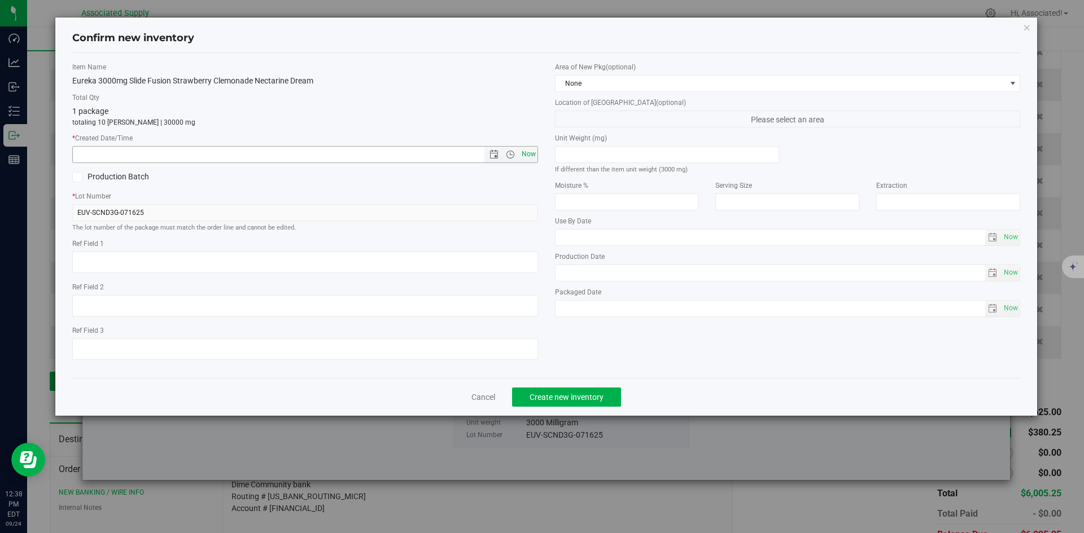
click at [523, 156] on span "Now" at bounding box center [528, 154] width 19 height 16
type input "[DATE] 12:38 PM"
click at [586, 393] on span "Create new inventory" at bounding box center [566, 397] width 74 height 9
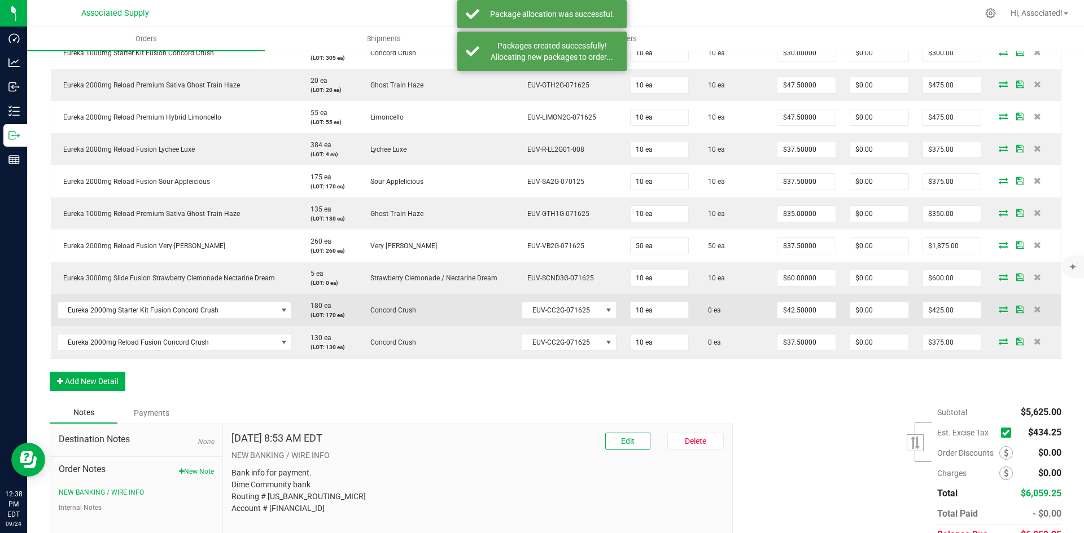
click at [998, 310] on icon at bounding box center [1002, 309] width 9 height 7
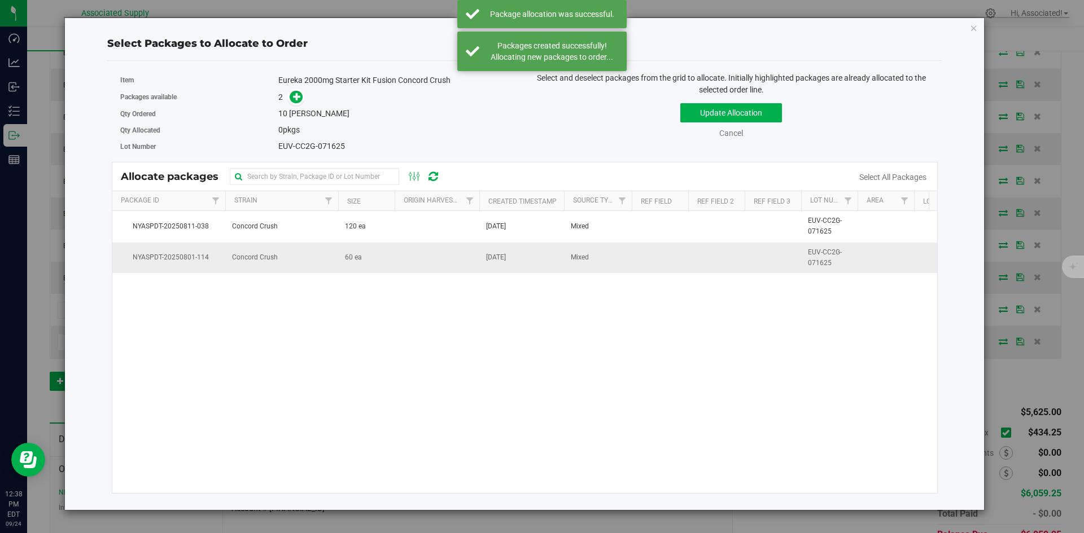
click at [402, 263] on td at bounding box center [437, 258] width 85 height 30
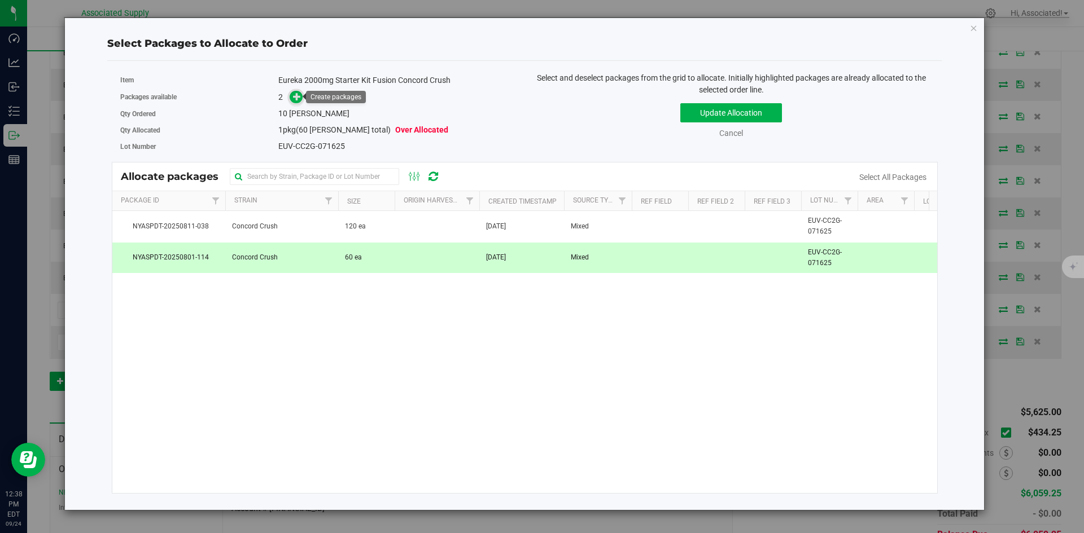
click at [292, 93] on span at bounding box center [296, 97] width 13 height 13
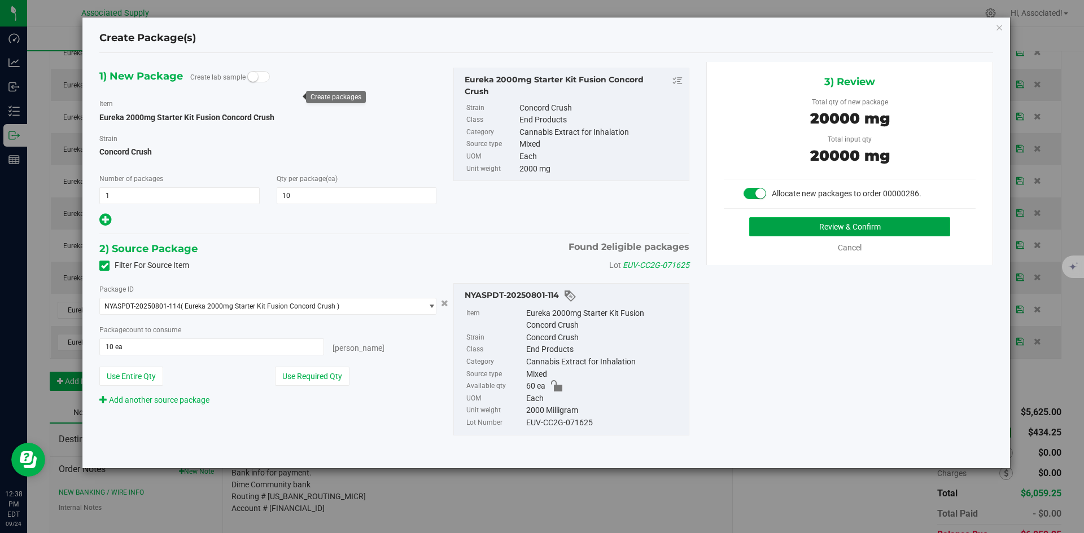
click at [801, 235] on button "Review & Confirm" at bounding box center [849, 226] width 201 height 19
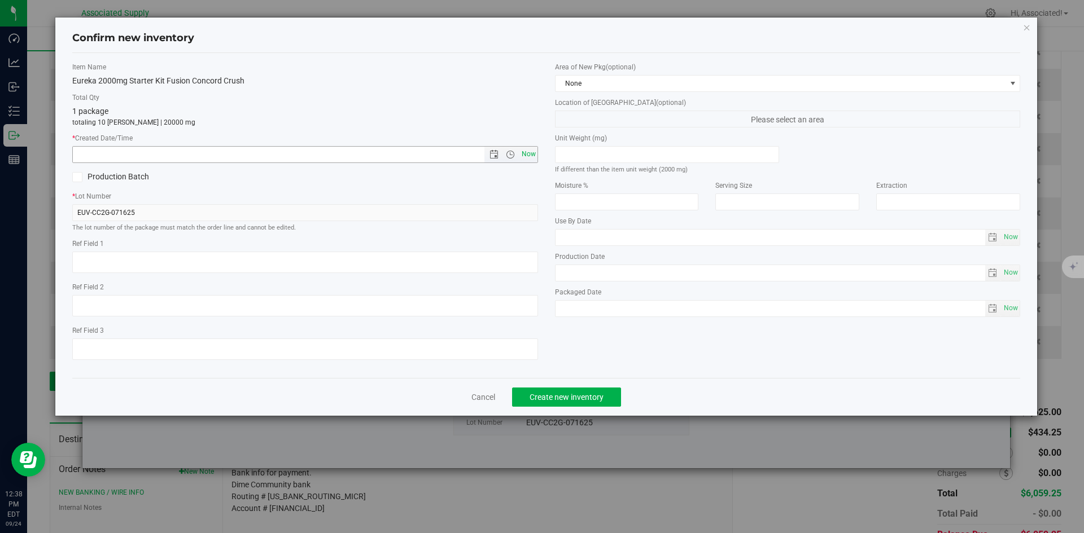
click at [524, 153] on span "Now" at bounding box center [528, 154] width 19 height 16
type input "[DATE] 12:38 PM"
click at [593, 395] on span "Create new inventory" at bounding box center [566, 397] width 74 height 9
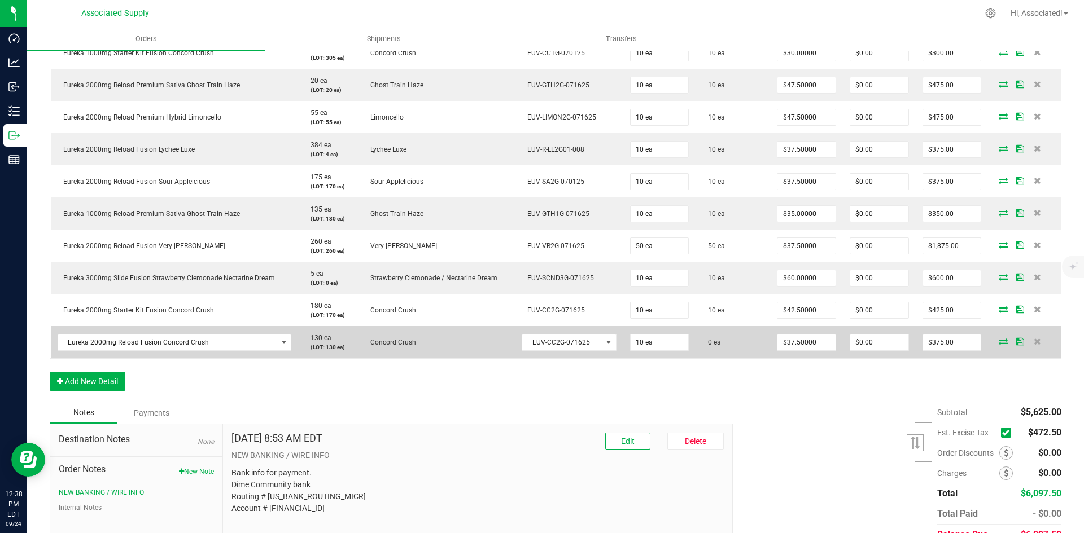
click at [998, 342] on icon at bounding box center [1002, 341] width 9 height 7
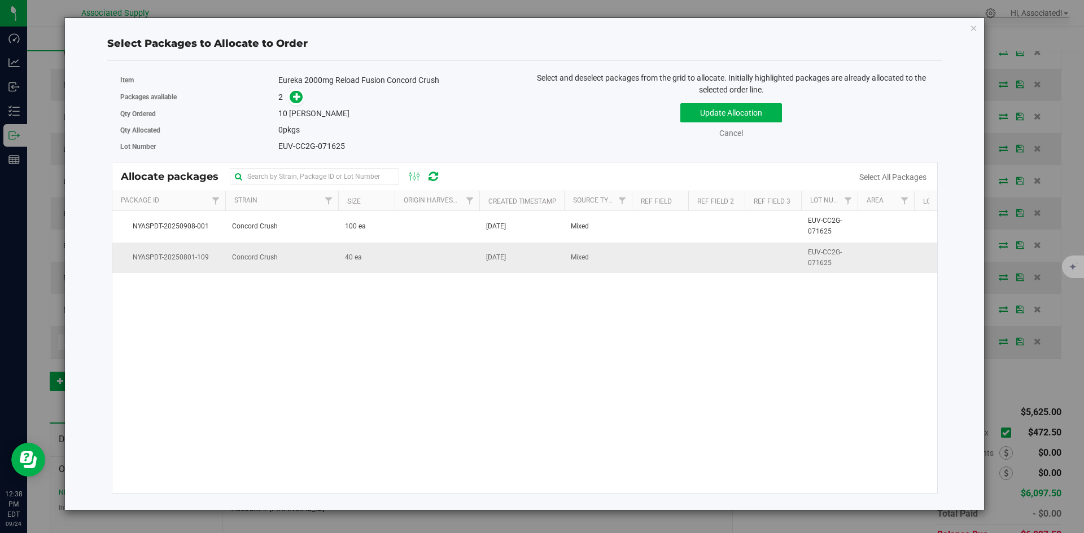
click at [392, 262] on td "40 ea" at bounding box center [366, 258] width 56 height 30
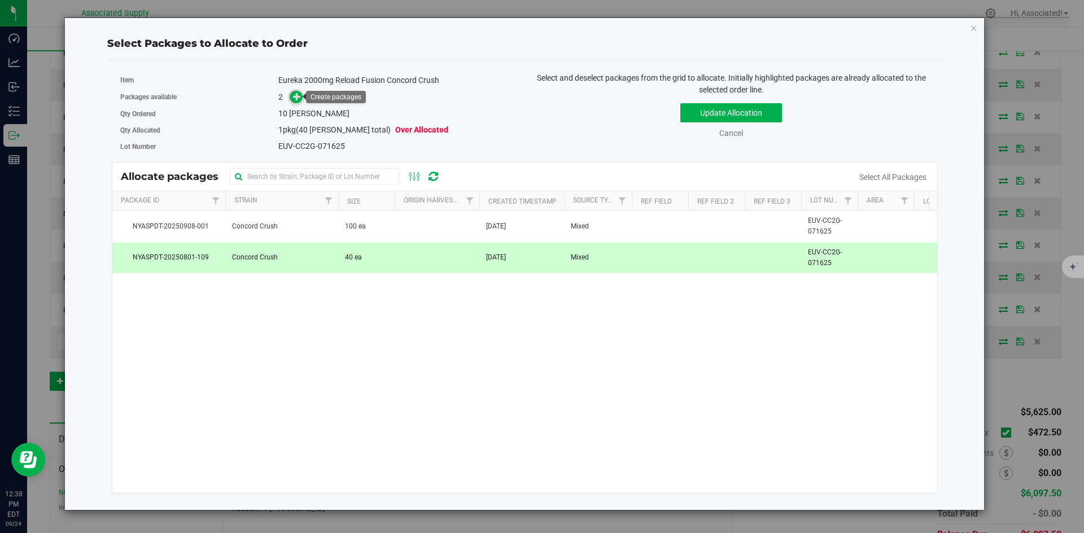
click at [294, 100] on icon at bounding box center [297, 97] width 8 height 8
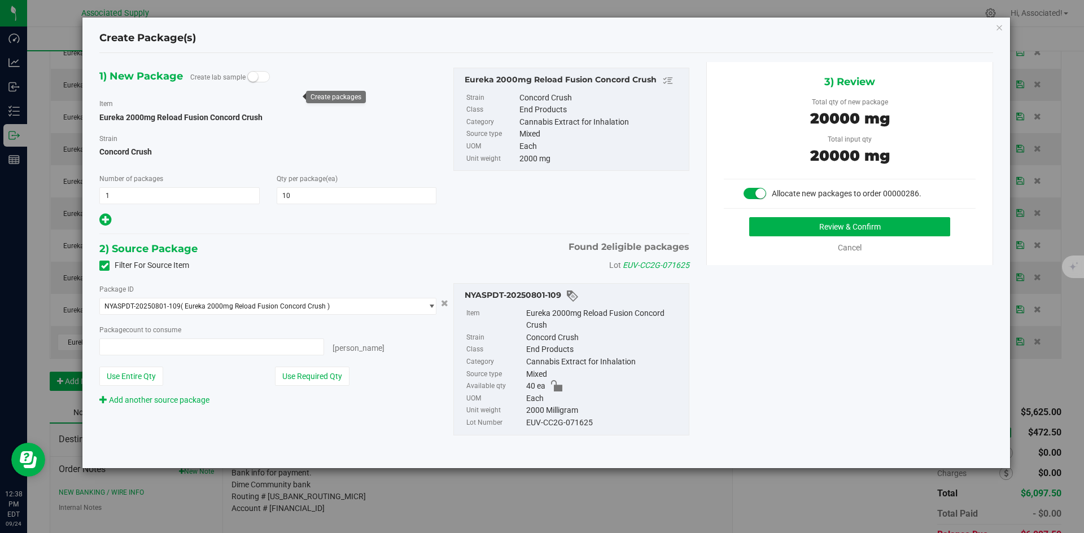
type input "10 ea"
click at [796, 225] on button "Review & Confirm" at bounding box center [849, 226] width 201 height 19
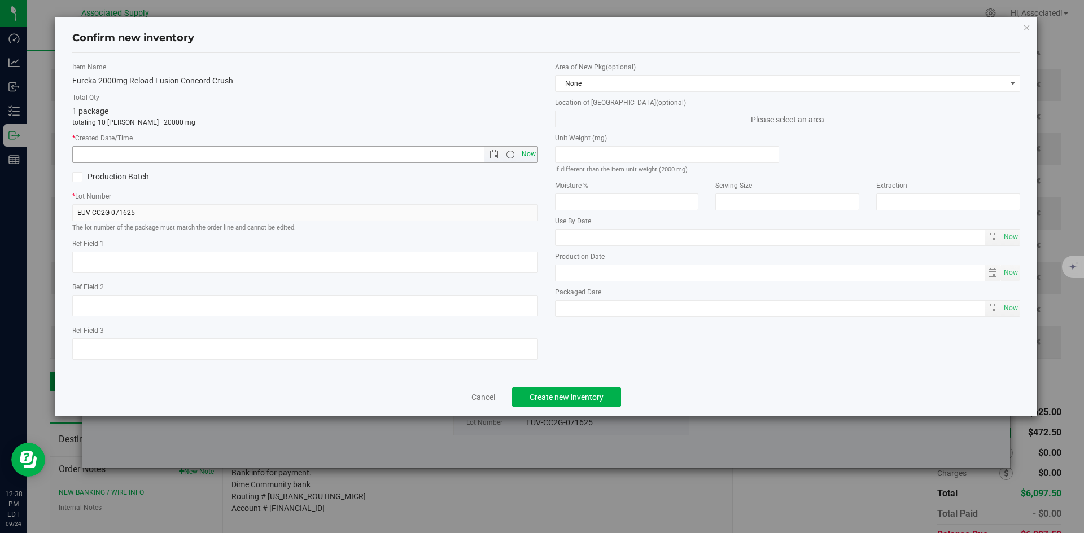
click at [527, 152] on span "Now" at bounding box center [528, 154] width 19 height 16
type input "[DATE] 12:38 PM"
click at [583, 393] on span "Create new inventory" at bounding box center [566, 397] width 74 height 9
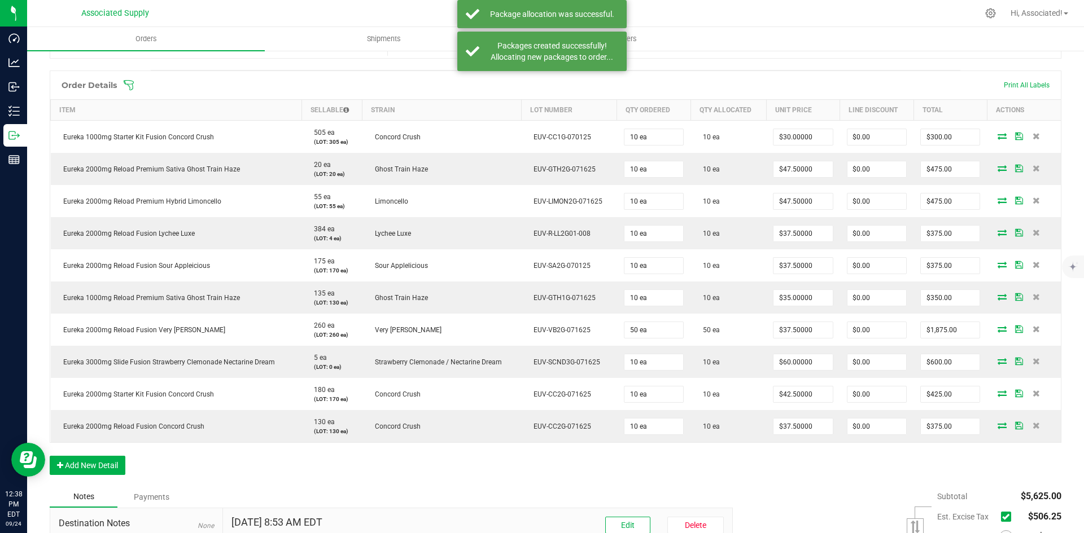
scroll to position [282, 0]
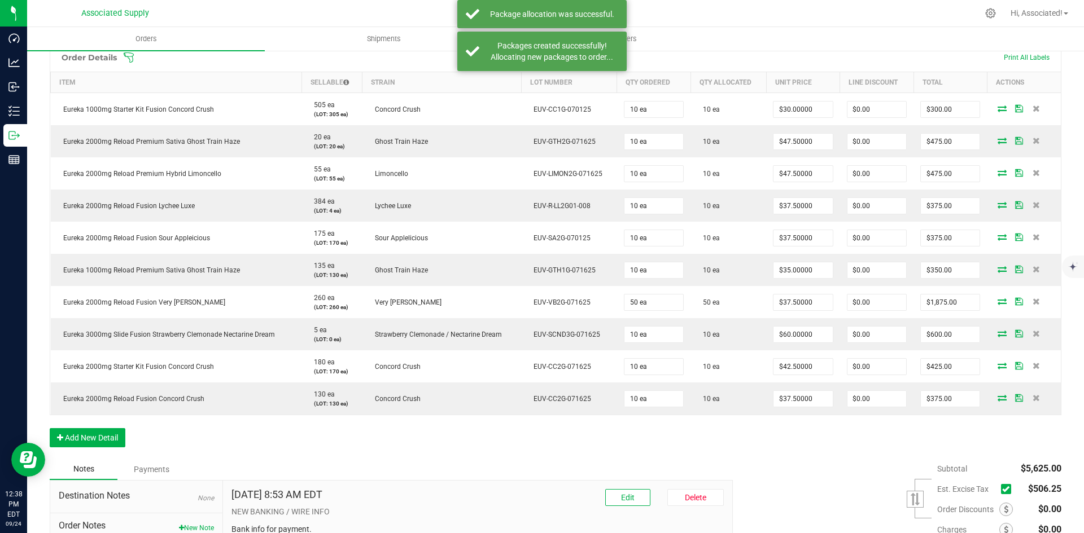
click at [1002, 489] on icon at bounding box center [1005, 489] width 7 height 0
click at [0, 0] on input "checkbox" at bounding box center [0, 0] width 0 height 0
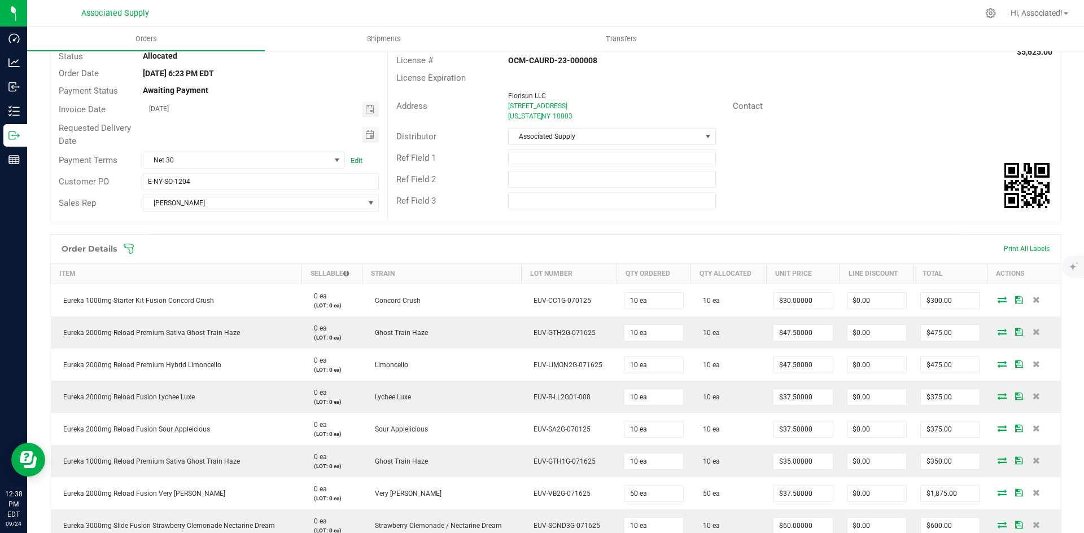
scroll to position [0, 0]
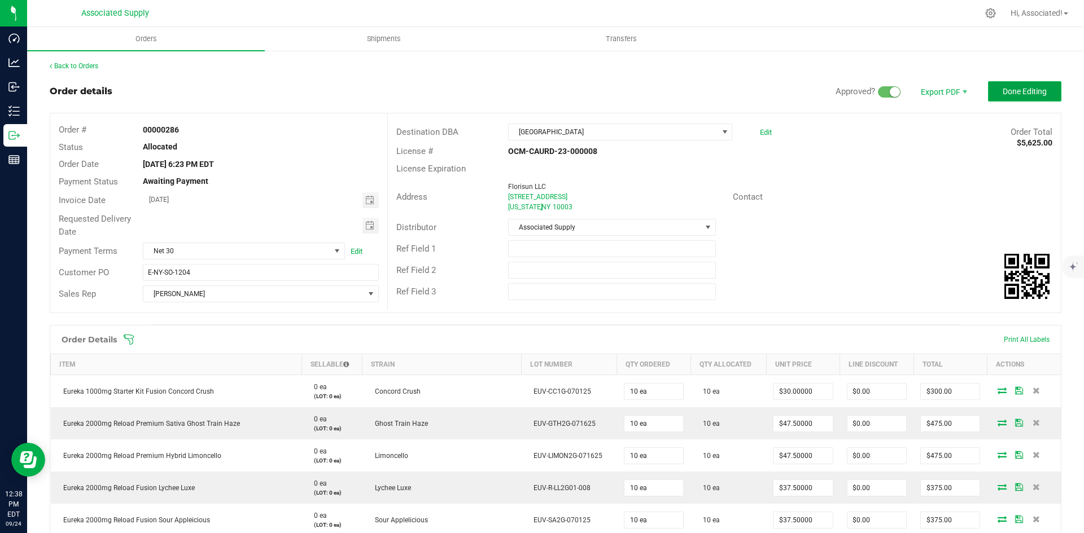
click at [1014, 91] on span "Done Editing" at bounding box center [1024, 91] width 44 height 9
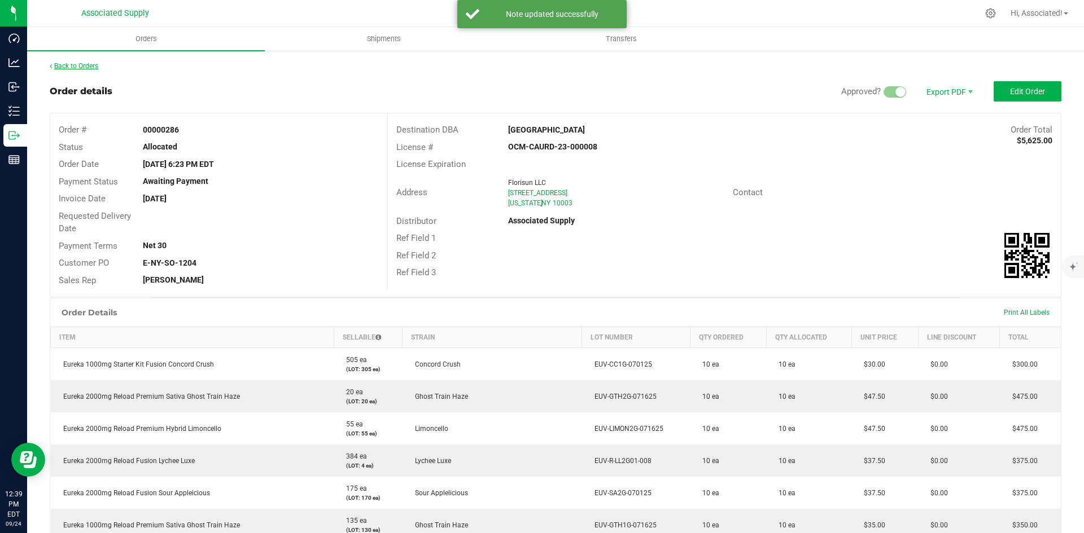
click at [72, 67] on link "Back to Orders" at bounding box center [74, 66] width 49 height 8
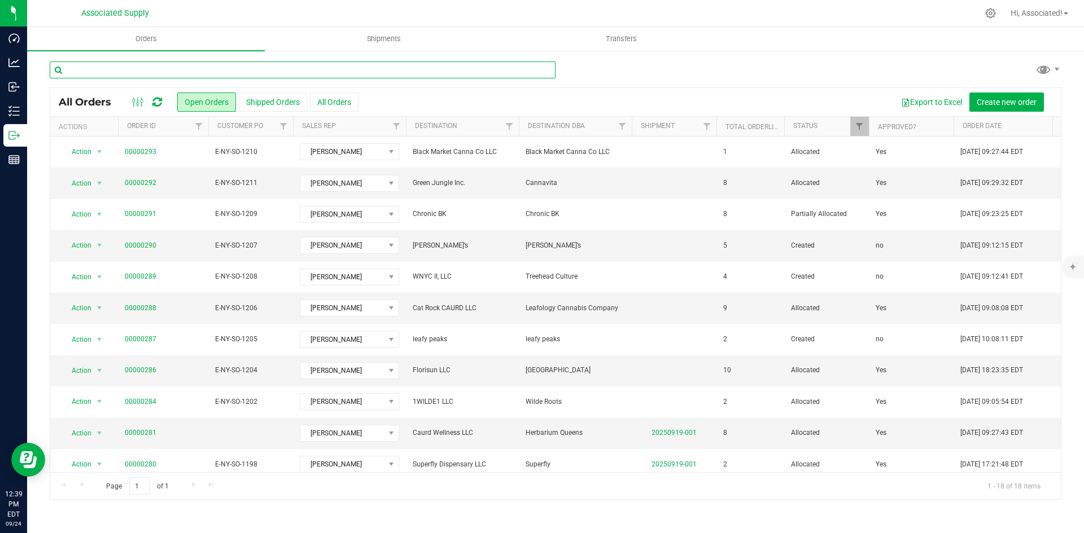
click at [322, 67] on input "text" at bounding box center [303, 70] width 506 height 17
click at [224, 65] on input "text" at bounding box center [303, 70] width 506 height 17
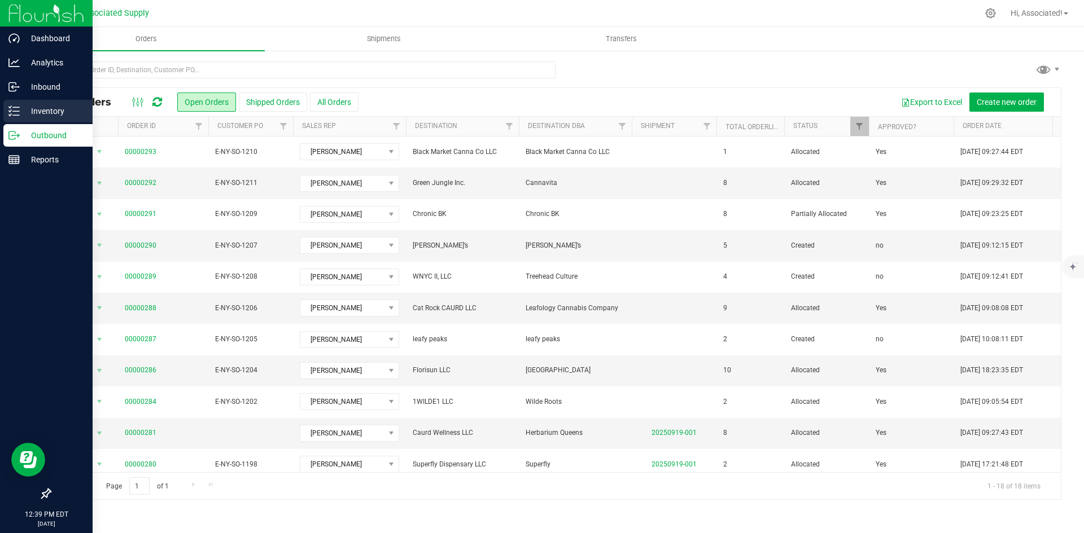
click at [13, 113] on icon at bounding box center [13, 111] width 11 height 11
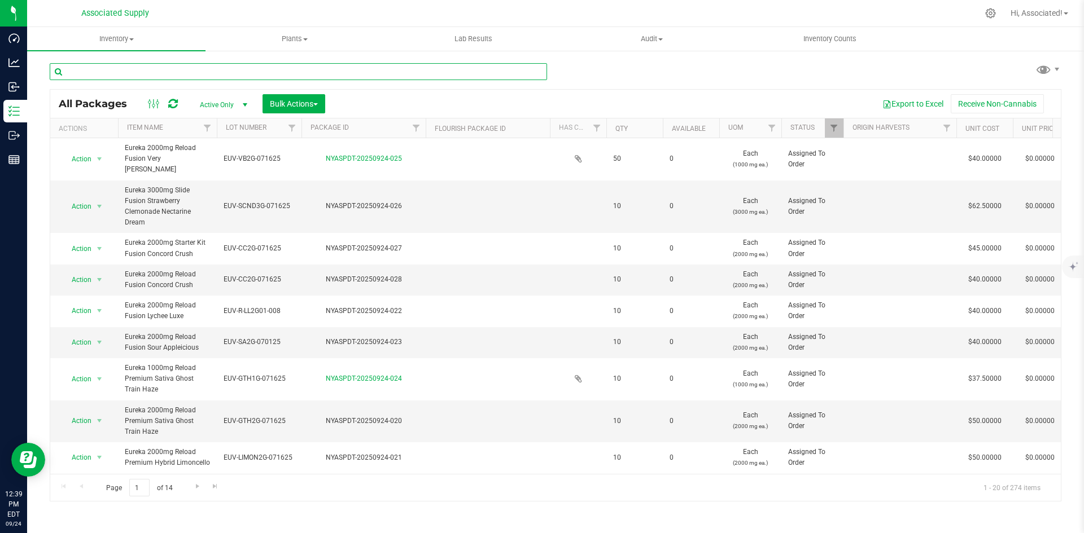
click at [224, 71] on input "text" at bounding box center [298, 71] width 497 height 17
type input "pratinum"
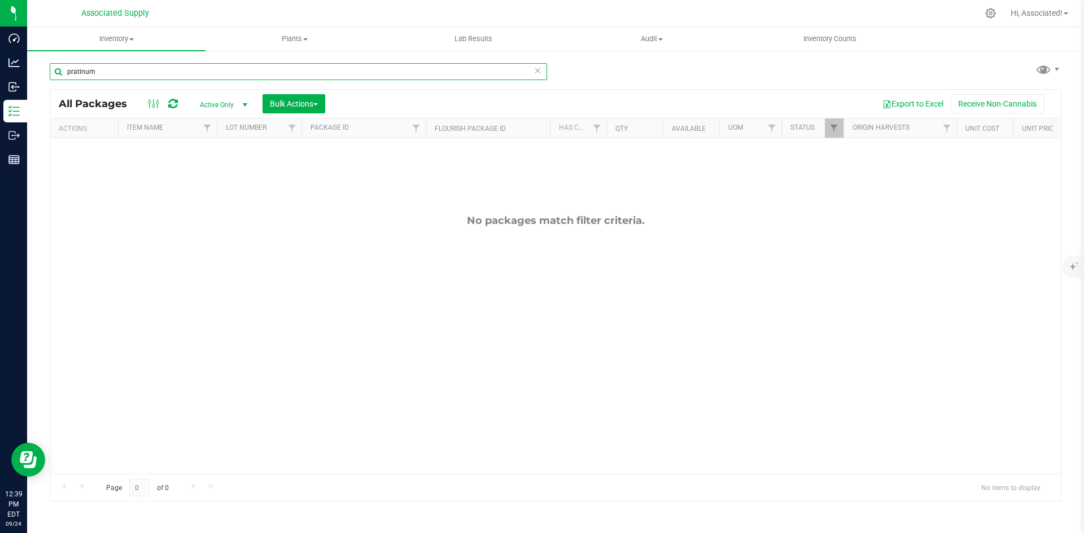
click at [87, 70] on input "pratinum" at bounding box center [298, 71] width 497 height 17
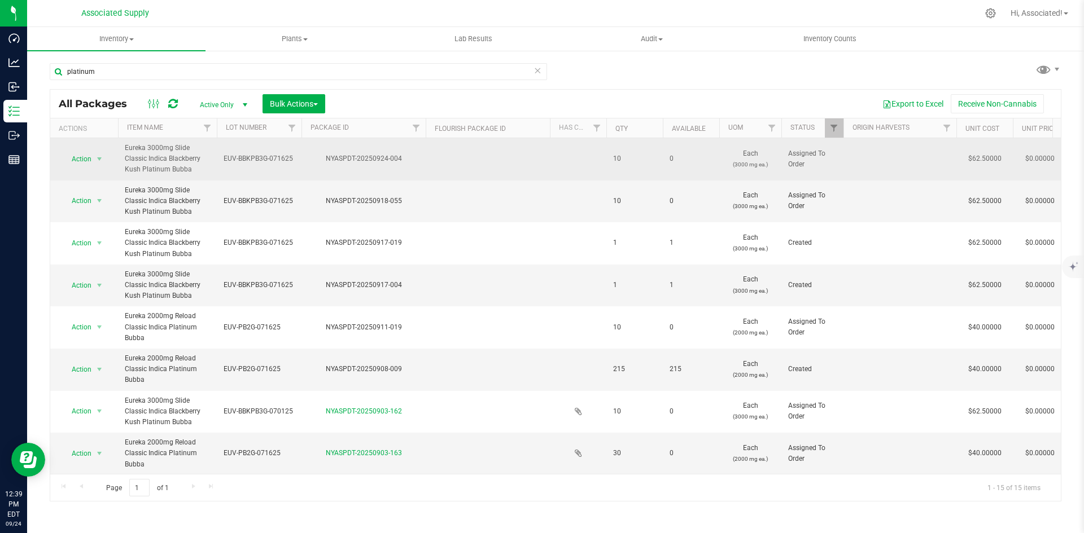
drag, startPoint x: 125, startPoint y: 148, endPoint x: 197, endPoint y: 173, distance: 75.9
click at [197, 173] on span "Eureka 3000mg Slide Classic Indica Blackberry Kush Platinum Bubba" at bounding box center [167, 159] width 85 height 33
copy span "Eureka 3000mg Slide Classic Indica Blackberry Kush Platinum Bubba"
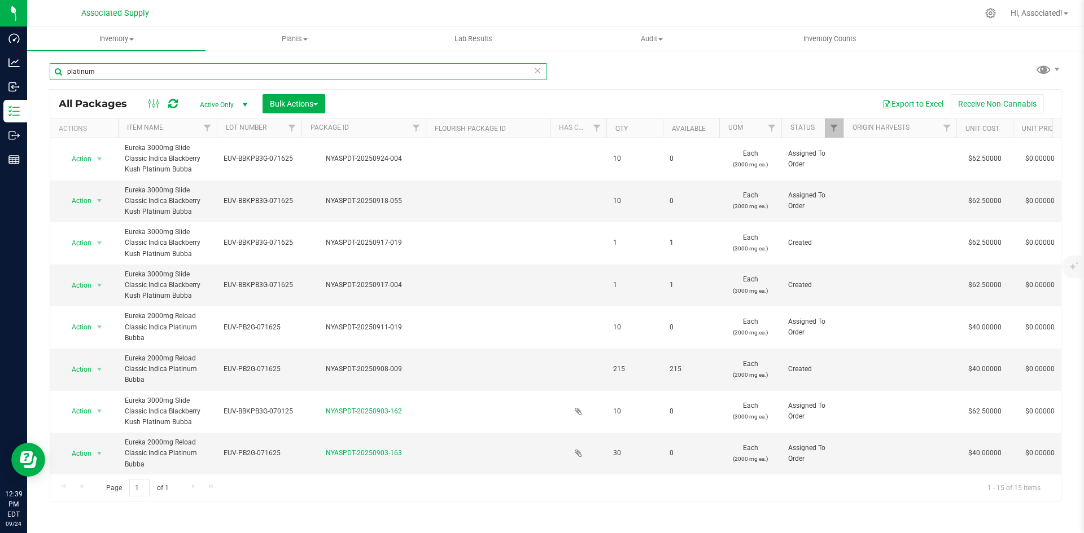
click at [130, 78] on input "platinum" at bounding box center [298, 71] width 497 height 17
paste input "Eureka 3000mg Slide Classic Indica Blackberry Kush Platinum Bubba"
type input "Eureka 3000mg Slide Classic Indica Blackberry Kush Platinum Bubba"
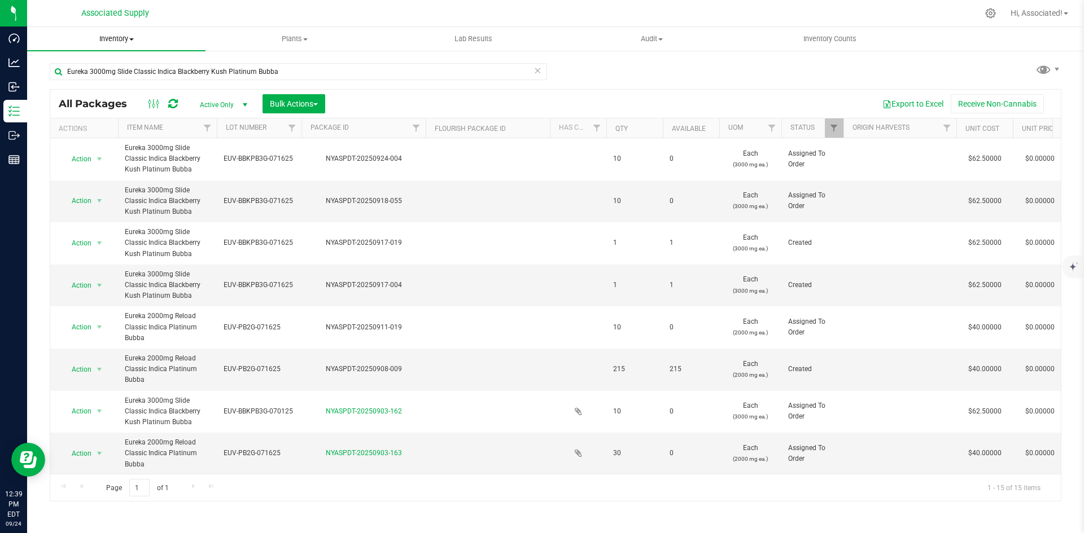
click at [133, 38] on span at bounding box center [131, 39] width 5 height 2
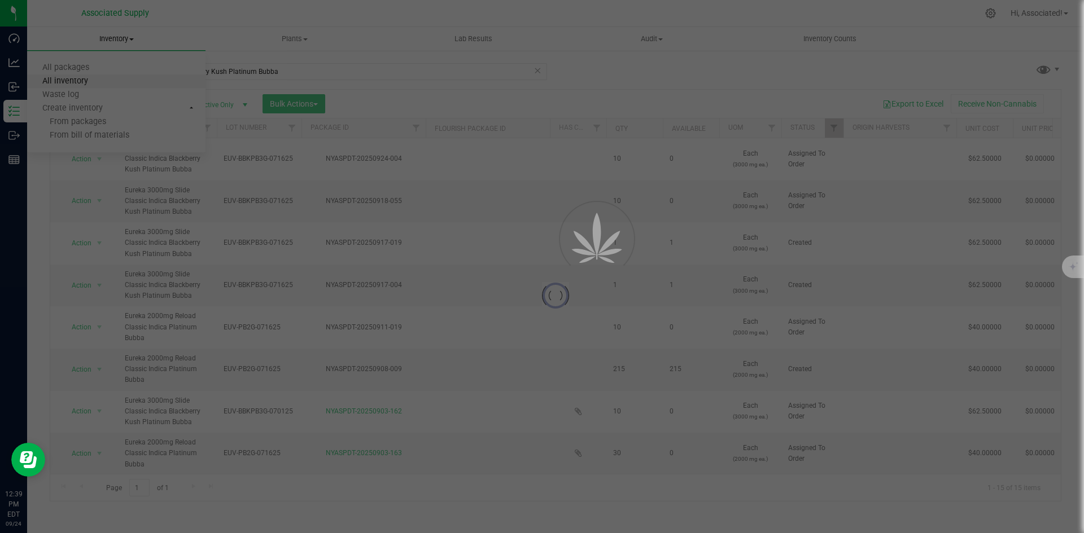
click at [91, 85] on span "All inventory" at bounding box center [65, 82] width 76 height 10
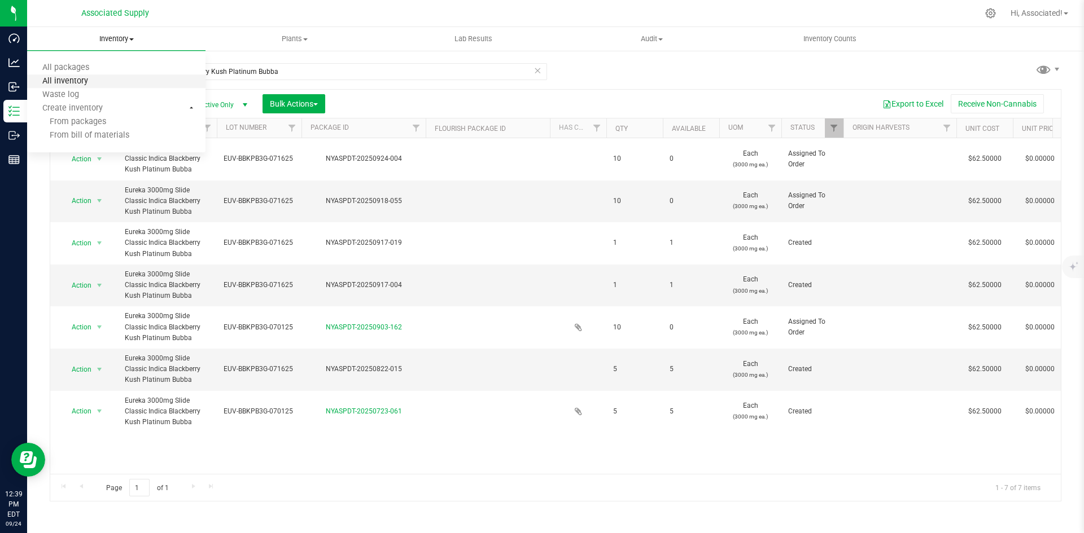
click at [91, 85] on span "All inventory" at bounding box center [65, 82] width 76 height 10
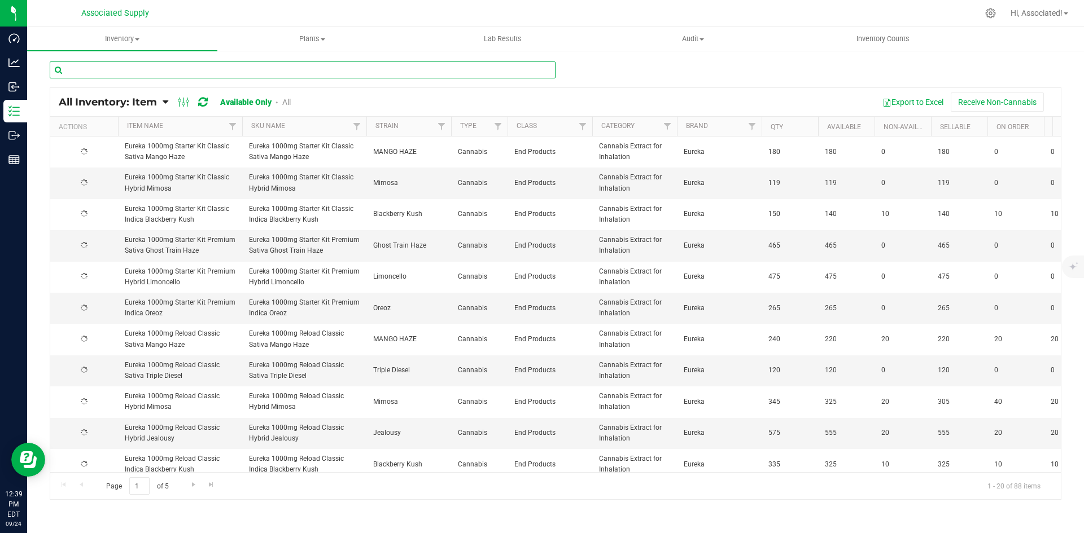
click at [135, 68] on input "text" at bounding box center [303, 70] width 506 height 17
paste input "Eureka 3000mg Slide Classic Indica Blackberry Kush Platinum Bubba"
type input "Eureka 3000mg Slide Classic Indica Blackberry Kush Platinum Bubba"
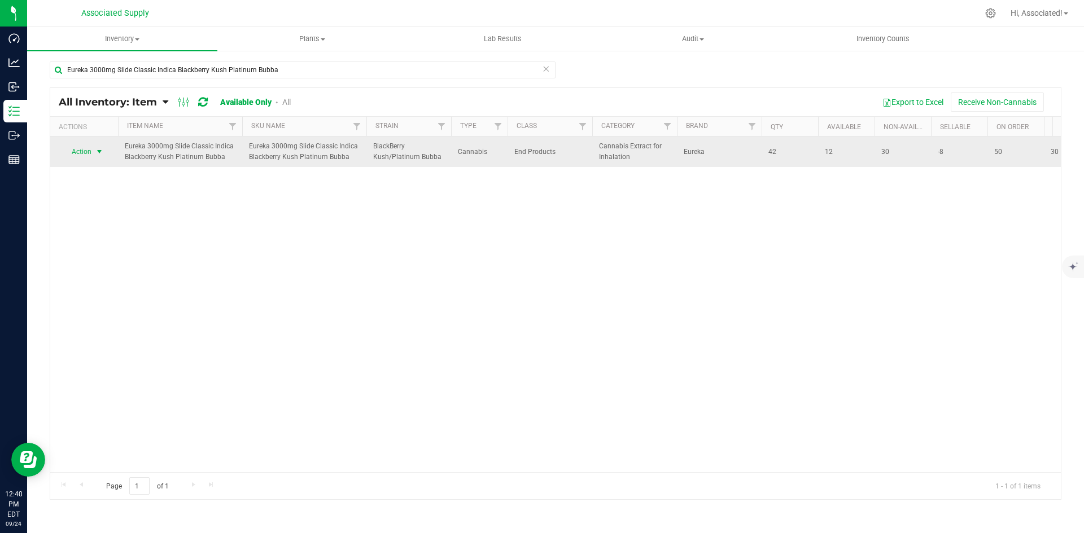
click at [97, 151] on span "select" at bounding box center [99, 151] width 9 height 9
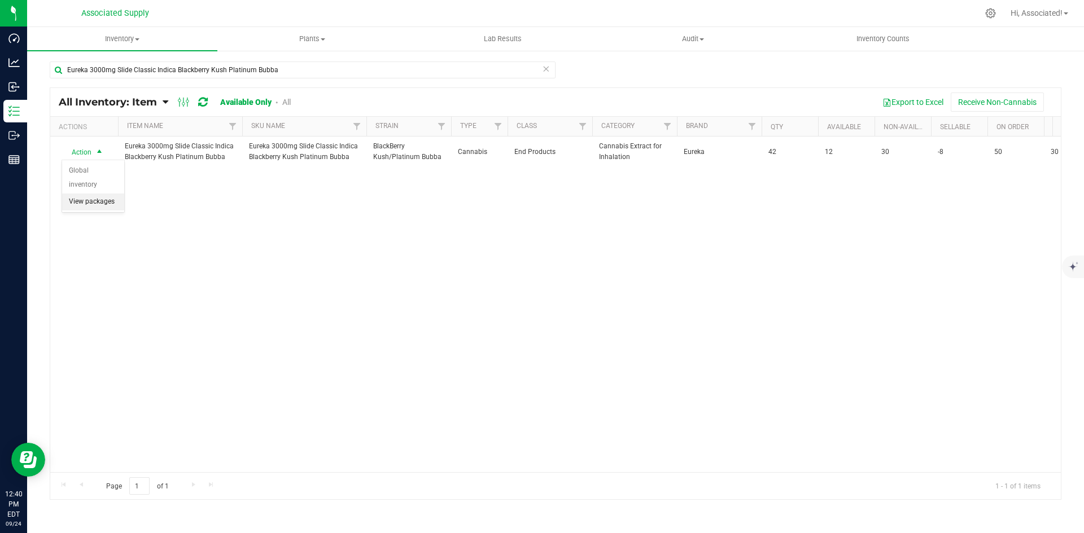
click at [93, 194] on li "View packages" at bounding box center [93, 202] width 62 height 17
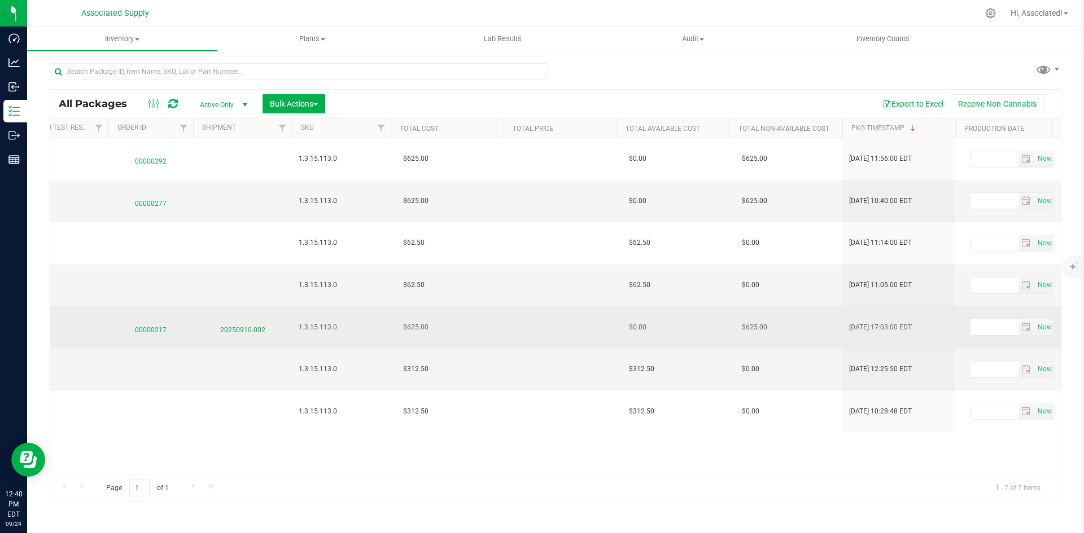
click at [247, 330] on span "20250910-002" at bounding box center [242, 327] width 85 height 16
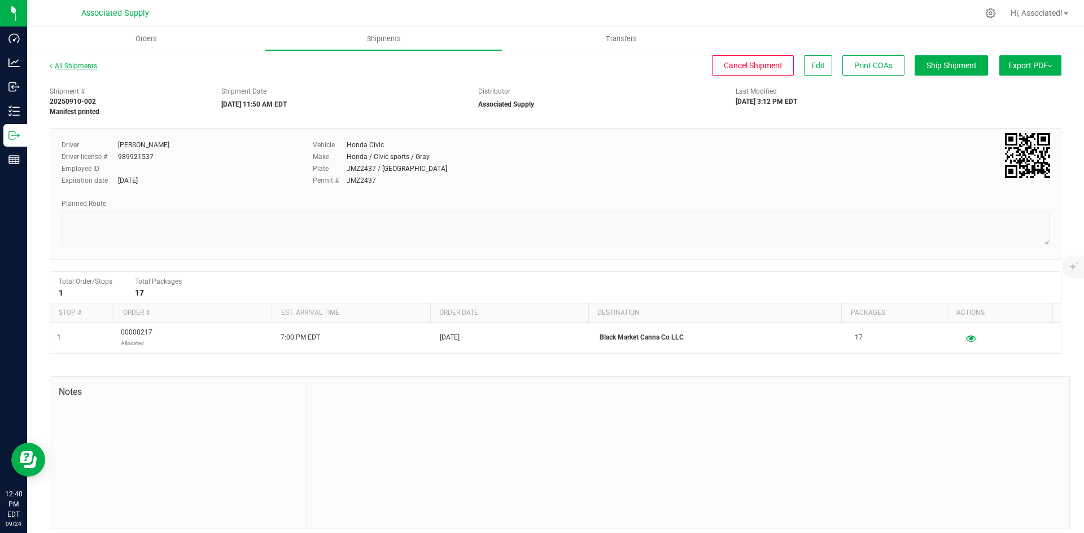
click at [86, 67] on link "All Shipments" at bounding box center [73, 66] width 47 height 8
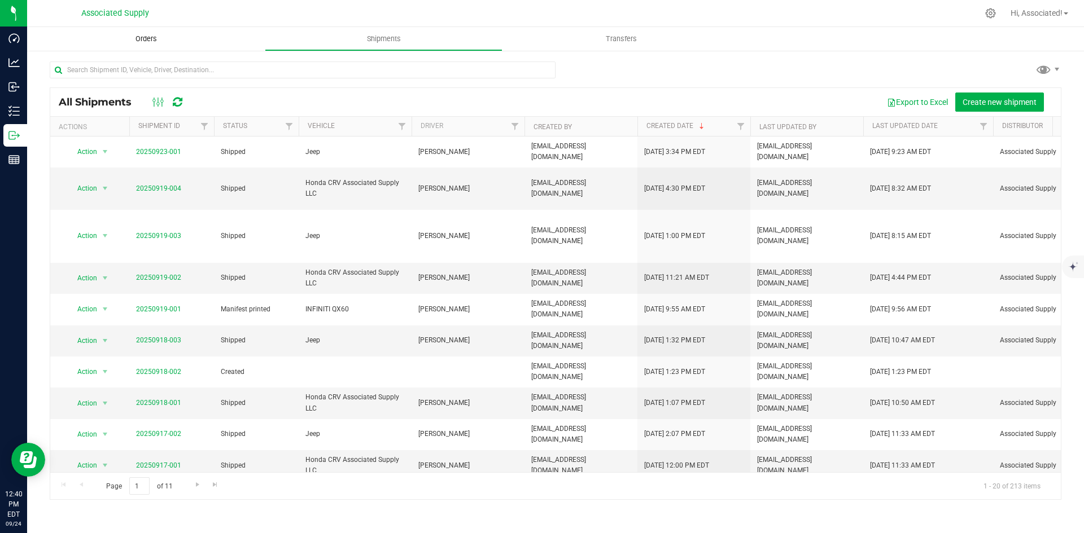
click at [144, 36] on span "Orders" at bounding box center [146, 39] width 52 height 10
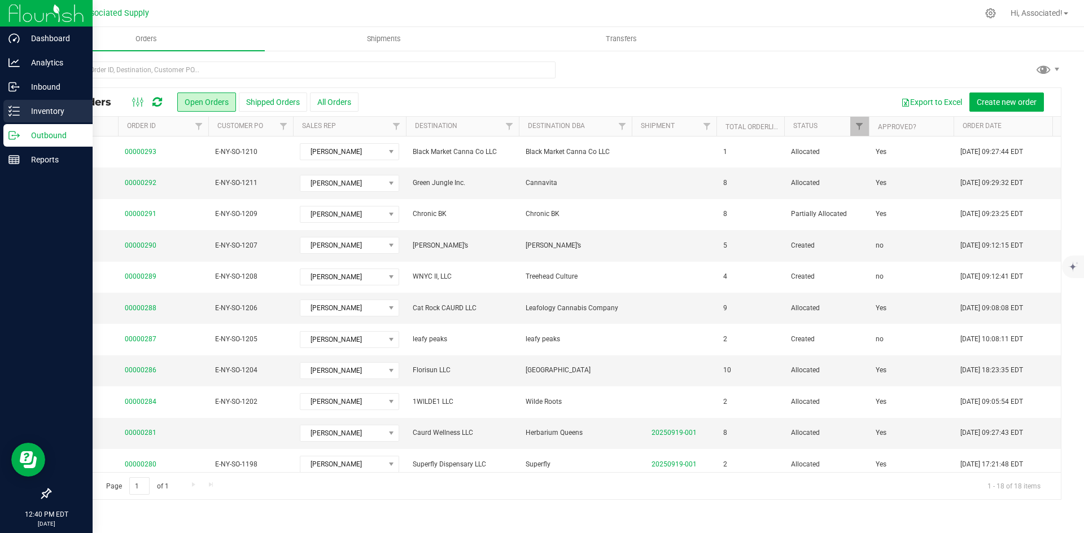
click at [13, 111] on icon at bounding box center [13, 111] width 11 height 11
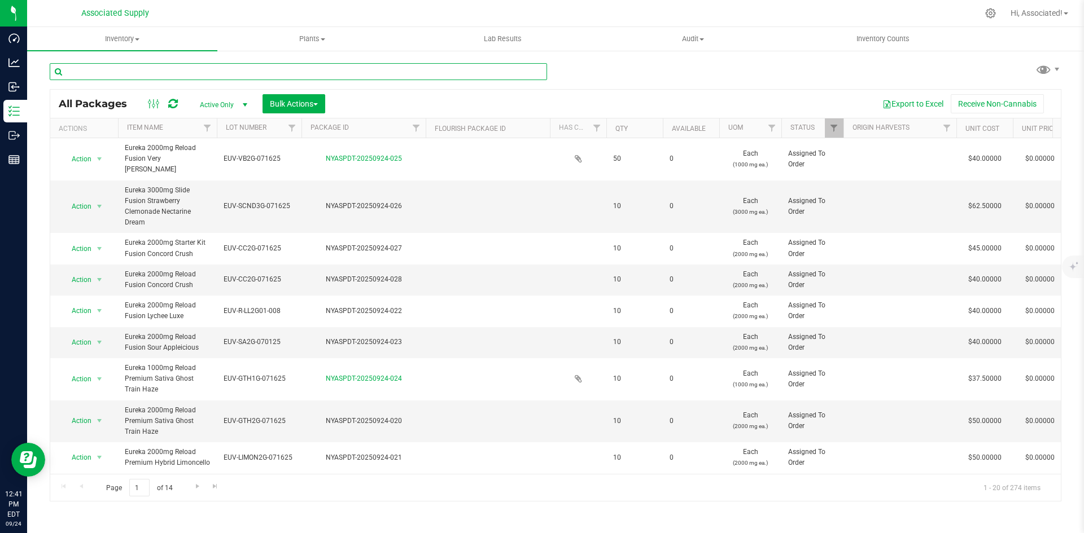
click at [161, 73] on input "text" at bounding box center [298, 71] width 497 height 17
paste input "Eureka 3000mg Slide Classic Indica Blackberry Kush Platinum Bubba"
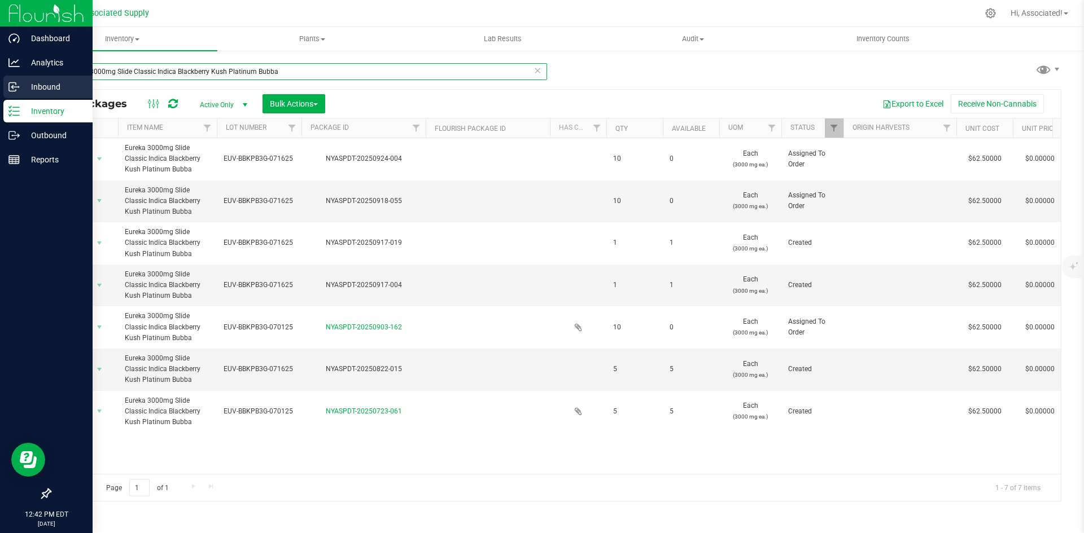
type input "Eureka 3000mg Slide Classic Indica Blackberry Kush Platinum Bubba"
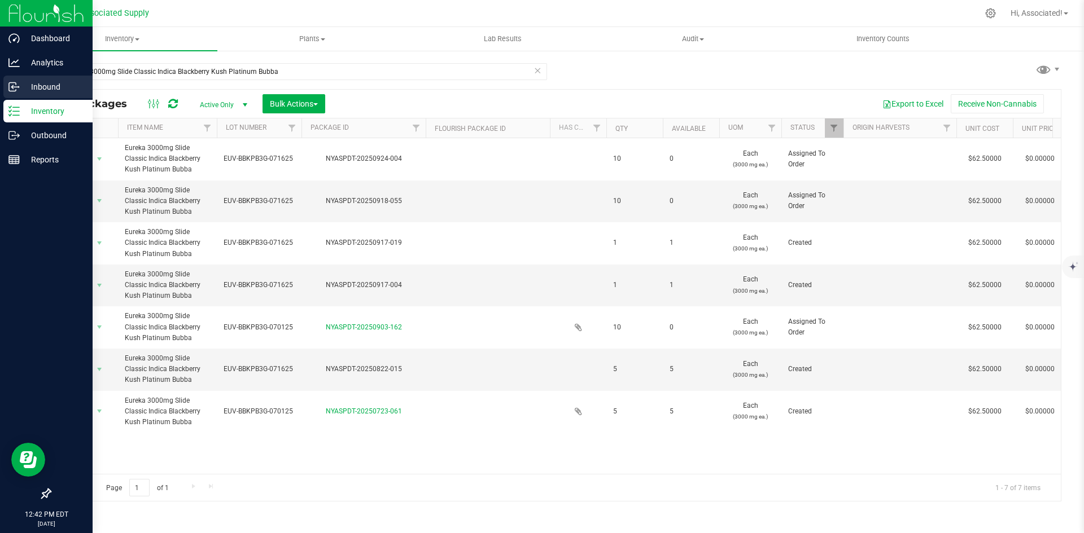
click at [18, 86] on icon at bounding box center [13, 86] width 11 height 11
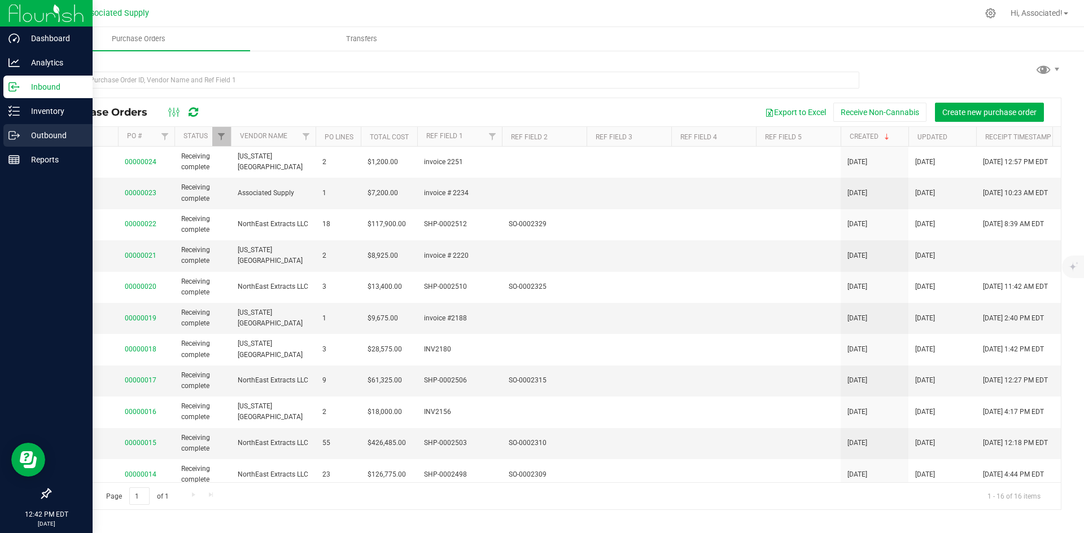
click at [33, 133] on p "Outbound" at bounding box center [54, 136] width 68 height 14
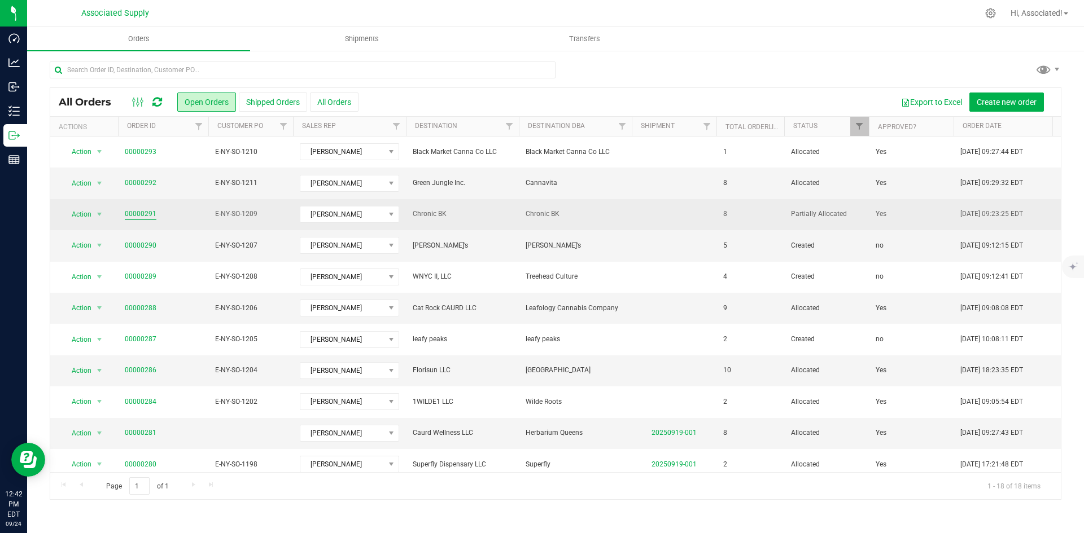
click at [134, 213] on link "00000291" at bounding box center [141, 214] width 32 height 11
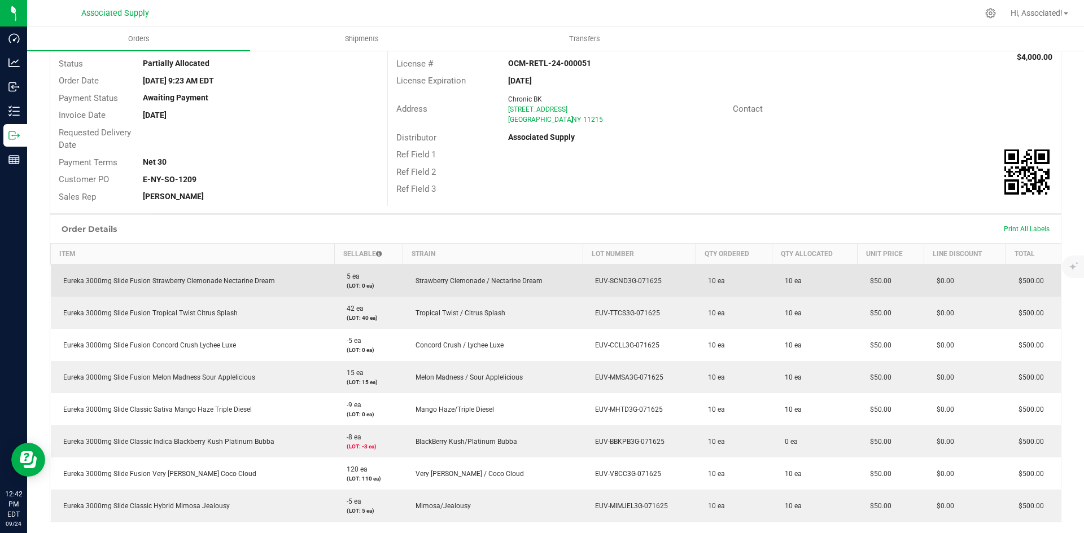
scroll to position [226, 0]
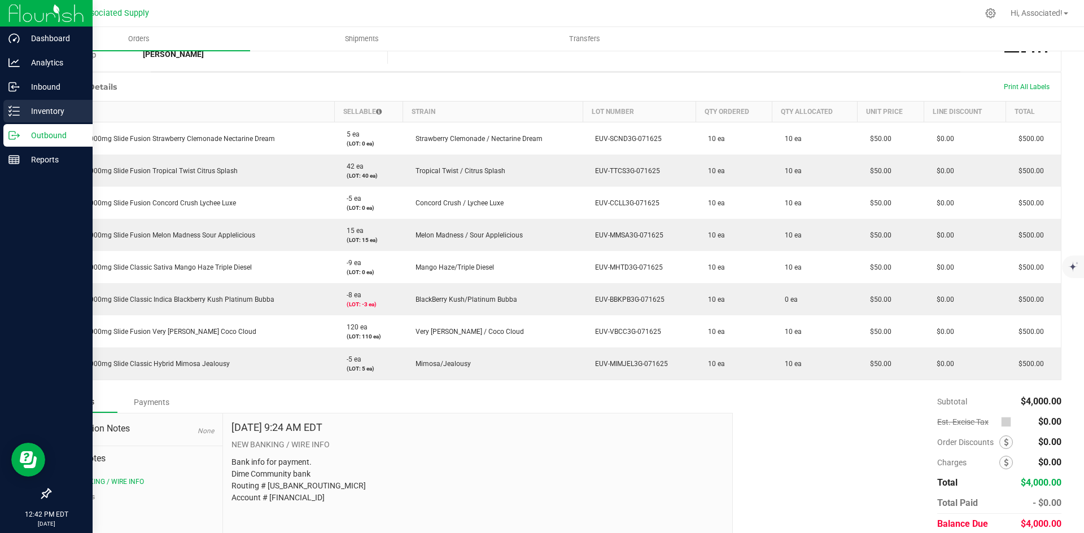
click at [37, 105] on p "Inventory" at bounding box center [54, 111] width 68 height 14
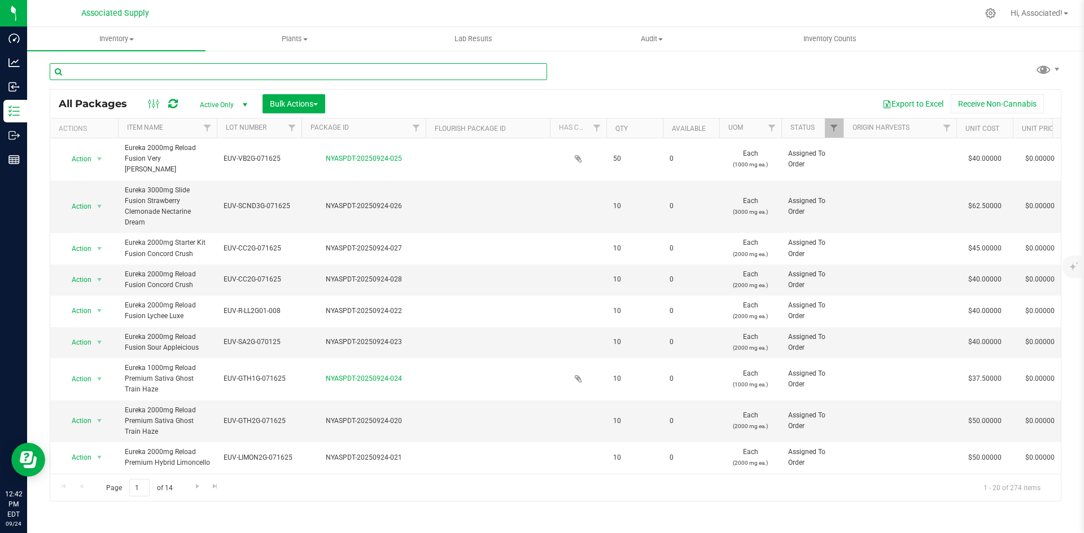
click at [137, 69] on input "text" at bounding box center [298, 71] width 497 height 17
click at [123, 36] on span "Inventory" at bounding box center [116, 39] width 178 height 10
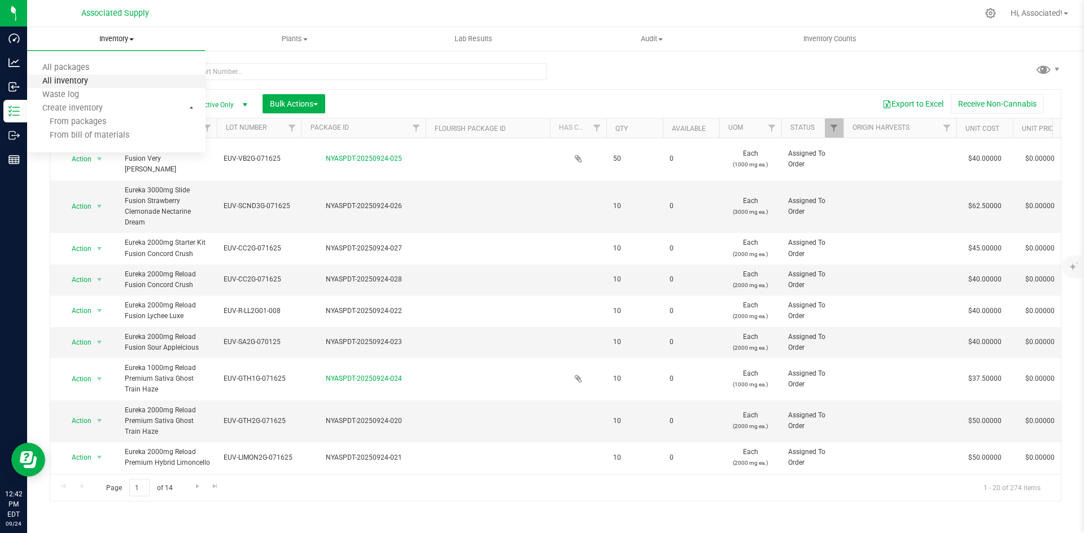
click at [71, 80] on span "All inventory" at bounding box center [65, 82] width 76 height 10
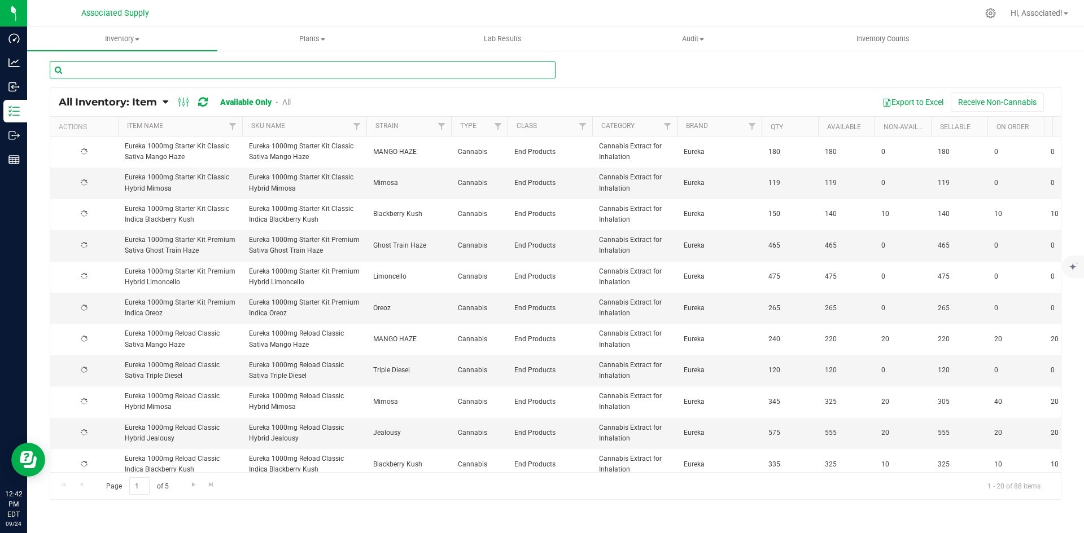
click at [212, 68] on input "text" at bounding box center [303, 70] width 506 height 17
paste input "Eureka 3000mg Slide Classic Indica Blackberry Kush Platinum Bubba"
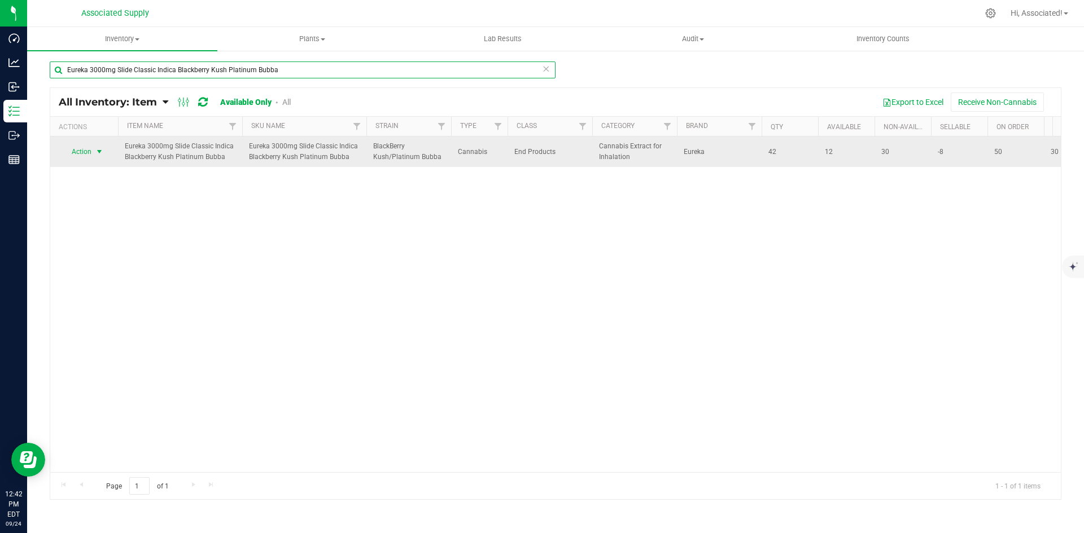
type input "Eureka 3000mg Slide Classic Indica Blackberry Kush Platinum Bubba"
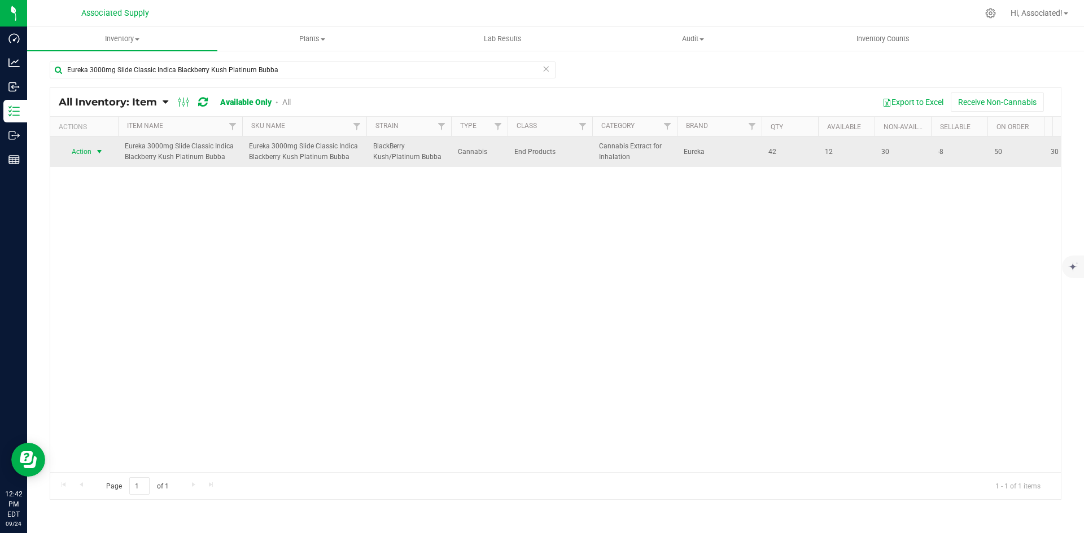
click at [97, 150] on span "select" at bounding box center [99, 151] width 9 height 9
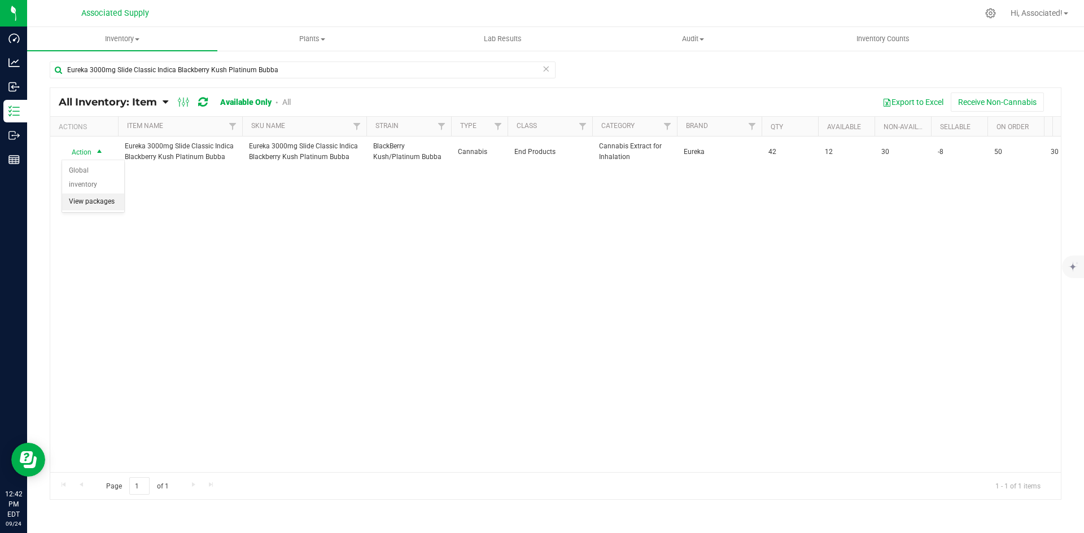
click at [92, 194] on li "View packages" at bounding box center [93, 202] width 62 height 17
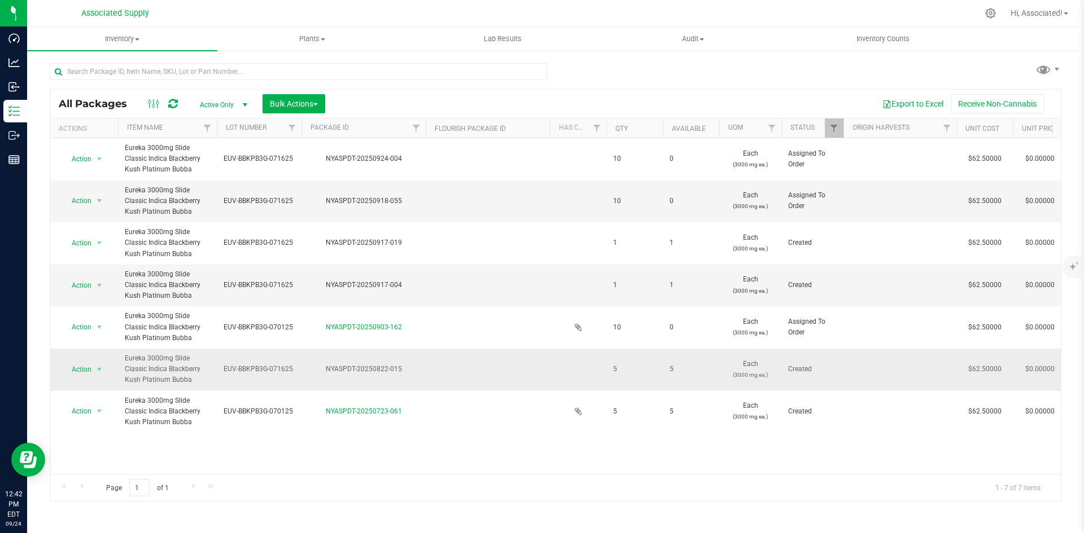
click at [277, 370] on span "EUV-BBKPB3G-071625" at bounding box center [259, 369] width 71 height 11
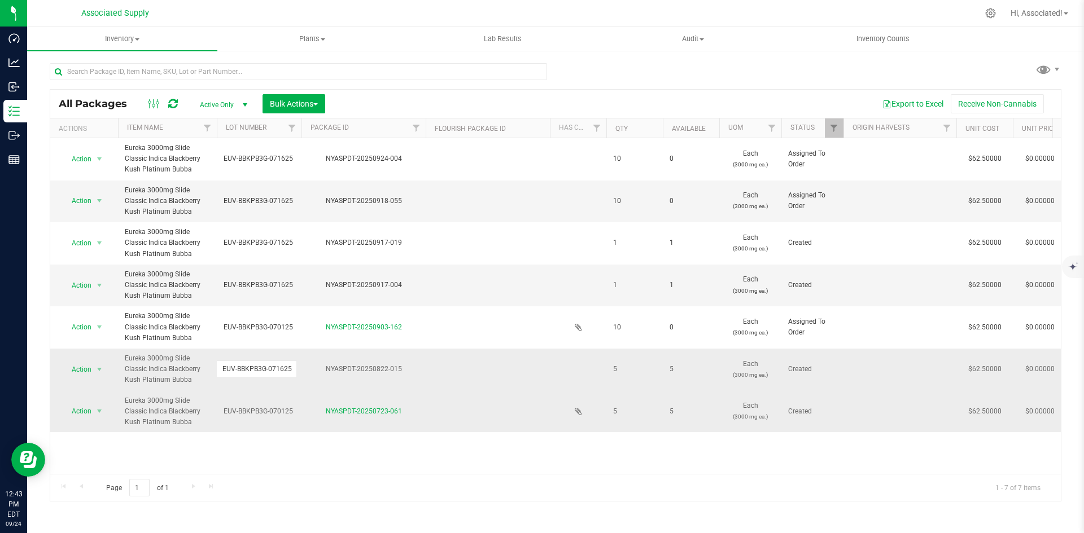
click at [284, 413] on span "EUV-BBKPB3G-070125" at bounding box center [259, 411] width 71 height 11
click at [283, 371] on span "EUV-BBKPB3G-071625" at bounding box center [259, 369] width 71 height 11
click at [283, 371] on input "EUV-BBKPB3G-071625" at bounding box center [256, 369] width 81 height 17
click at [290, 368] on input "EUV-BBKPB3G-071625" at bounding box center [256, 369] width 81 height 17
drag, startPoint x: 291, startPoint y: 369, endPoint x: 184, endPoint y: 366, distance: 107.3
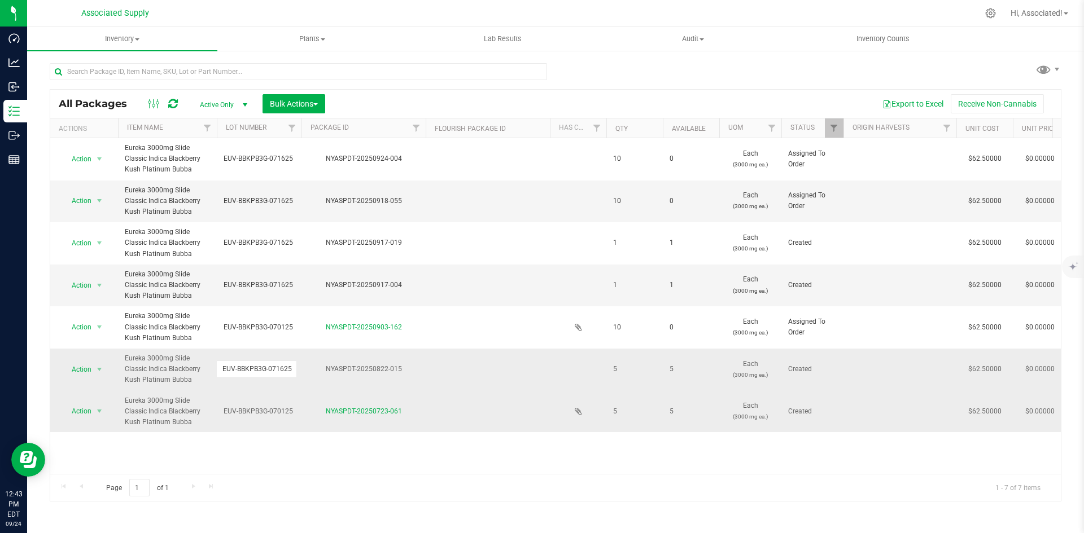
click at [282, 409] on span "EUV-BBKPB3G-070125" at bounding box center [259, 411] width 71 height 11
click at [281, 410] on input "EUV-BBKPB3G-070125" at bounding box center [256, 411] width 81 height 17
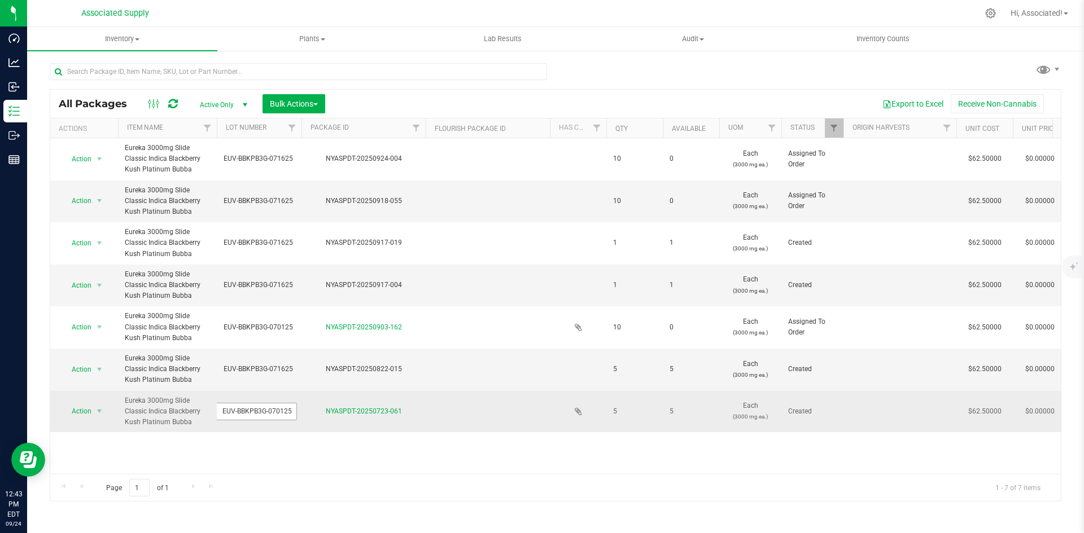
type input "EUV-BBKPB3G-071625"
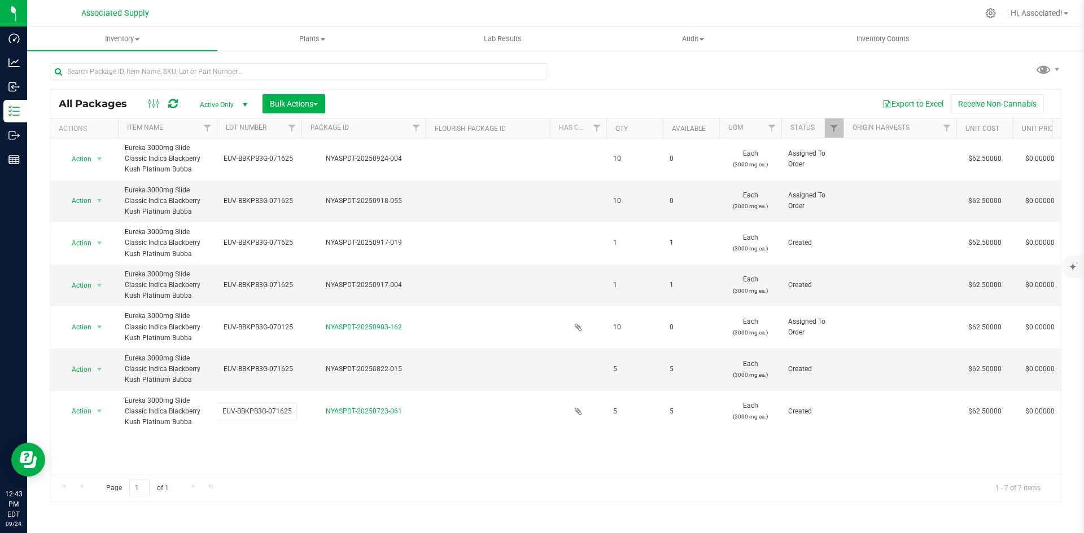
click at [422, 106] on div "All Packages Active Only Active Only Lab Samples Locked All Bulk Actions Add to…" at bounding box center [555, 295] width 1011 height 413
click at [550, 9] on div at bounding box center [589, 13] width 775 height 22
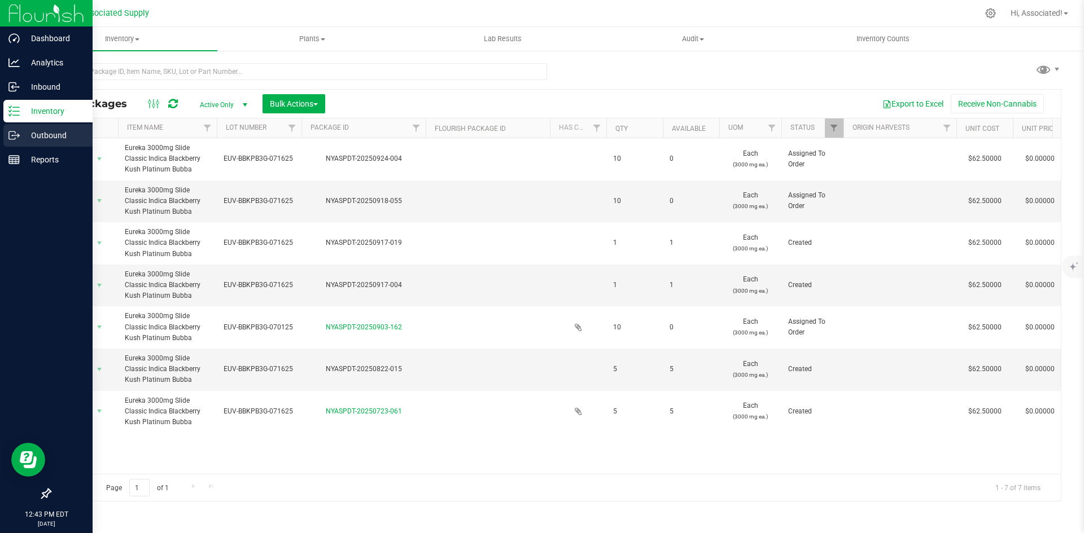
click at [36, 138] on p "Outbound" at bounding box center [54, 136] width 68 height 14
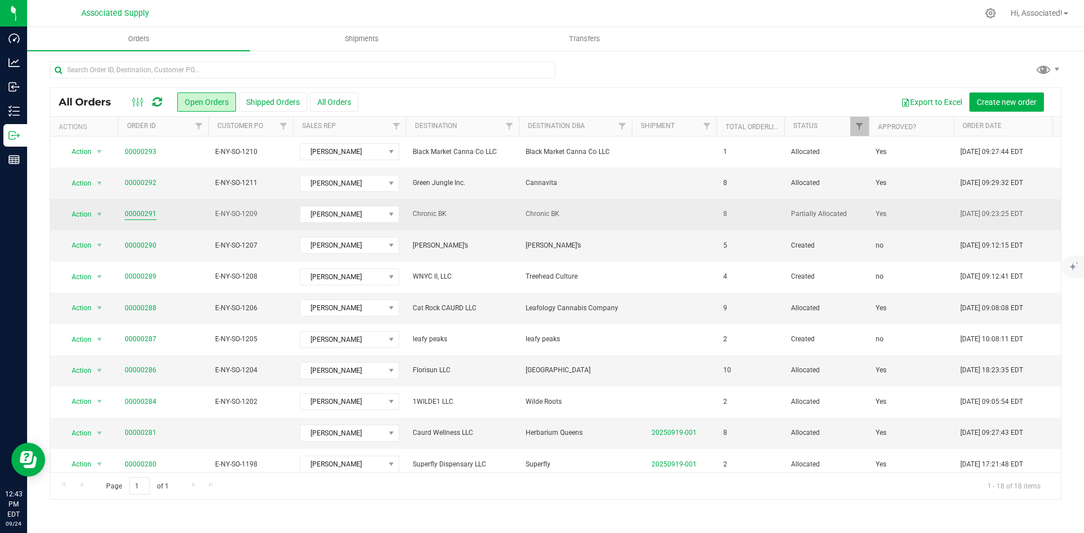
click at [152, 216] on link "00000291" at bounding box center [141, 214] width 32 height 11
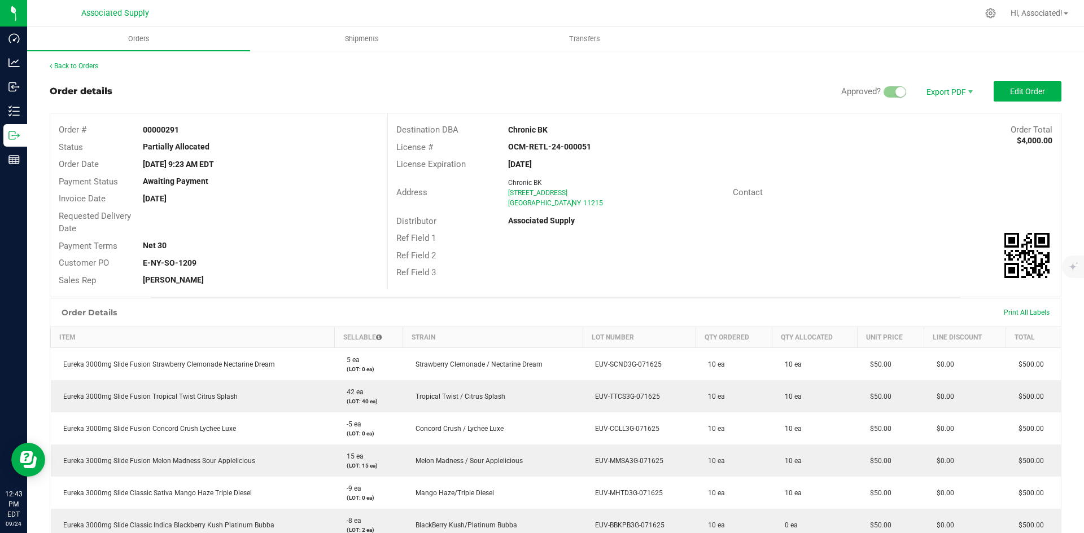
click at [893, 209] on div "Address Chronic BK 483 3rd Ave Brooklyn , NY 11215 Contact" at bounding box center [724, 193] width 673 height 40
click at [791, 233] on div "Ref Field 1" at bounding box center [724, 238] width 673 height 17
click at [1014, 93] on span "Edit Order" at bounding box center [1027, 91] width 35 height 9
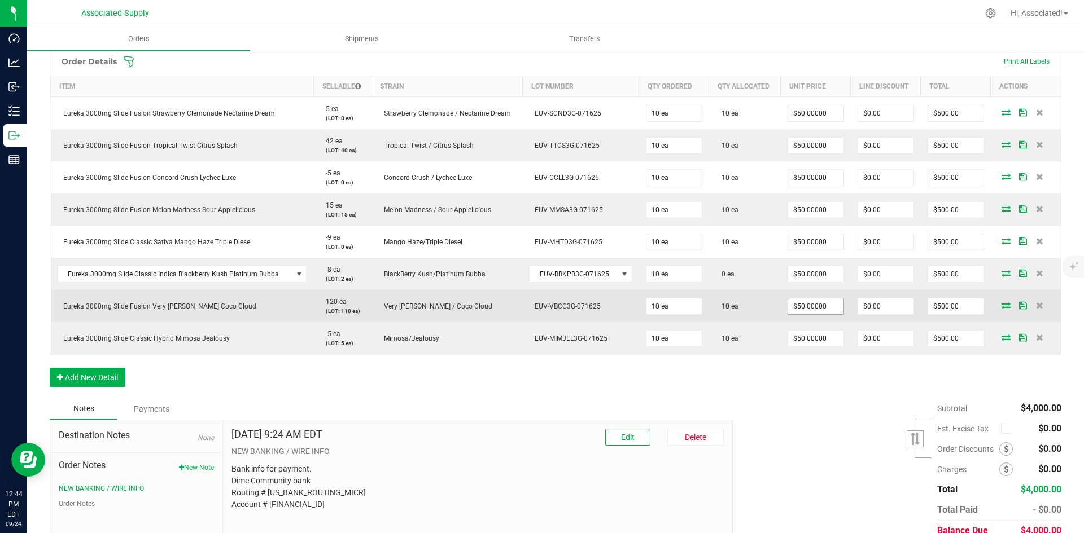
scroll to position [328, 0]
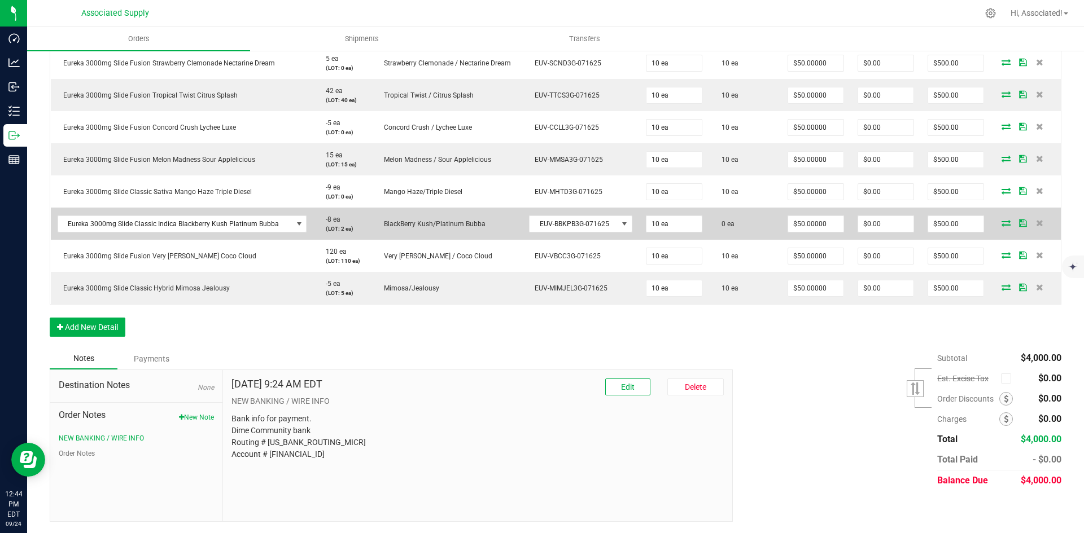
click at [1001, 225] on icon at bounding box center [1005, 223] width 9 height 7
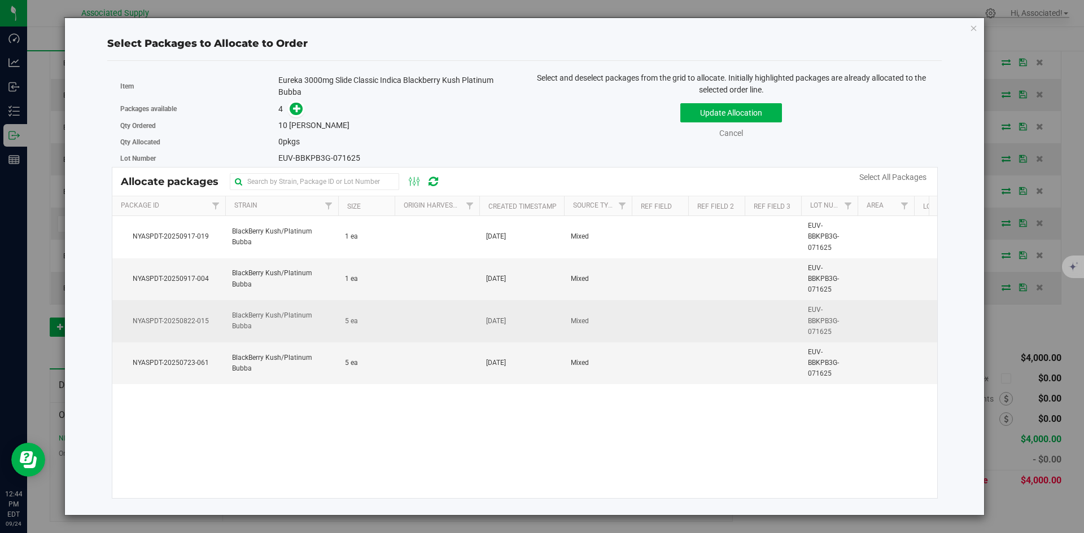
click at [424, 331] on td at bounding box center [437, 321] width 85 height 42
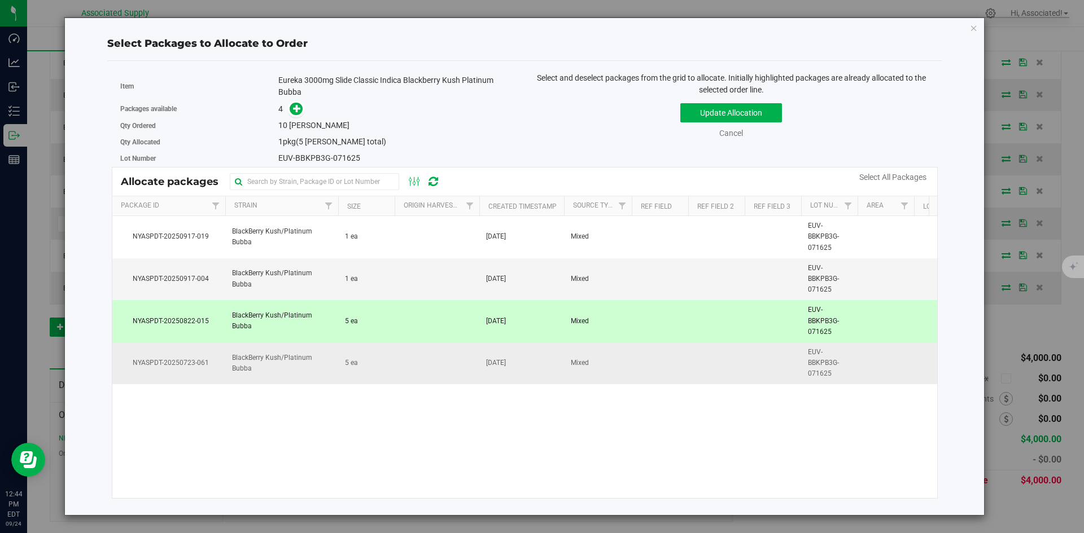
click at [429, 367] on td at bounding box center [437, 364] width 85 height 42
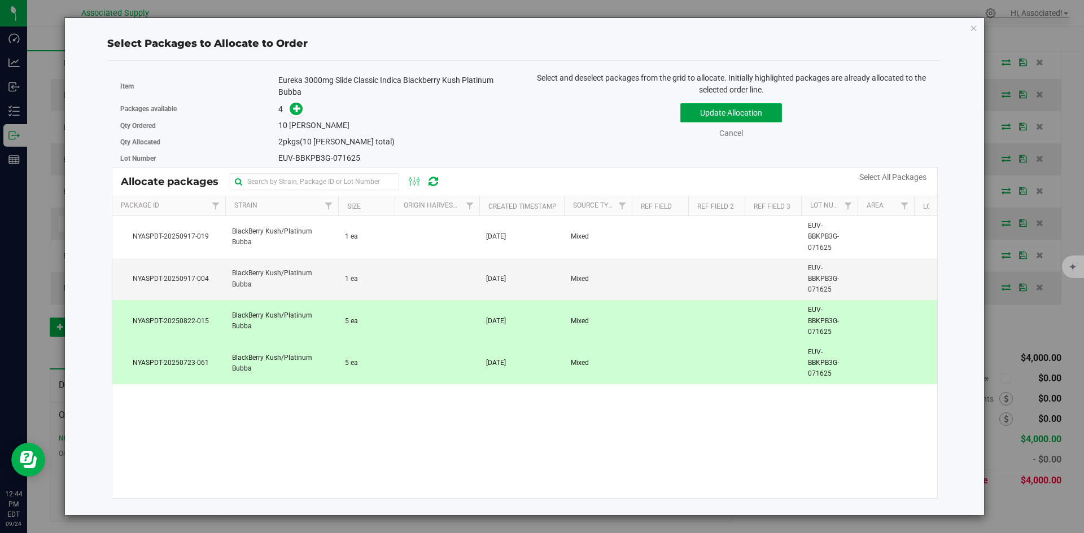
click at [771, 115] on button "Update Allocation" at bounding box center [731, 112] width 102 height 19
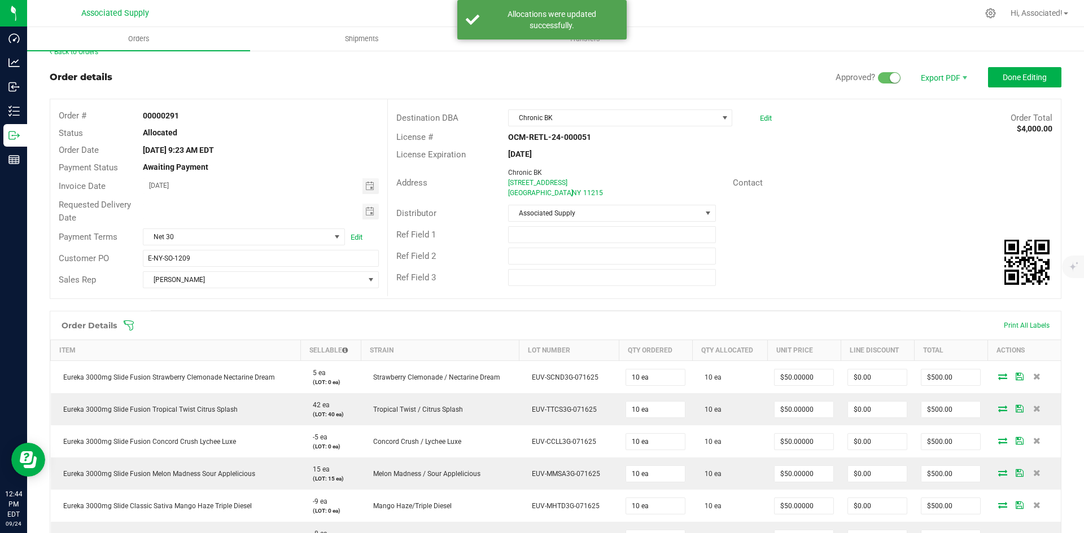
scroll to position [0, 0]
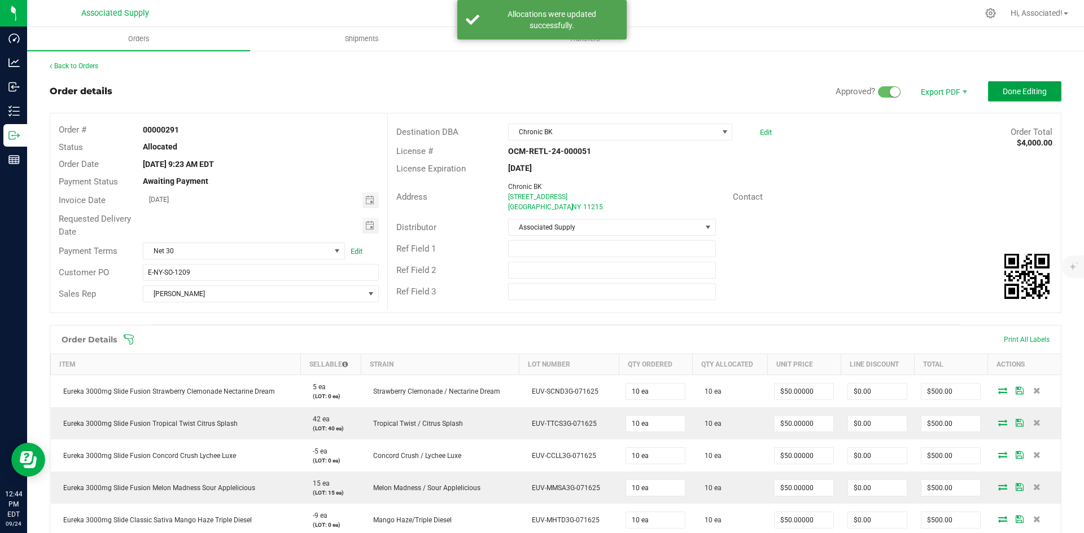
click at [1020, 87] on span "Done Editing" at bounding box center [1024, 91] width 44 height 9
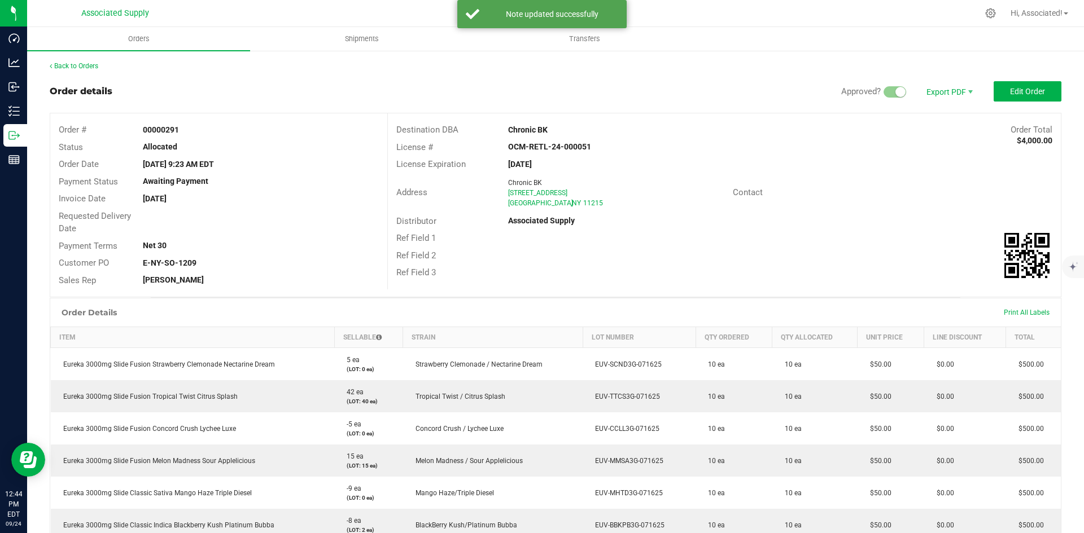
click at [424, 86] on div "Order details Approved? Export PDF Edit Order" at bounding box center [555, 91] width 1011 height 20
click at [73, 62] on div "Back to Orders" at bounding box center [555, 66] width 1011 height 10
click at [73, 65] on link "Back to Orders" at bounding box center [74, 66] width 49 height 8
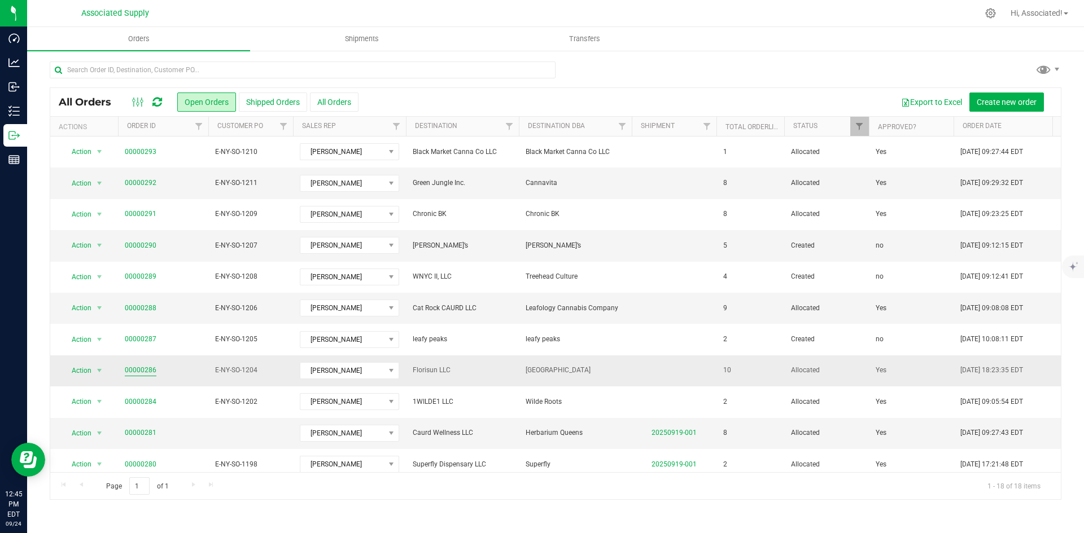
click at [147, 370] on link "00000286" at bounding box center [141, 370] width 32 height 11
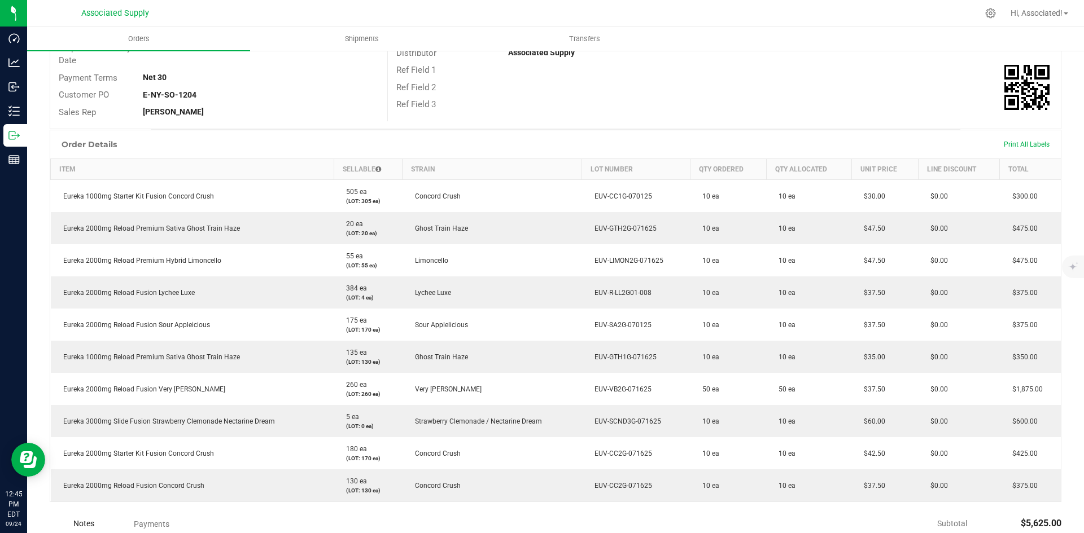
scroll to position [226, 0]
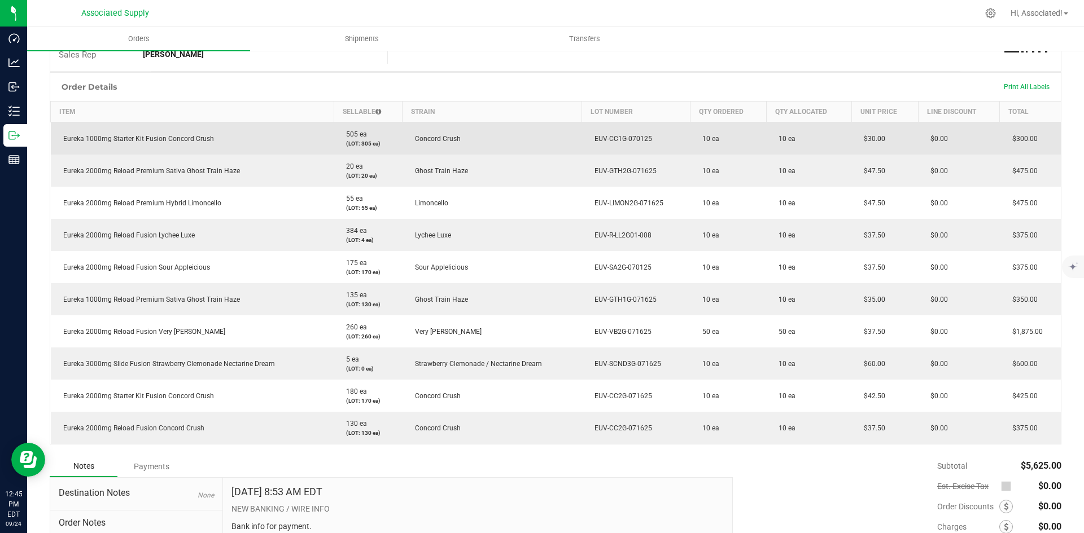
click at [639, 142] on span "EUV-CC1G-070125" at bounding box center [620, 139] width 63 height 8
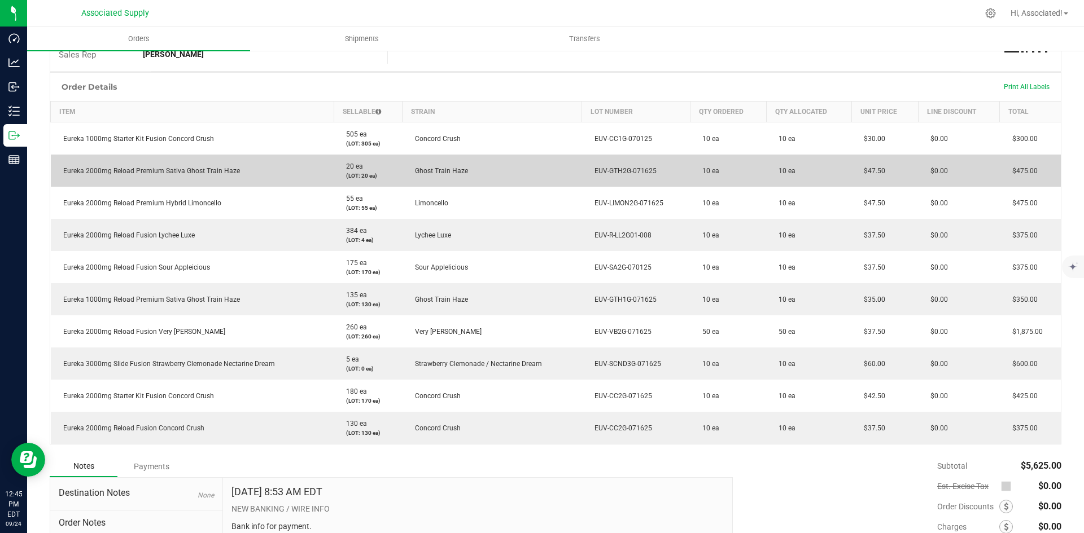
click at [640, 177] on td "EUV-GTH2G-071625" at bounding box center [636, 171] width 108 height 32
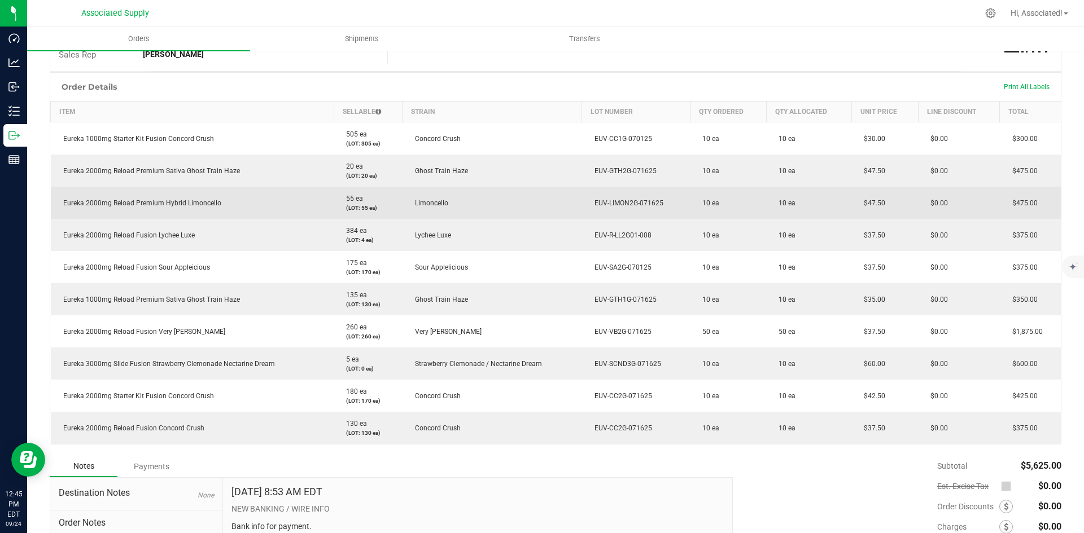
click at [638, 203] on span "EUV-LIMON2G-071625" at bounding box center [626, 203] width 75 height 8
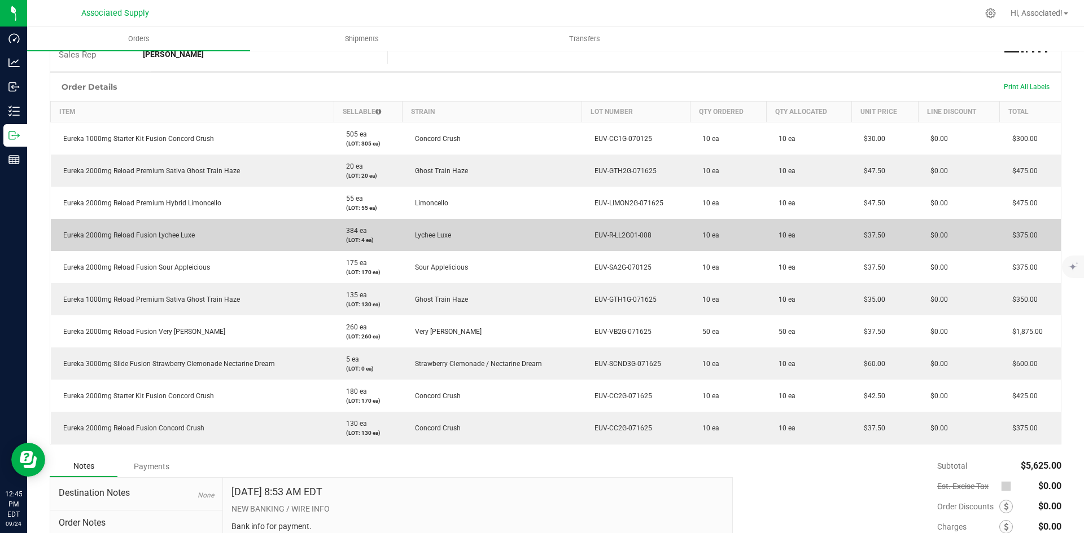
click at [634, 232] on span "EUV-R-LL2G01-008" at bounding box center [620, 235] width 63 height 8
drag, startPoint x: 602, startPoint y: 236, endPoint x: 670, endPoint y: 235, distance: 68.3
click at [670, 235] on td "EUV-R-LL2G01-008" at bounding box center [636, 235] width 108 height 32
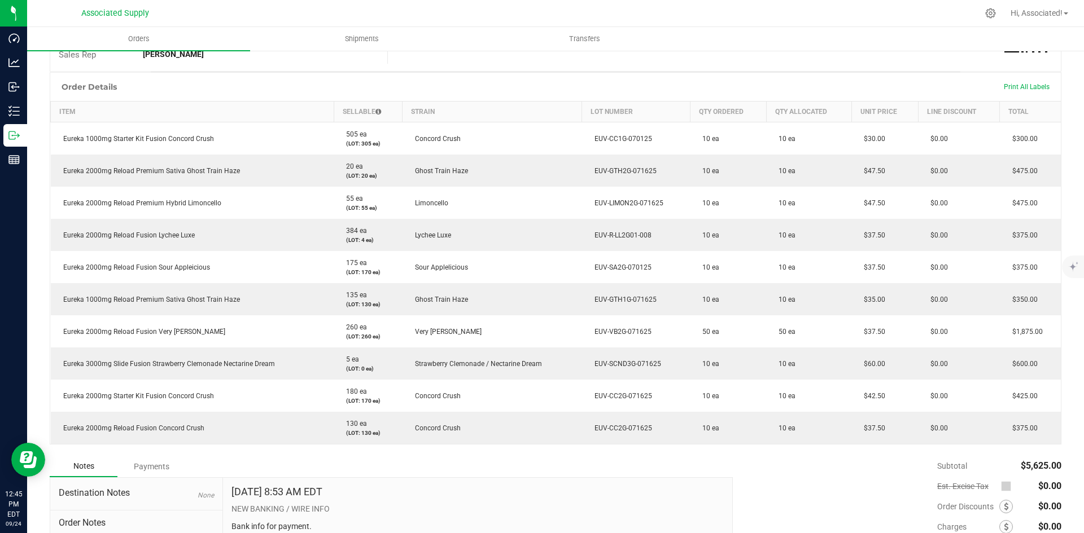
drag, startPoint x: 203, startPoint y: 235, endPoint x: 28, endPoint y: 235, distance: 175.0
click at [28, 235] on div "Back to Orders Order details Approved? Export PDF Edit Order Order # 00000286 S…" at bounding box center [555, 232] width 1057 height 817
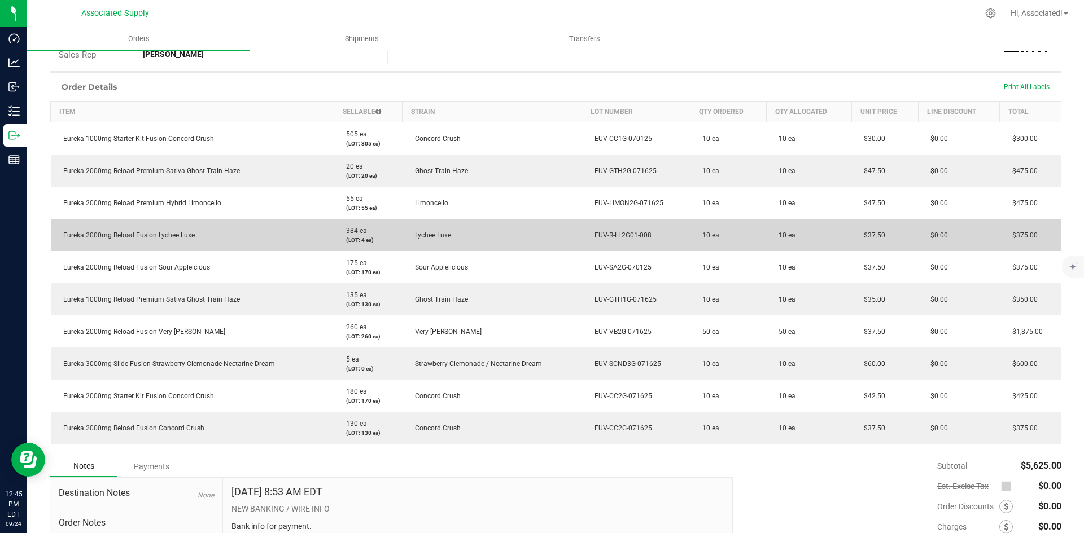
drag, startPoint x: 174, startPoint y: 230, endPoint x: 181, endPoint y: 230, distance: 7.4
click at [174, 230] on td "Eureka 2000mg Reload Fusion Lychee Luxe" at bounding box center [192, 235] width 283 height 32
click at [199, 235] on td "Eureka 2000mg Reload Fusion Lychee Luxe" at bounding box center [192, 235] width 283 height 32
drag, startPoint x: 198, startPoint y: 236, endPoint x: 63, endPoint y: 238, distance: 134.9
click at [63, 238] on td "Eureka 2000mg Reload Fusion Lychee Luxe" at bounding box center [192, 235] width 283 height 32
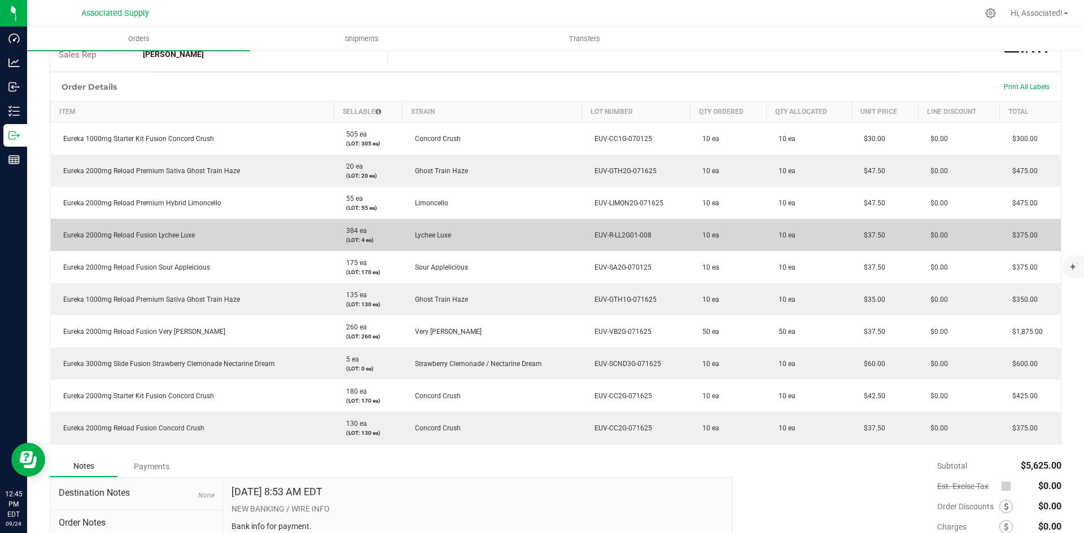
copy span "Eureka 2000mg Reload Fusion Lychee Luxe"
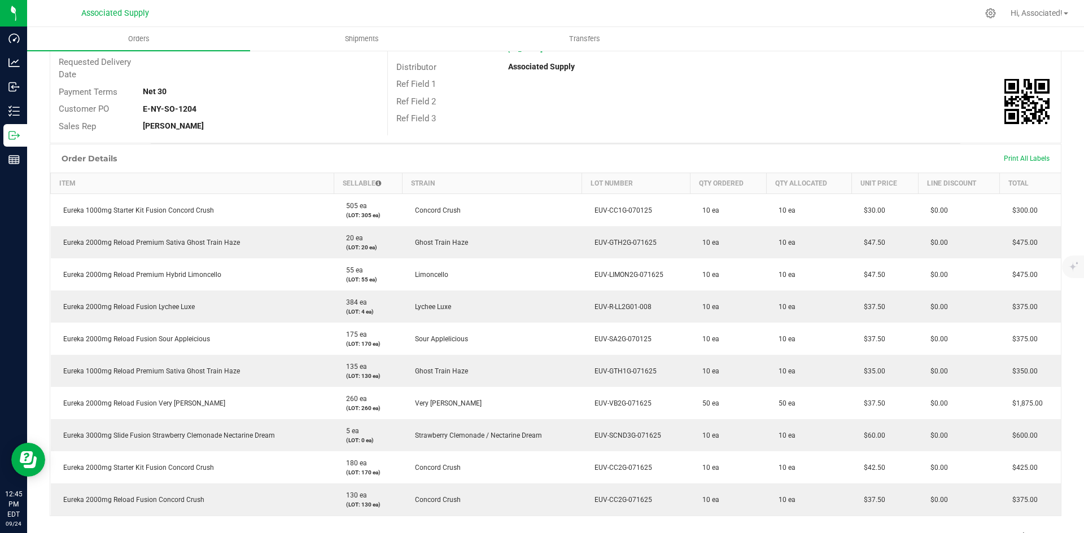
scroll to position [0, 0]
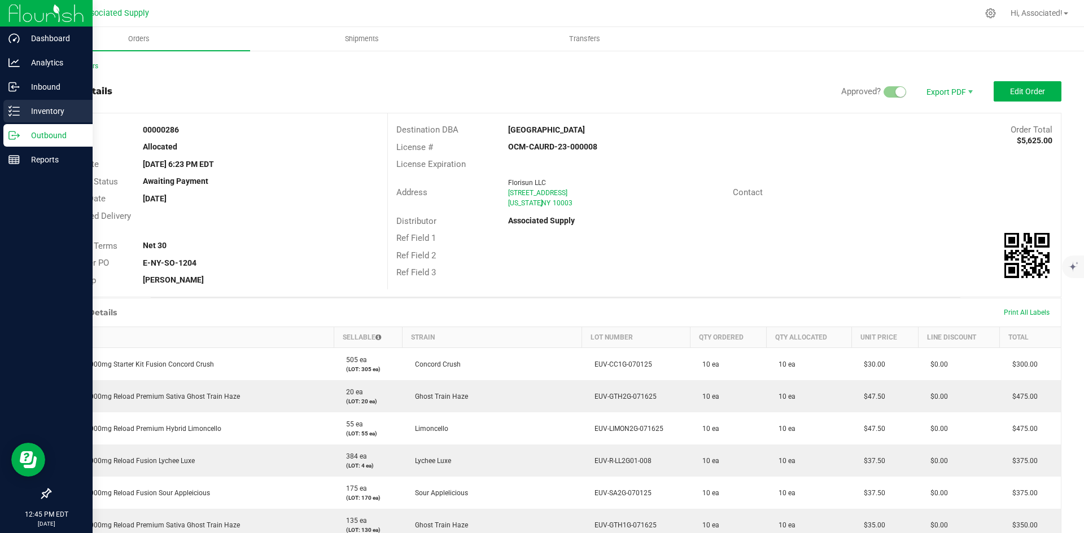
click at [13, 115] on line at bounding box center [16, 115] width 6 height 0
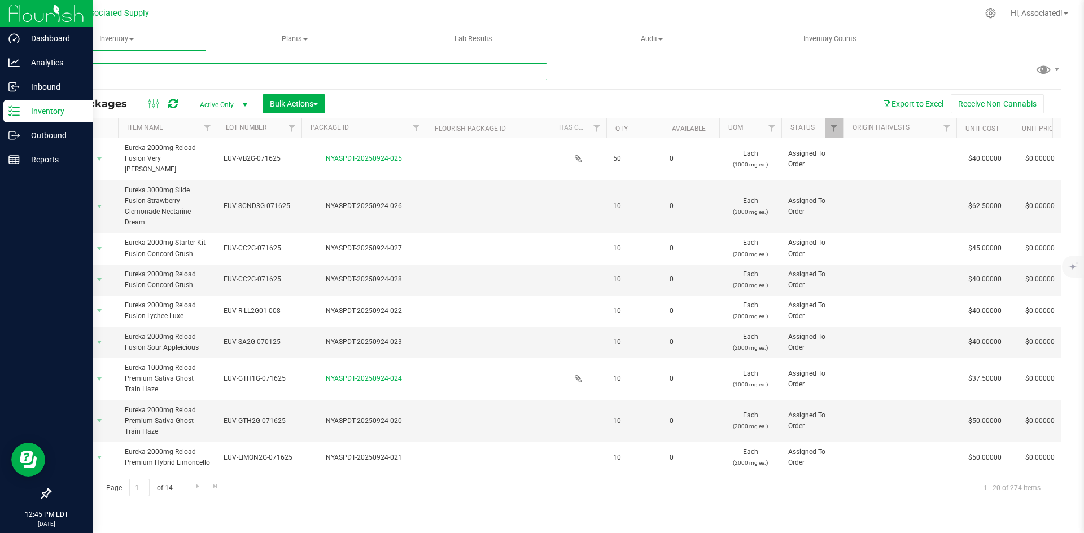
click at [160, 69] on input "text" at bounding box center [298, 71] width 497 height 17
paste input "Eureka 2000mg Reload Fusion Lychee Luxe"
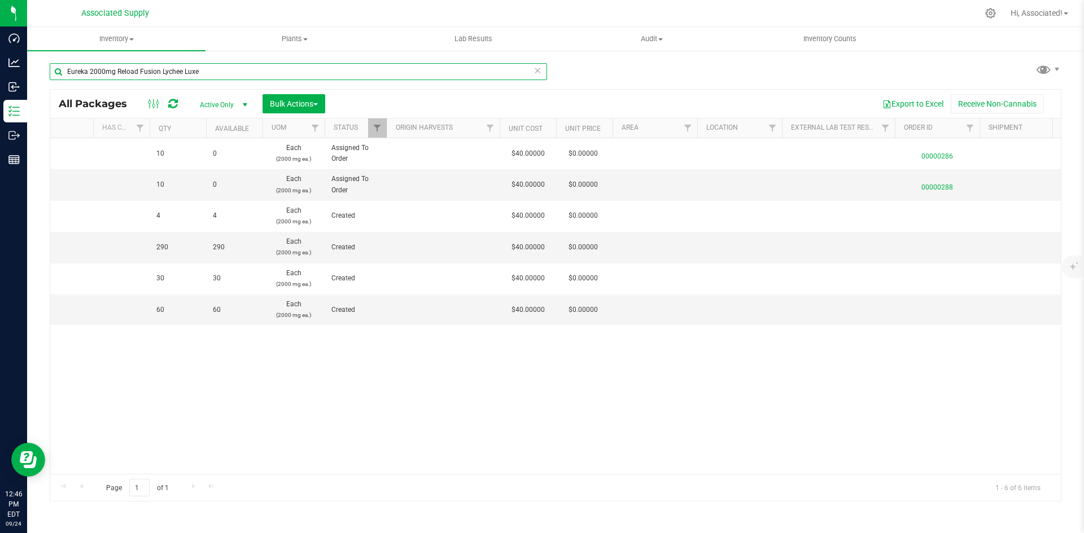
scroll to position [0, 717]
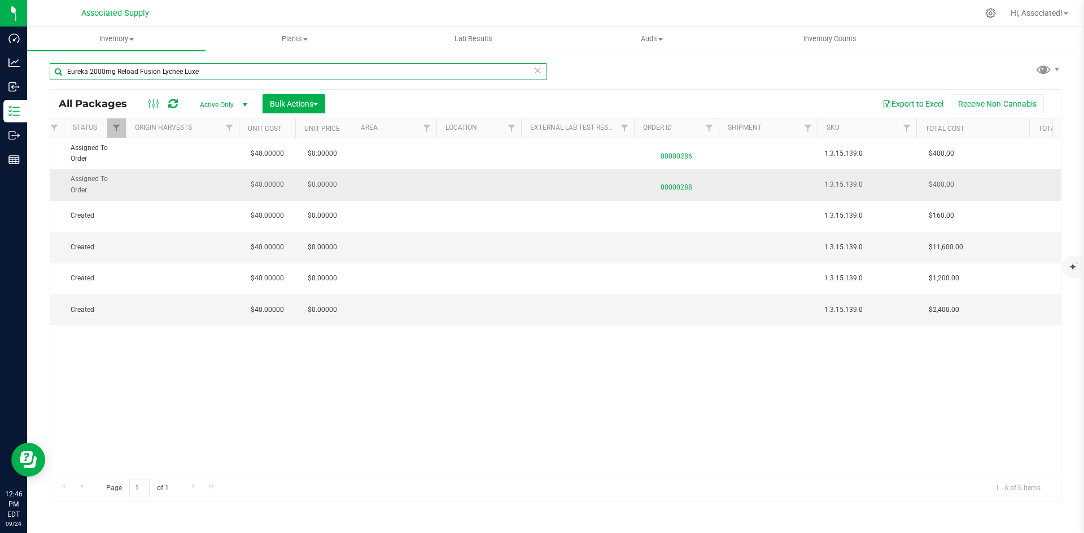
type input "Eureka 2000mg Reload Fusion Lychee Luxe"
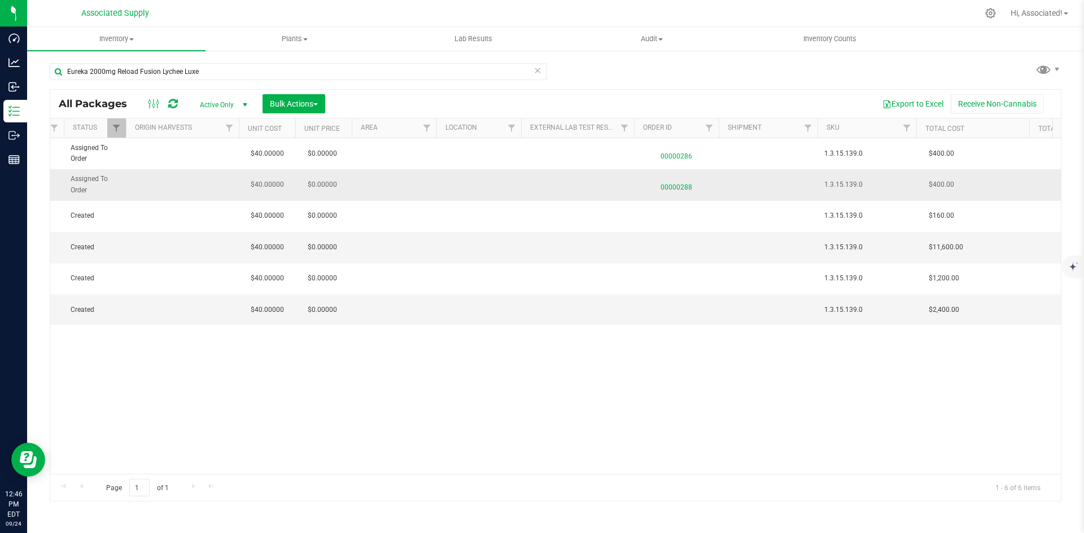
click at [683, 189] on span "00000288" at bounding box center [676, 185] width 71 height 16
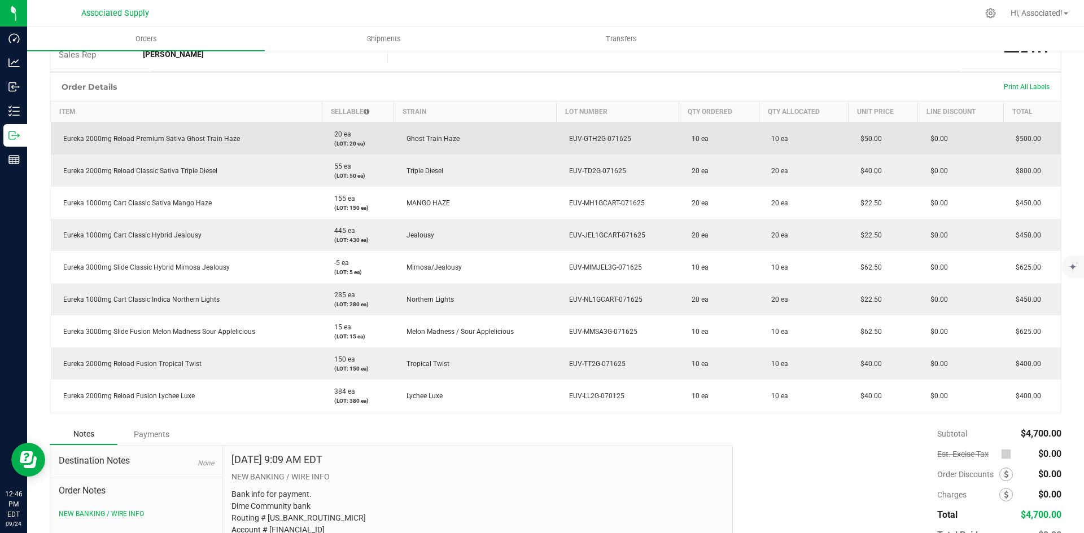
scroll to position [169, 0]
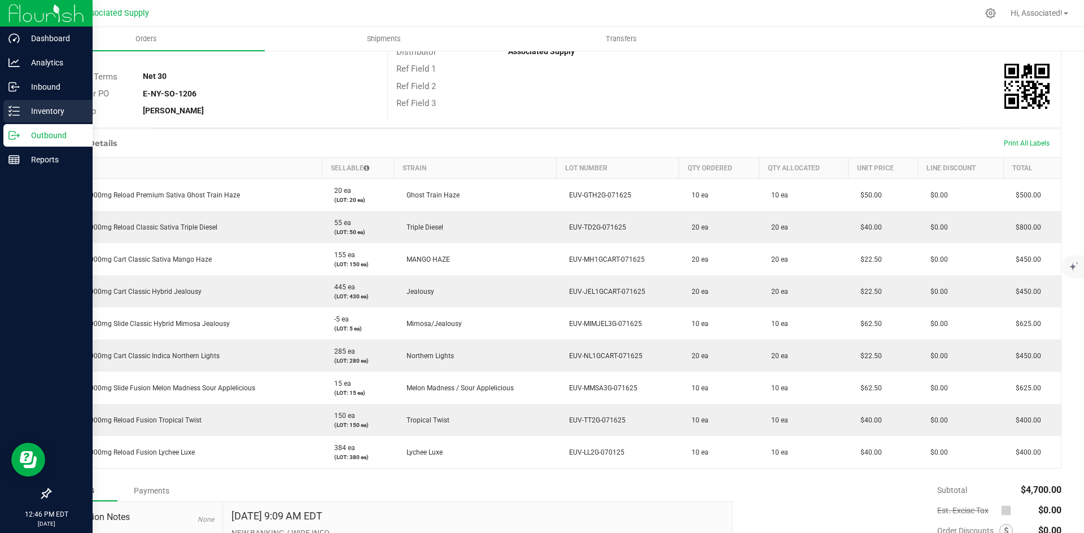
click at [19, 109] on icon at bounding box center [13, 111] width 11 height 11
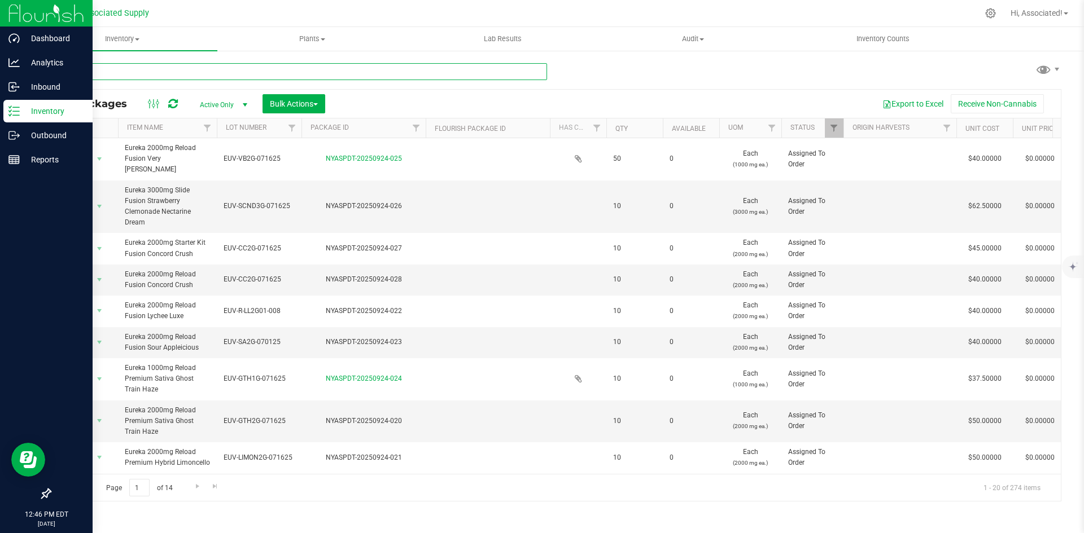
click at [140, 73] on input "text" at bounding box center [298, 71] width 497 height 17
paste input "Eureka 2000mg Reload Fusion Lychee Luxe"
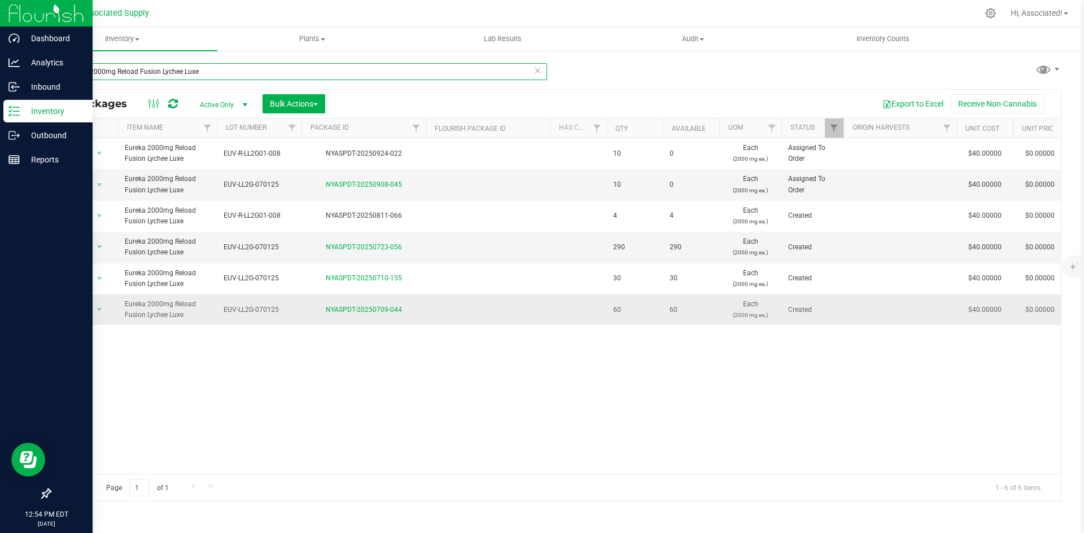
type input "Eureka 2000mg Reload Fusion Lychee Luxe"
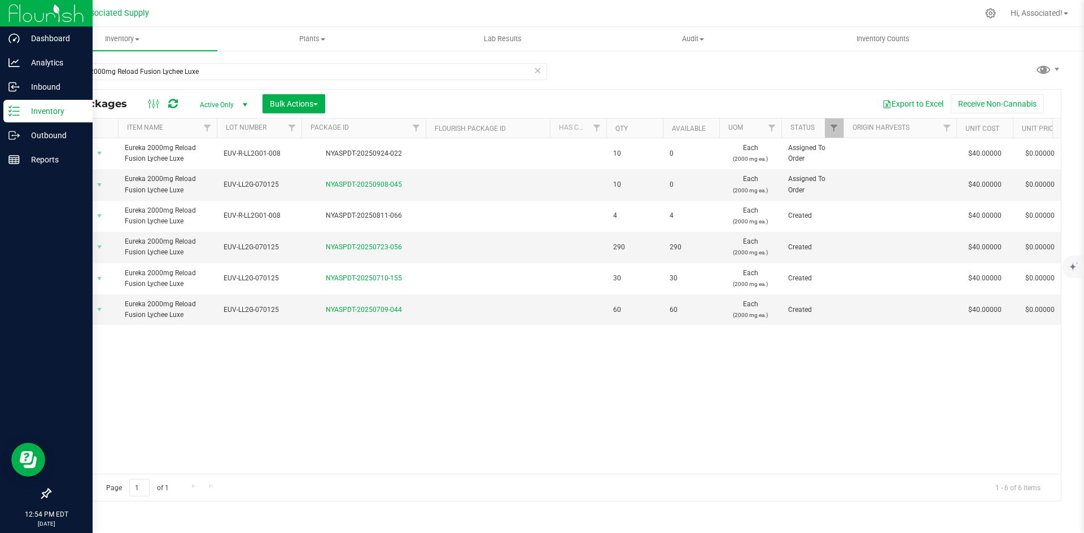
click at [414, 401] on div "Action Action Edit attributes Global inventory Locate package Package audit log…" at bounding box center [555, 306] width 1010 height 336
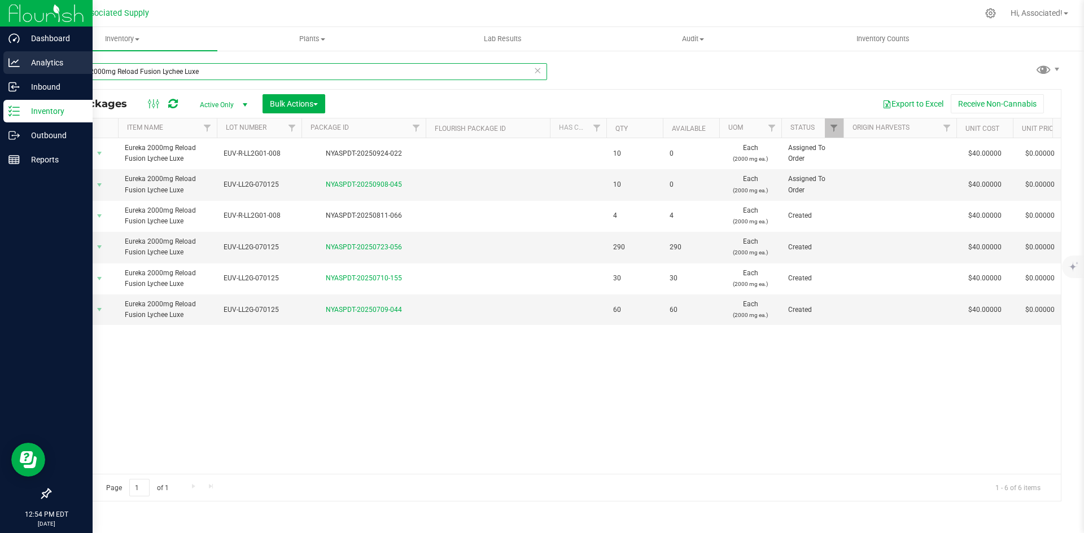
drag, startPoint x: 212, startPoint y: 73, endPoint x: 2, endPoint y: 73, distance: 209.4
click at [2, 73] on div "Dashboard Analytics Inbound Inventory Outbound Reports 12:54 PM EDT 09/24/2025 …" at bounding box center [542, 266] width 1084 height 533
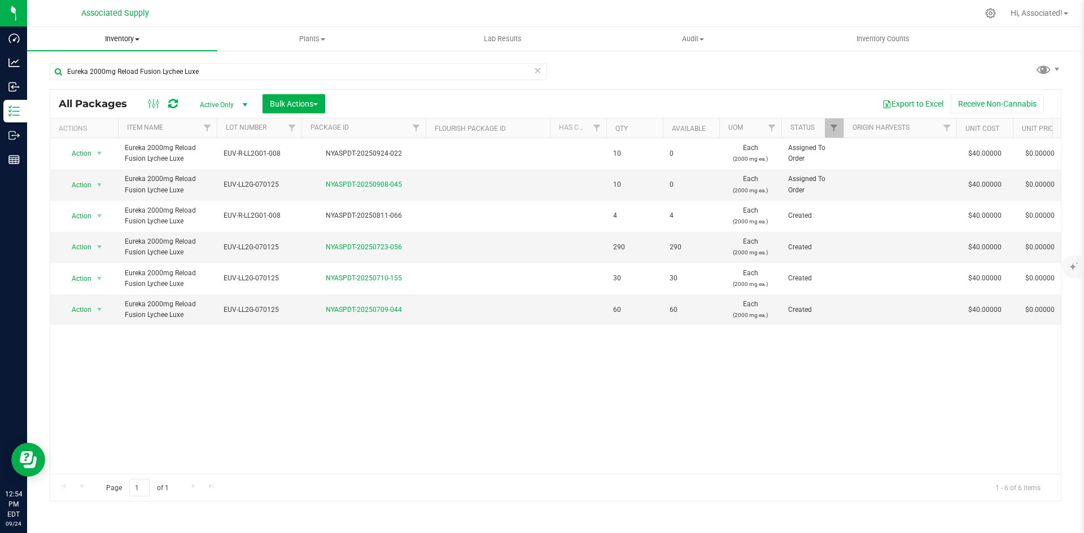
click at [143, 34] on span "Inventory" at bounding box center [122, 39] width 190 height 10
click at [139, 38] on span at bounding box center [137, 39] width 5 height 2
click at [137, 38] on span at bounding box center [137, 39] width 5 height 2
click at [90, 87] on li "All inventory" at bounding box center [122, 82] width 190 height 14
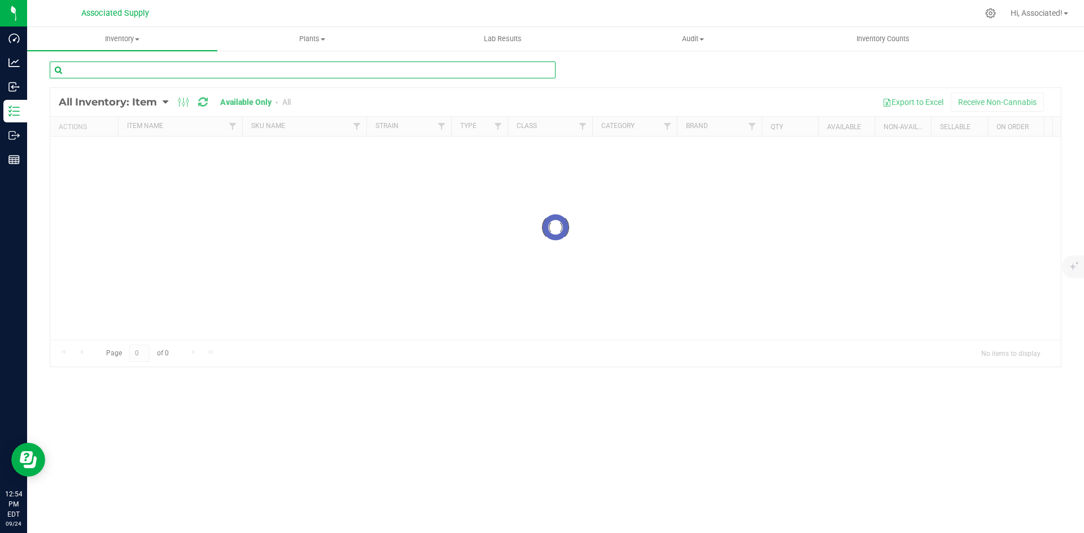
click at [177, 72] on input "text" at bounding box center [303, 70] width 506 height 17
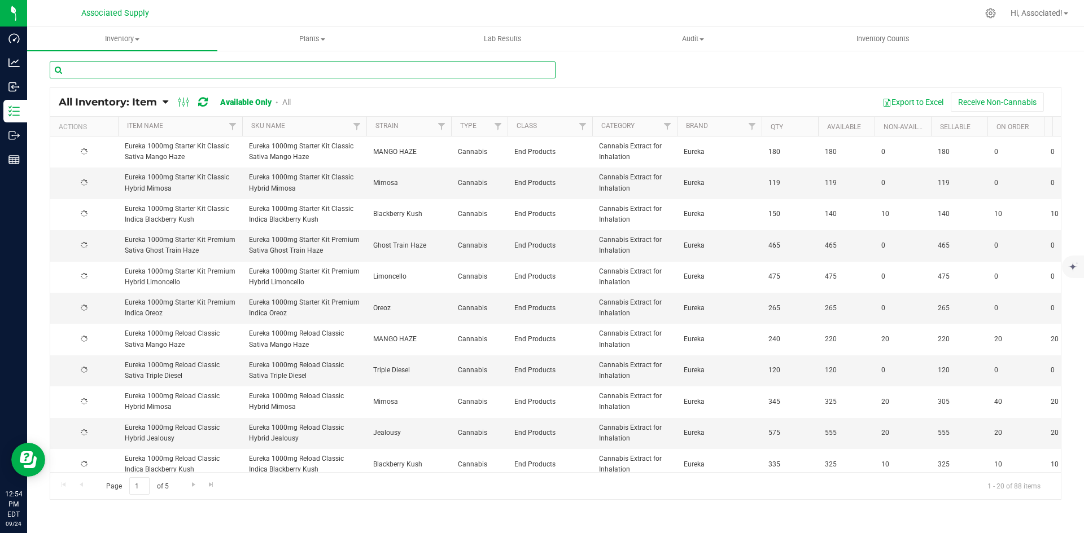
paste input "Eureka 2000mg Reload Fusion Lychee Luxe"
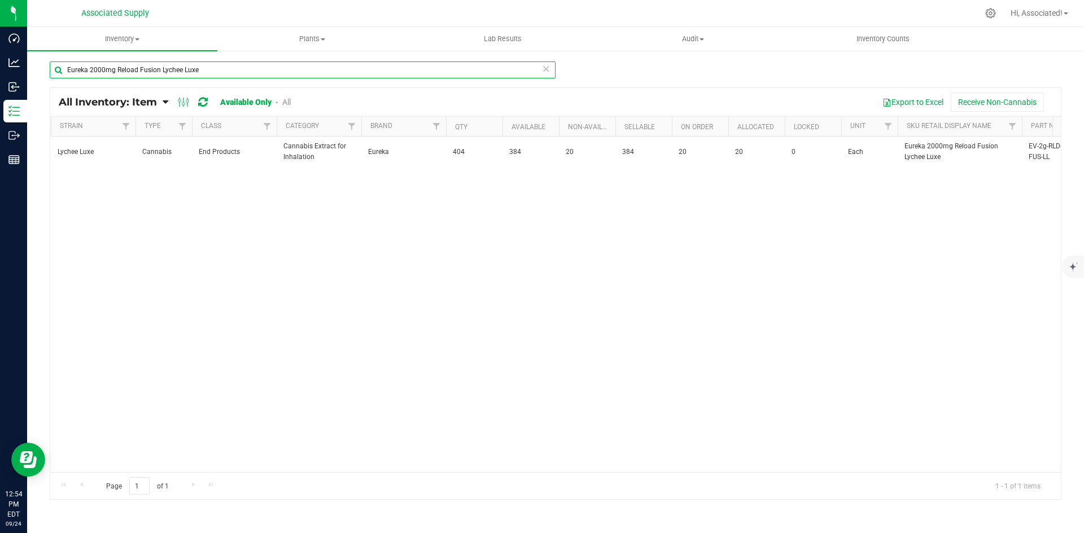
scroll to position [0, 343]
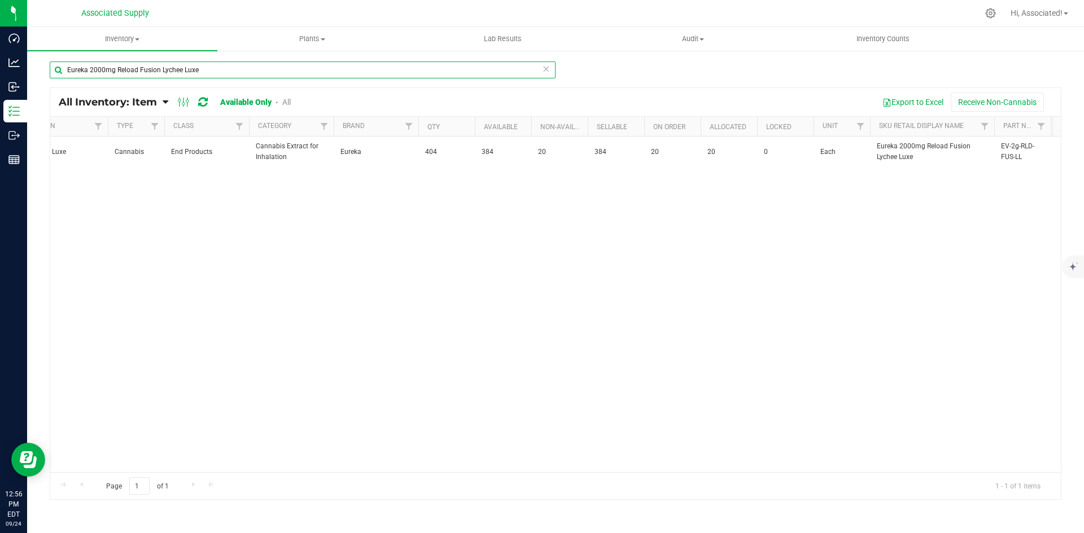
type input "Eureka 2000mg Reload Fusion Lychee Luxe"
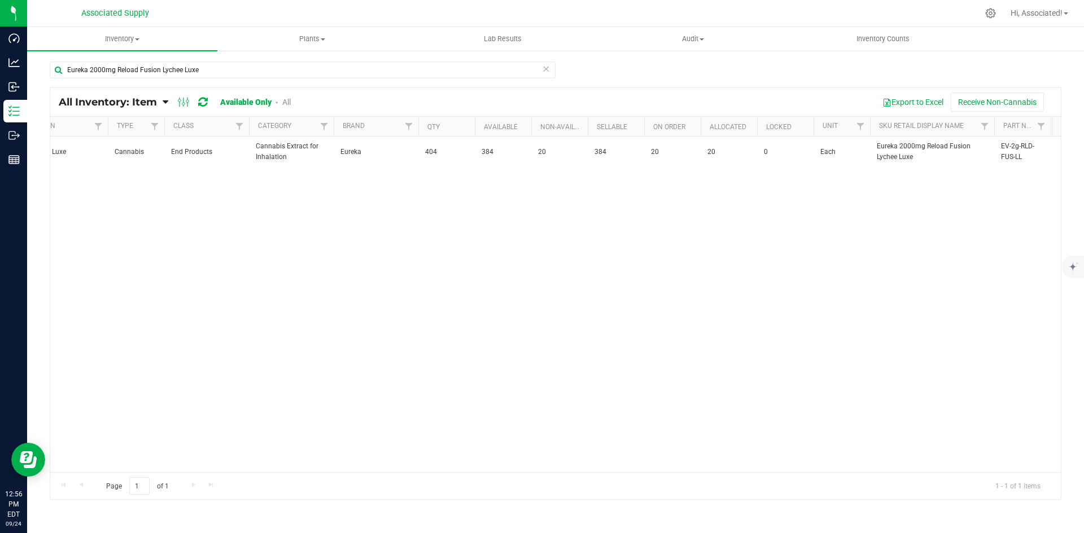
click at [506, 275] on div "Action Action Global inventory View packages Eureka 2000mg Reload Fusion Lychee…" at bounding box center [555, 305] width 1010 height 336
click at [383, 316] on div "Action Action Global inventory View packages Eureka 2000mg Reload Fusion Lychee…" at bounding box center [555, 305] width 1010 height 336
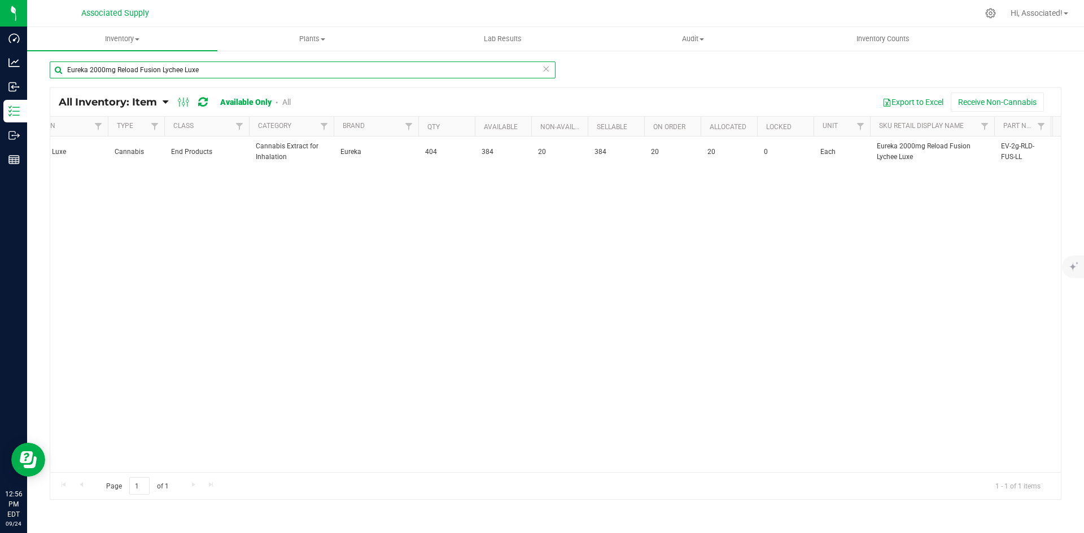
click at [205, 67] on input "Eureka 2000mg Reload Fusion Lychee Luxe" at bounding box center [303, 70] width 506 height 17
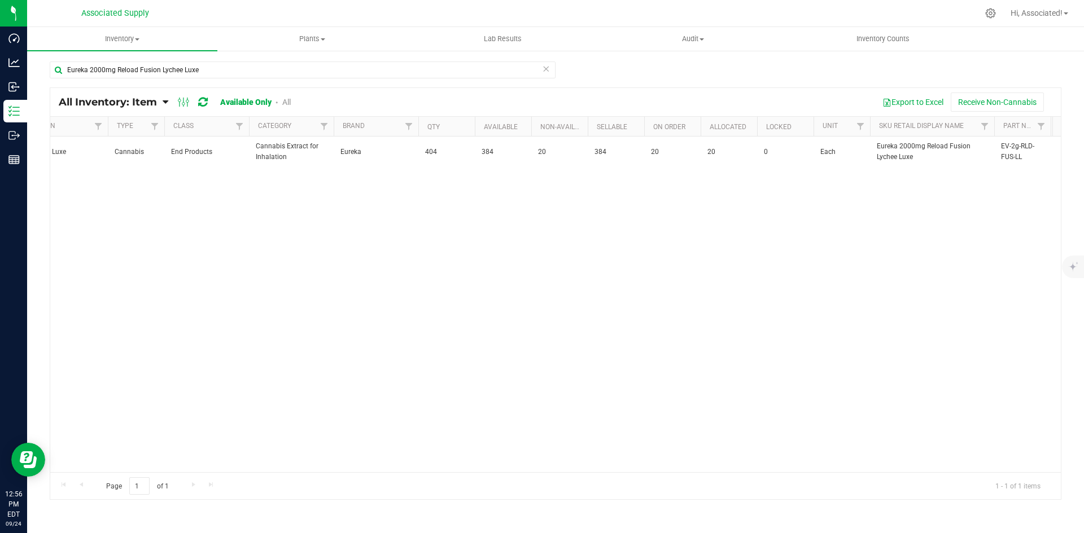
click at [301, 321] on div "Action Action Global inventory View packages Eureka 2000mg Reload Fusion Lychee…" at bounding box center [555, 305] width 1010 height 336
click at [182, 246] on div "Action Action Global inventory View packages Eureka 2000mg Reload Fusion Lychee…" at bounding box center [555, 305] width 1010 height 336
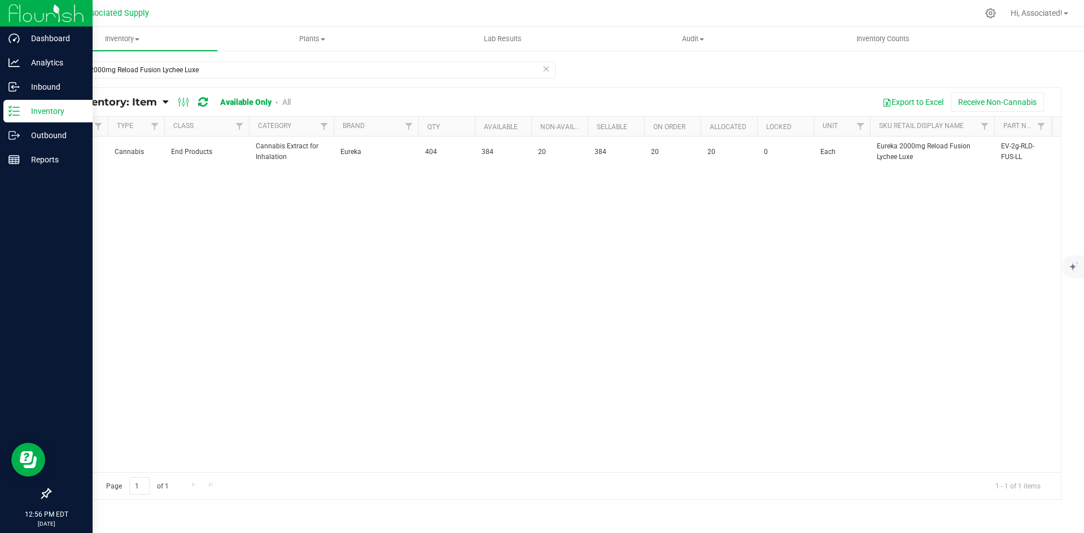
click at [20, 117] on p "Inventory" at bounding box center [54, 111] width 68 height 14
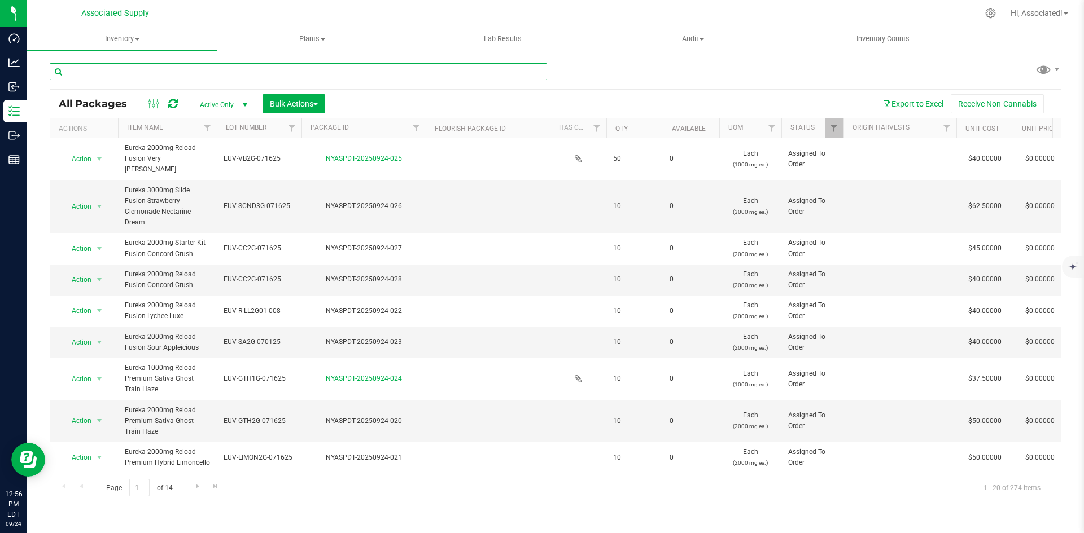
click at [164, 73] on input "text" at bounding box center [298, 71] width 497 height 17
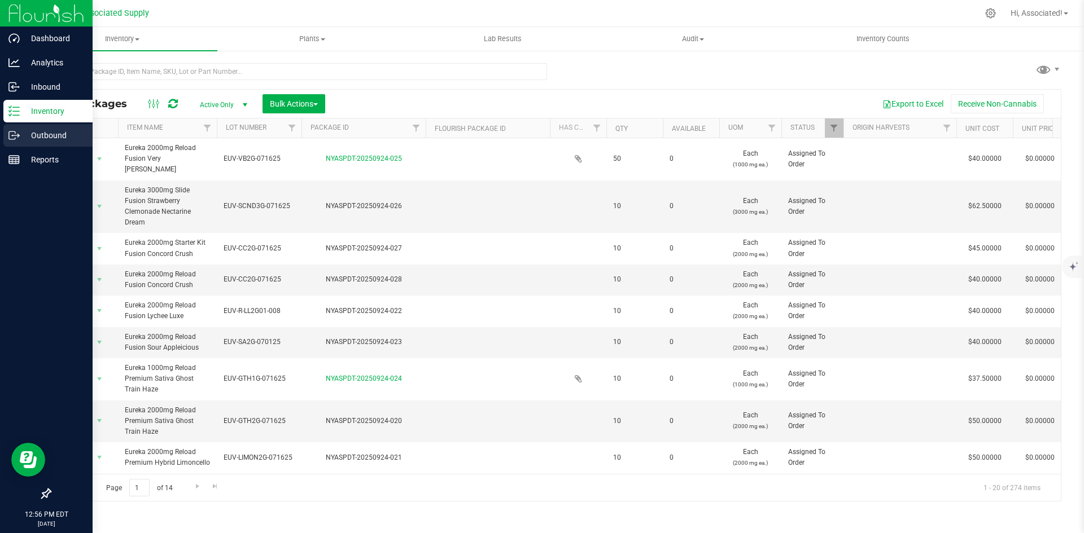
click at [38, 140] on p "Outbound" at bounding box center [54, 136] width 68 height 14
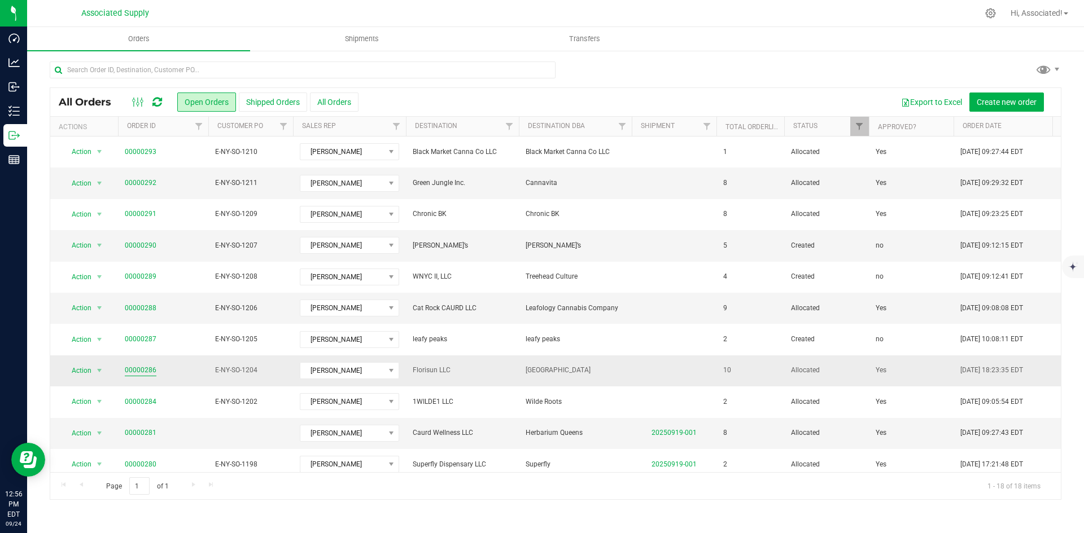
click at [151, 368] on link "00000286" at bounding box center [141, 370] width 32 height 11
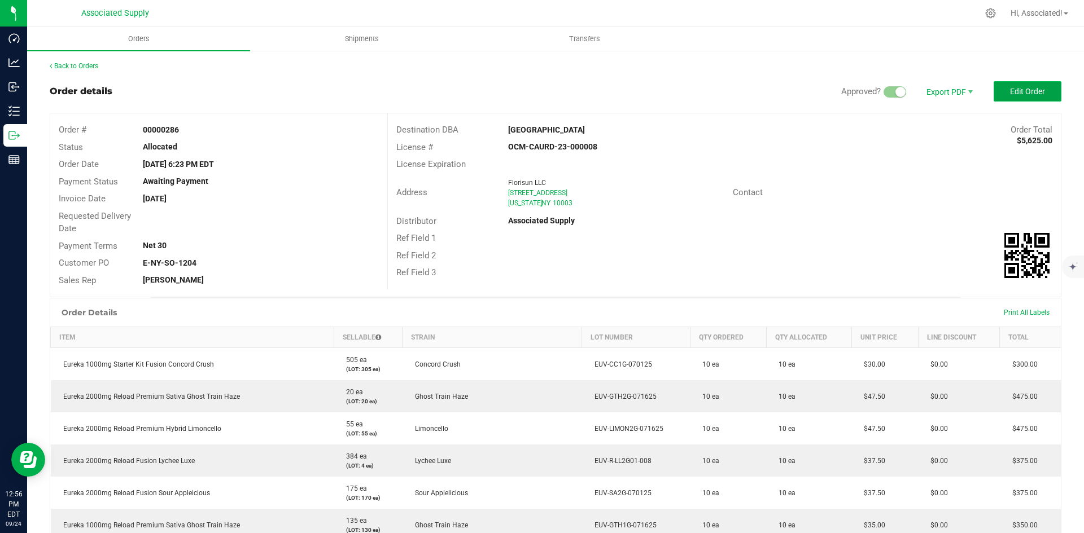
click at [1025, 85] on button "Edit Order" at bounding box center [1027, 91] width 68 height 20
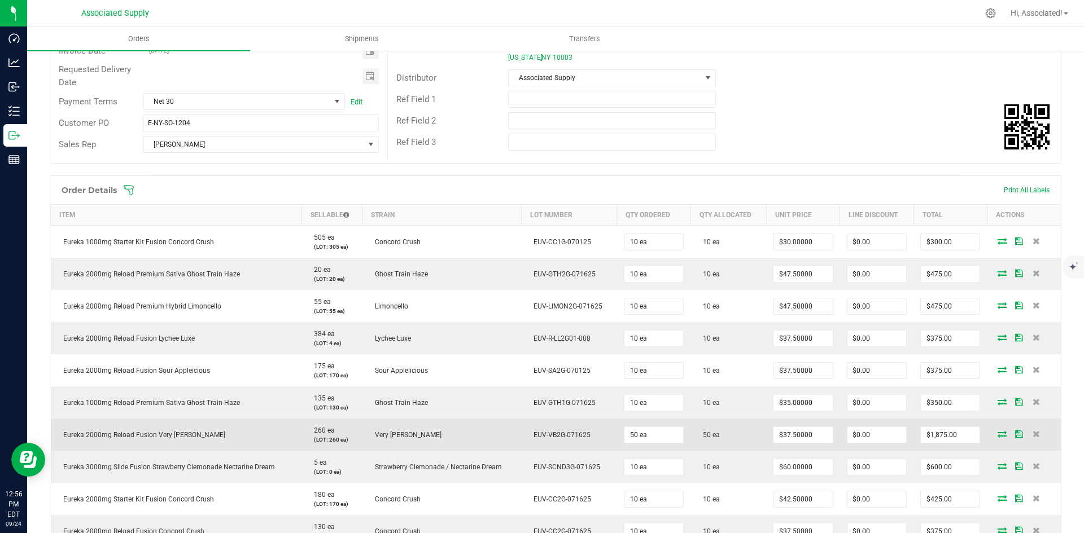
scroll to position [282, 0]
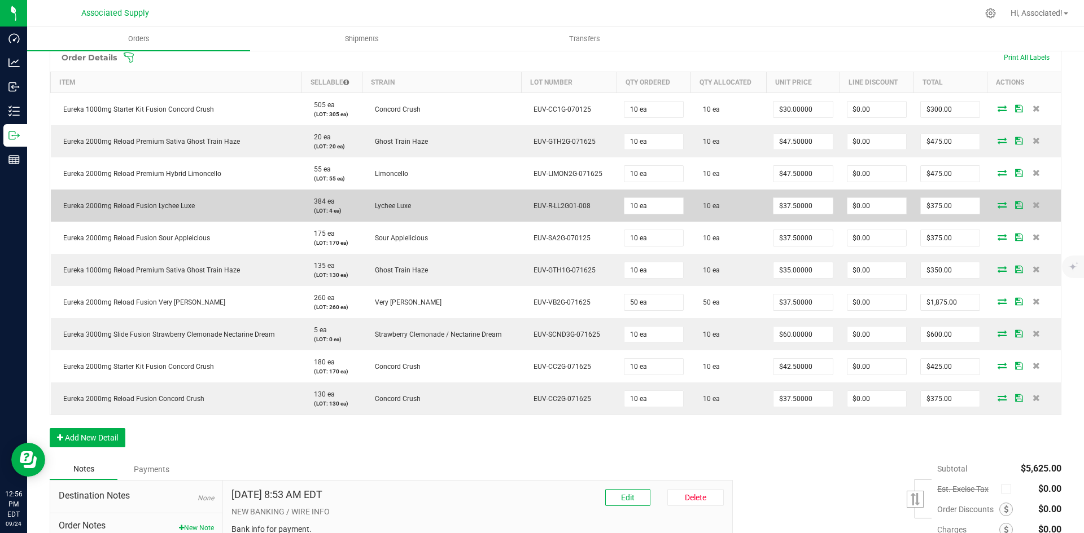
click at [997, 205] on icon at bounding box center [1001, 204] width 9 height 7
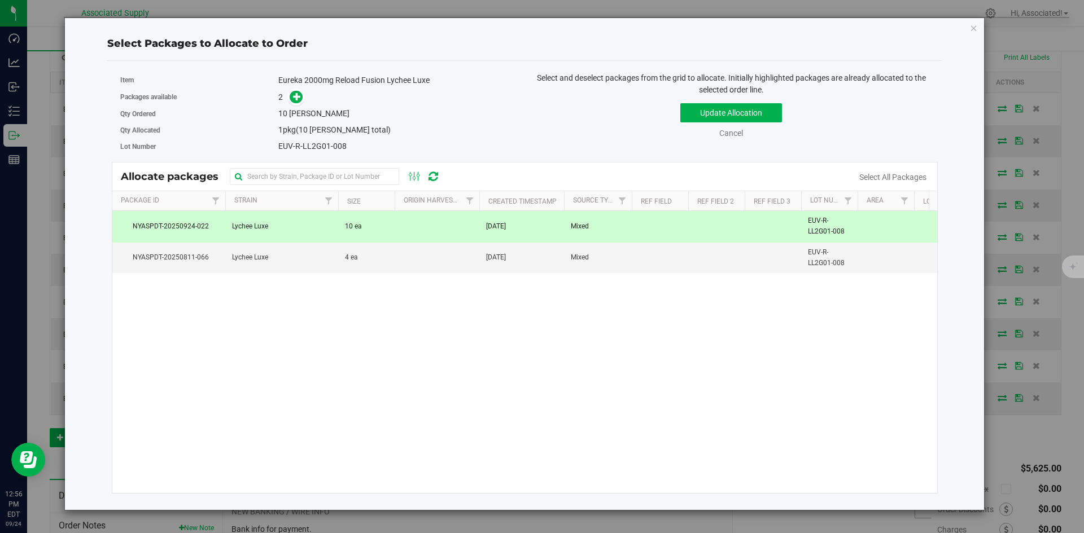
click at [510, 220] on td "[DATE]" at bounding box center [521, 226] width 85 height 31
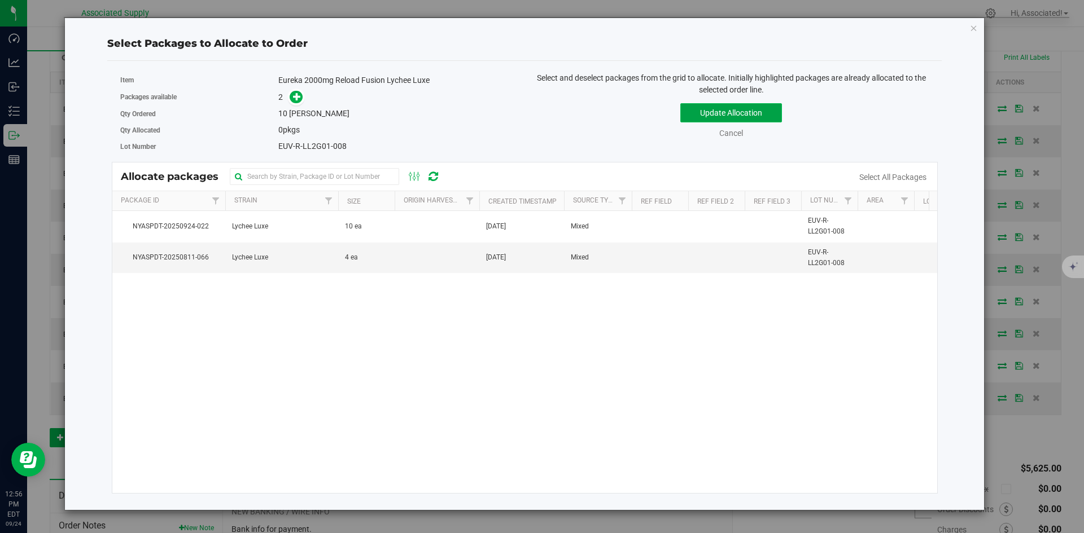
click at [757, 112] on button "Update Allocation" at bounding box center [731, 112] width 102 height 19
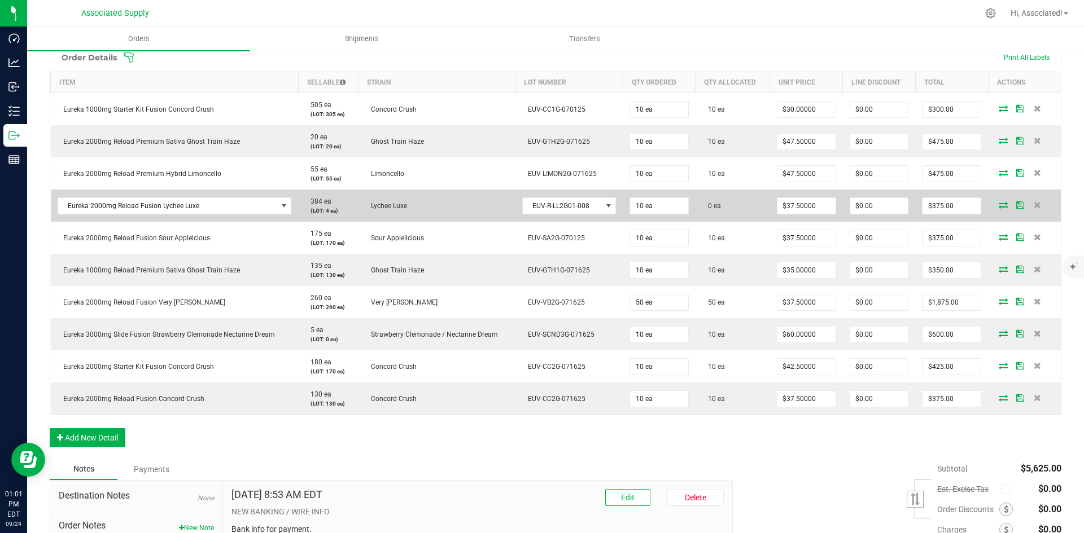
click at [998, 205] on icon at bounding box center [1002, 204] width 9 height 7
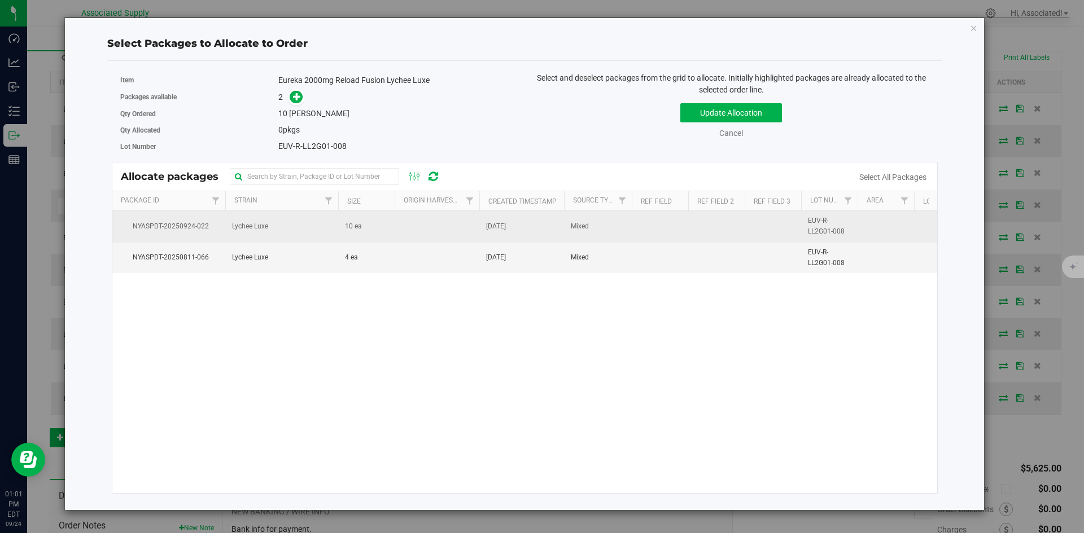
click at [186, 224] on span "NYASPDT-20250924-022" at bounding box center [168, 226] width 99 height 11
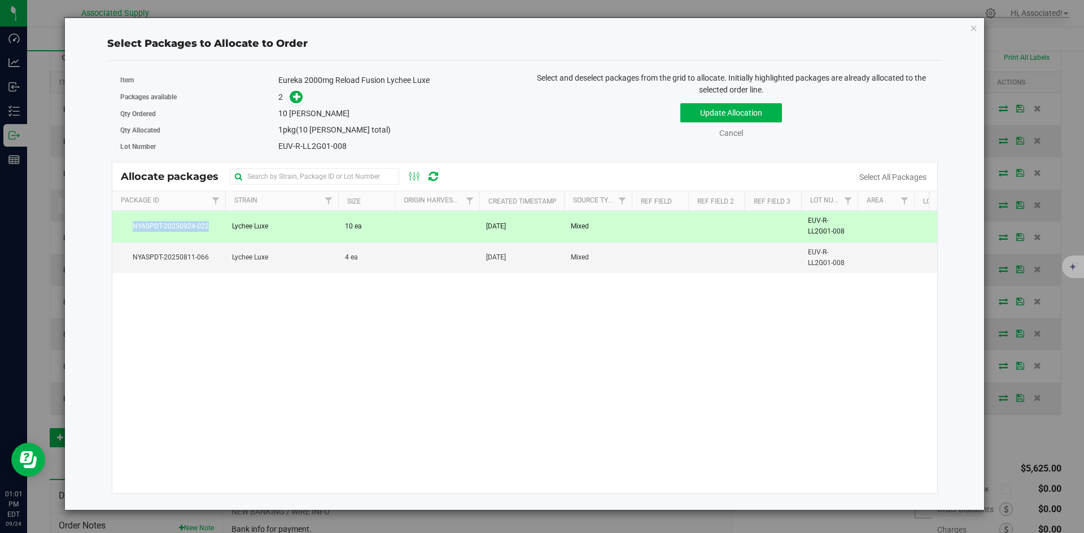
drag, startPoint x: 209, startPoint y: 225, endPoint x: 126, endPoint y: 226, distance: 82.4
click at [126, 226] on span "NYASPDT-20250924-022" at bounding box center [168, 226] width 99 height 11
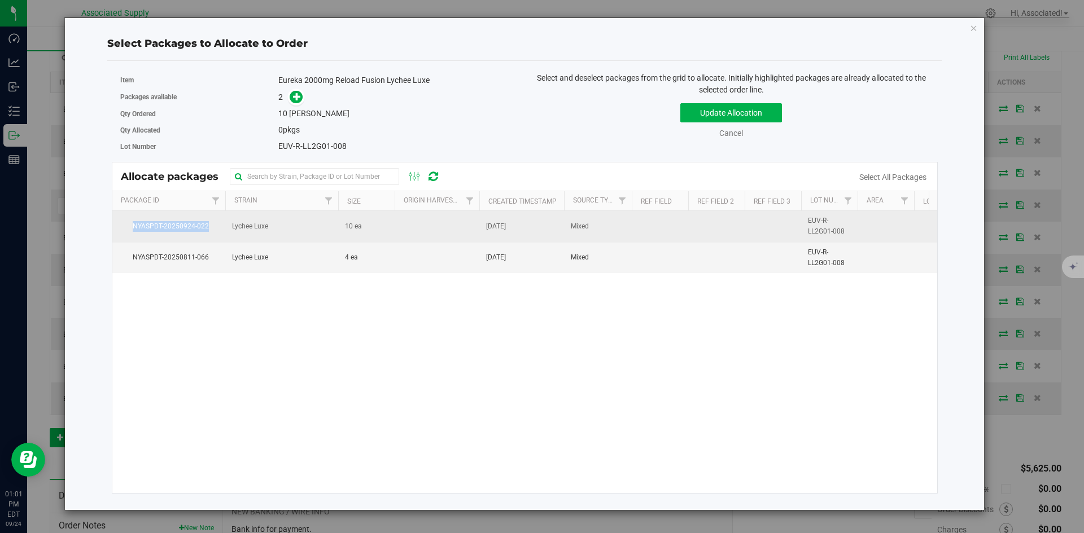
copy span "NYASPDT-20250924-022"
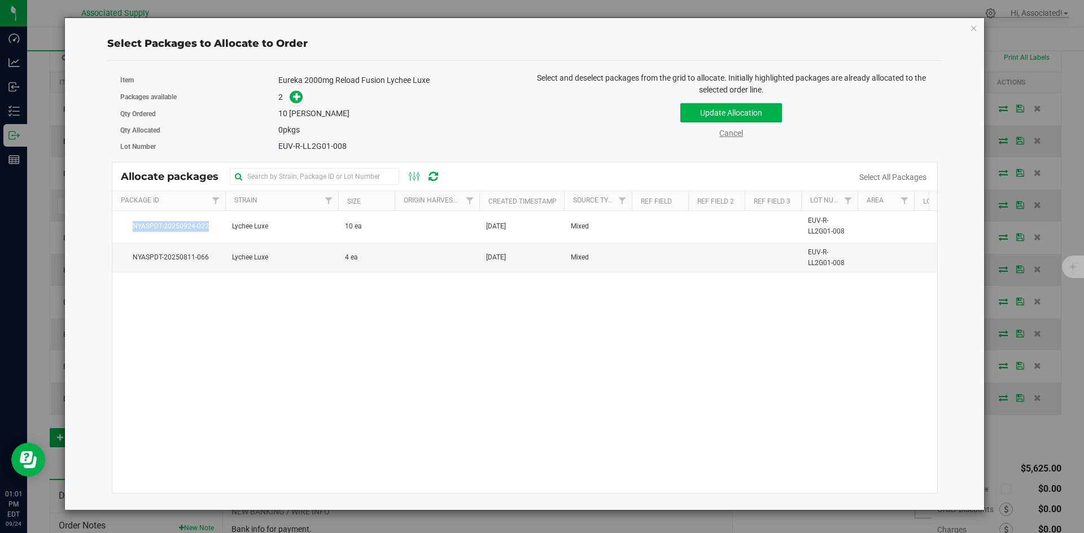
click at [733, 134] on link "Cancel" at bounding box center [731, 133] width 24 height 9
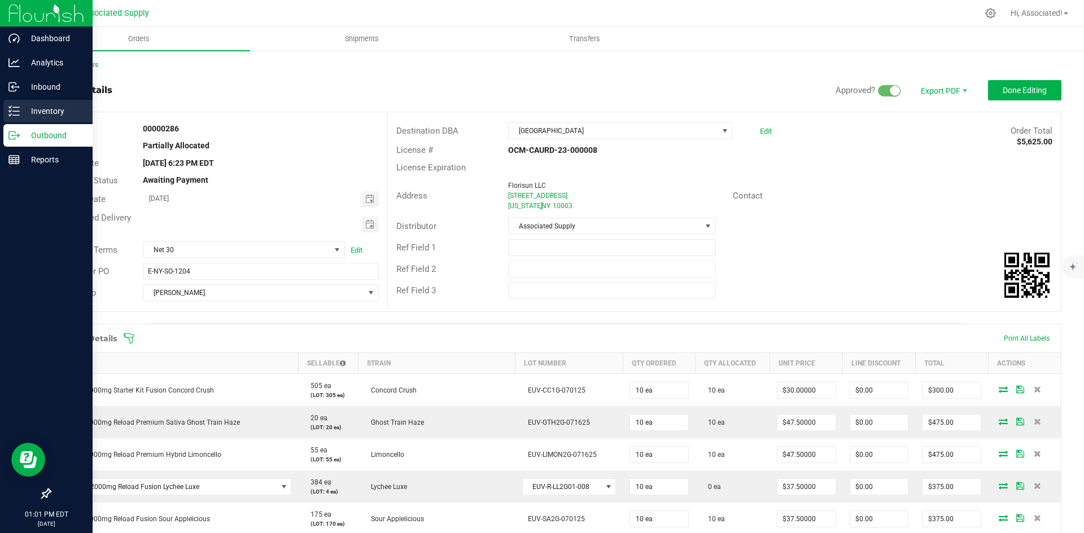
scroll to position [0, 0]
click at [16, 117] on div "Inventory" at bounding box center [47, 111] width 89 height 23
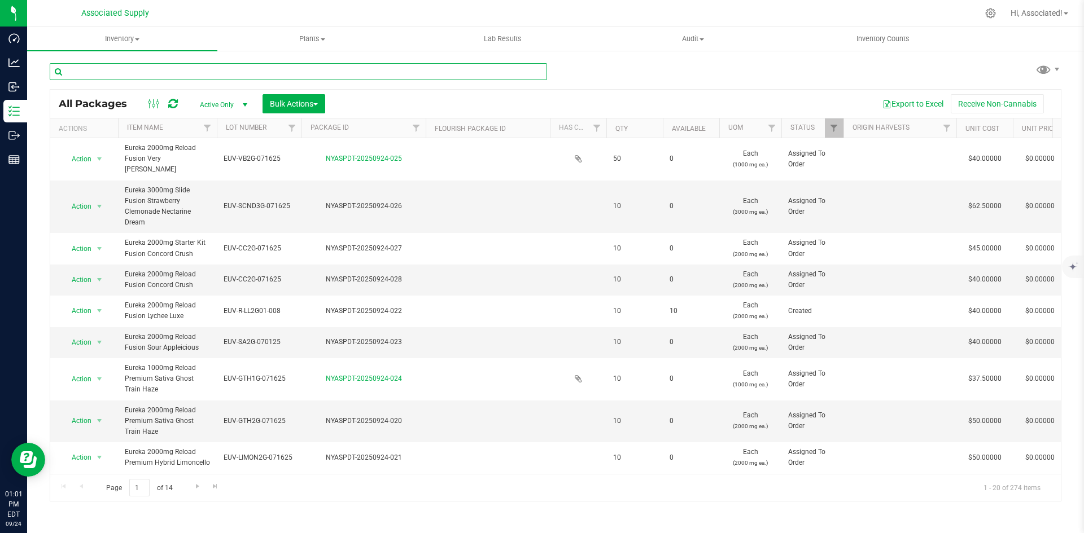
click at [154, 71] on input "text" at bounding box center [298, 71] width 497 height 17
paste input "NYASPDT-20250924-022"
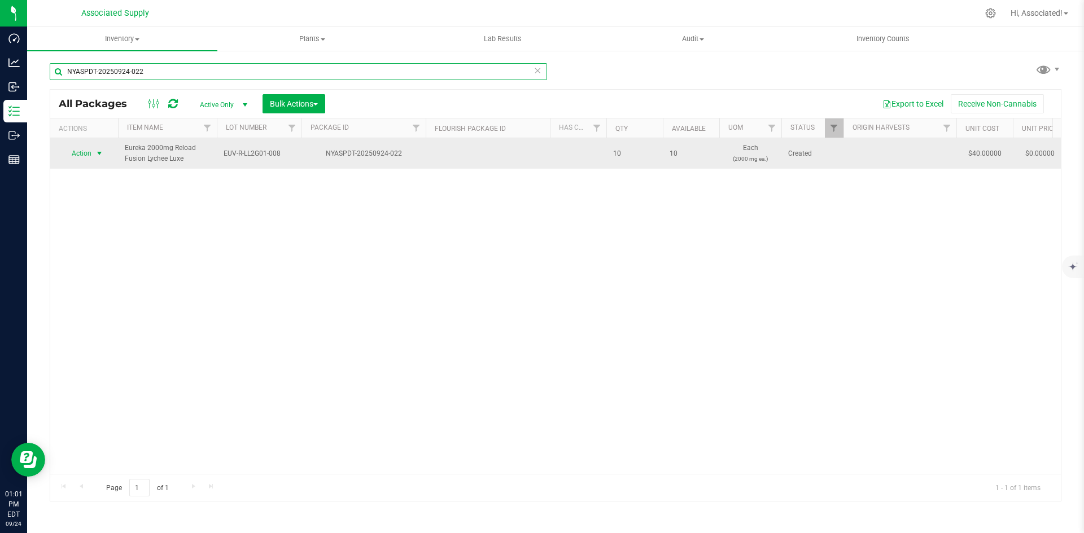
type input "NYASPDT-20250924-022"
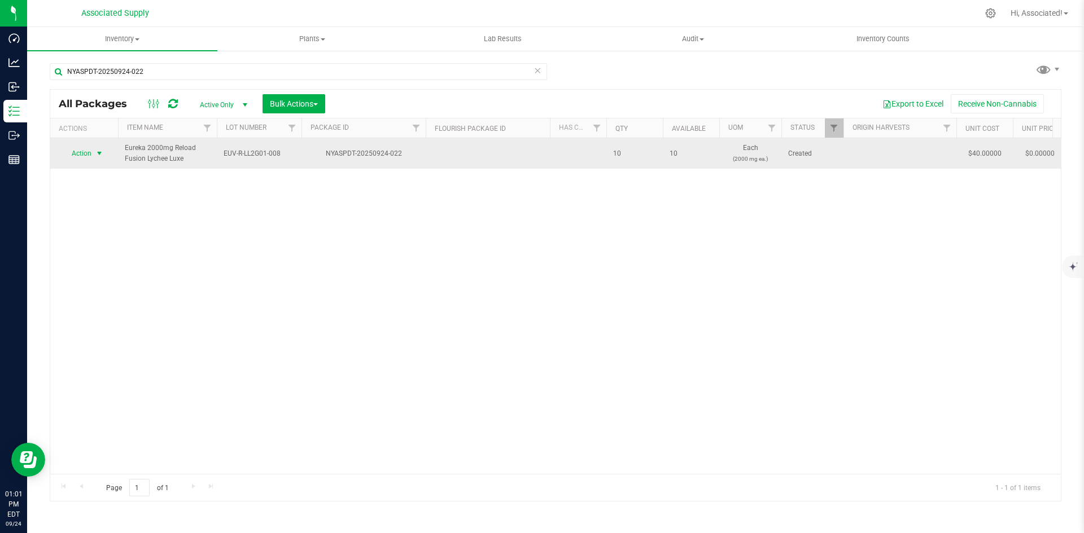
click at [98, 155] on span "select" at bounding box center [99, 153] width 9 height 9
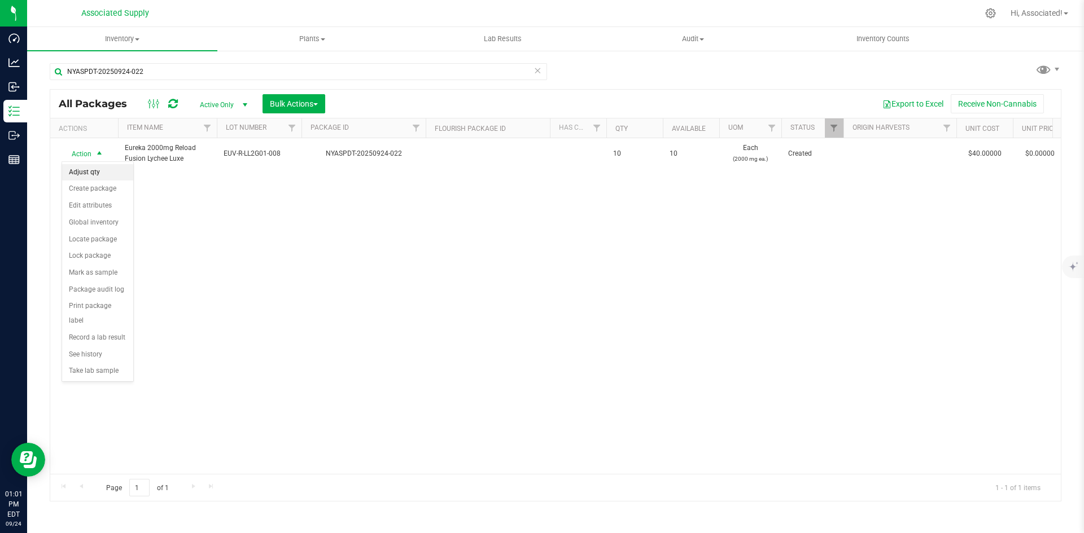
click at [97, 170] on li "Adjust qty" at bounding box center [97, 172] width 71 height 17
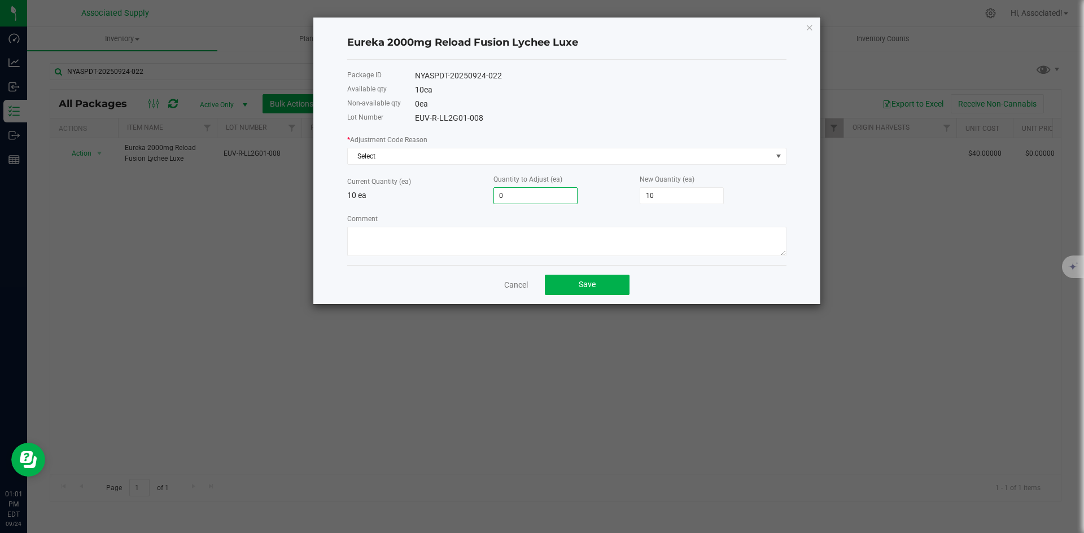
click at [518, 197] on input "0" at bounding box center [535, 196] width 83 height 16
type input "-1"
type input "9"
type input "-1"
click at [579, 225] on div "Comment" at bounding box center [566, 234] width 439 height 43
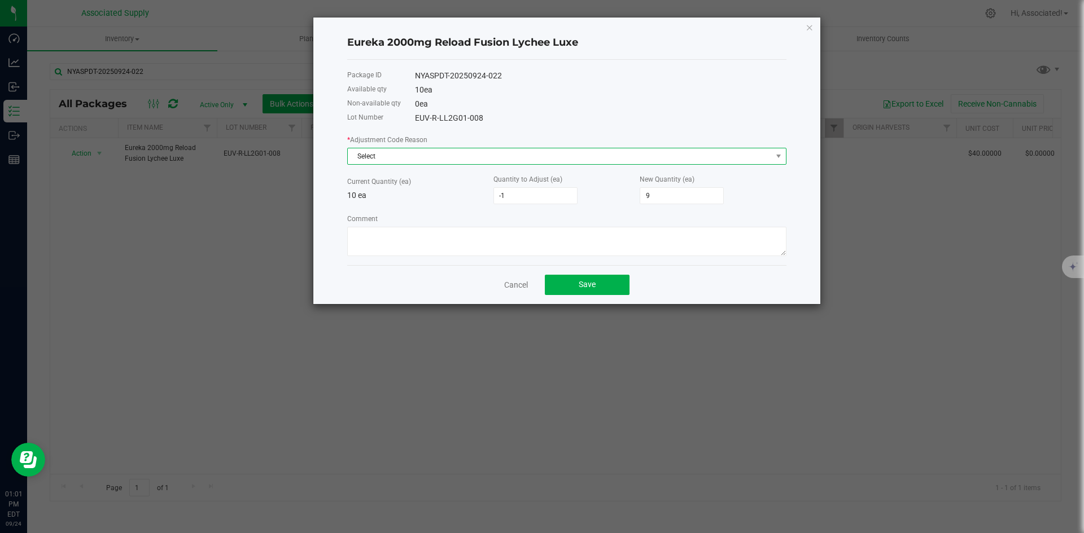
click at [413, 159] on span "Select" at bounding box center [560, 156] width 424 height 16
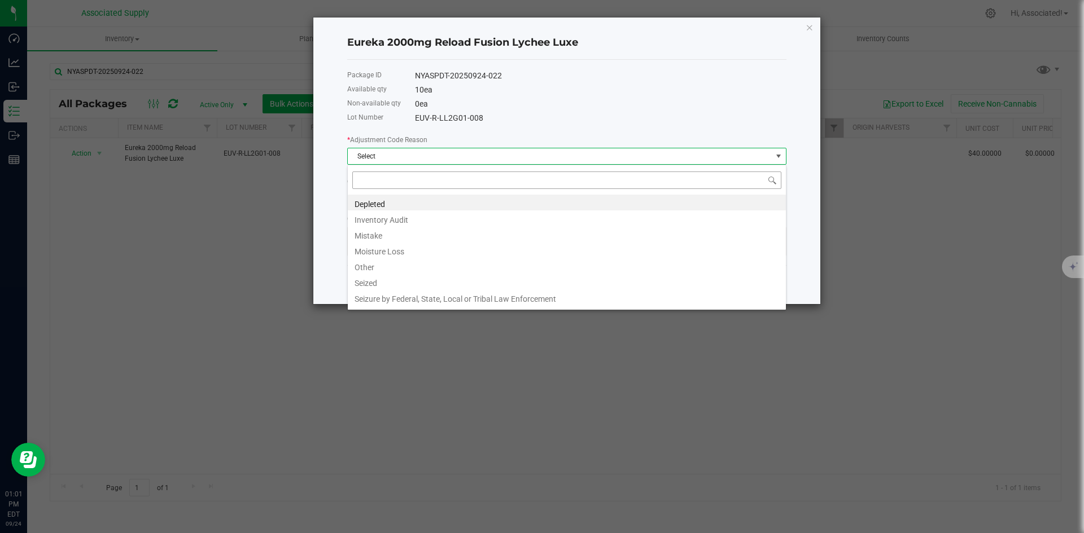
scroll to position [17, 439]
click at [390, 268] on li "Other" at bounding box center [567, 266] width 438 height 16
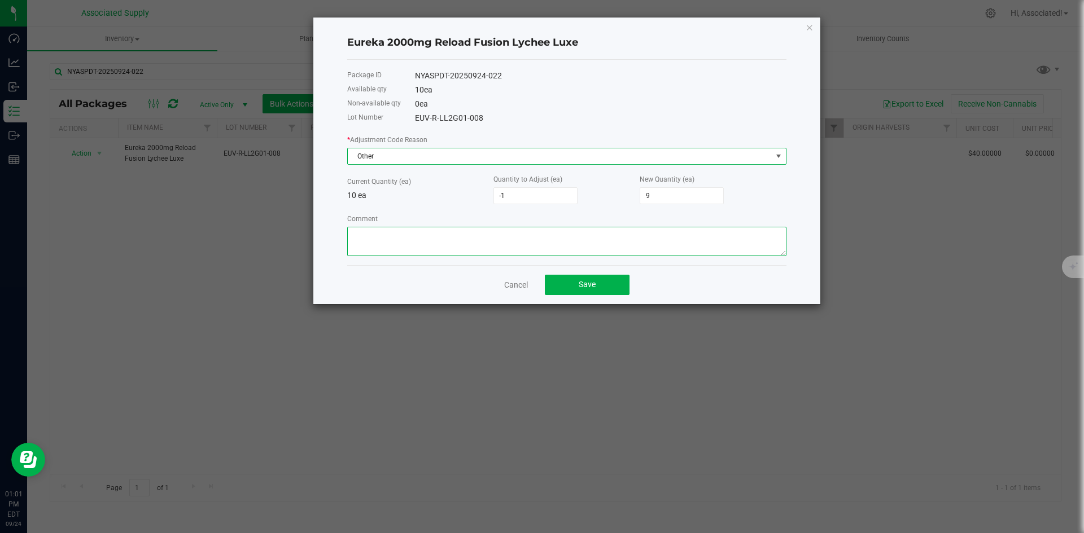
click at [383, 238] on textarea "Comment" at bounding box center [566, 241] width 439 height 29
click at [516, 233] on textarea "Comment" at bounding box center [566, 241] width 439 height 29
click at [639, 233] on textarea "Comment" at bounding box center [566, 241] width 439 height 29
drag, startPoint x: 605, startPoint y: 233, endPoint x: 658, endPoint y: 234, distance: 52.5
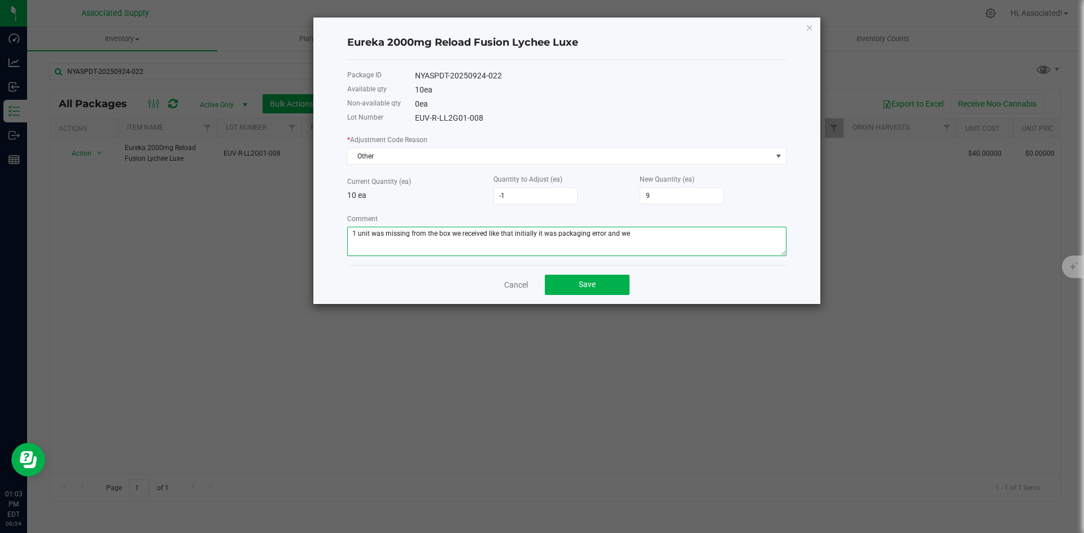
click at [658, 234] on textarea "Comment" at bounding box center [566, 241] width 439 height 29
click at [612, 233] on textarea "Comment" at bounding box center [566, 241] width 439 height 29
type textarea "1 unit was missing from the box we received like that initially it was packagin…"
click at [597, 281] on button "Save" at bounding box center [587, 285] width 85 height 20
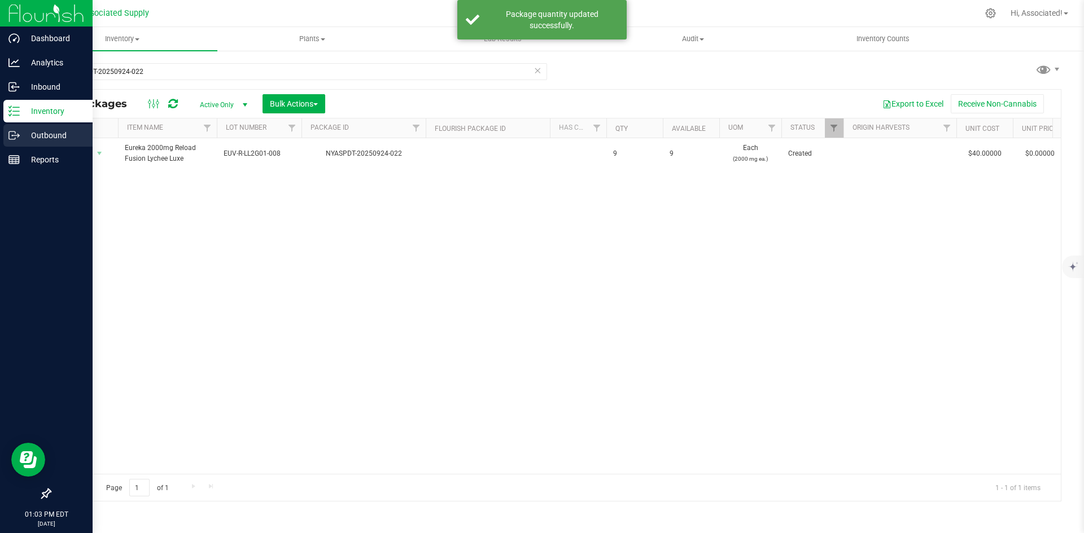
click at [29, 131] on p "Outbound" at bounding box center [54, 136] width 68 height 14
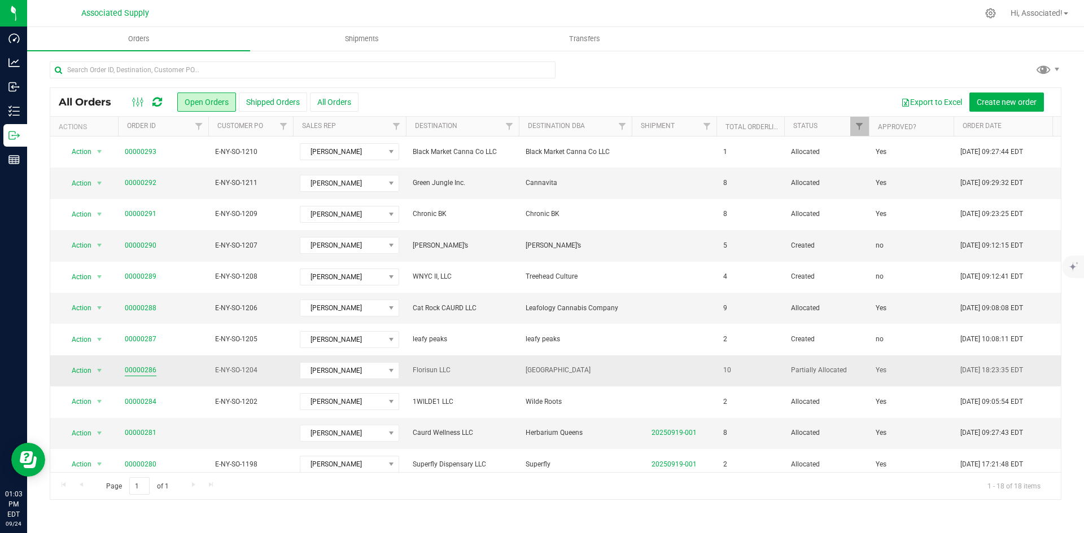
click at [146, 370] on link "00000286" at bounding box center [141, 370] width 32 height 11
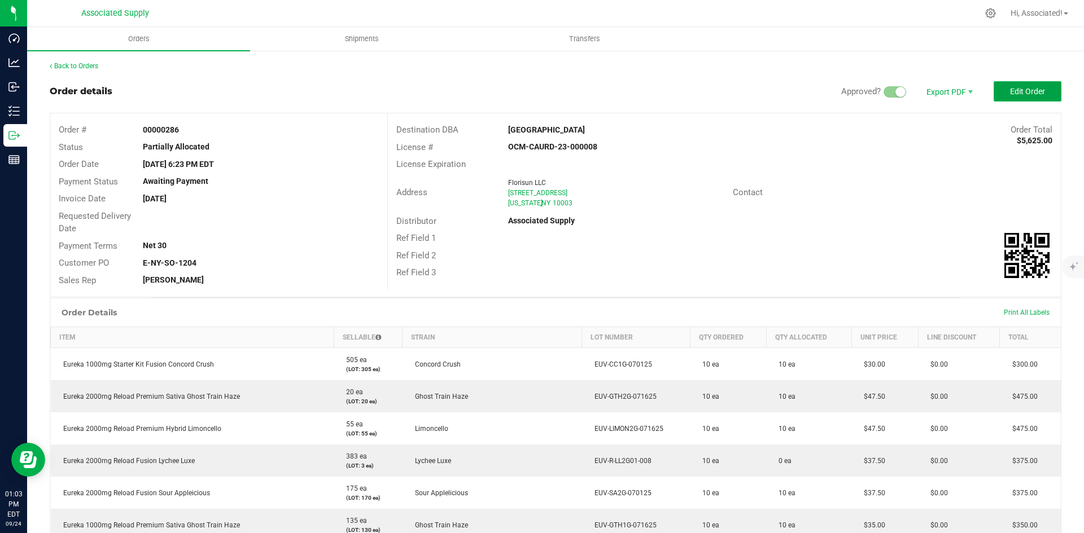
click at [1018, 101] on button "Edit Order" at bounding box center [1027, 91] width 68 height 20
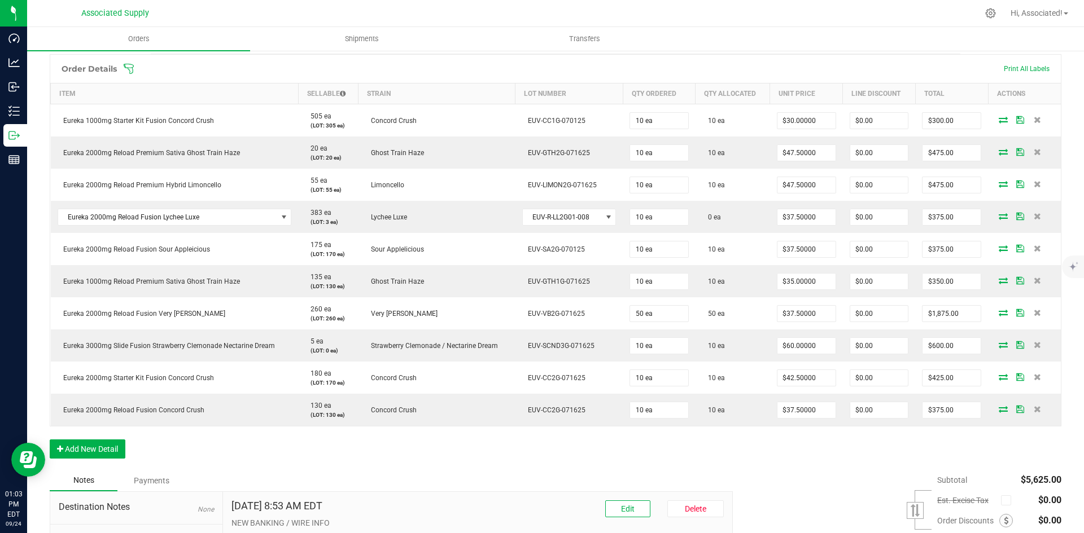
scroll to position [282, 0]
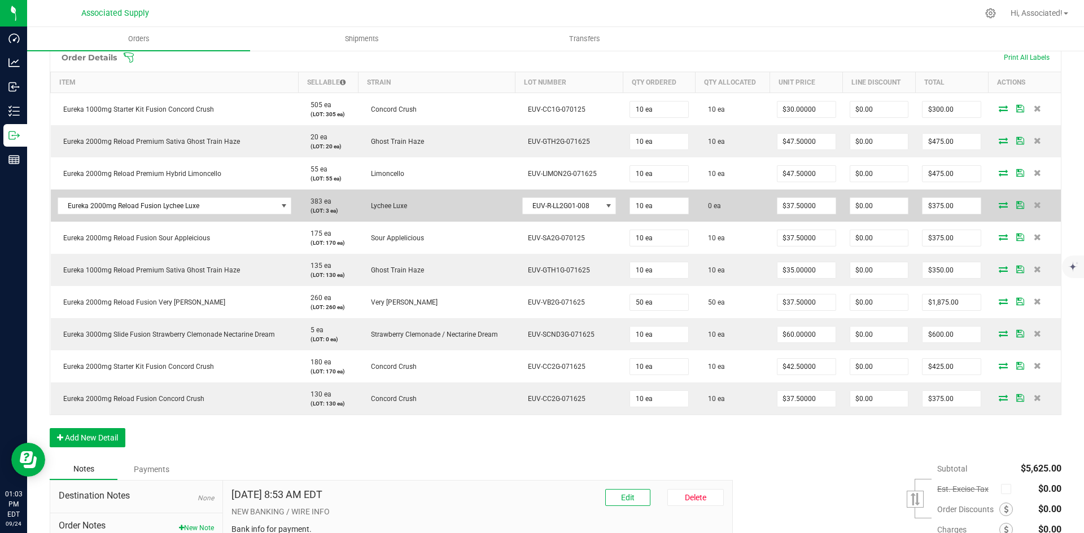
click at [998, 206] on icon at bounding box center [1002, 204] width 9 height 7
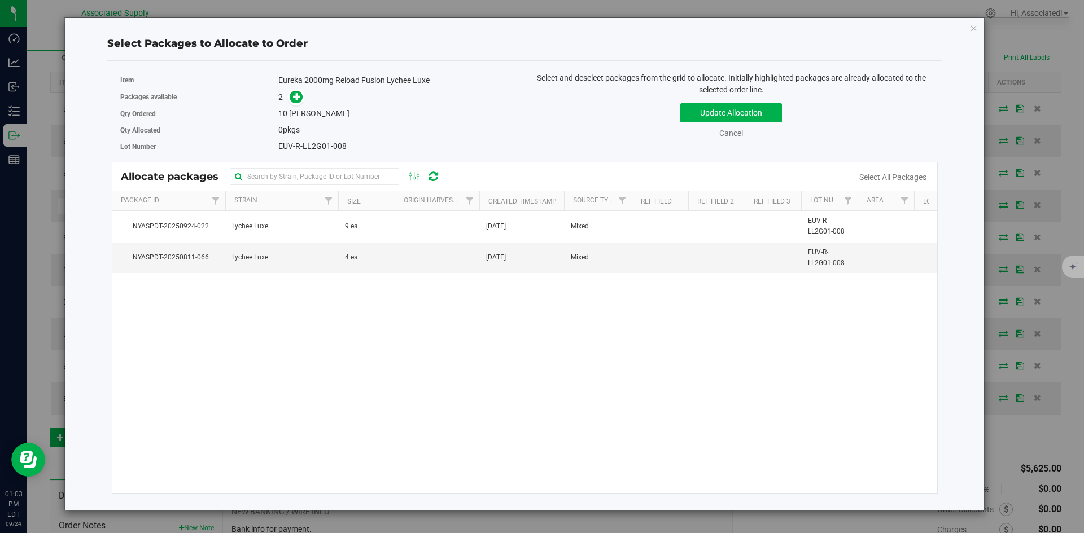
click at [420, 361] on div "NYASPDT-20250924-022 Lychee Luxe 9 ea Sep 24, 2025 Mixed EUV-R-LL2G01-008 $40.0…" at bounding box center [524, 352] width 825 height 282
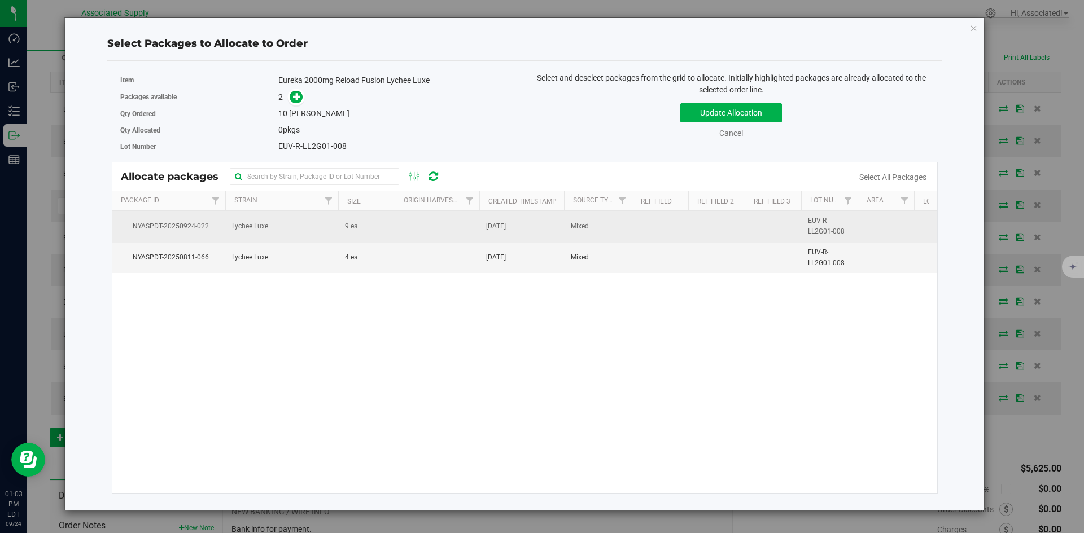
click at [373, 230] on td "9 ea" at bounding box center [366, 226] width 56 height 31
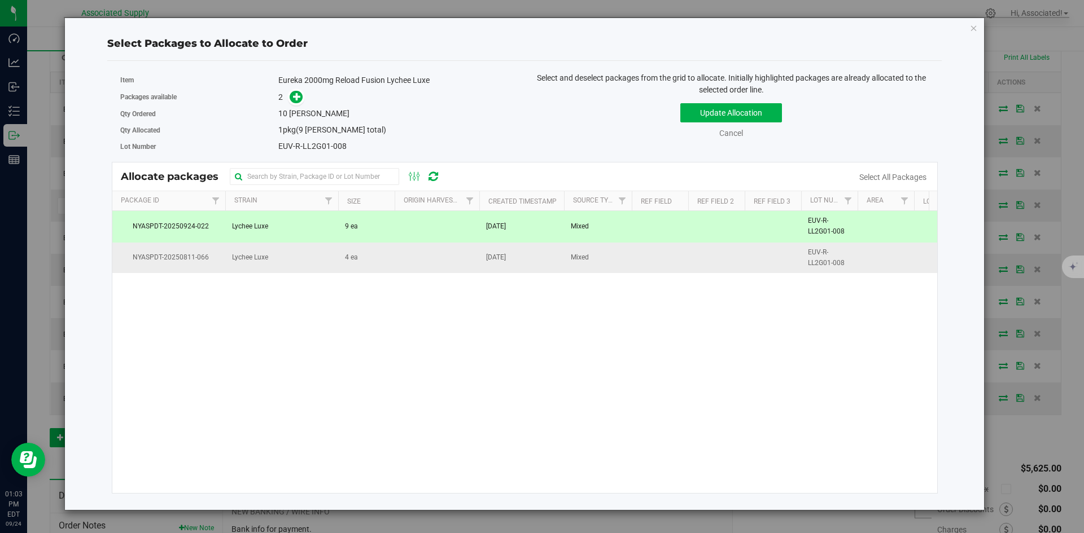
click at [380, 258] on td "4 ea" at bounding box center [366, 258] width 56 height 30
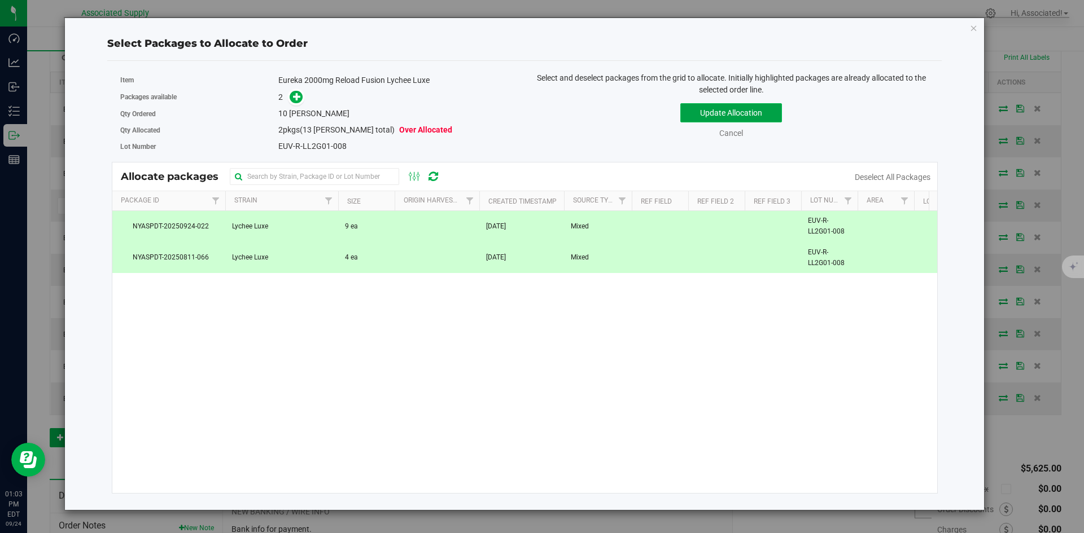
click at [730, 112] on button "Update Allocation" at bounding box center [731, 112] width 102 height 19
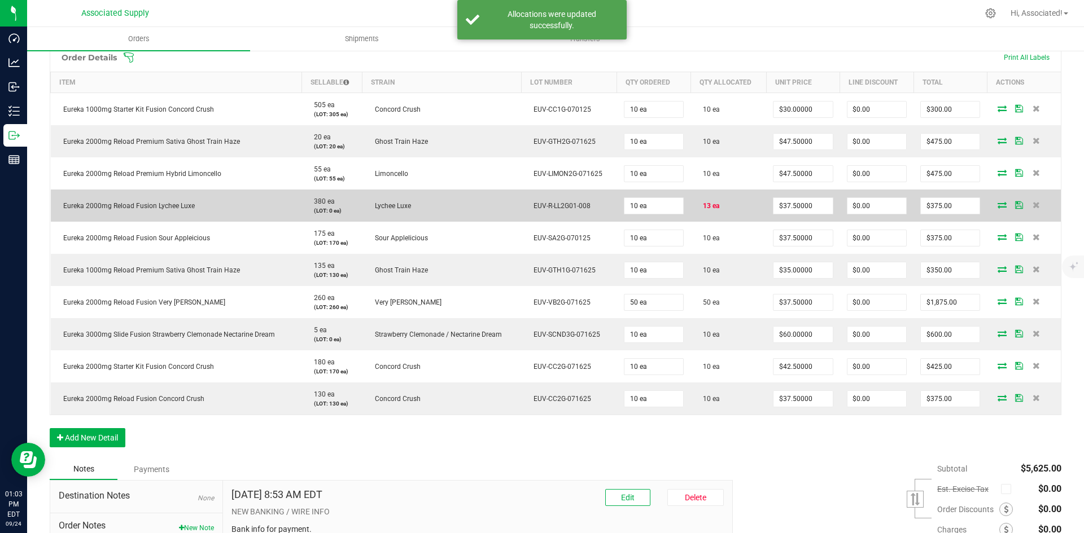
click at [993, 211] on td at bounding box center [1024, 206] width 74 height 32
click at [997, 207] on icon at bounding box center [1001, 204] width 9 height 7
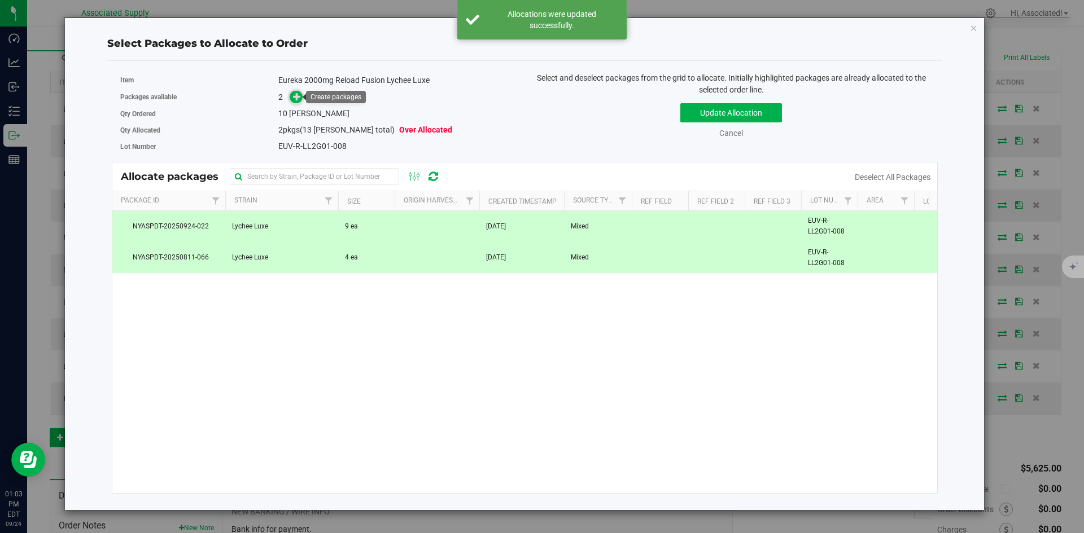
click at [296, 100] on icon at bounding box center [297, 97] width 8 height 8
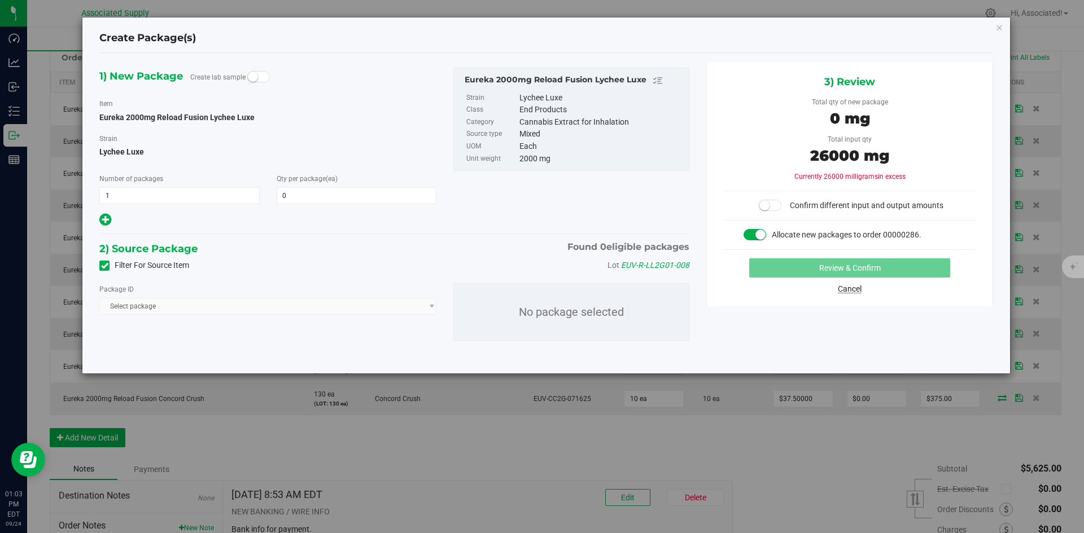
click at [853, 288] on link "Cancel" at bounding box center [850, 288] width 24 height 9
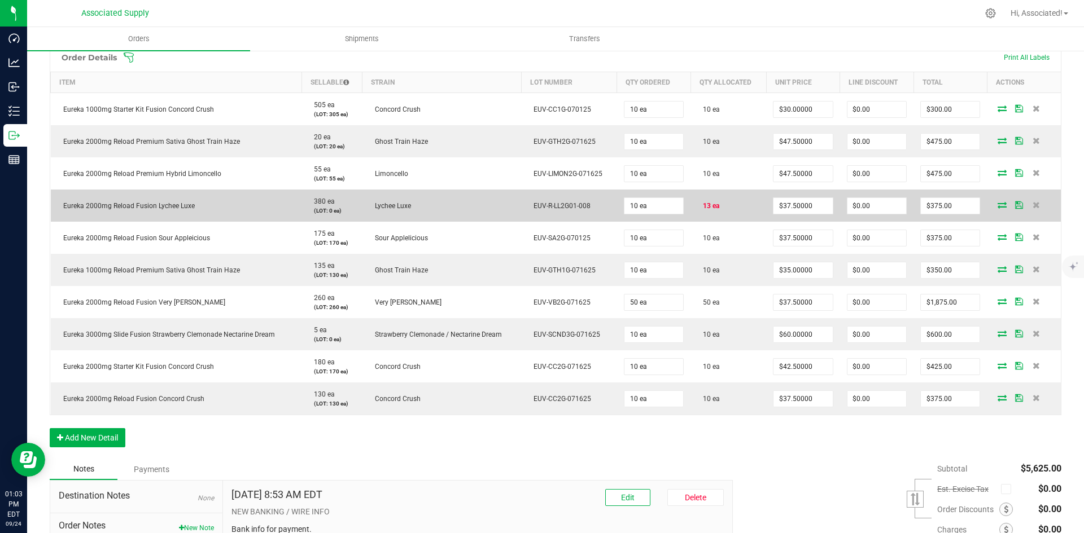
click at [997, 205] on icon at bounding box center [1001, 204] width 9 height 7
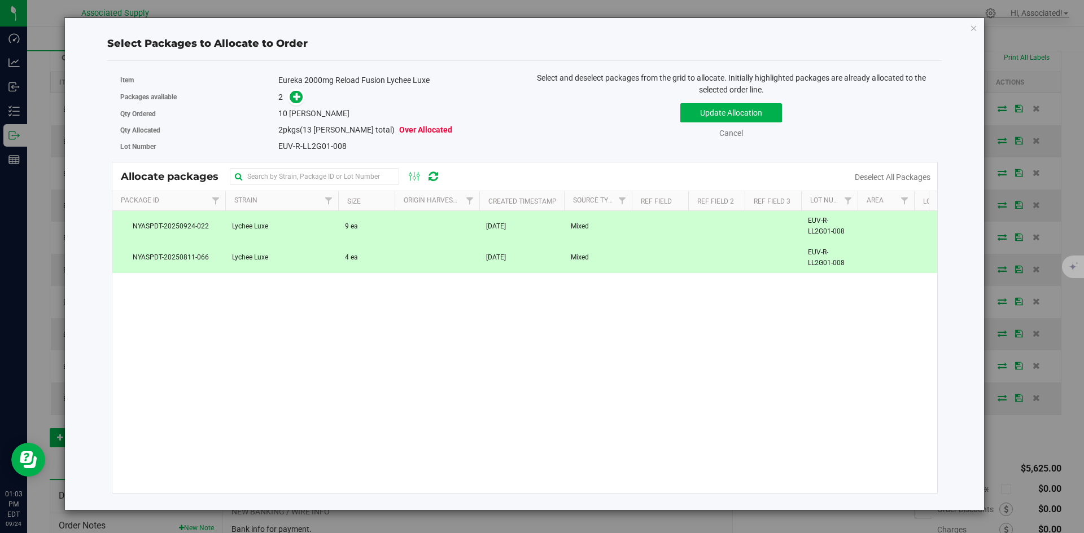
click at [378, 261] on td "4 ea" at bounding box center [366, 258] width 56 height 30
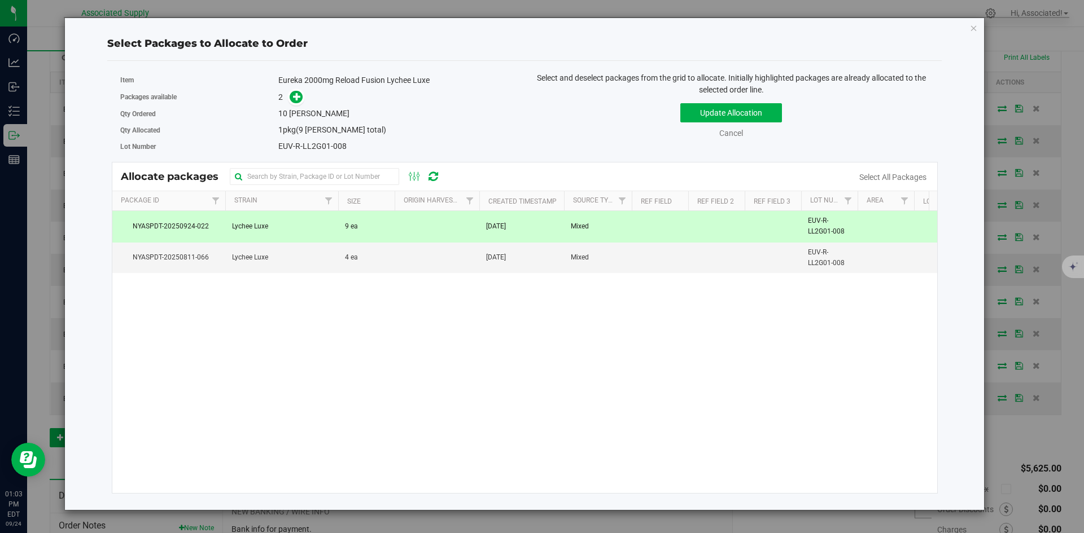
click at [367, 224] on td "9 ea" at bounding box center [366, 226] width 56 height 31
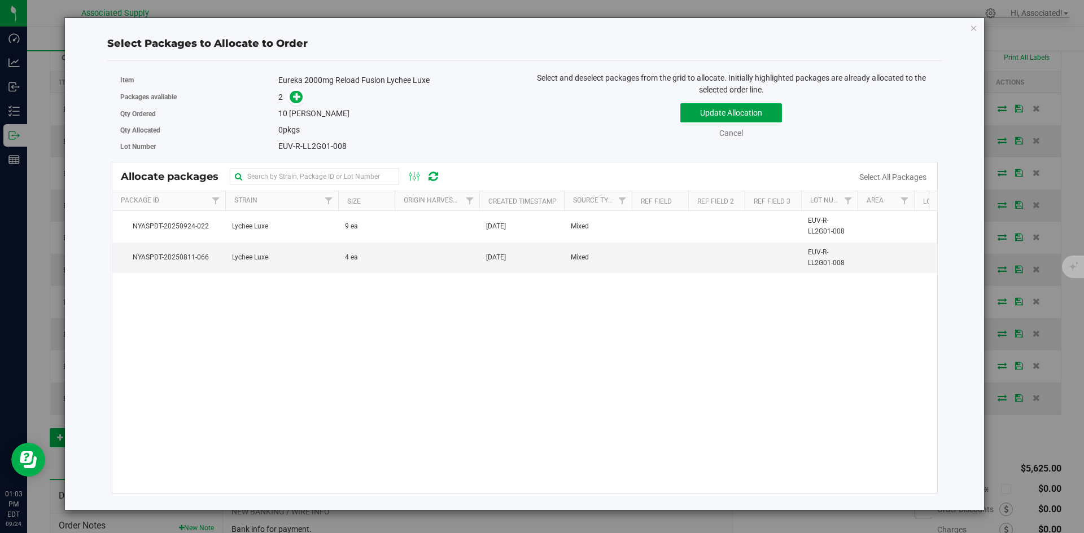
click at [724, 108] on button "Update Allocation" at bounding box center [731, 112] width 102 height 19
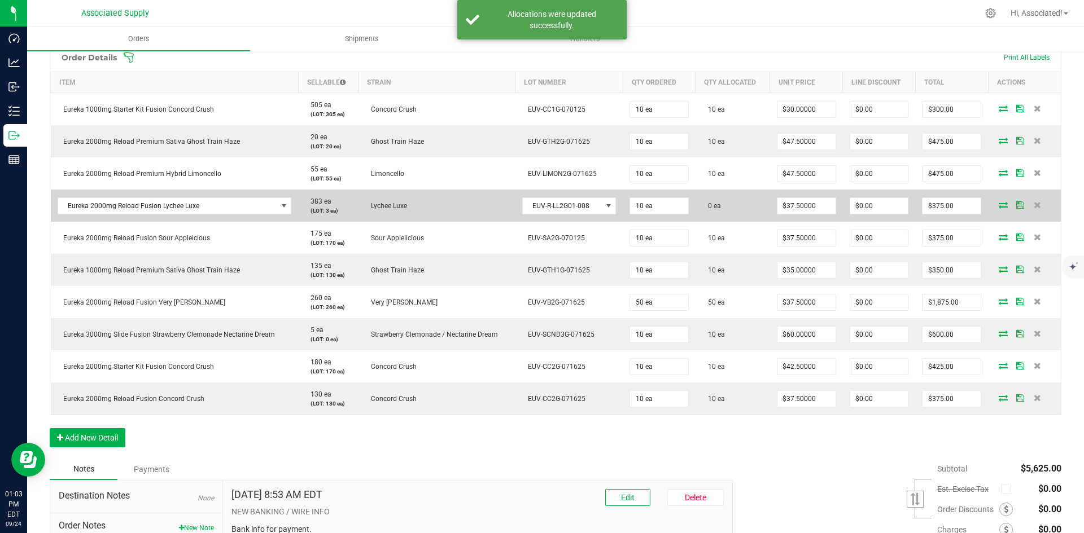
click at [998, 206] on icon at bounding box center [1002, 204] width 9 height 7
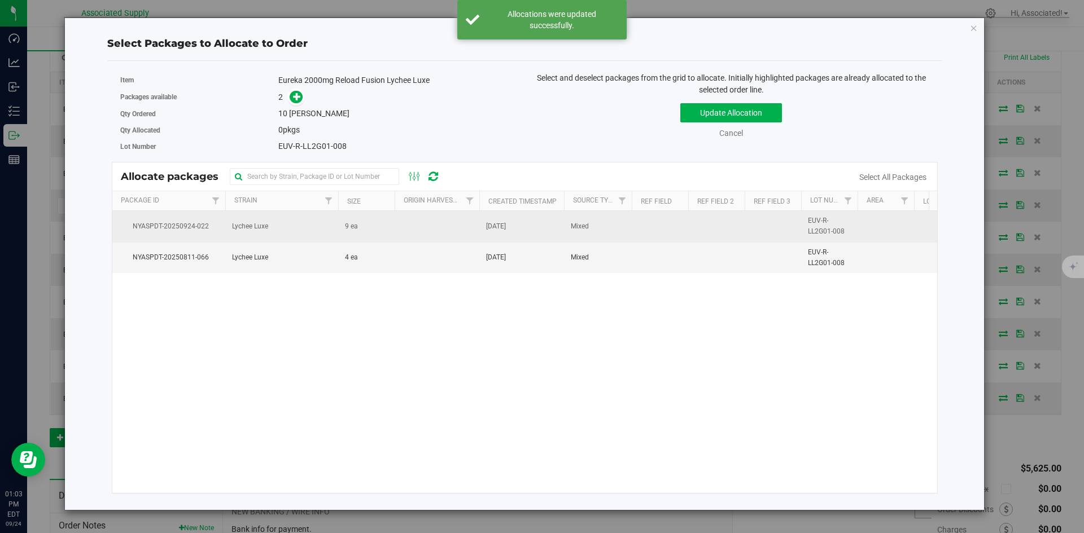
click at [418, 235] on td at bounding box center [437, 226] width 85 height 31
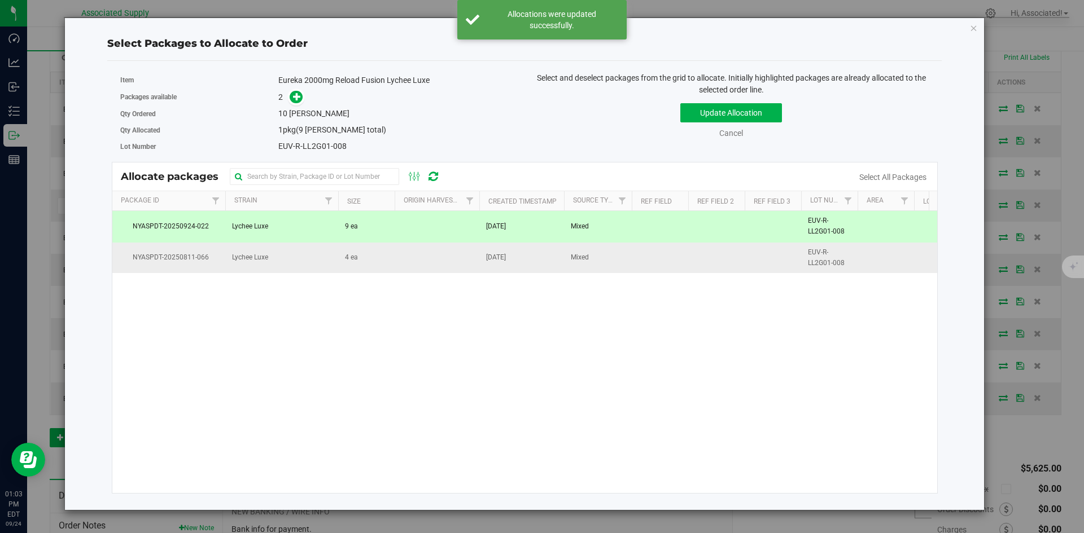
click at [413, 266] on td at bounding box center [437, 258] width 85 height 30
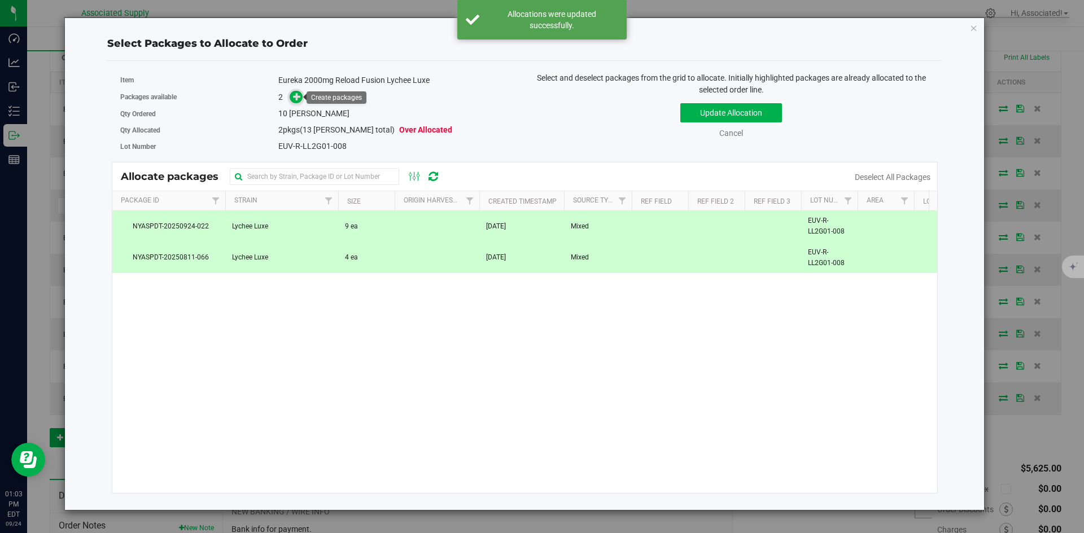
click at [297, 100] on icon at bounding box center [297, 97] width 8 height 8
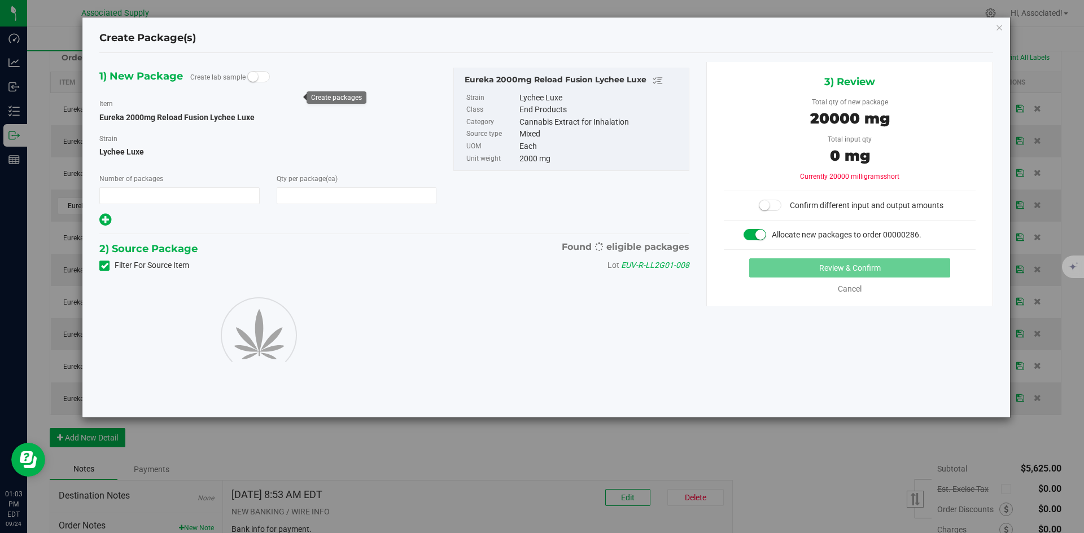
type input "1"
type input "10"
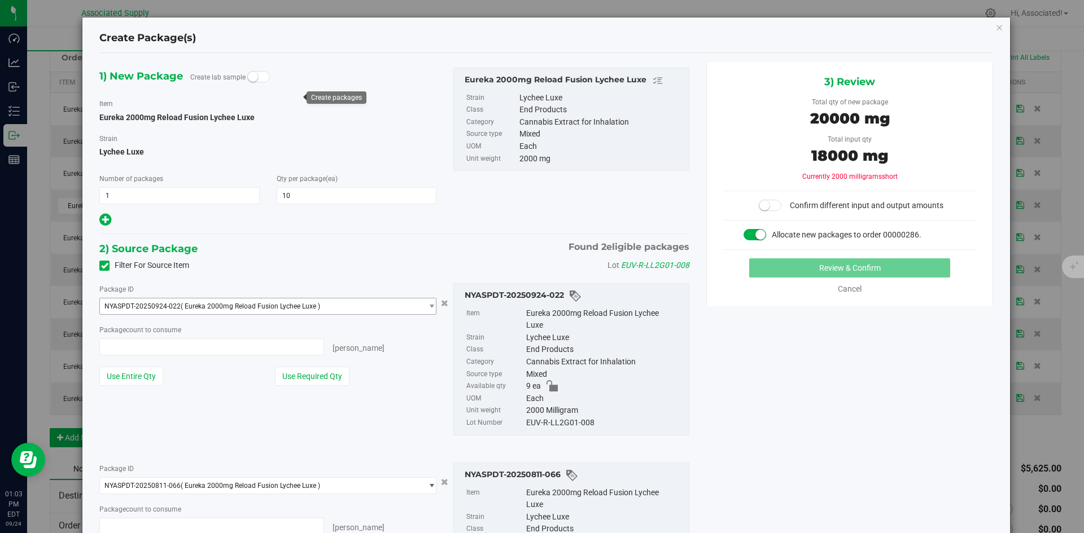
type input "9 ea"
type input "0 ea"
type input "0"
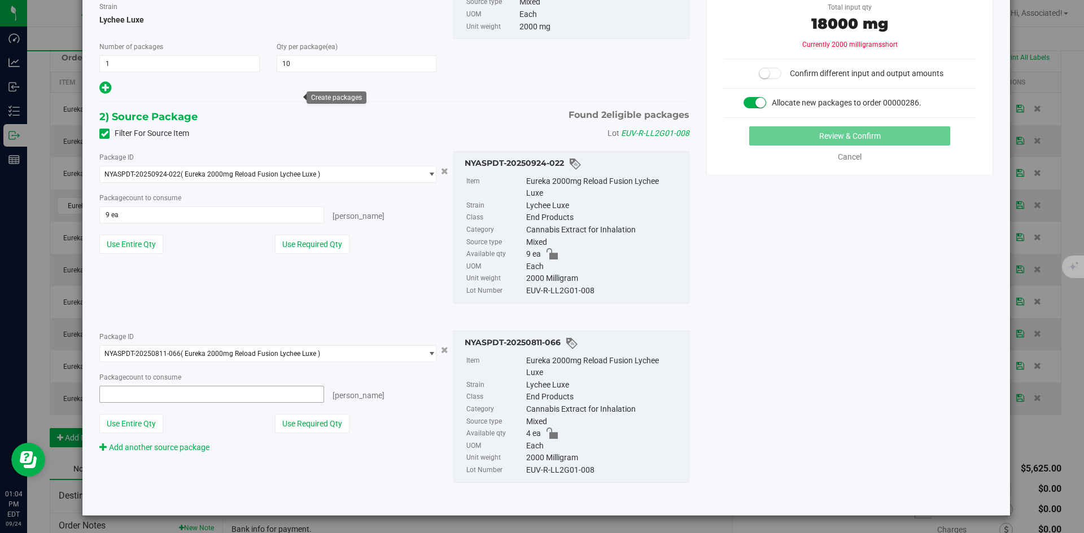
click at [161, 398] on span at bounding box center [211, 394] width 225 height 17
type input "1"
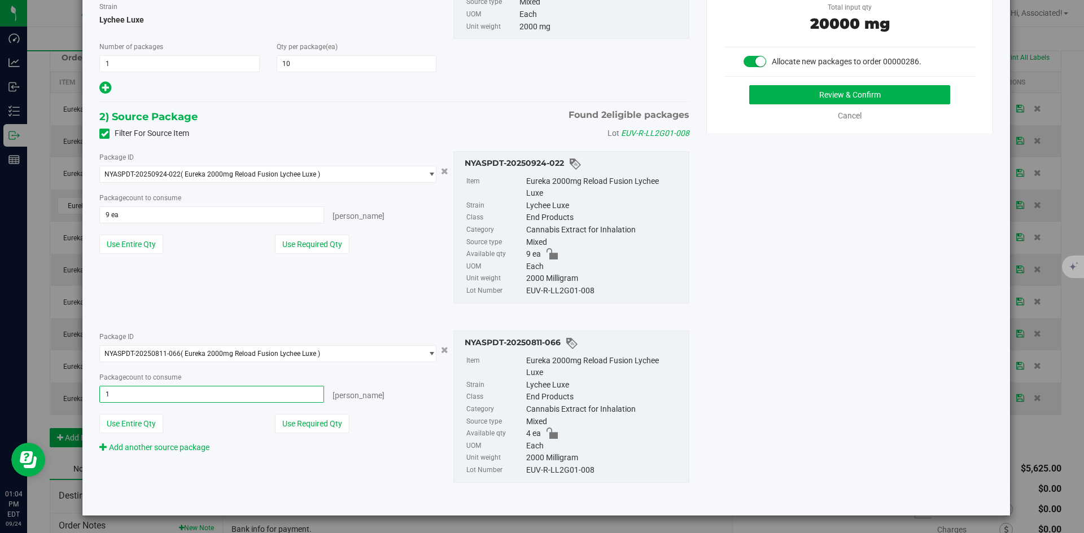
type input "1 ea"
click at [276, 295] on div "Package ID NYASPDT-20250924-022 ( Eureka 2000mg Reload Fusion Lychee Luxe ) NYA…" at bounding box center [394, 227] width 607 height 170
click at [853, 93] on button "Review & Confirm" at bounding box center [849, 94] width 201 height 19
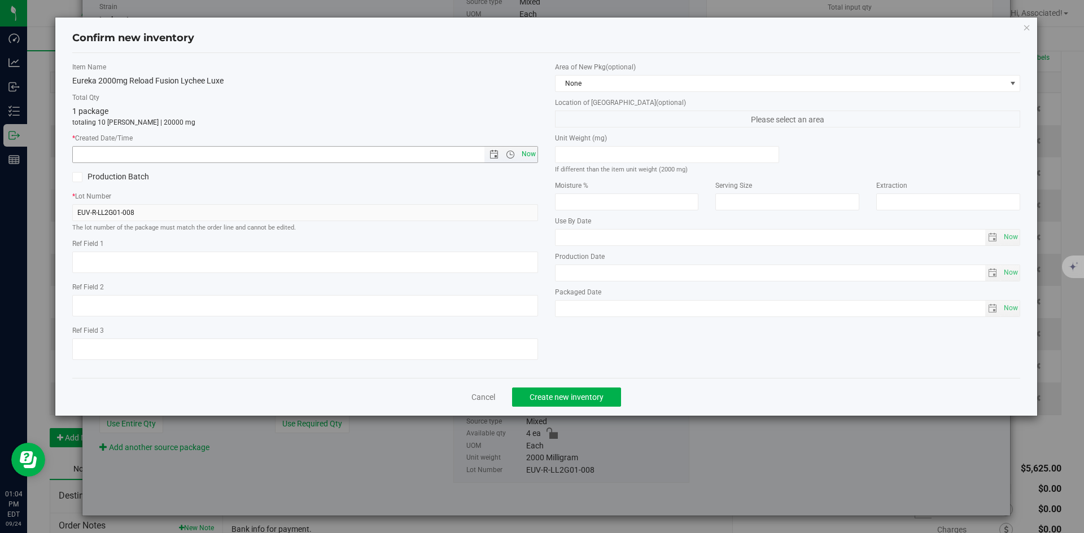
click at [528, 153] on span "Now" at bounding box center [528, 154] width 19 height 16
type input "9/24/2025 1:04 PM"
click at [570, 402] on button "Create new inventory" at bounding box center [566, 397] width 109 height 19
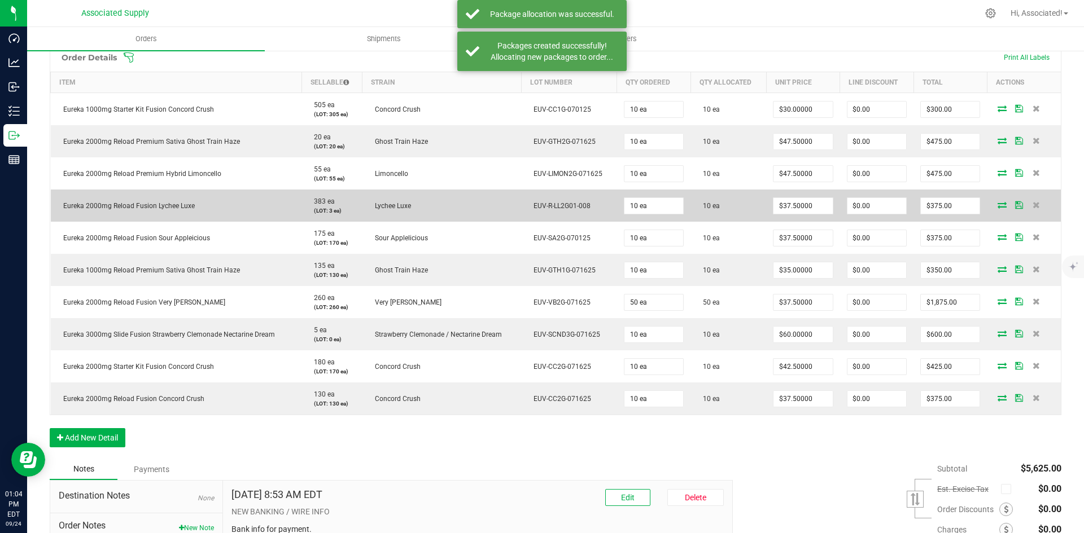
click at [589, 209] on td "EUV-R-LL2G01-008" at bounding box center [569, 206] width 96 height 32
drag, startPoint x: 592, startPoint y: 205, endPoint x: 489, endPoint y: 211, distance: 102.9
click at [489, 211] on outbound-order-line-row "Eureka 2000mg Reload Fusion Lychee Luxe 383 ea (LOT: 3 ea) Lychee Luxe EUV-R-LL…" at bounding box center [556, 206] width 1010 height 32
click at [489, 211] on td "Lychee Luxe" at bounding box center [441, 206] width 159 height 32
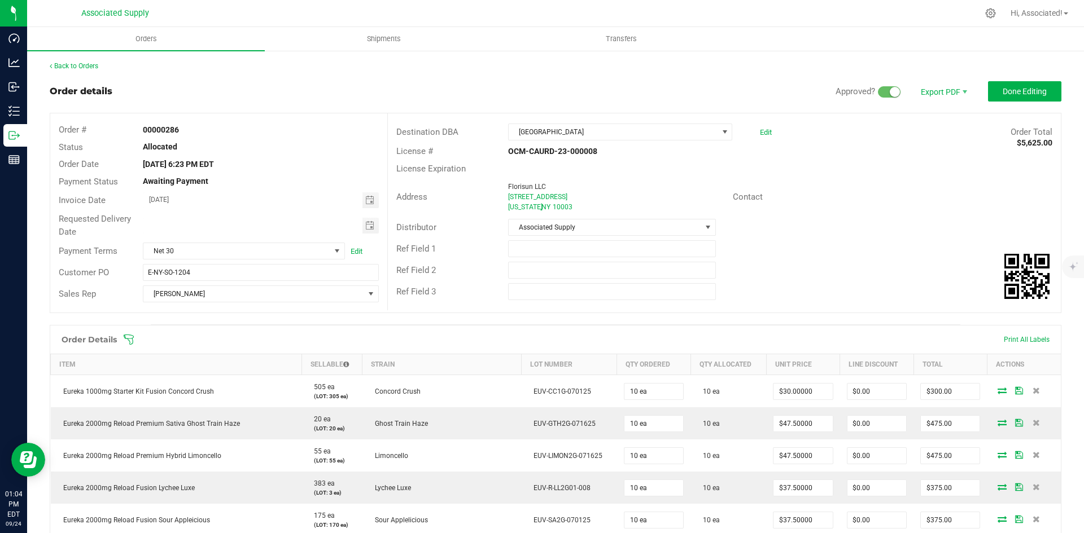
click at [867, 224] on div "Distributor Associated Supply" at bounding box center [724, 227] width 673 height 21
click at [318, 70] on div "Back to Orders" at bounding box center [555, 66] width 1011 height 10
click at [72, 64] on link "Back to Orders" at bounding box center [74, 66] width 49 height 8
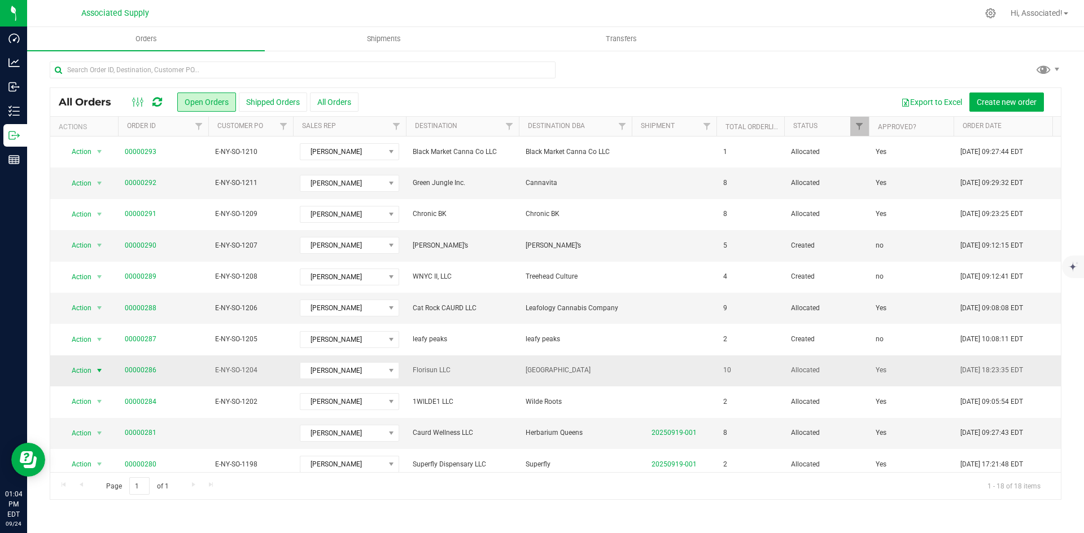
click at [99, 370] on span "select" at bounding box center [99, 370] width 9 height 9
click at [102, 335] on li "Print invoice" at bounding box center [104, 335] width 85 height 17
click at [99, 308] on span "select" at bounding box center [99, 308] width 9 height 9
click at [116, 455] on li "Print invoice" at bounding box center [104, 458] width 85 height 17
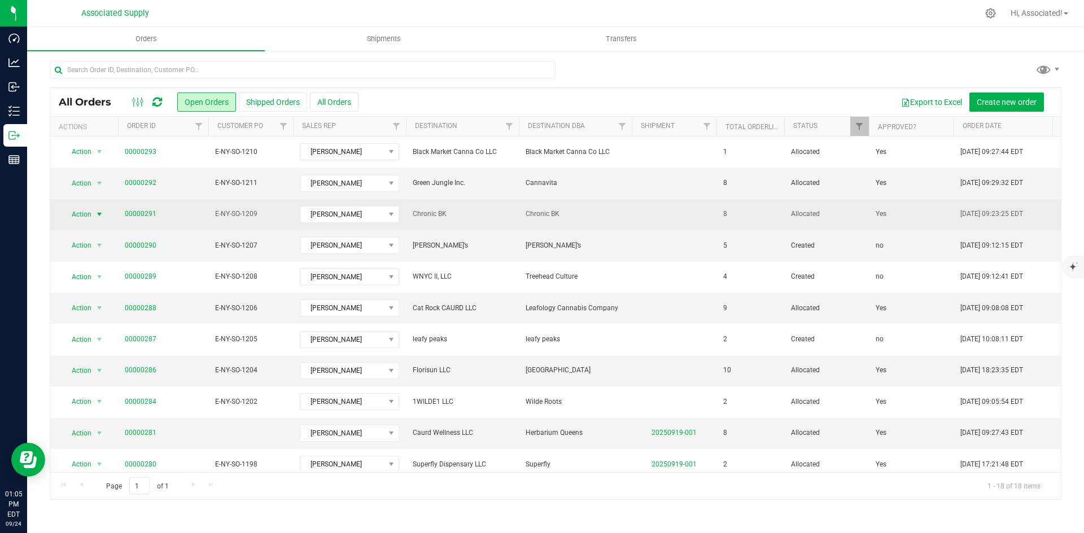
click at [95, 214] on span "select" at bounding box center [99, 214] width 9 height 9
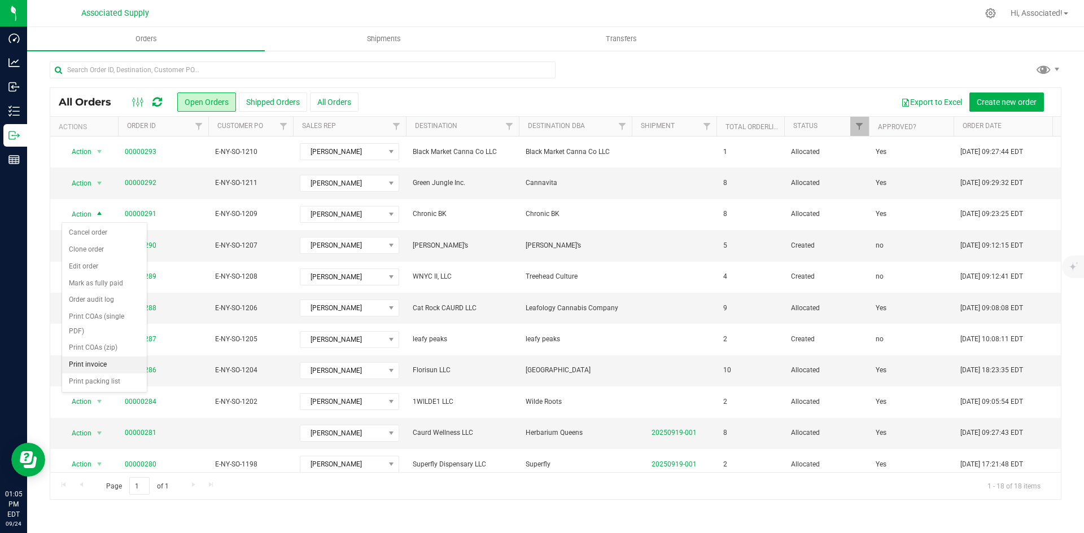
click at [117, 367] on li "Print invoice" at bounding box center [104, 365] width 85 height 17
click at [93, 185] on span "select" at bounding box center [100, 184] width 14 height 16
click at [99, 339] on li "Print invoice" at bounding box center [104, 334] width 85 height 17
click at [244, 179] on span "E-NY-SO-1211" at bounding box center [250, 183] width 71 height 11
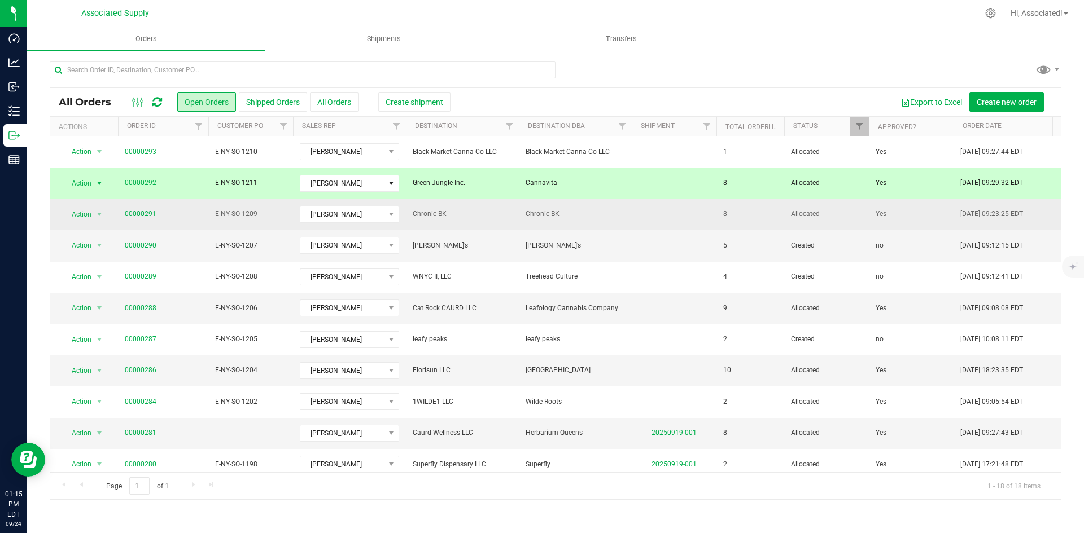
click at [224, 211] on span "E-NY-SO-1209" at bounding box center [250, 214] width 71 height 11
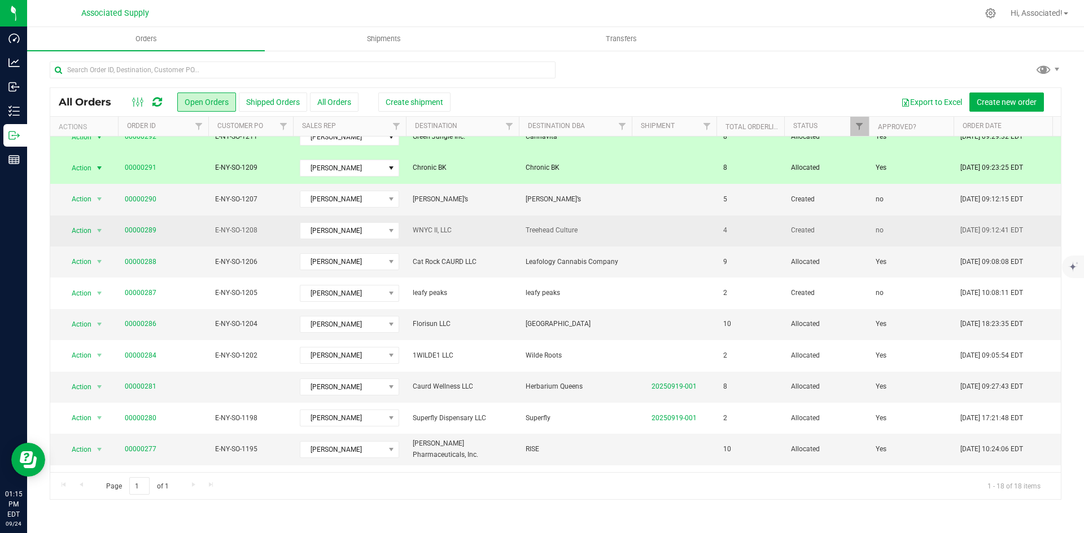
scroll to position [56, 0]
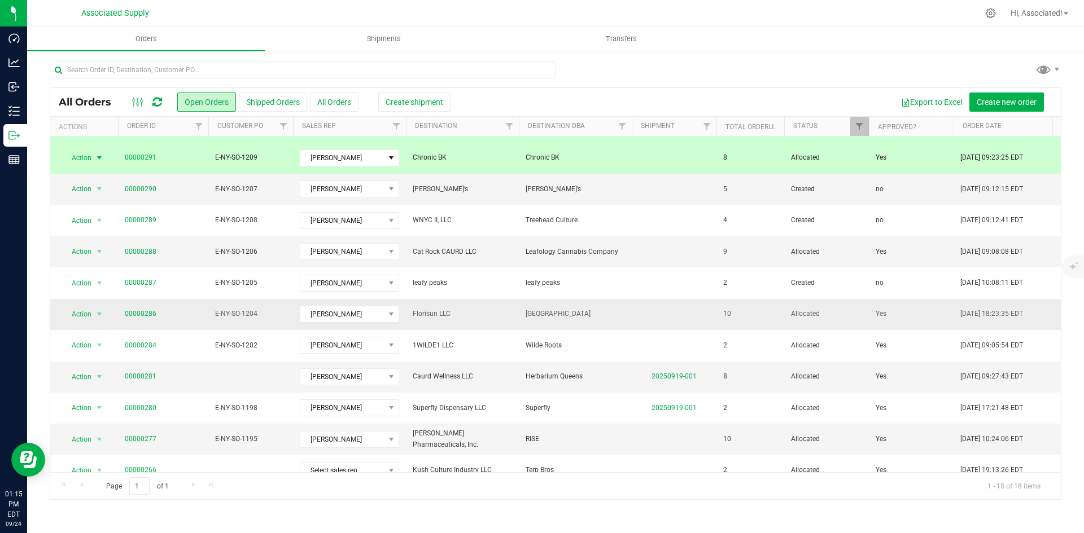
click at [189, 316] on span "00000286" at bounding box center [163, 314] width 77 height 11
click at [243, 313] on span "E-NY-SO-1204" at bounding box center [250, 314] width 71 height 11
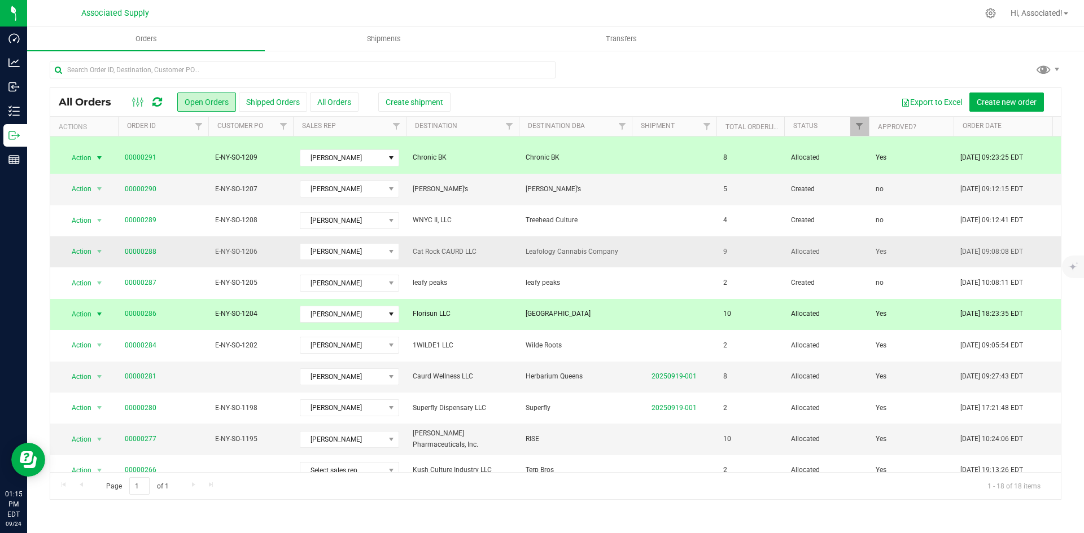
click at [218, 247] on span "E-NY-SO-1206" at bounding box center [250, 252] width 71 height 11
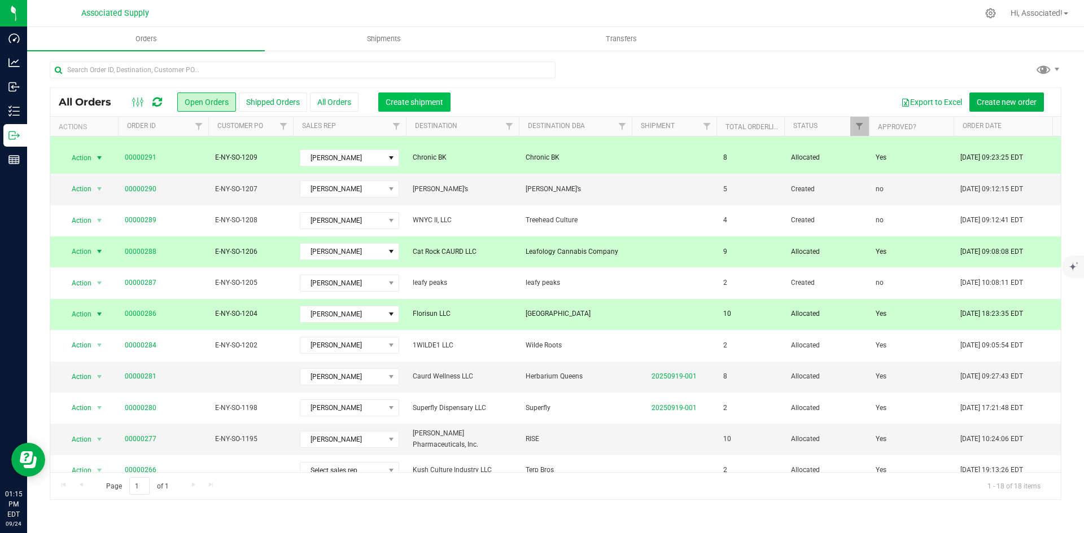
click at [426, 103] on span "Create shipment" at bounding box center [414, 102] width 58 height 9
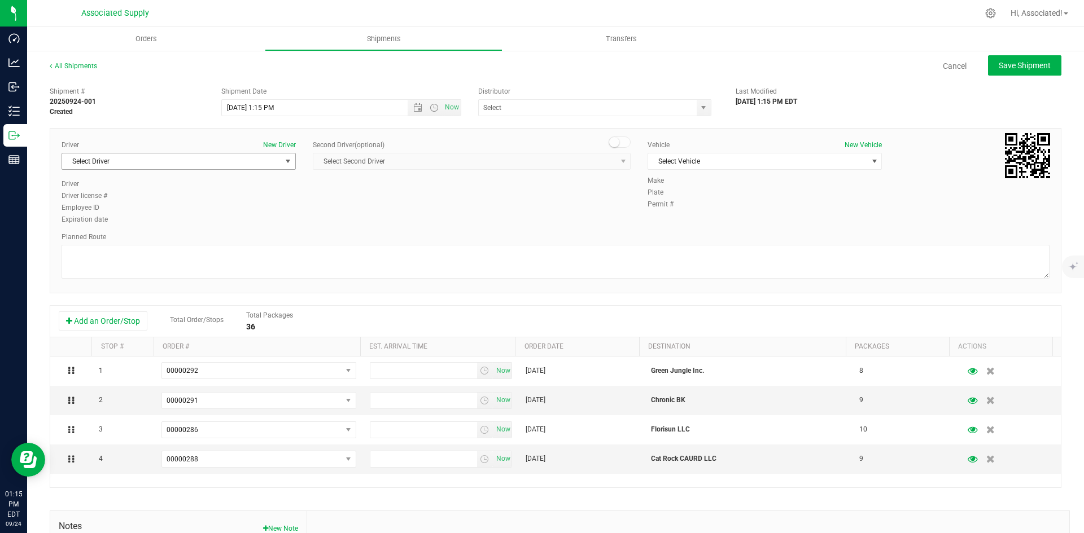
click at [290, 160] on span "select" at bounding box center [287, 161] width 9 height 9
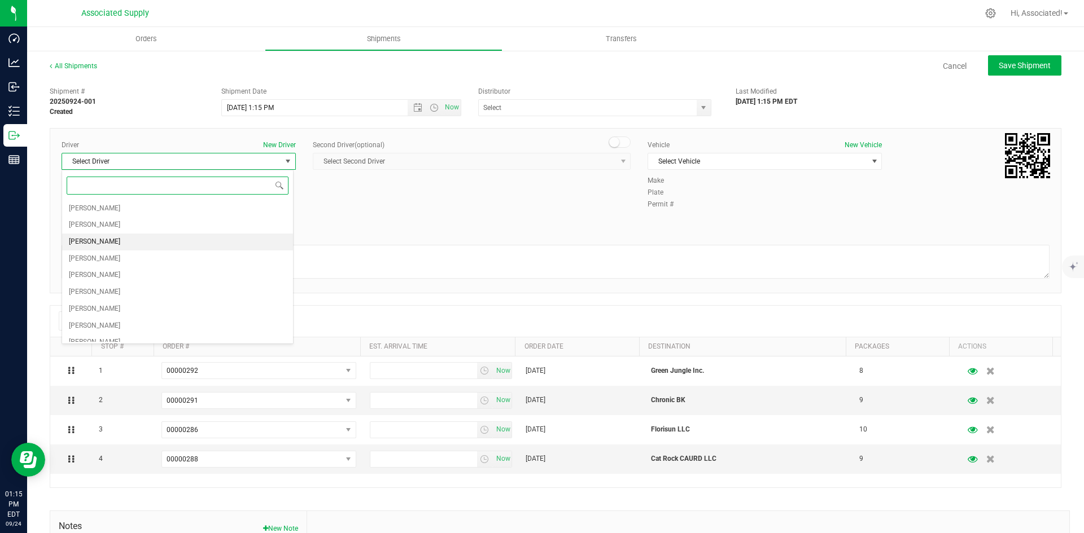
click at [127, 240] on li "[PERSON_NAME]" at bounding box center [177, 242] width 231 height 17
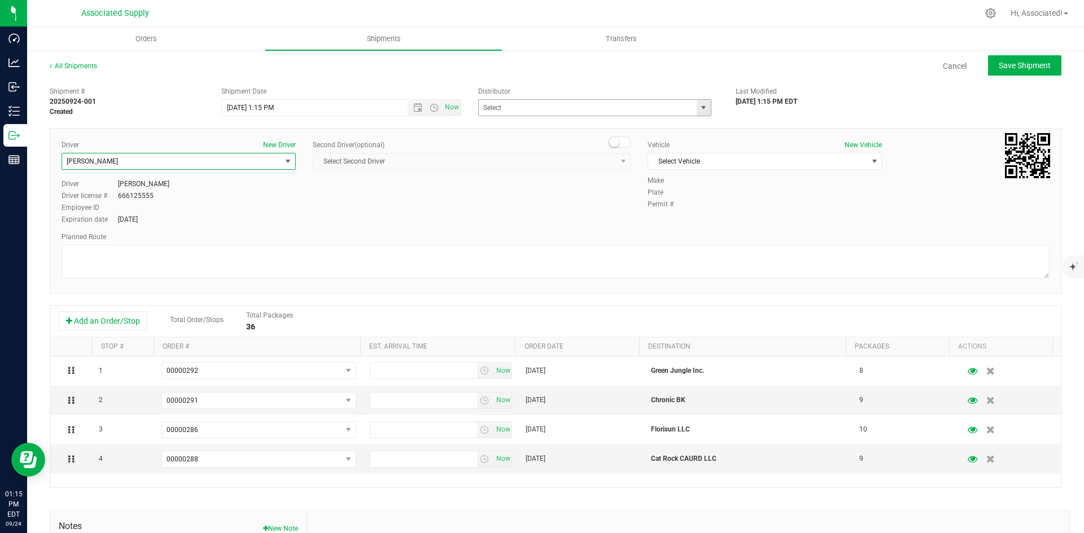
click at [699, 104] on span "select" at bounding box center [703, 107] width 9 height 9
click at [541, 124] on li "Associated Supply" at bounding box center [590, 127] width 230 height 17
type input "Associated Supply"
click at [776, 165] on span "Select Vehicle" at bounding box center [757, 162] width 219 height 16
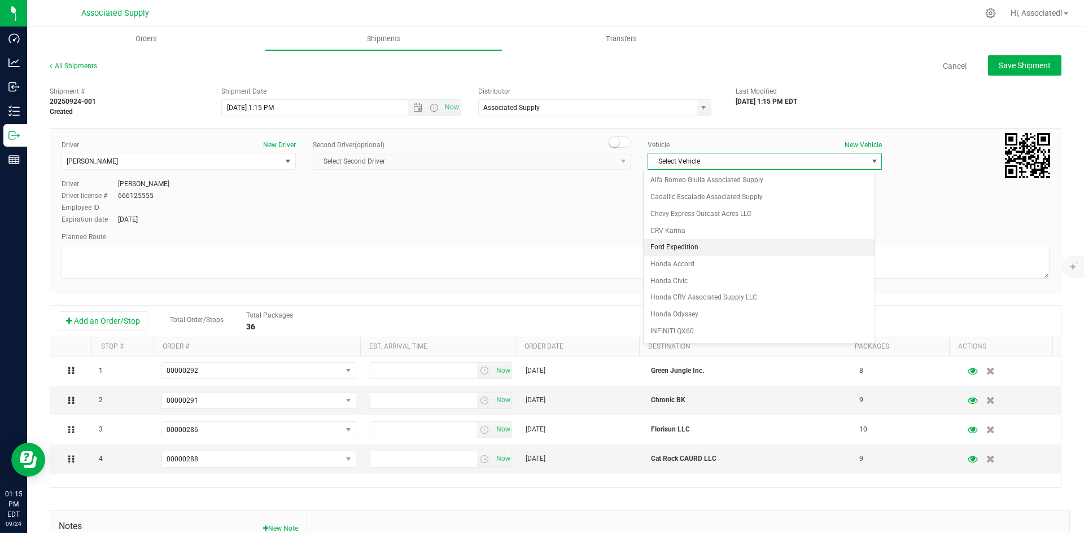
scroll to position [116, 0]
click at [673, 246] on li "Jeep" at bounding box center [758, 249] width 231 height 17
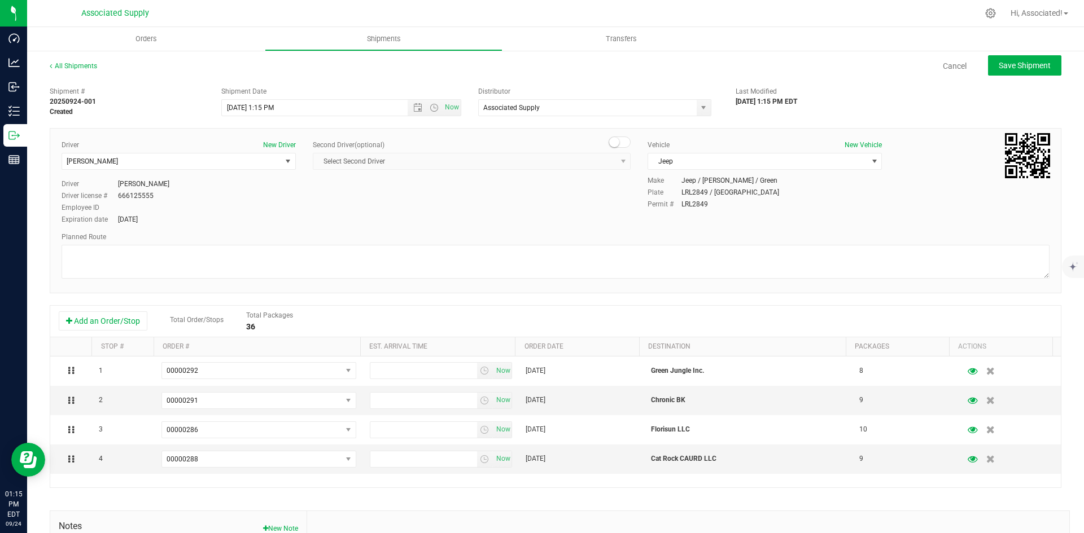
click at [539, 202] on div "Driver New Driver Miguel Cotto Select Driver MICHAEL CALLARI Manuel Cortez Migu…" at bounding box center [555, 183] width 1005 height 86
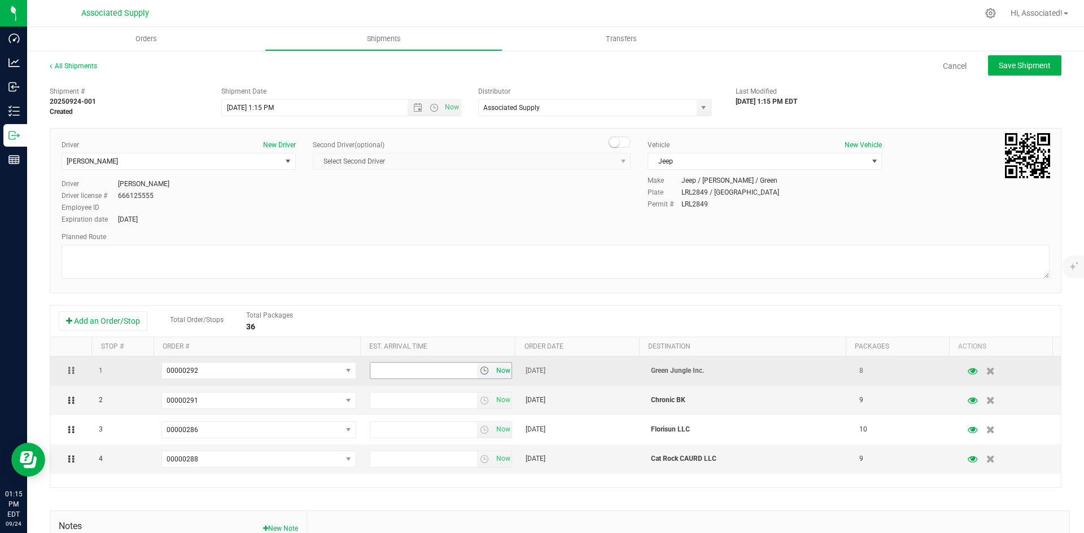
click at [497, 371] on span "Now" at bounding box center [502, 371] width 19 height 16
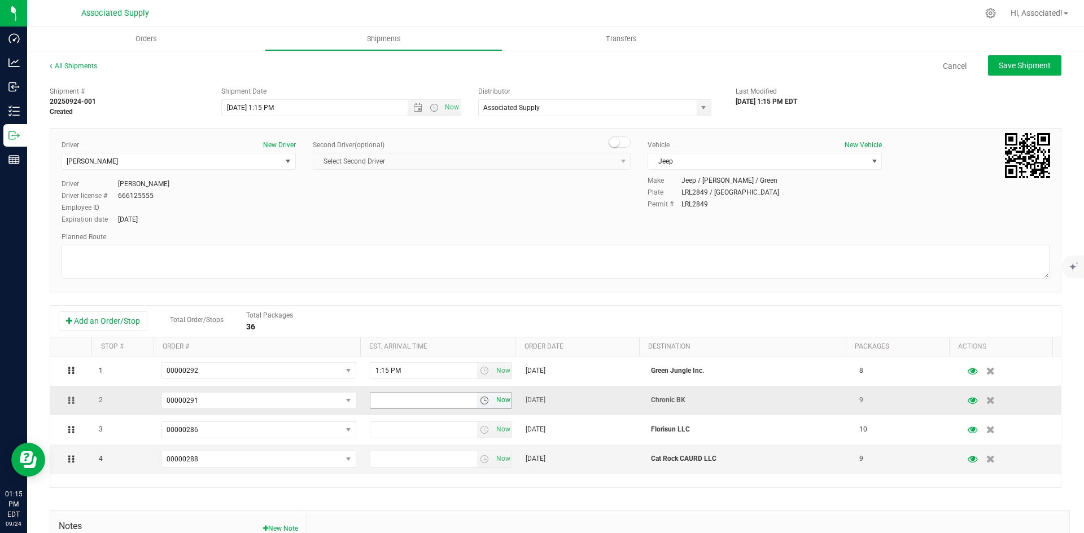
click at [493, 402] on span "Now" at bounding box center [502, 400] width 19 height 16
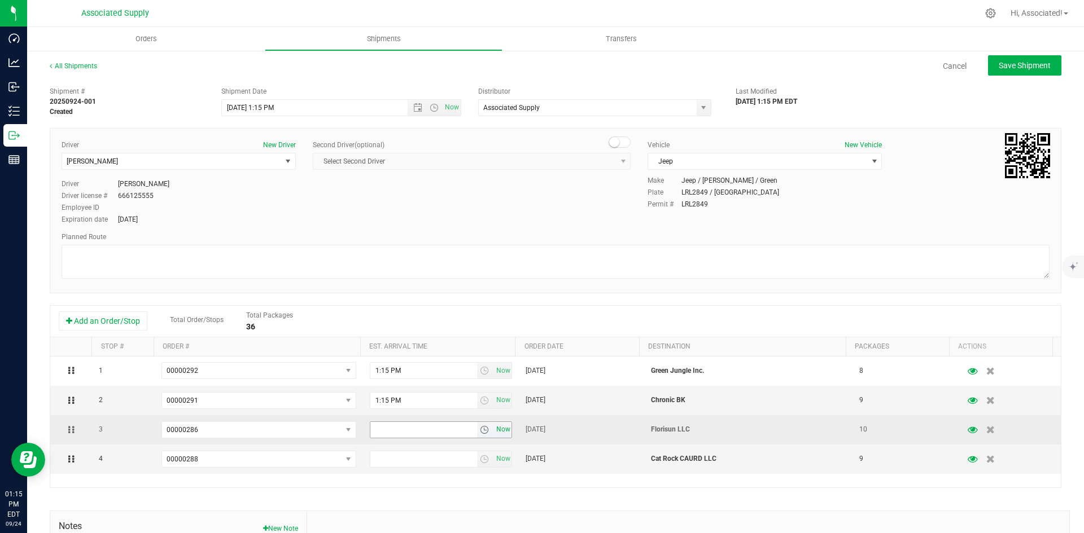
click at [496, 427] on span "Now" at bounding box center [502, 430] width 19 height 16
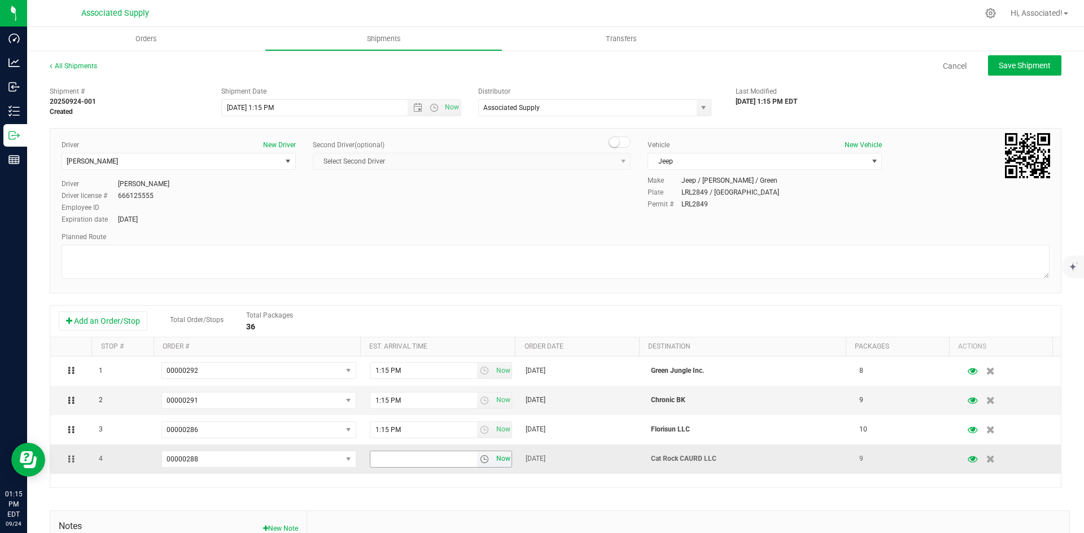
click at [495, 458] on span "Now" at bounding box center [502, 459] width 19 height 16
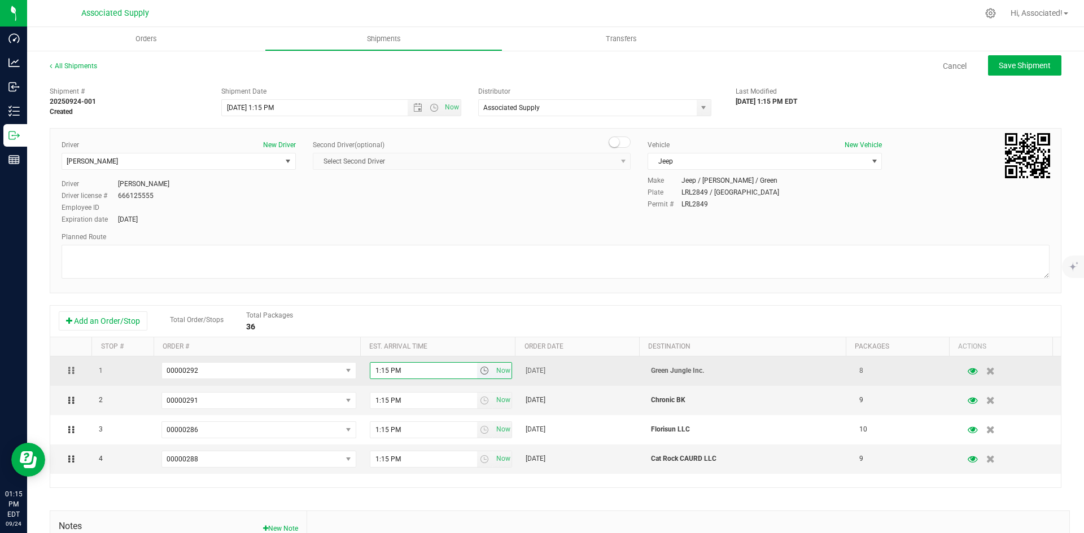
click at [373, 369] on input "1:15 PM" at bounding box center [423, 371] width 107 height 16
type input "2:15 PM"
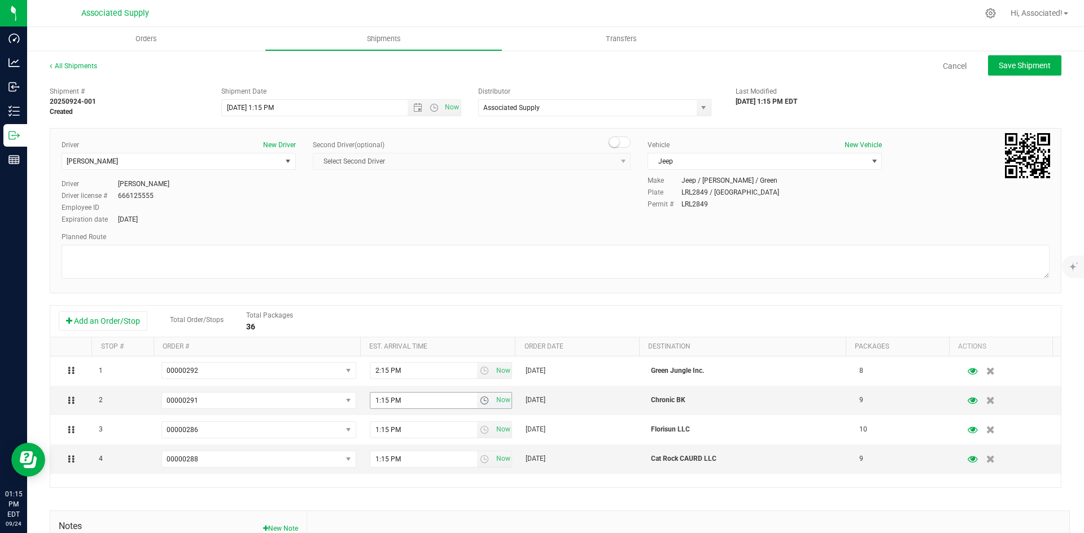
click at [374, 400] on input "1:15 PM" at bounding box center [423, 401] width 107 height 16
click at [379, 400] on input "2:15 PM" at bounding box center [423, 401] width 107 height 16
type input "2:35 PM"
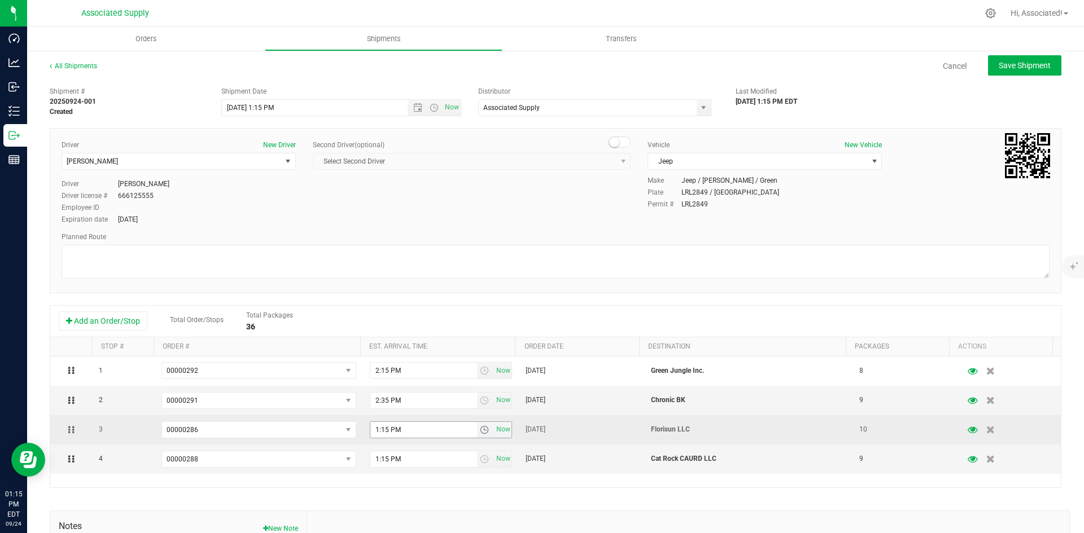
click at [373, 431] on input "1:15 PM" at bounding box center [423, 430] width 107 height 16
type input "3:15 PM"
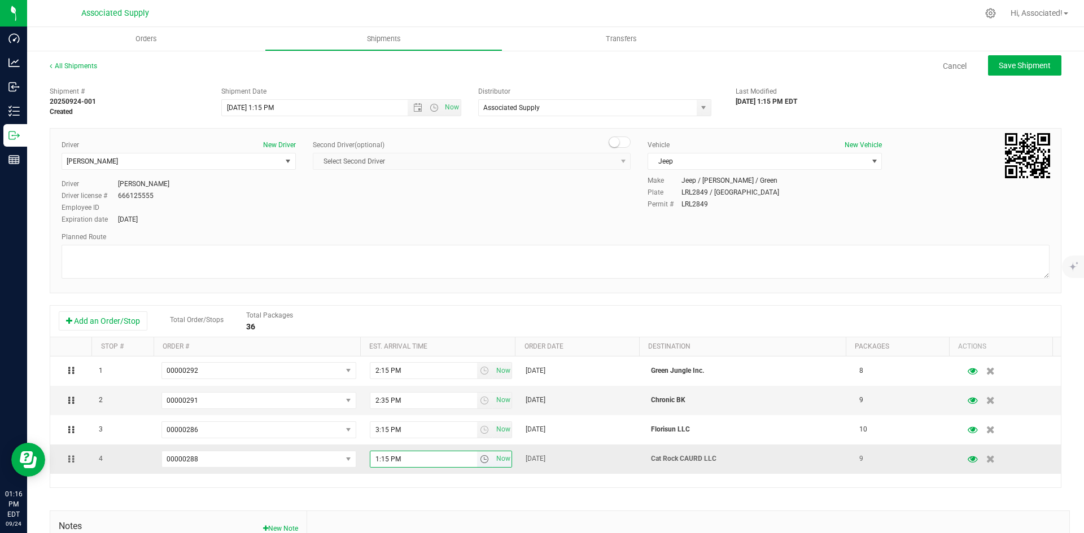
click at [374, 459] on input "1:15 PM" at bounding box center [423, 460] width 107 height 16
click at [378, 458] on input "3:15 PM" at bounding box center [423, 460] width 107 height 16
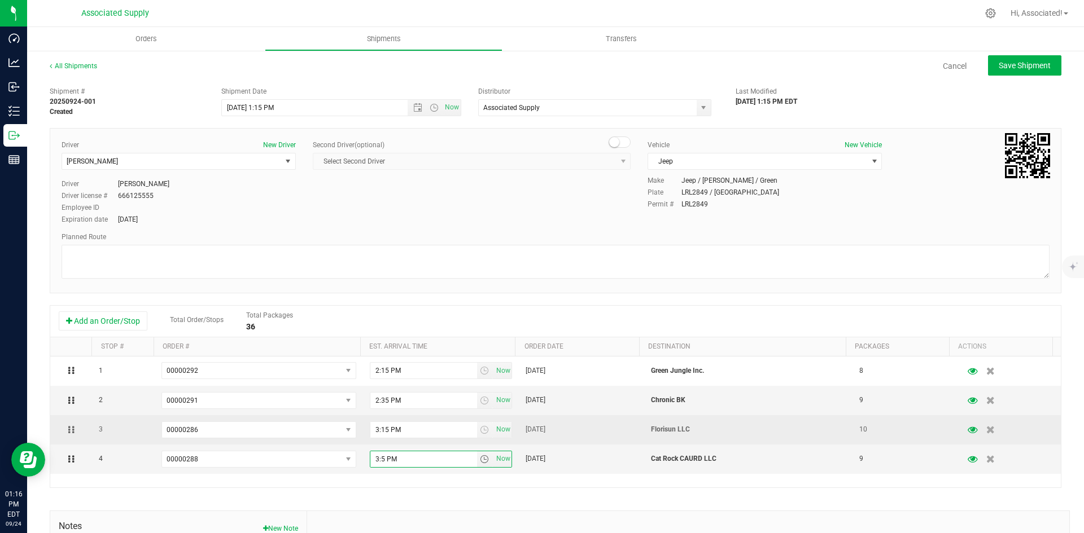
type input "3:35 PM"
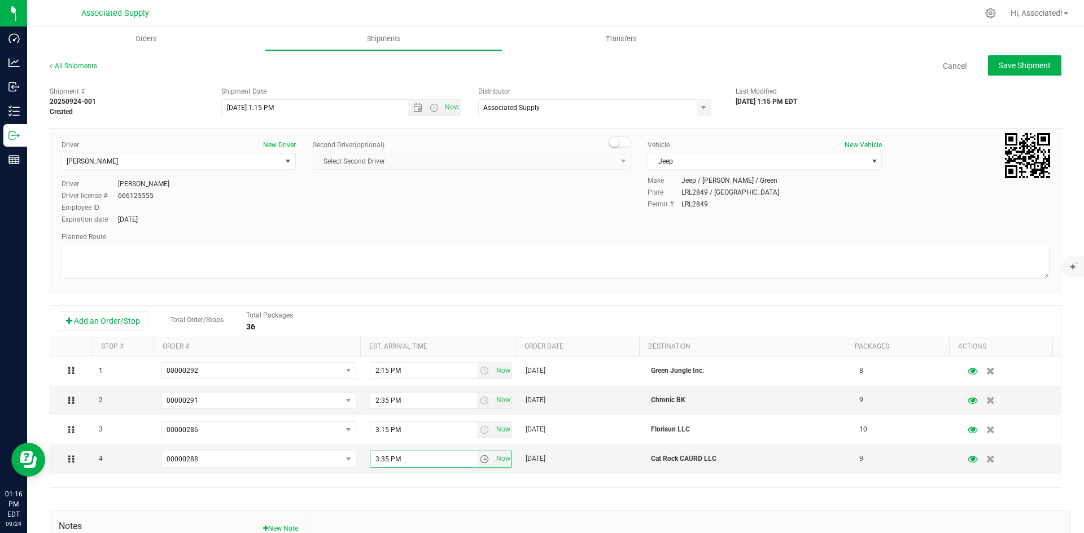
click at [431, 485] on div "1 00000292 00000292 00000293 00000291 00000289 00000290 00000288 00000287 00000…" at bounding box center [555, 422] width 1010 height 131
click at [1024, 67] on span "Save Shipment" at bounding box center [1024, 65] width 52 height 9
type input "9/24/2025 5:15 PM"
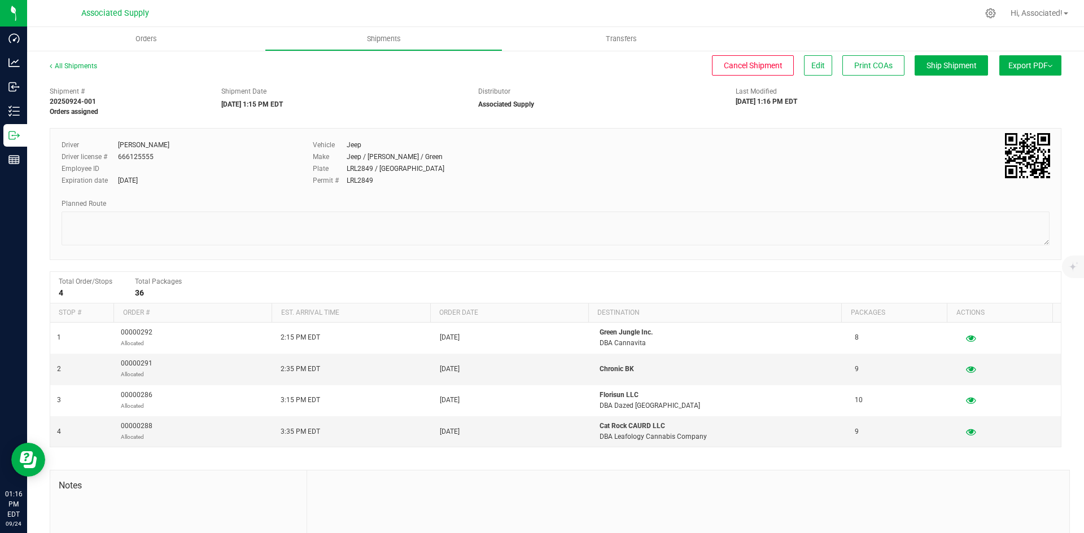
click at [1011, 70] on button "Export PDF" at bounding box center [1030, 65] width 62 height 20
click at [990, 110] on span "Manifest by Lot" at bounding box center [1001, 107] width 47 height 8
